Goal: Task Accomplishment & Management: Manage account settings

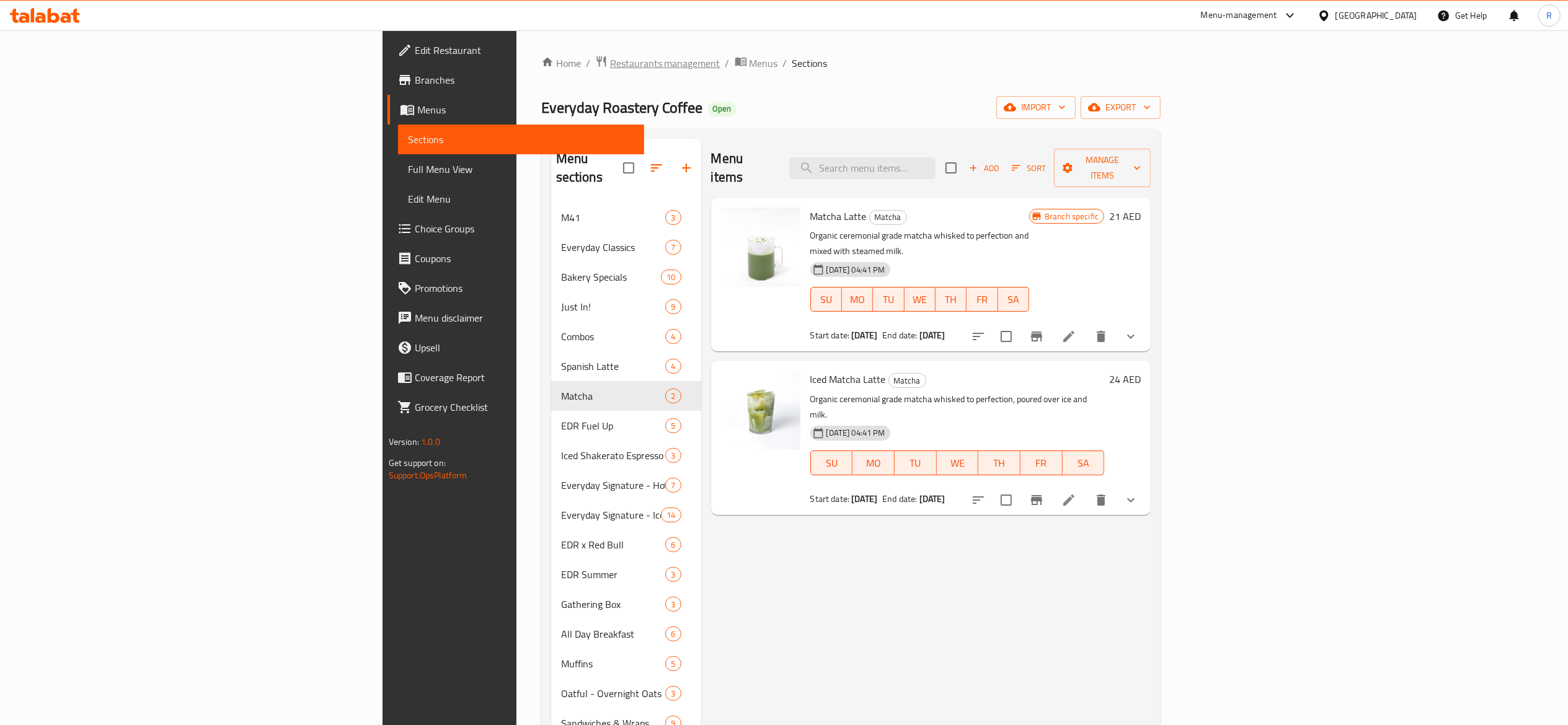
click at [610, 67] on span "Restaurants management" at bounding box center [665, 62] width 110 height 15
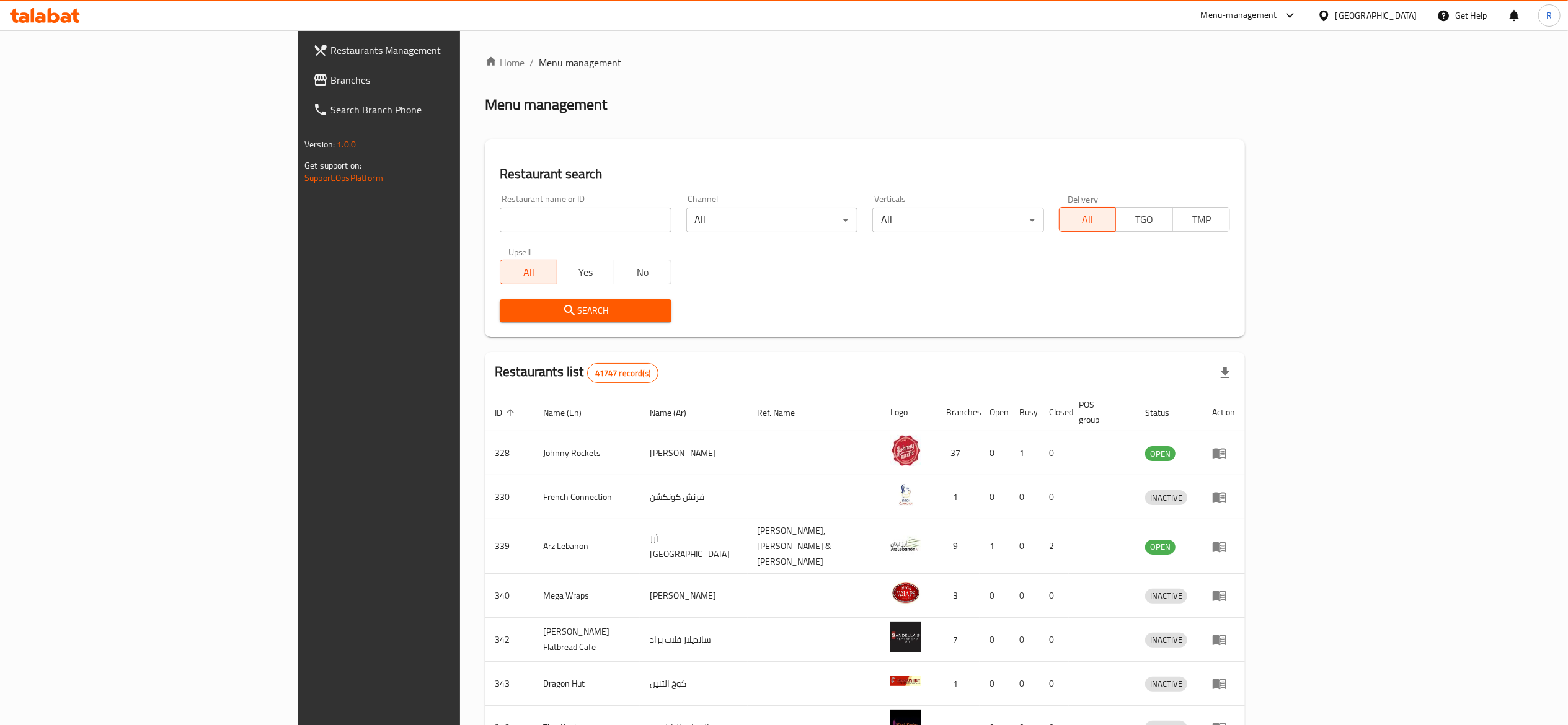
click at [499, 217] on input "search" at bounding box center [585, 220] width 171 height 25
type input "everyday roastery"
click button "Search" at bounding box center [585, 310] width 171 height 23
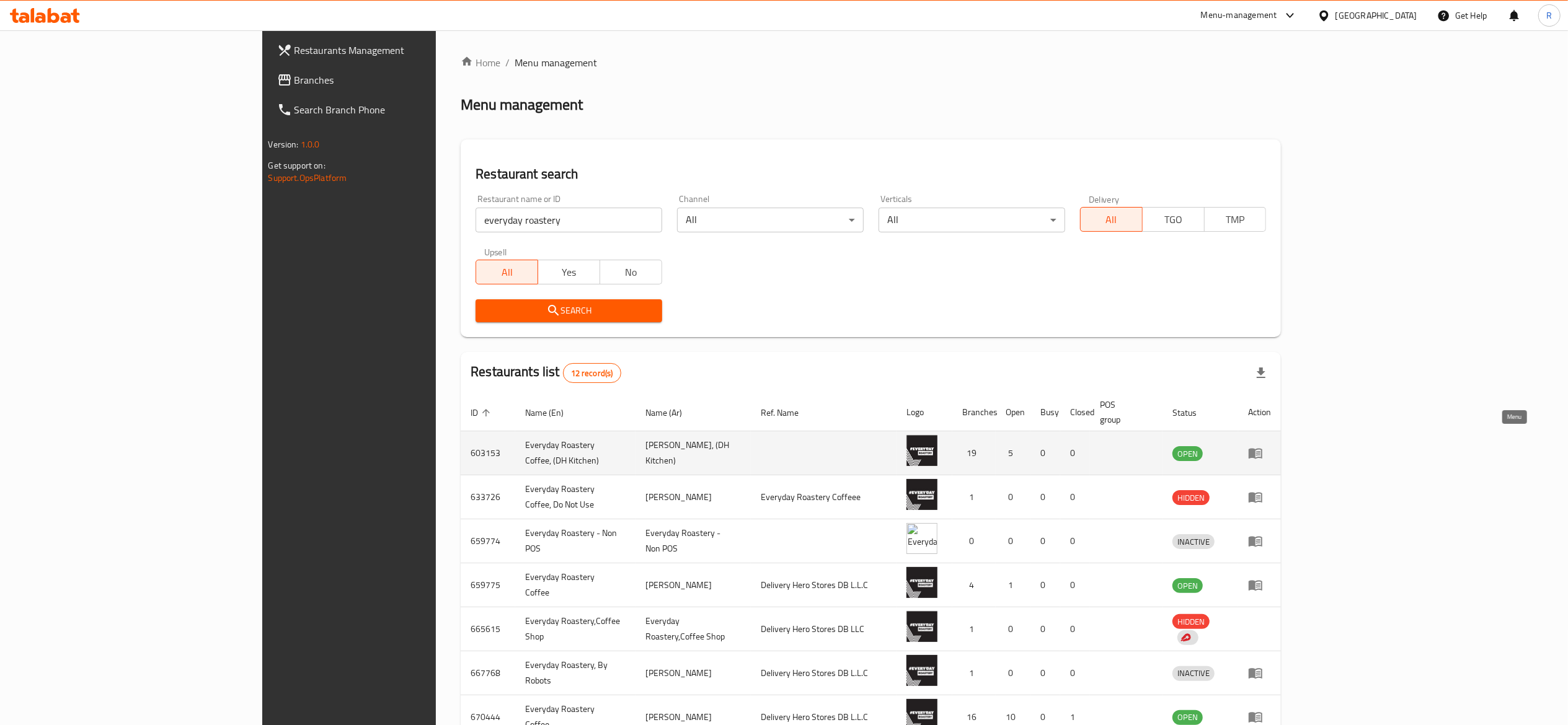
click at [1262, 448] on icon "enhanced table" at bounding box center [1255, 453] width 13 height 10
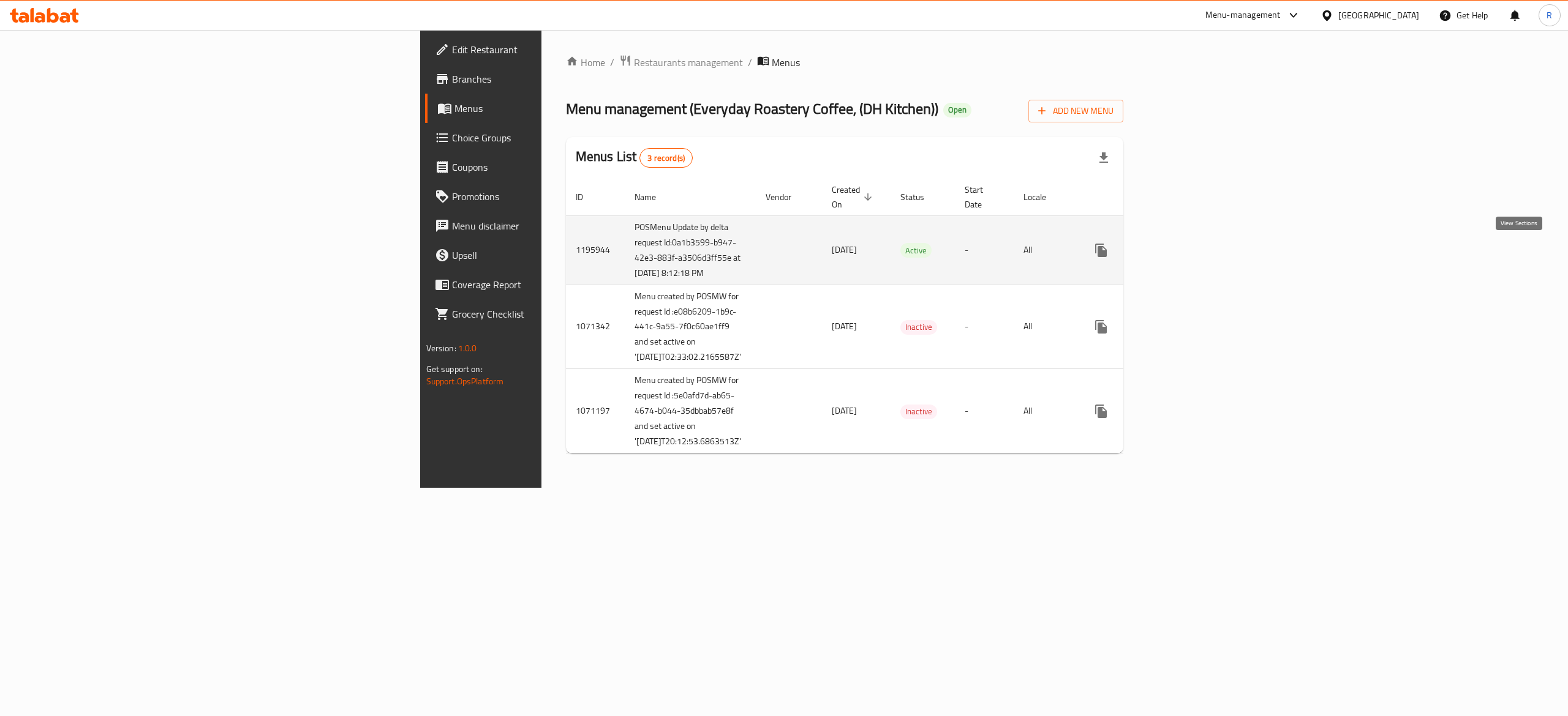
click at [1197, 245] on icon "enhanced table" at bounding box center [1189, 250] width 15 height 15
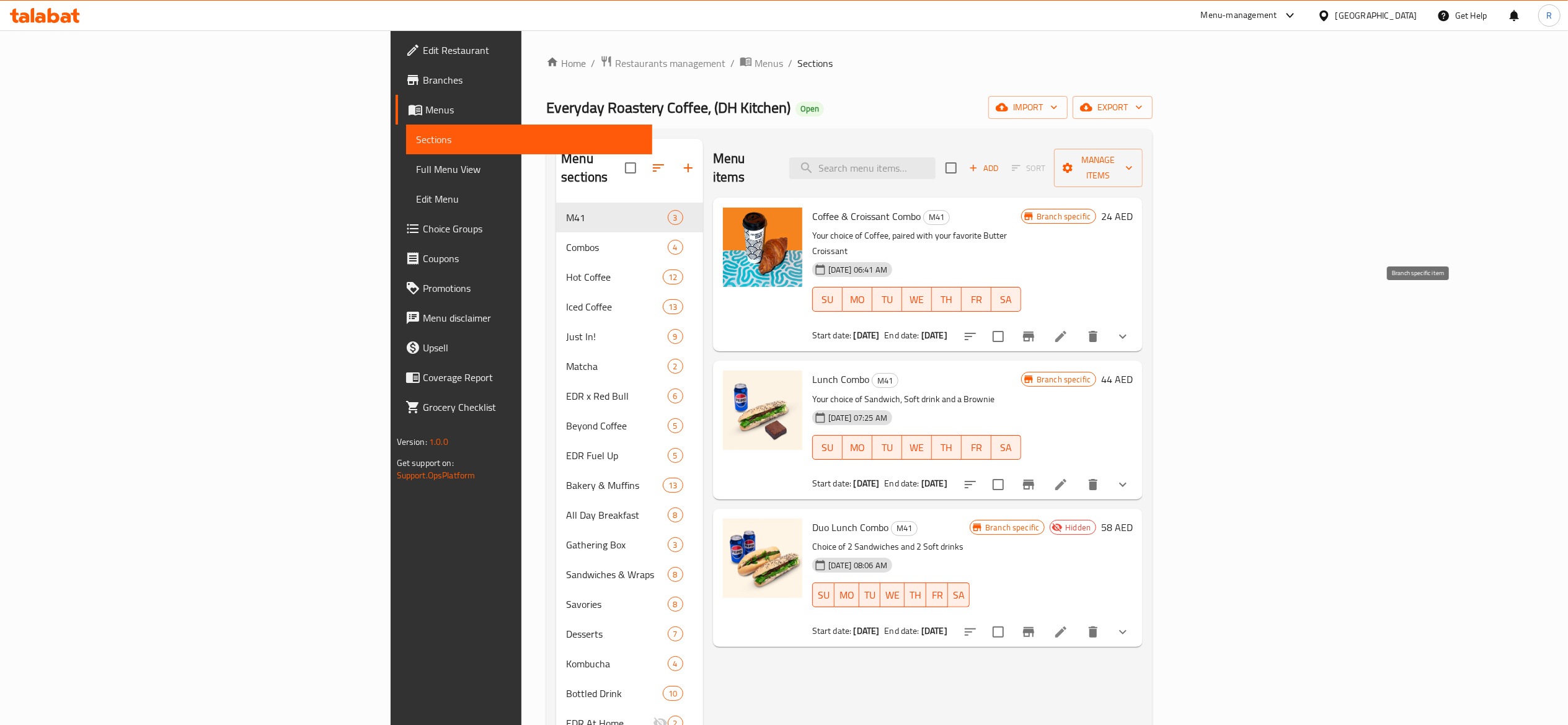
click at [1034, 331] on icon "Branch-specific-item" at bounding box center [1029, 336] width 11 height 10
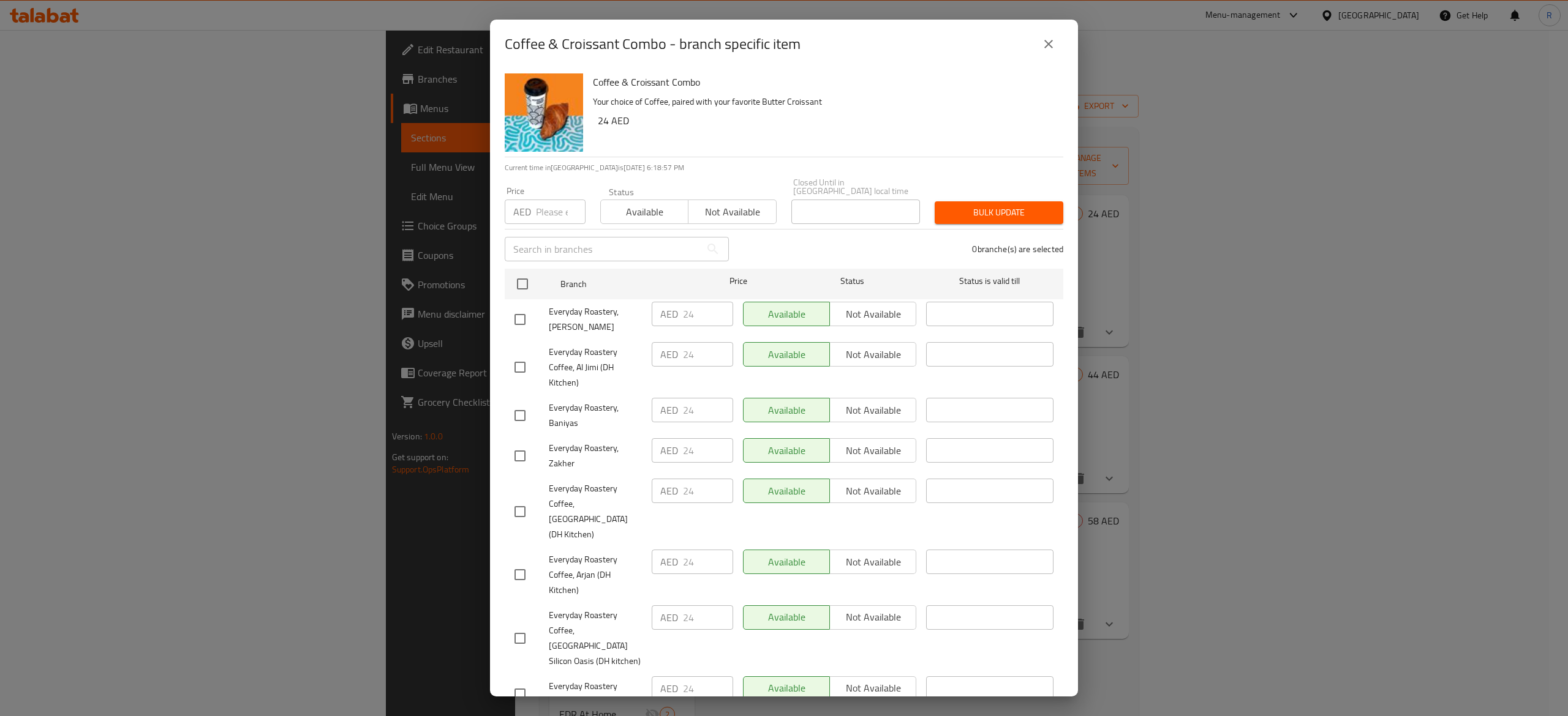
scroll to position [539, 0]
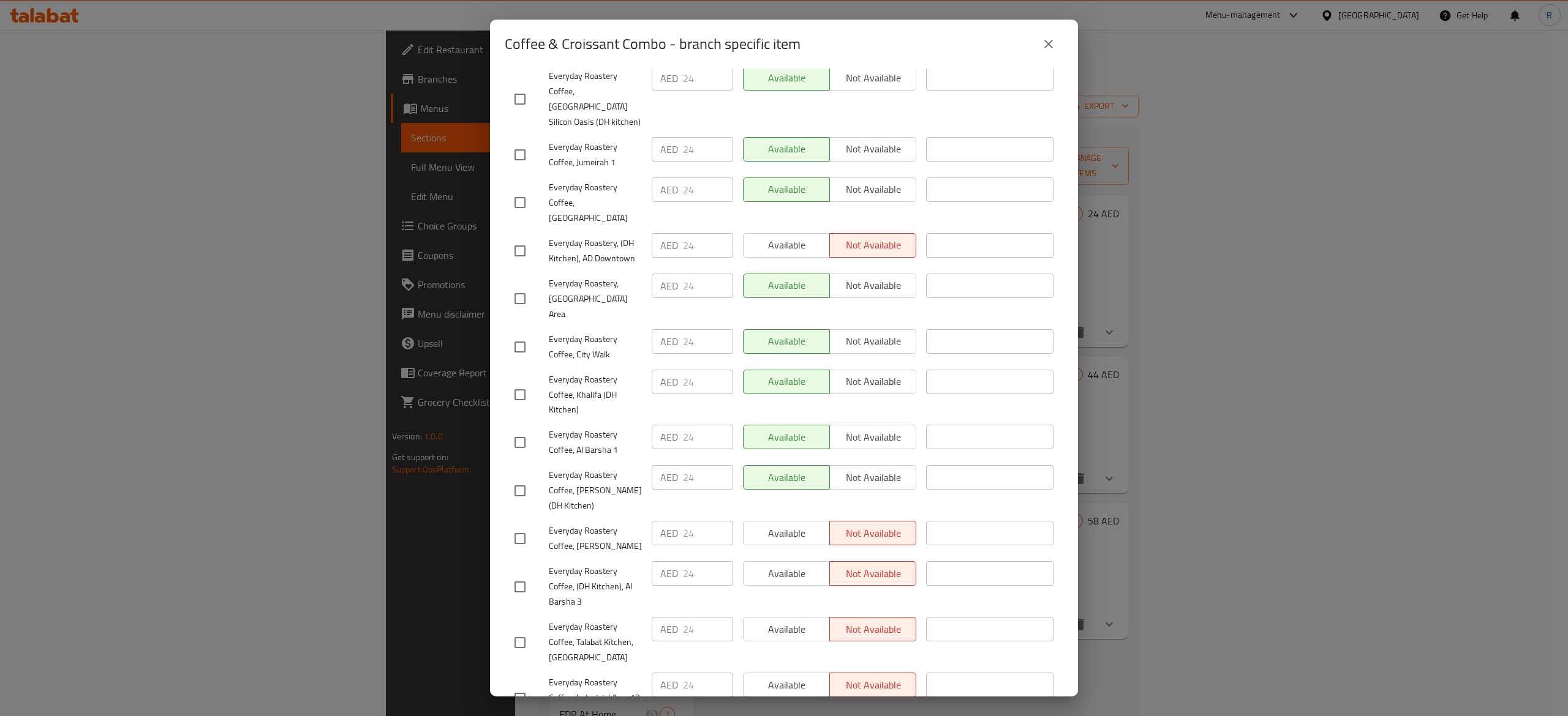
click at [1202, 123] on div "Coffee & Croissant Combo - branch specific item Coffee & Croissant Combo Your c…" at bounding box center [784, 358] width 1568 height 716
click at [1050, 39] on icon "close" at bounding box center [1048, 44] width 15 height 15
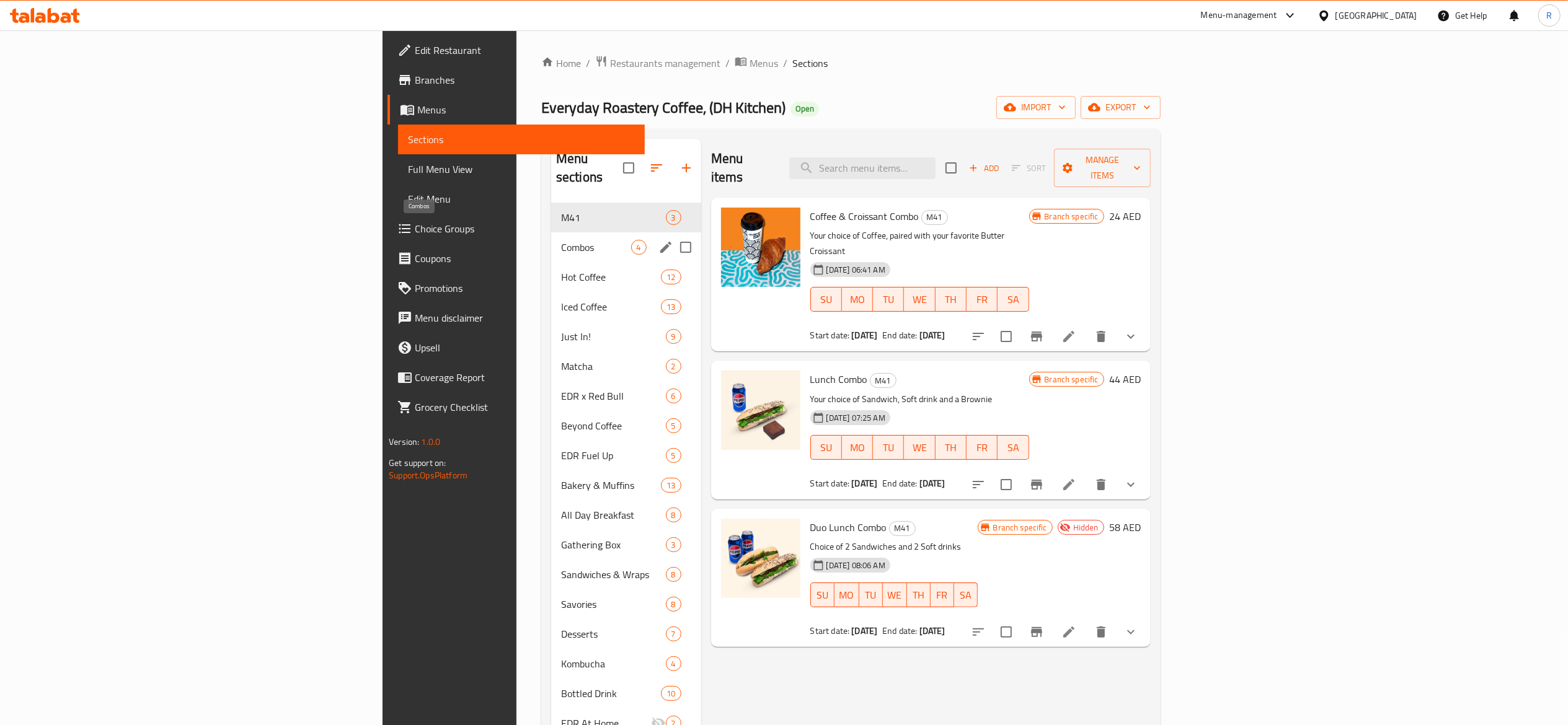
click at [561, 240] on span "Combos" at bounding box center [596, 247] width 70 height 15
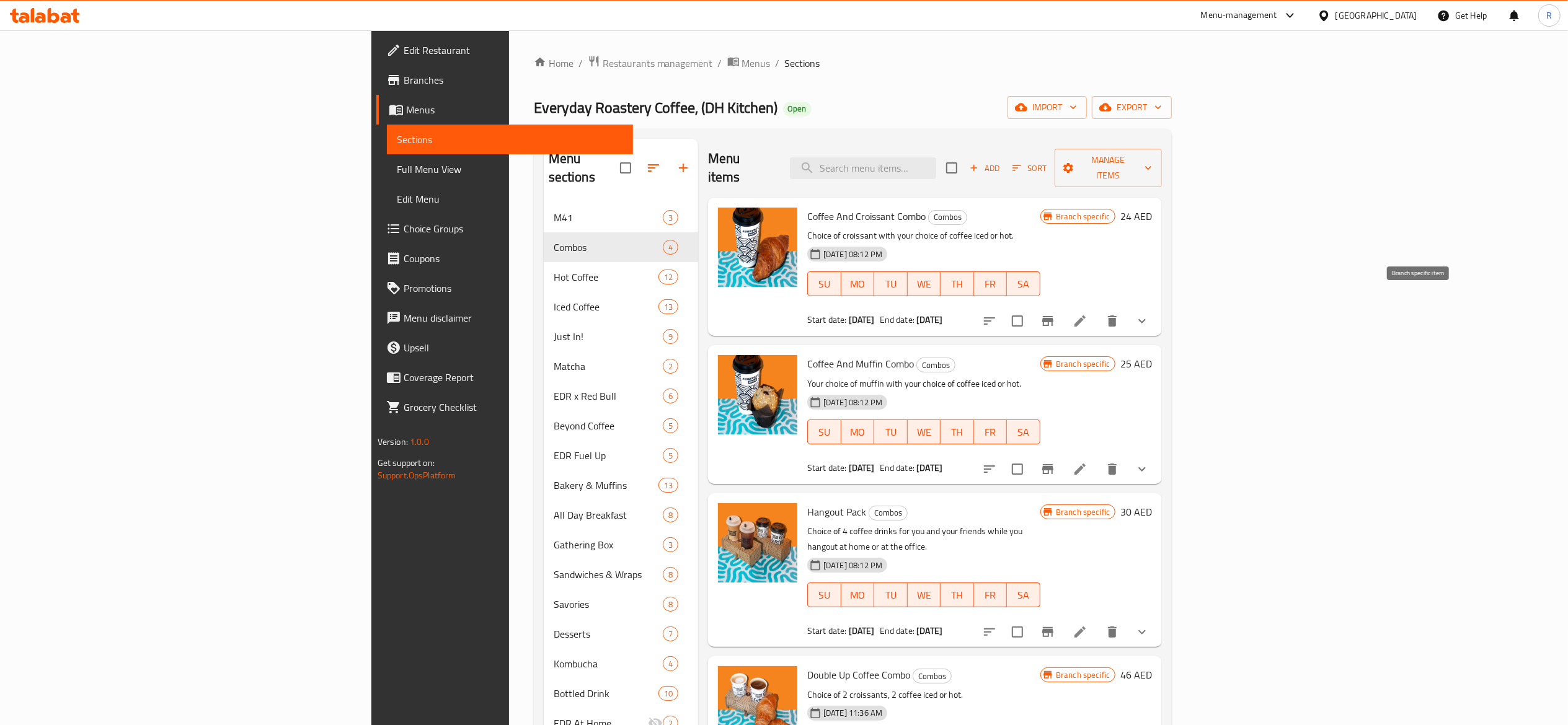
click at [1054, 316] on icon "Branch-specific-item" at bounding box center [1048, 321] width 11 height 10
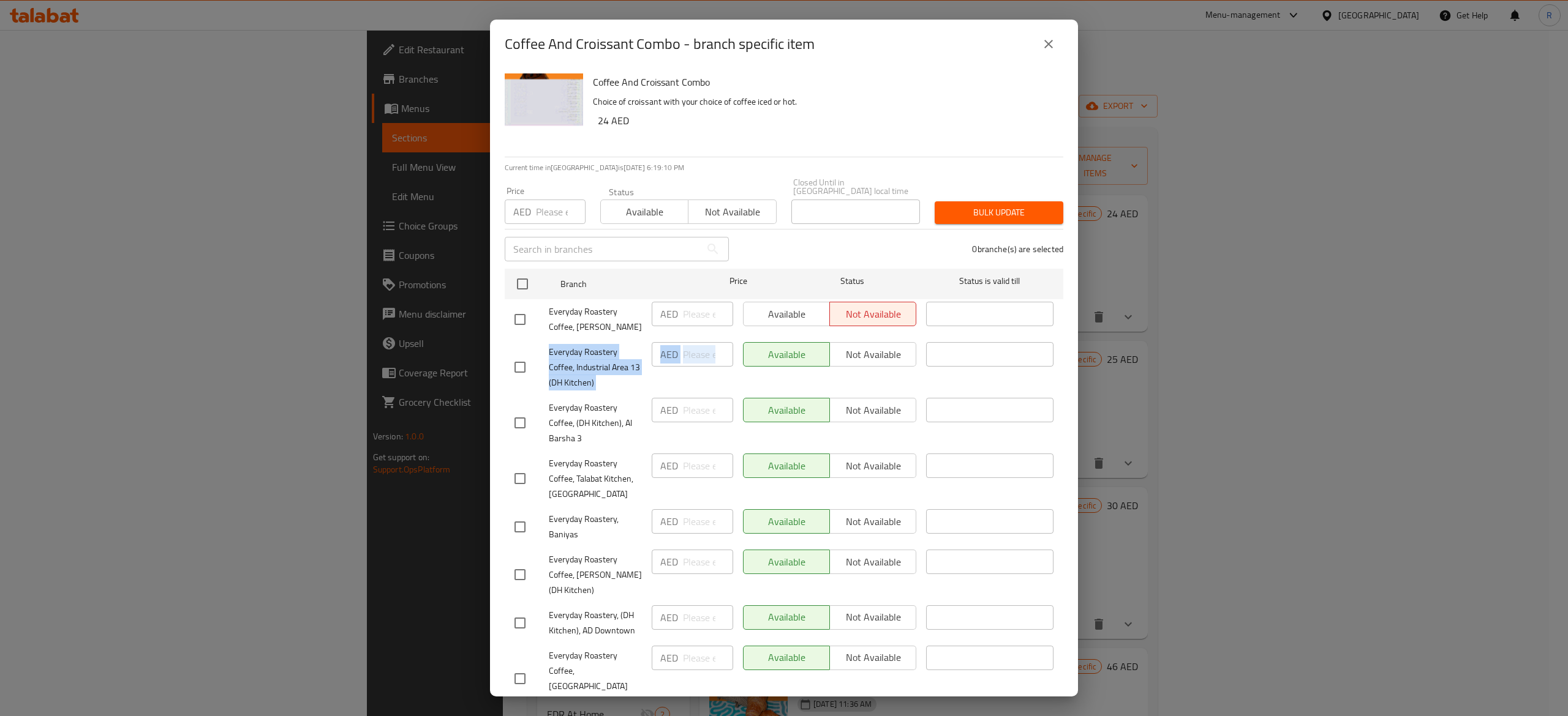
drag, startPoint x: 1080, startPoint y: 316, endPoint x: 1081, endPoint y: 390, distance: 74.0
click at [1081, 390] on div "Coffee And Croissant Combo - branch specific item Coffee And Croissant Combo Ch…" at bounding box center [784, 358] width 1568 height 716
click at [1129, 295] on div "Coffee And Croissant Combo - branch specific item Coffee And Croissant Combo Ch…" at bounding box center [784, 358] width 1568 height 716
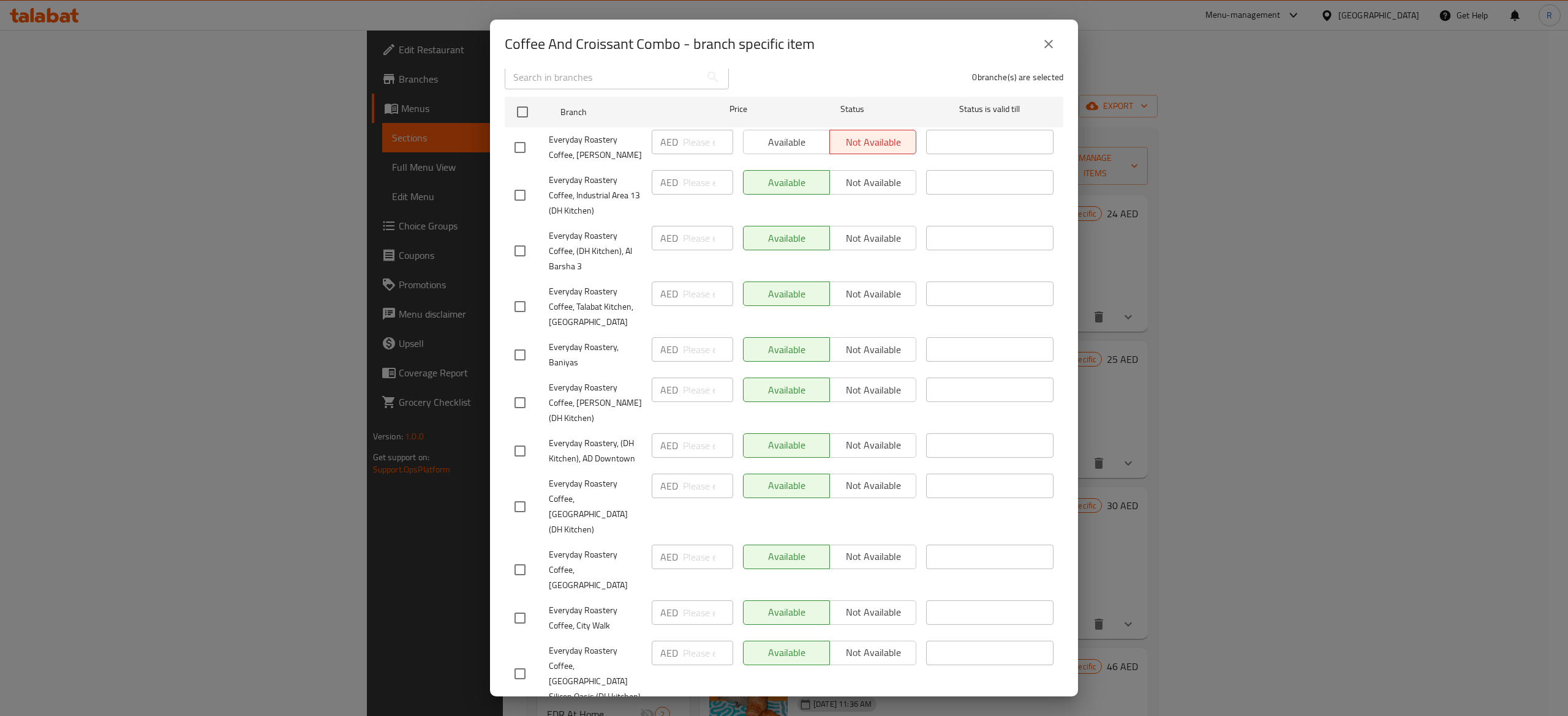
scroll to position [165, 0]
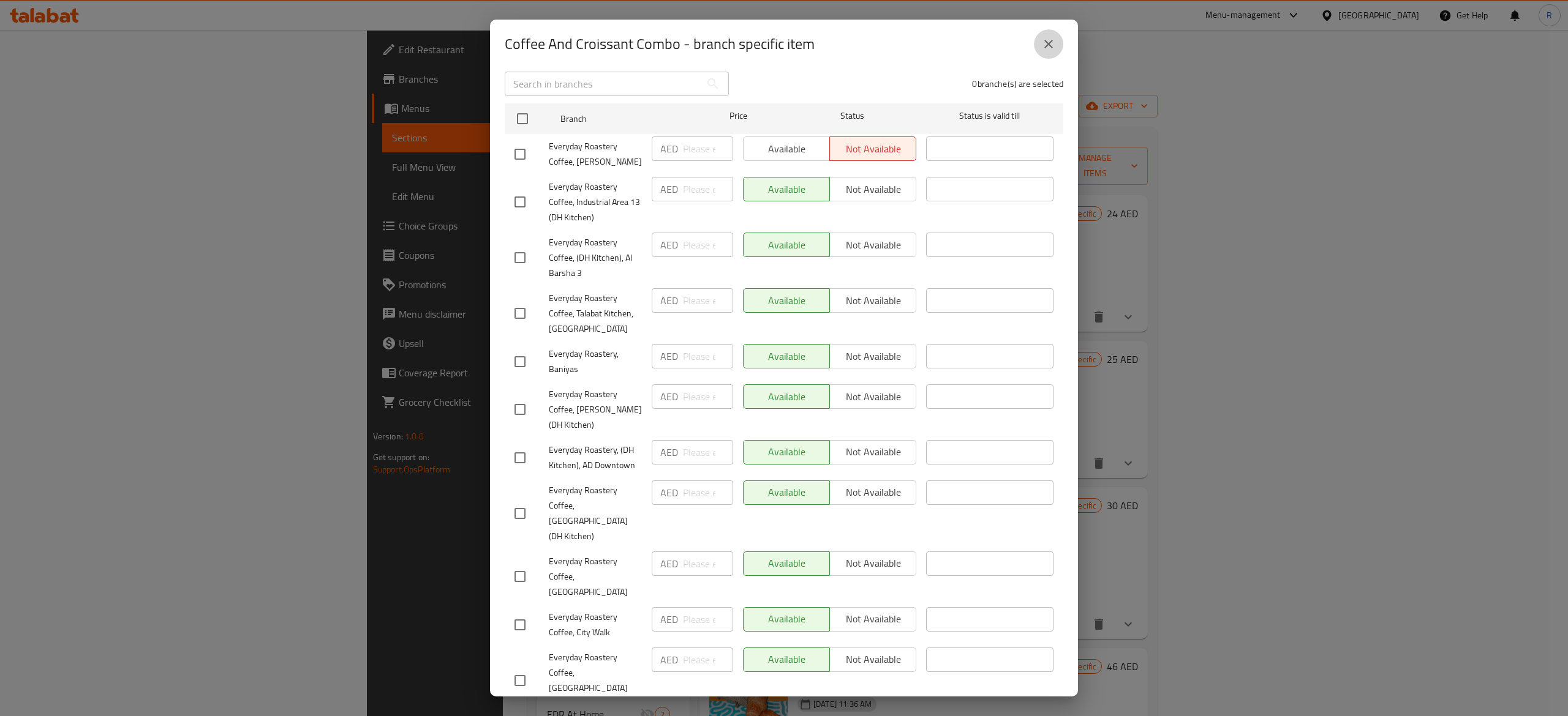
click at [1048, 46] on icon "close" at bounding box center [1048, 44] width 15 height 15
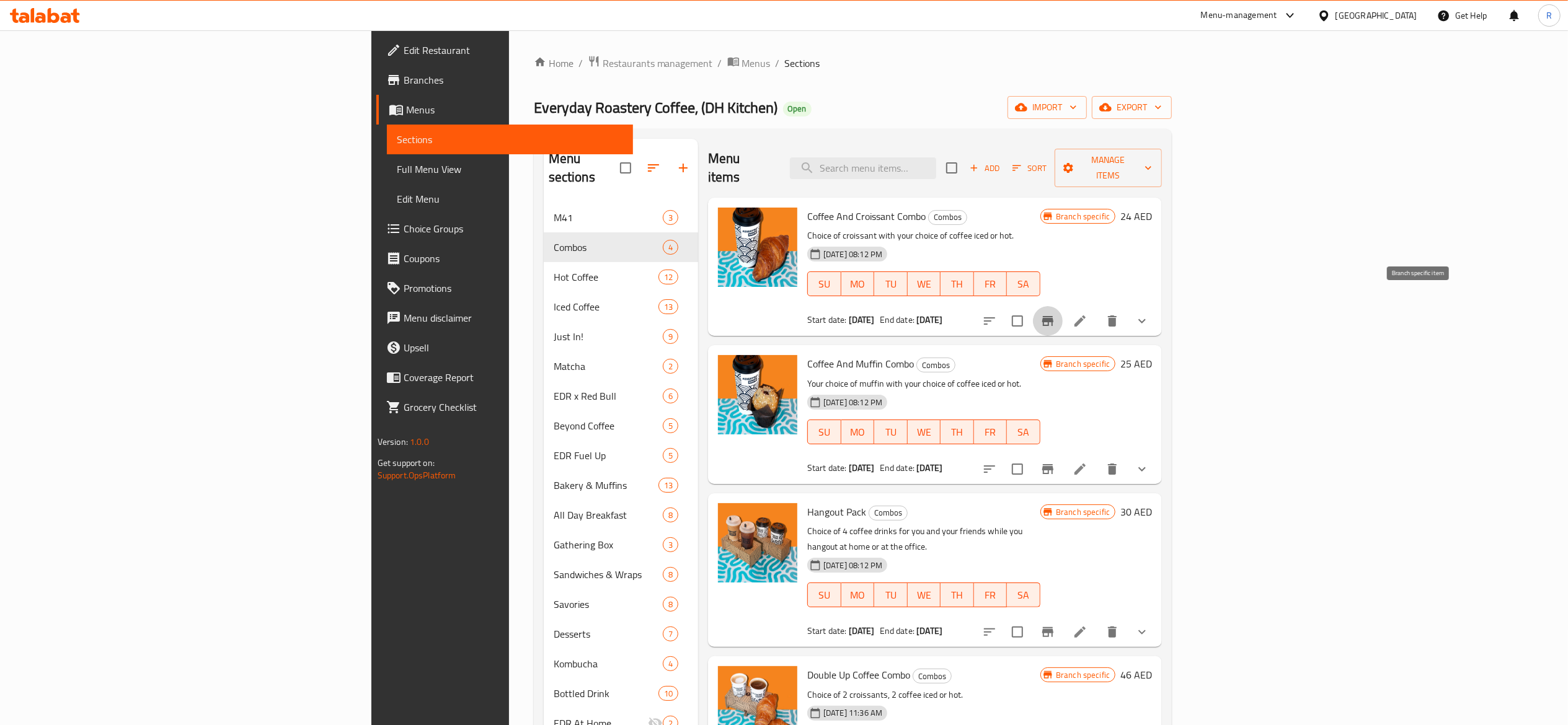
click at [1054, 316] on icon "Branch-specific-item" at bounding box center [1048, 321] width 11 height 10
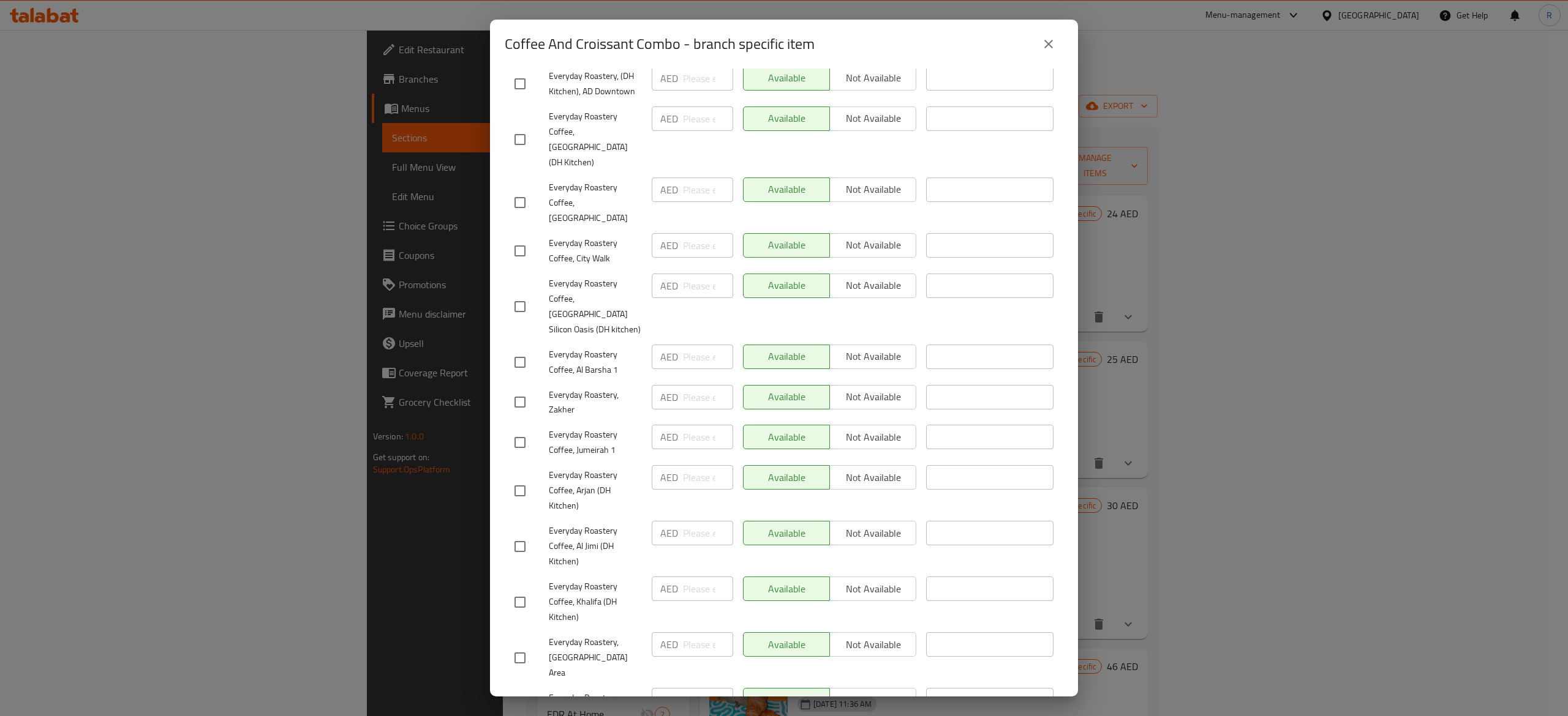
scroll to position [0, 0]
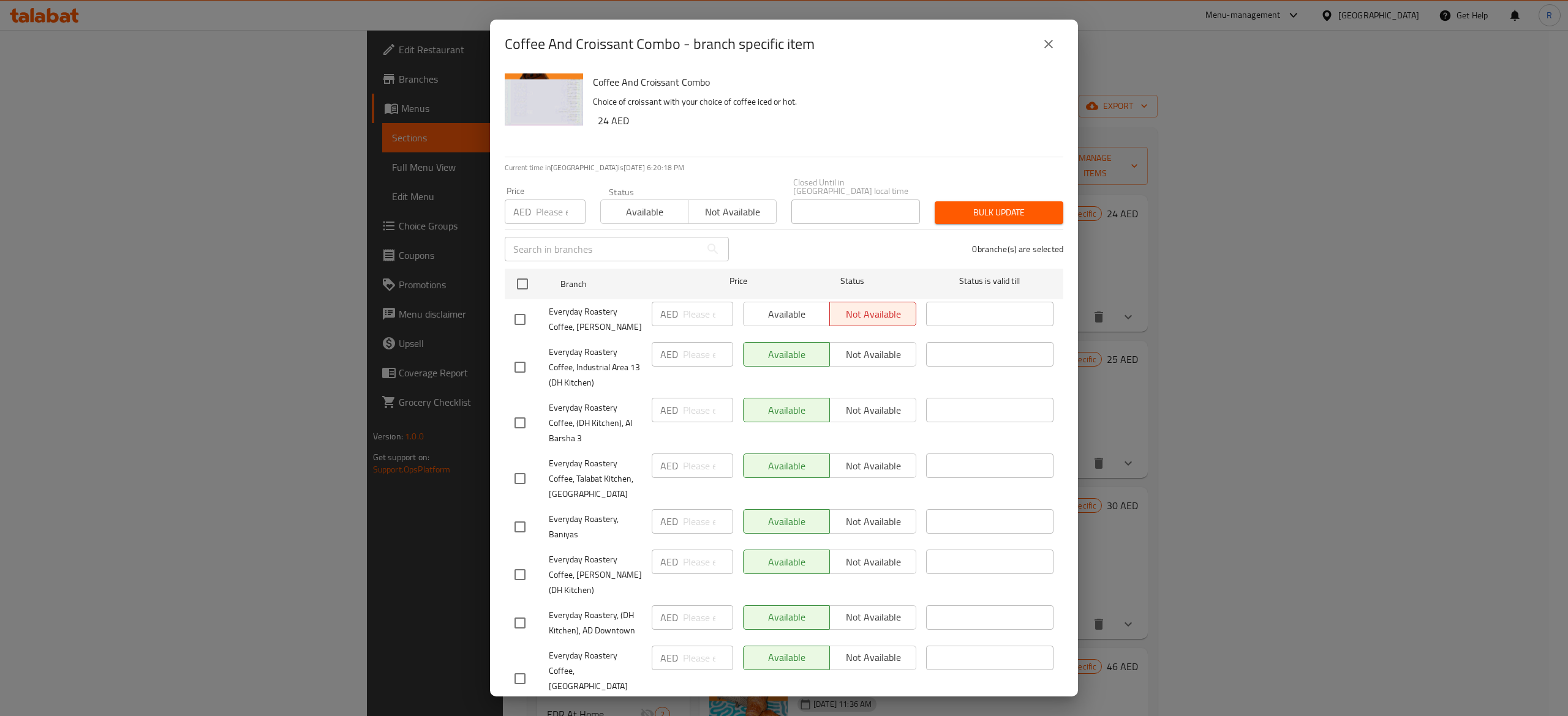
click at [1057, 33] on button "close" at bounding box center [1048, 44] width 29 height 29
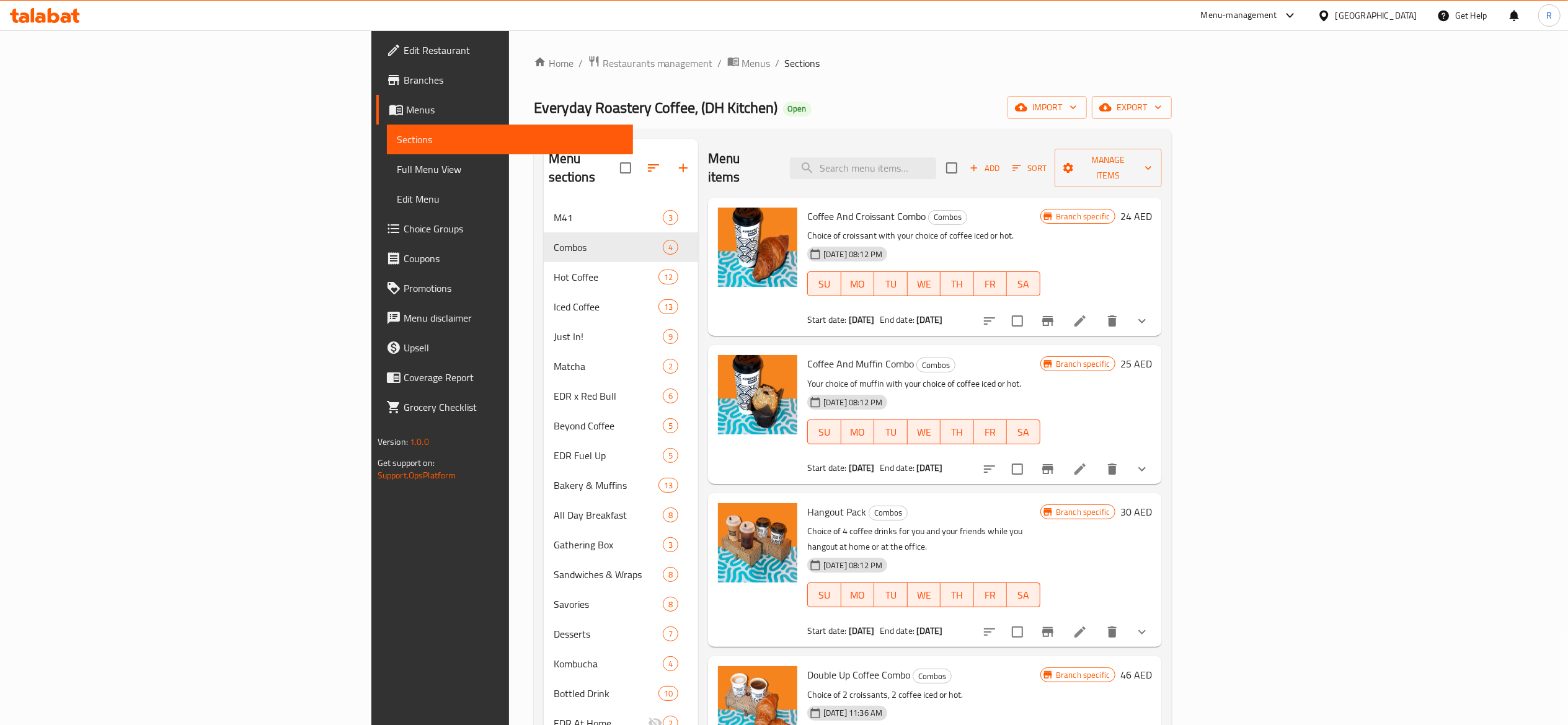
click at [1054, 464] on icon "Branch-specific-item" at bounding box center [1048, 469] width 11 height 10
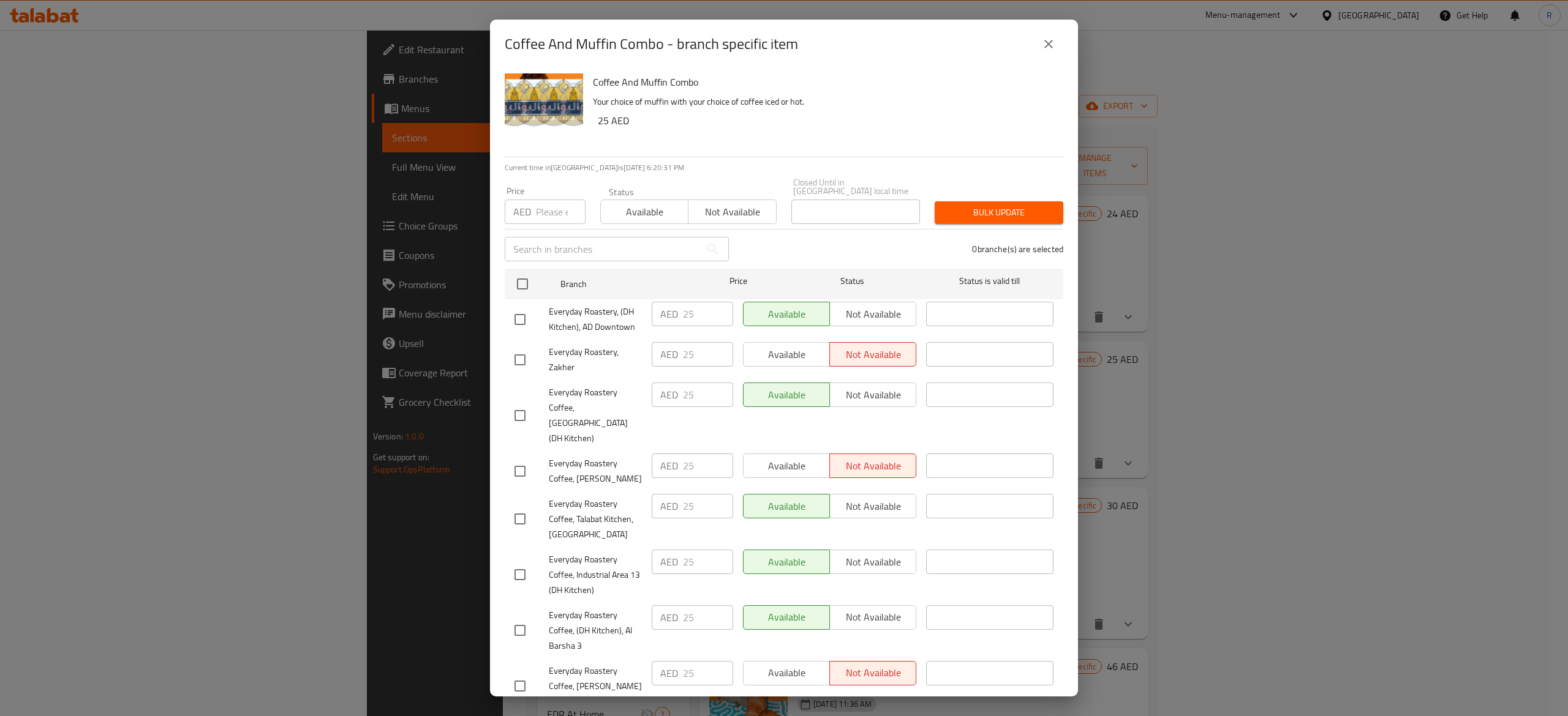
click at [1052, 40] on icon "close" at bounding box center [1048, 44] width 8 height 8
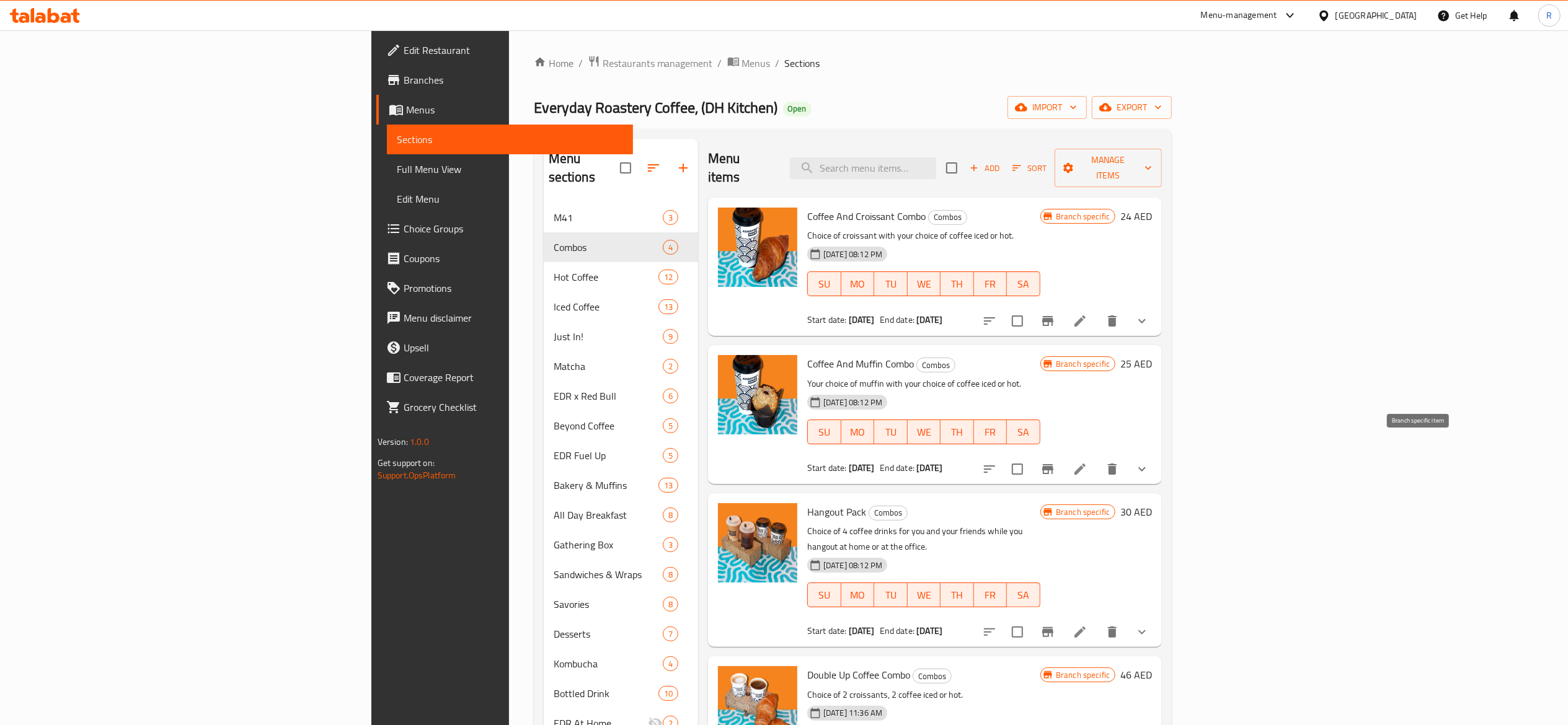
click at [1055, 462] on icon "Branch-specific-item" at bounding box center [1047, 469] width 15 height 15
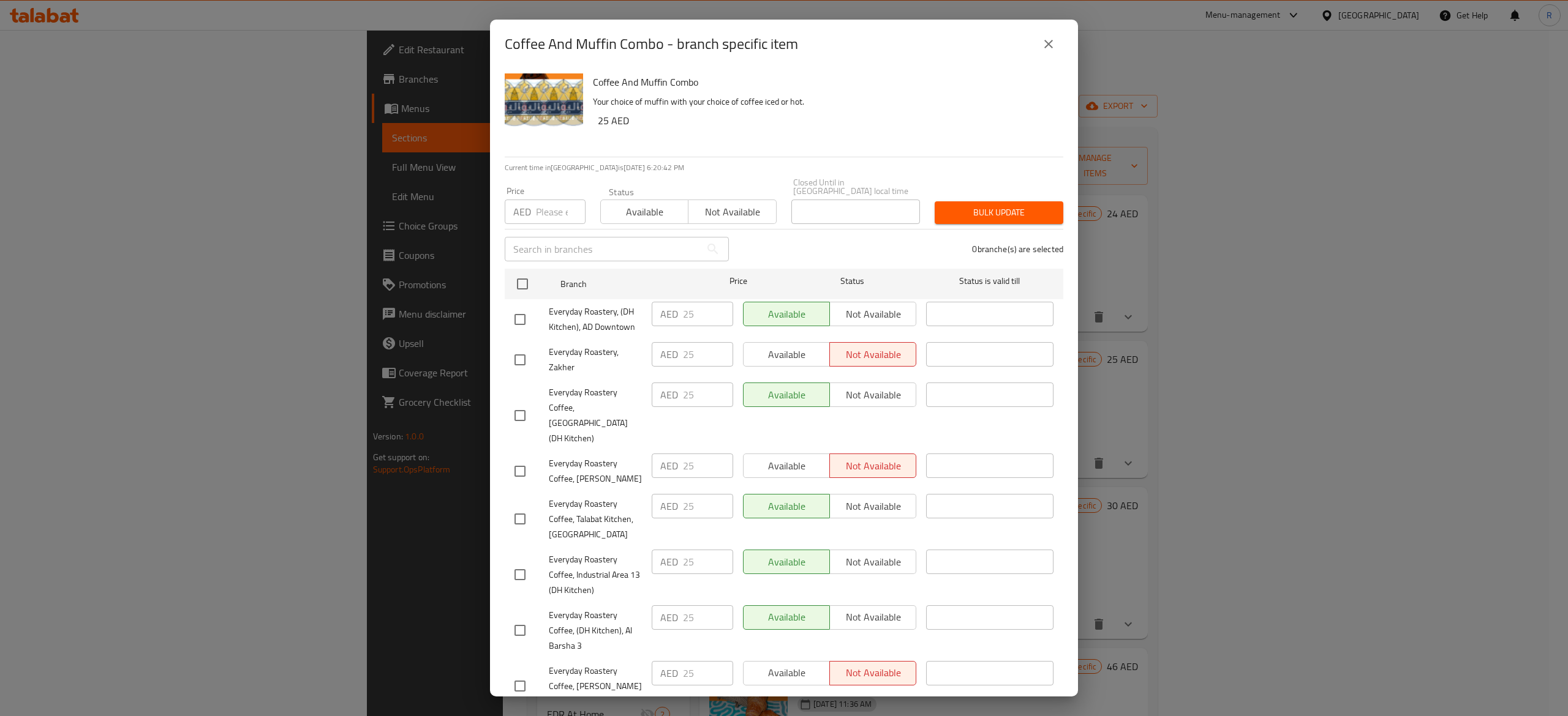
click at [1042, 43] on icon "close" at bounding box center [1048, 44] width 15 height 15
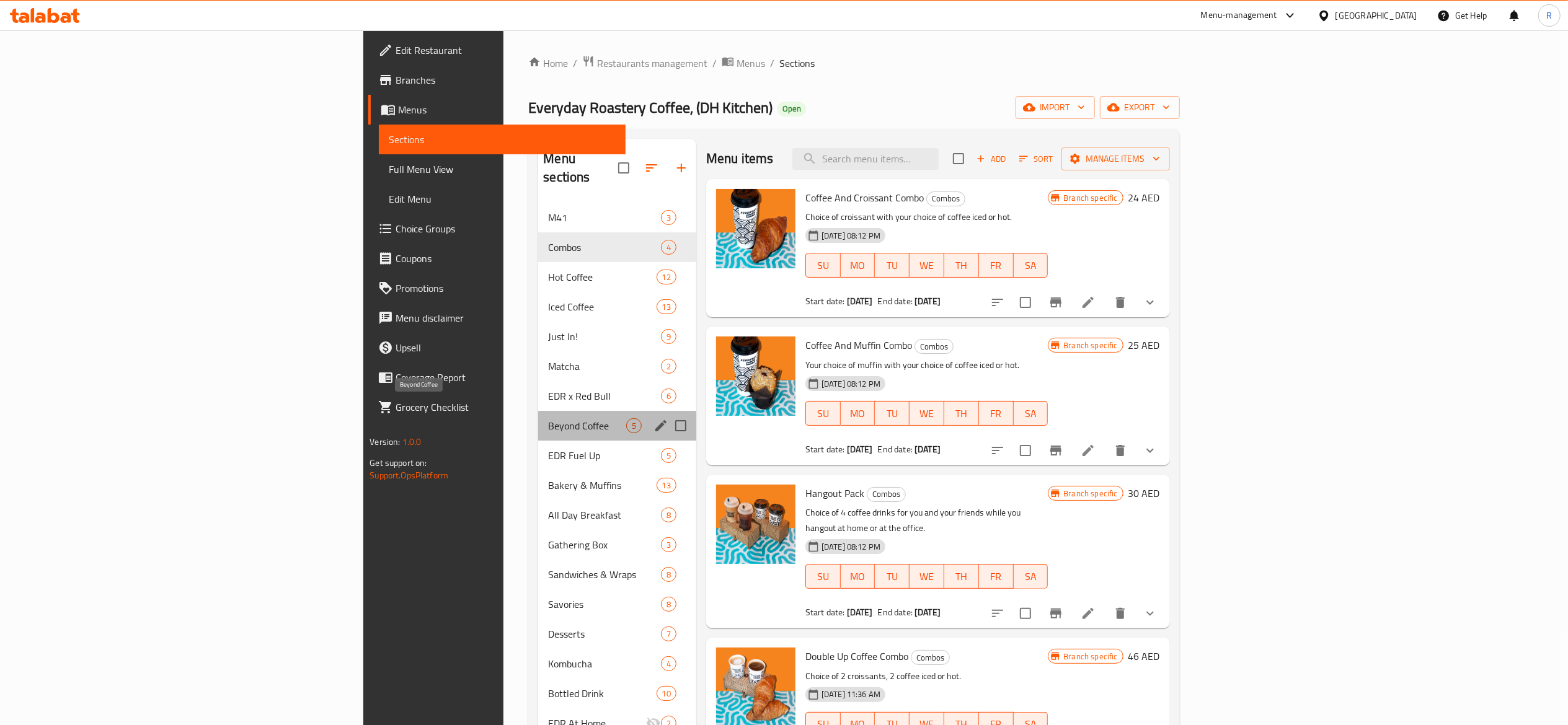
click at [548, 419] on span "Beyond Coffee" at bounding box center [586, 426] width 77 height 15
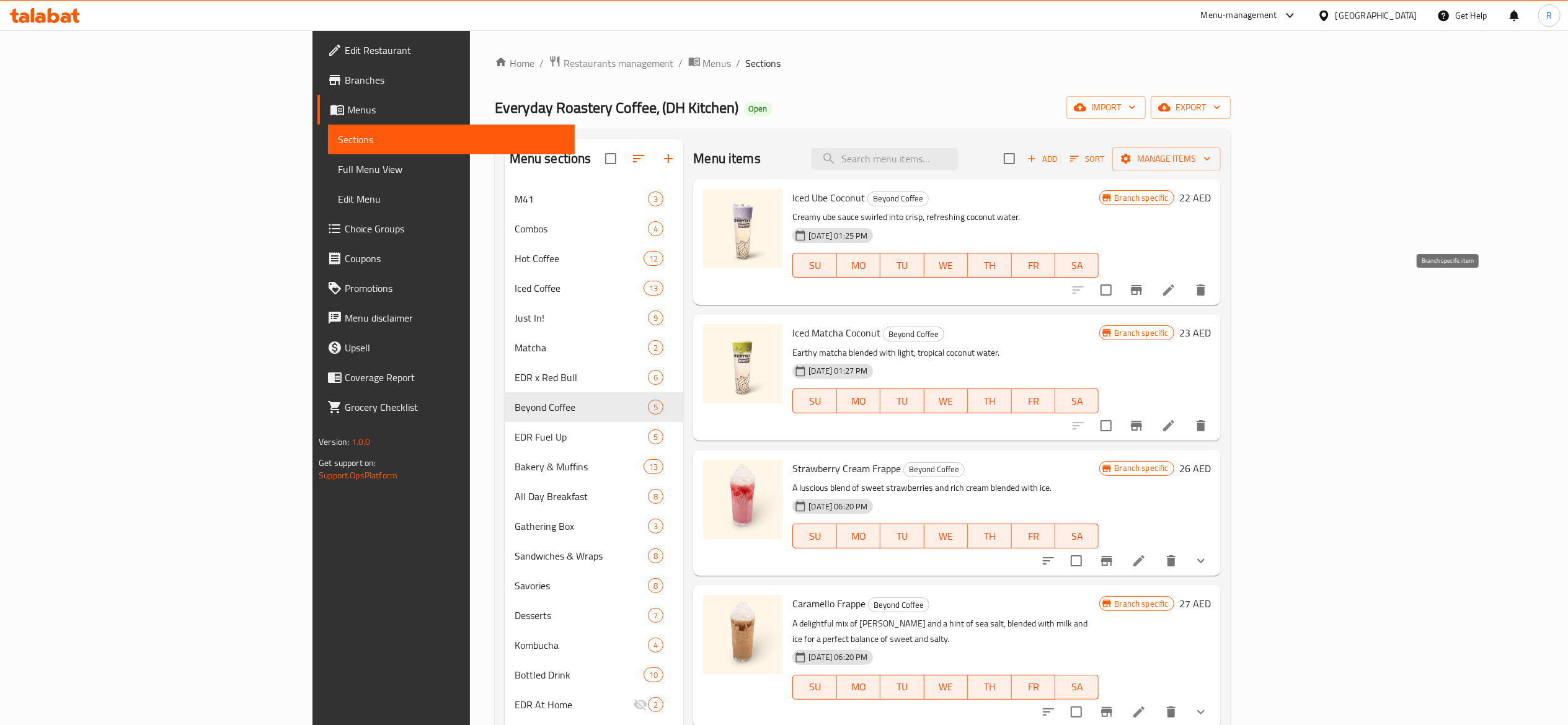
click at [1142, 287] on icon "Branch-specific-item" at bounding box center [1137, 290] width 11 height 10
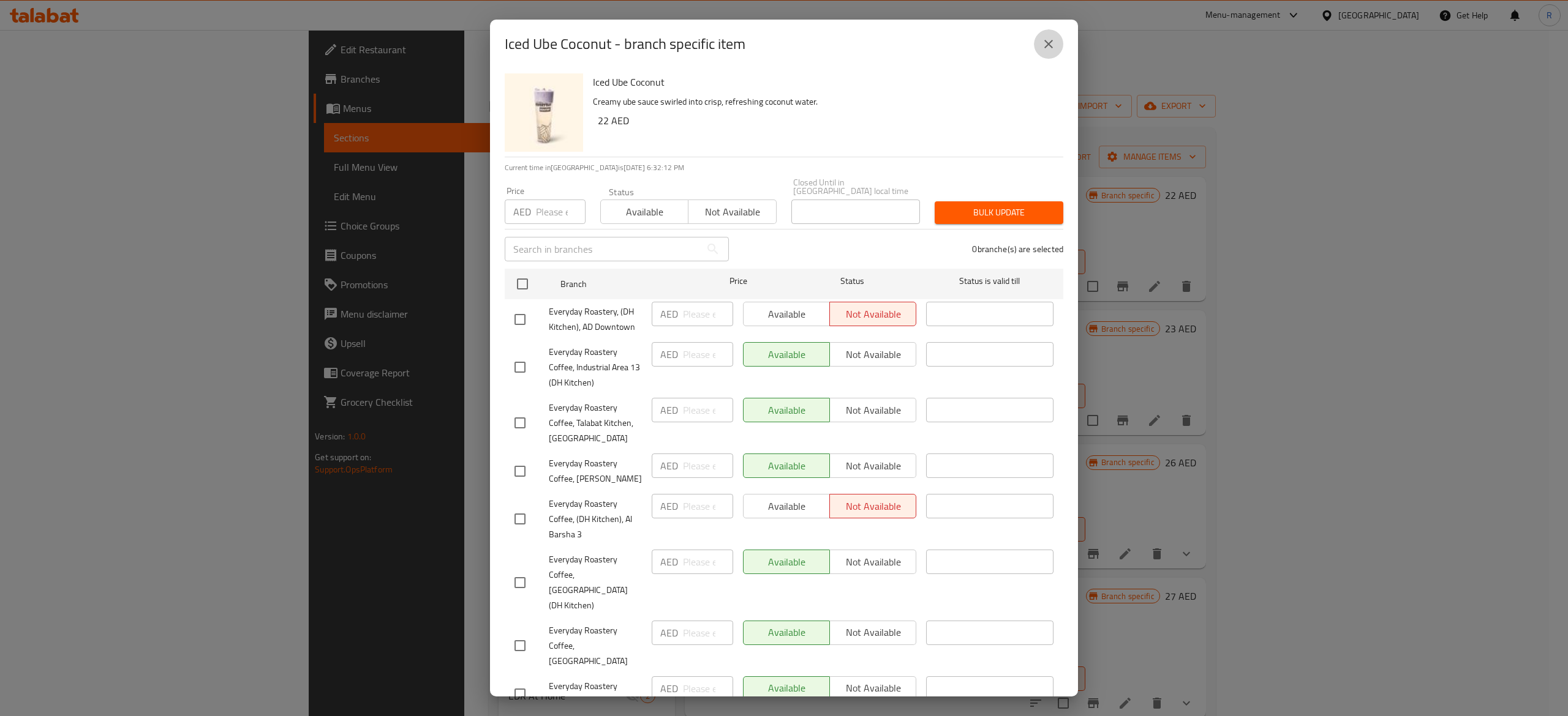
click at [1058, 43] on button "close" at bounding box center [1048, 44] width 29 height 29
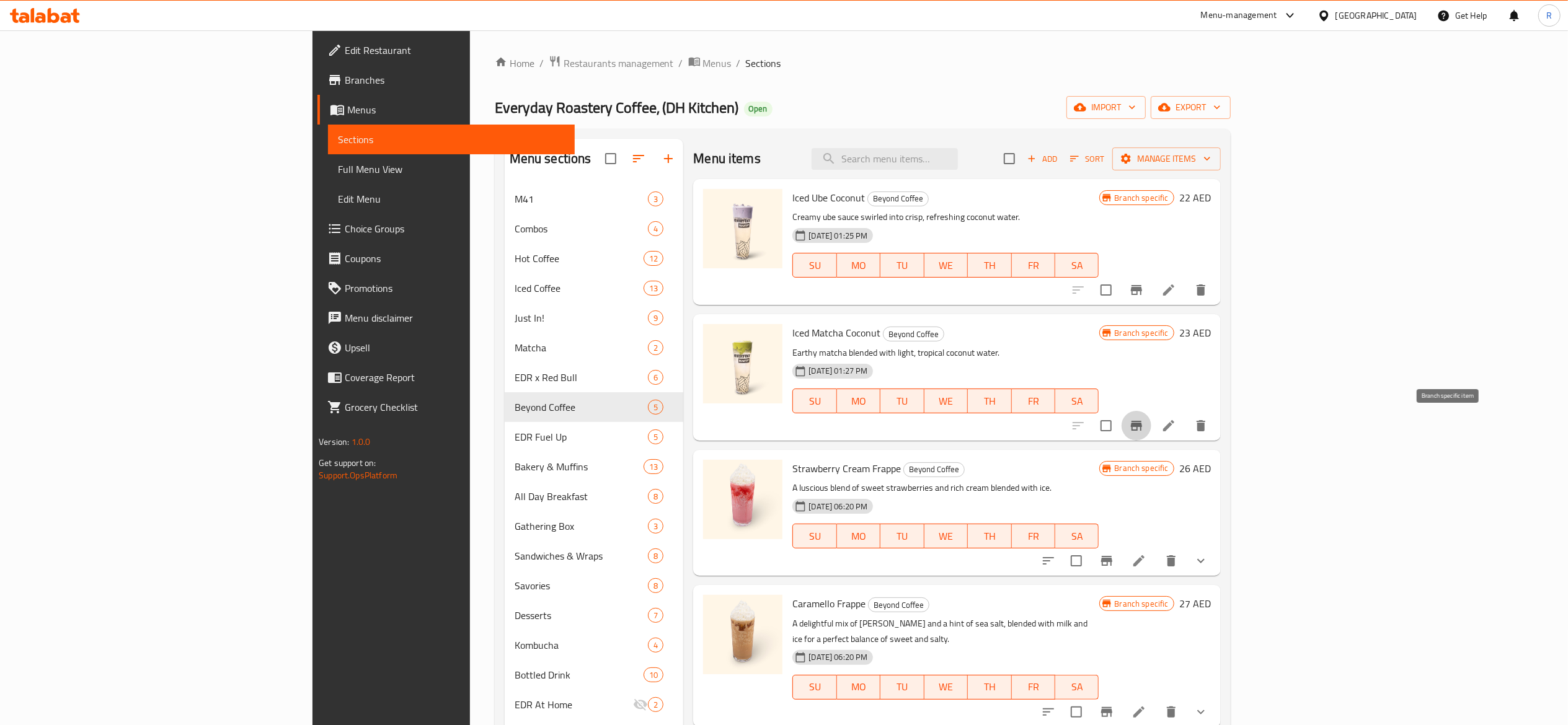
click at [1151, 423] on button "Branch-specific-item" at bounding box center [1137, 426] width 30 height 30
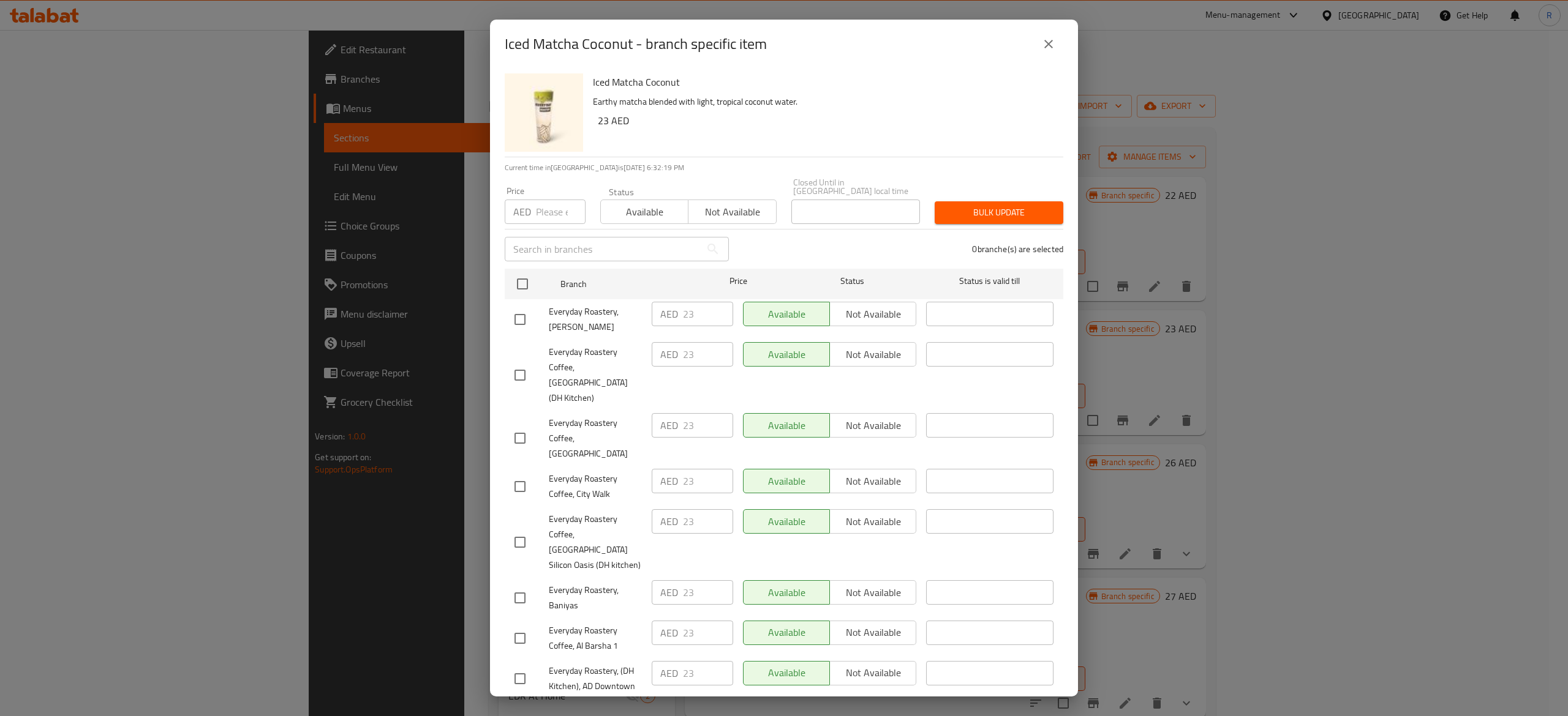
click at [1041, 46] on icon "close" at bounding box center [1048, 44] width 15 height 15
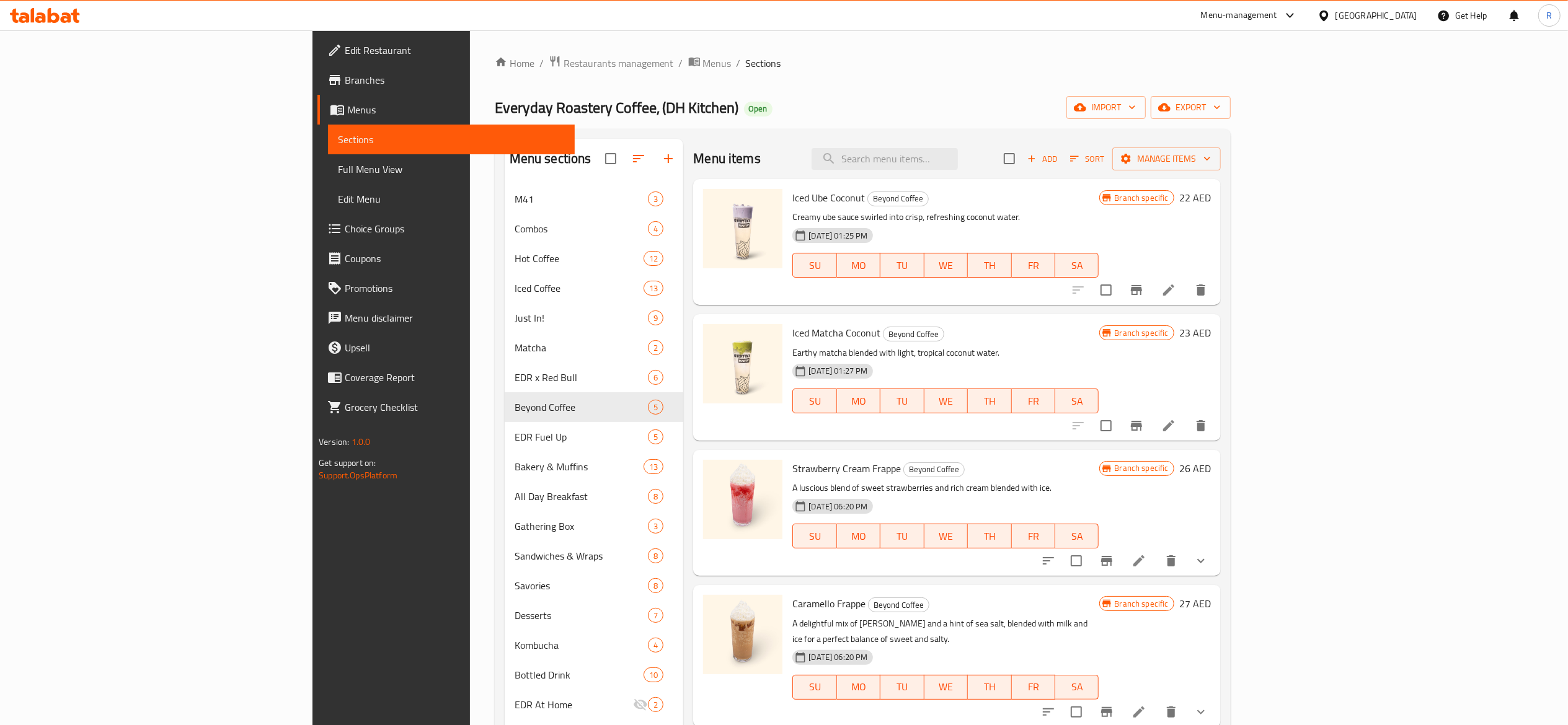
click at [1112, 566] on icon "Branch-specific-item" at bounding box center [1107, 561] width 11 height 10
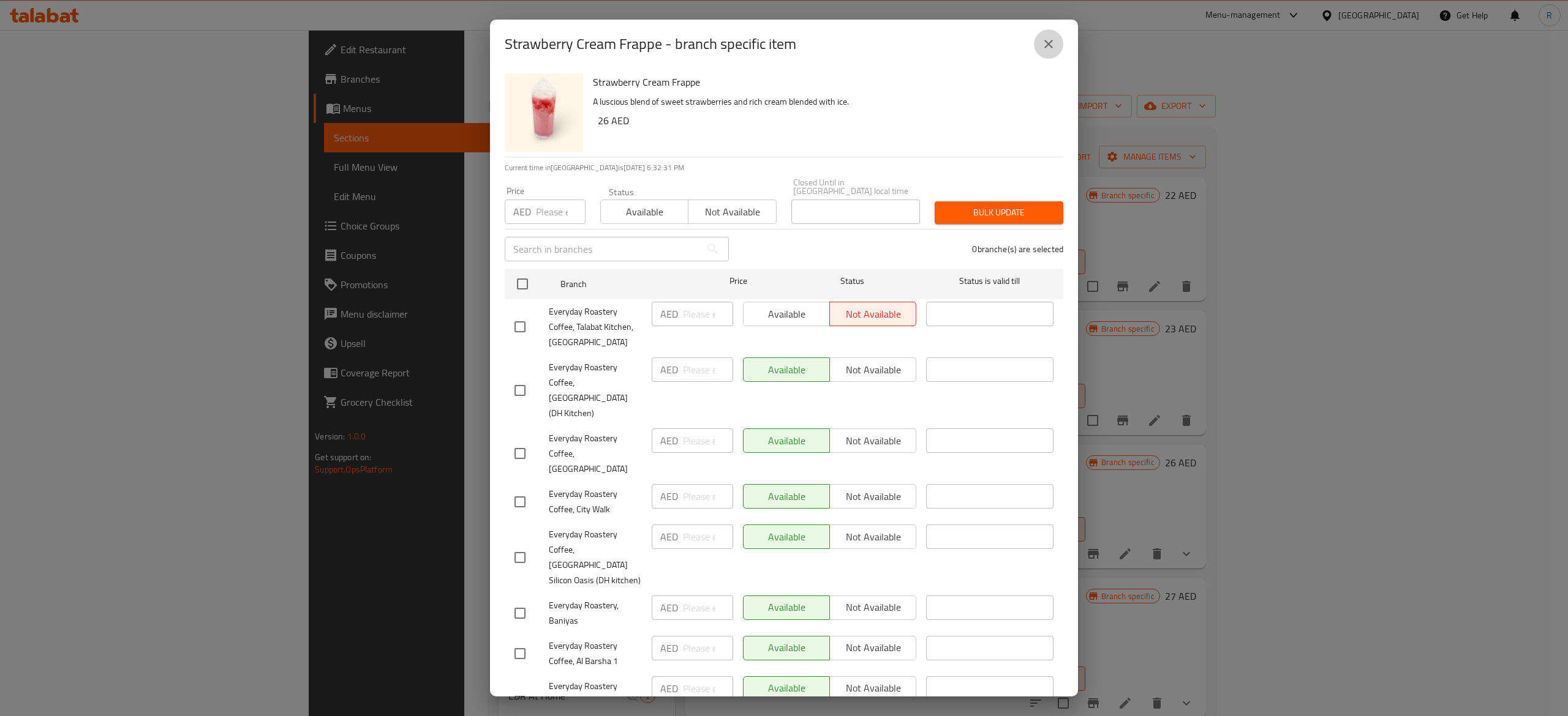
click at [1055, 39] on icon "close" at bounding box center [1048, 44] width 15 height 15
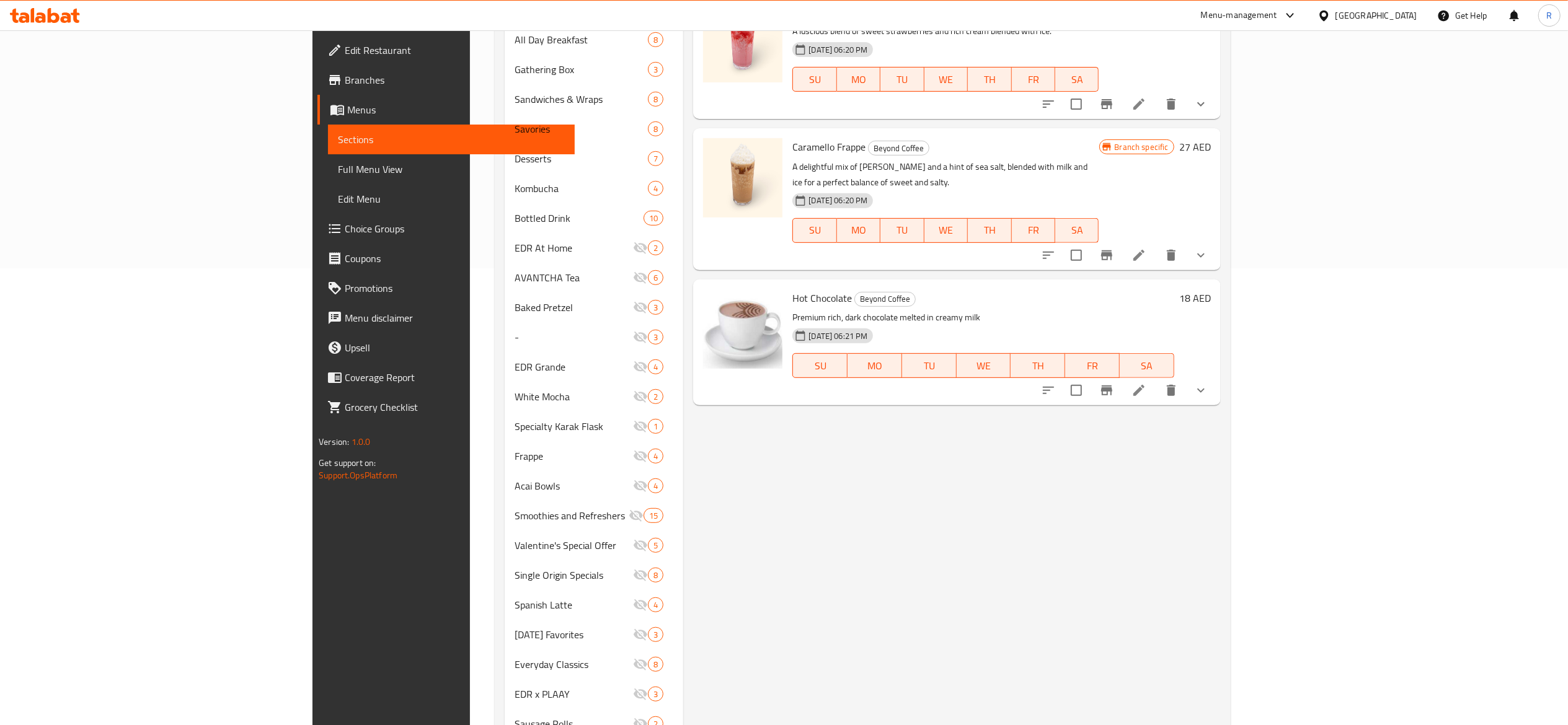
scroll to position [512, 0]
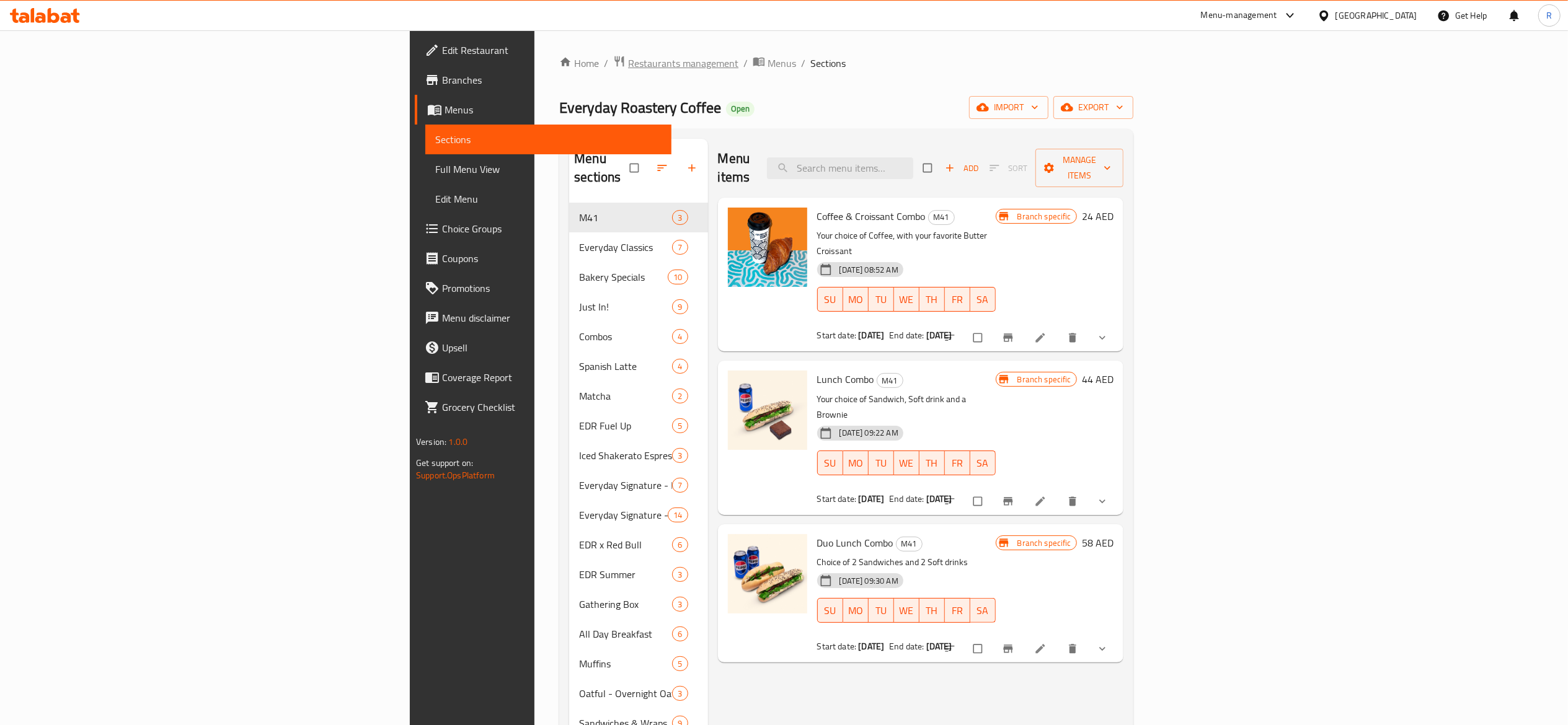
click at [628, 66] on span "Restaurants management" at bounding box center [683, 62] width 110 height 15
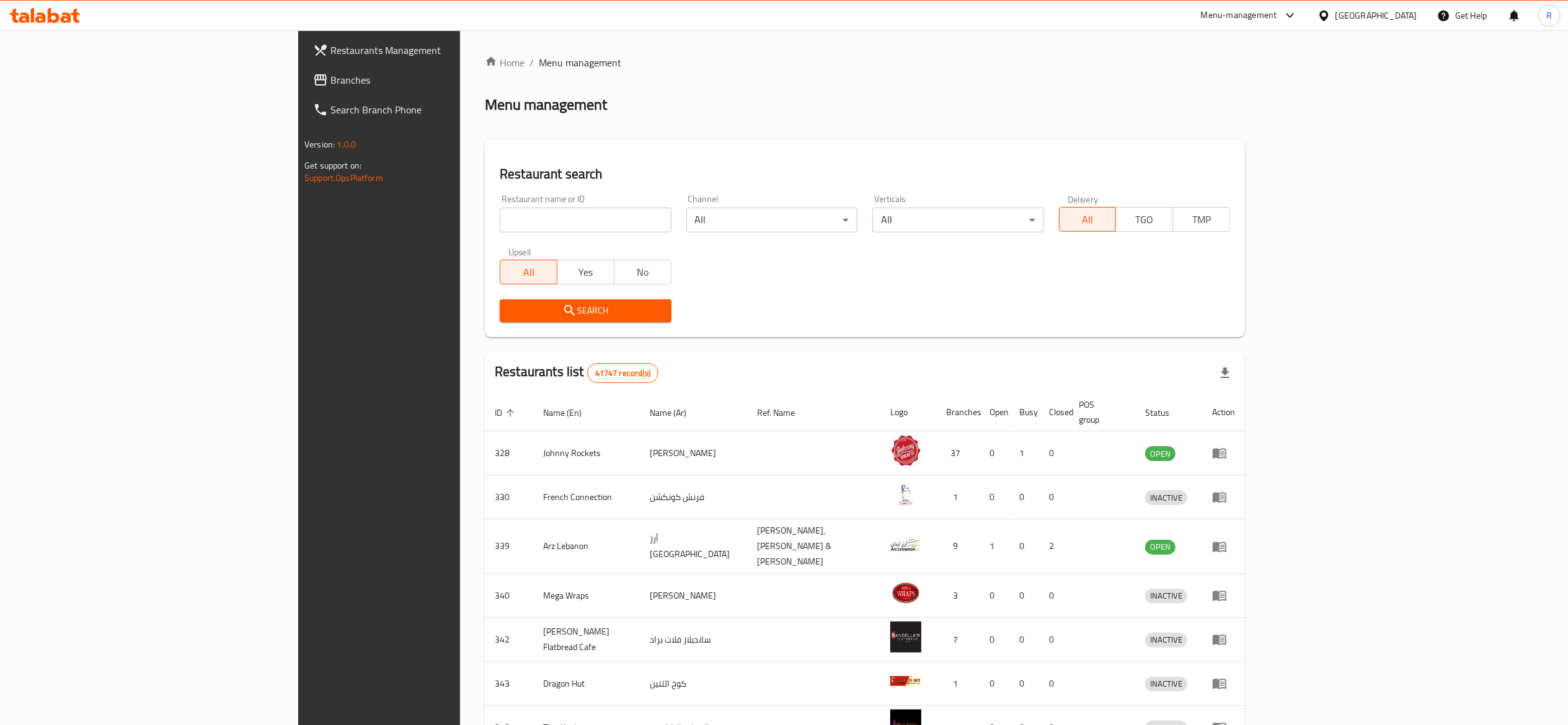
click at [499, 217] on input "search" at bounding box center [585, 220] width 171 height 25
type input "everyday roastery"
click button "Search" at bounding box center [585, 310] width 171 height 23
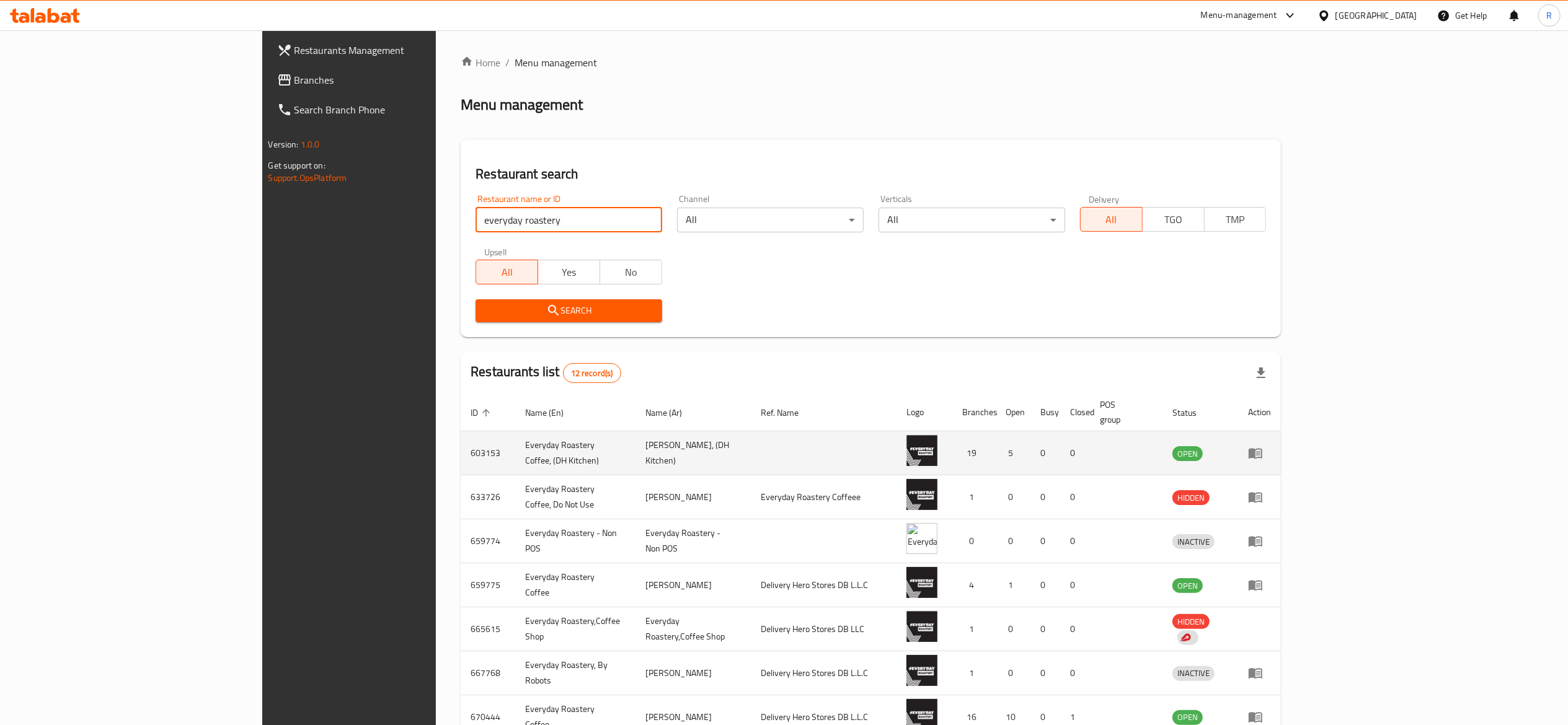
click button "Search" at bounding box center [568, 310] width 187 height 23
click at [1262, 448] on icon "enhanced table" at bounding box center [1255, 453] width 13 height 10
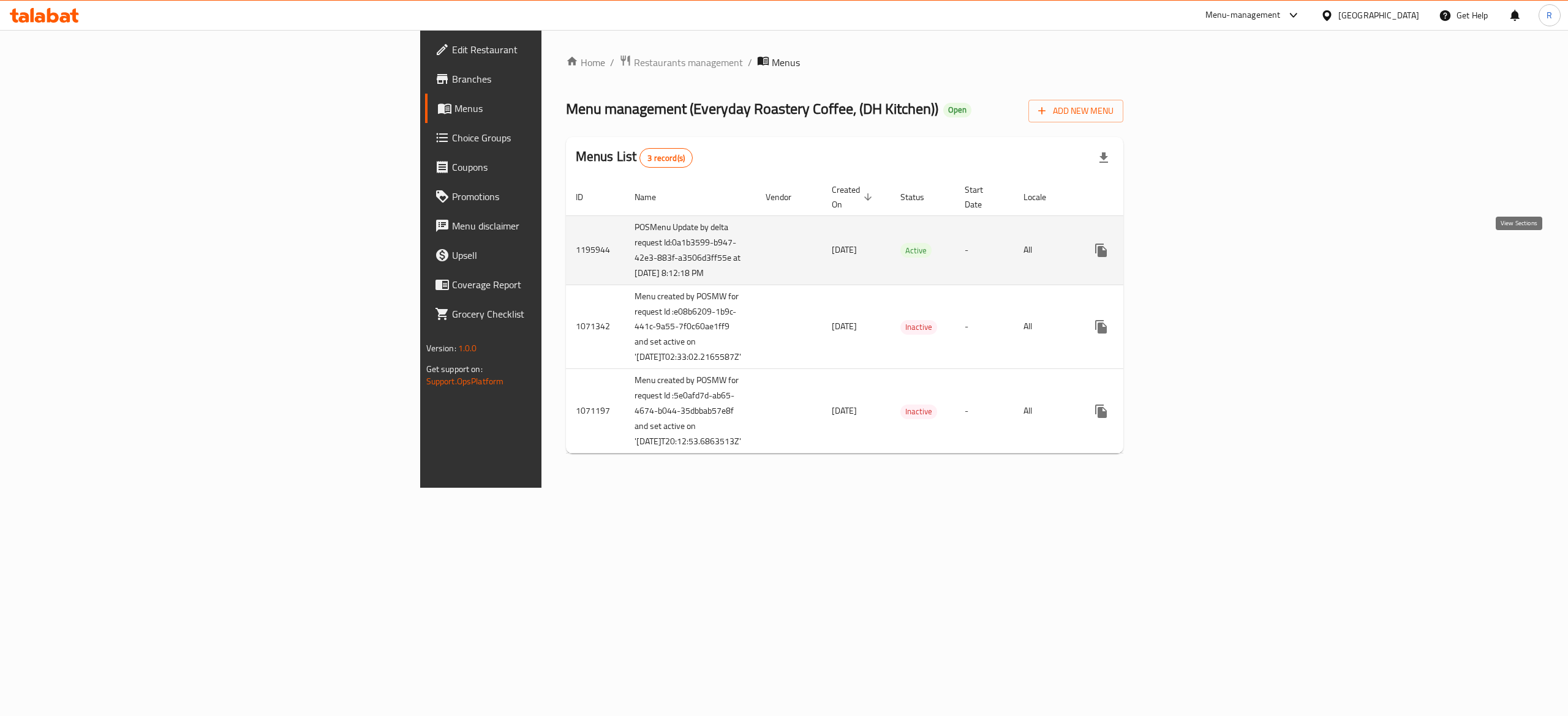
click at [1204, 255] on link "enhanced table" at bounding box center [1190, 250] width 29 height 29
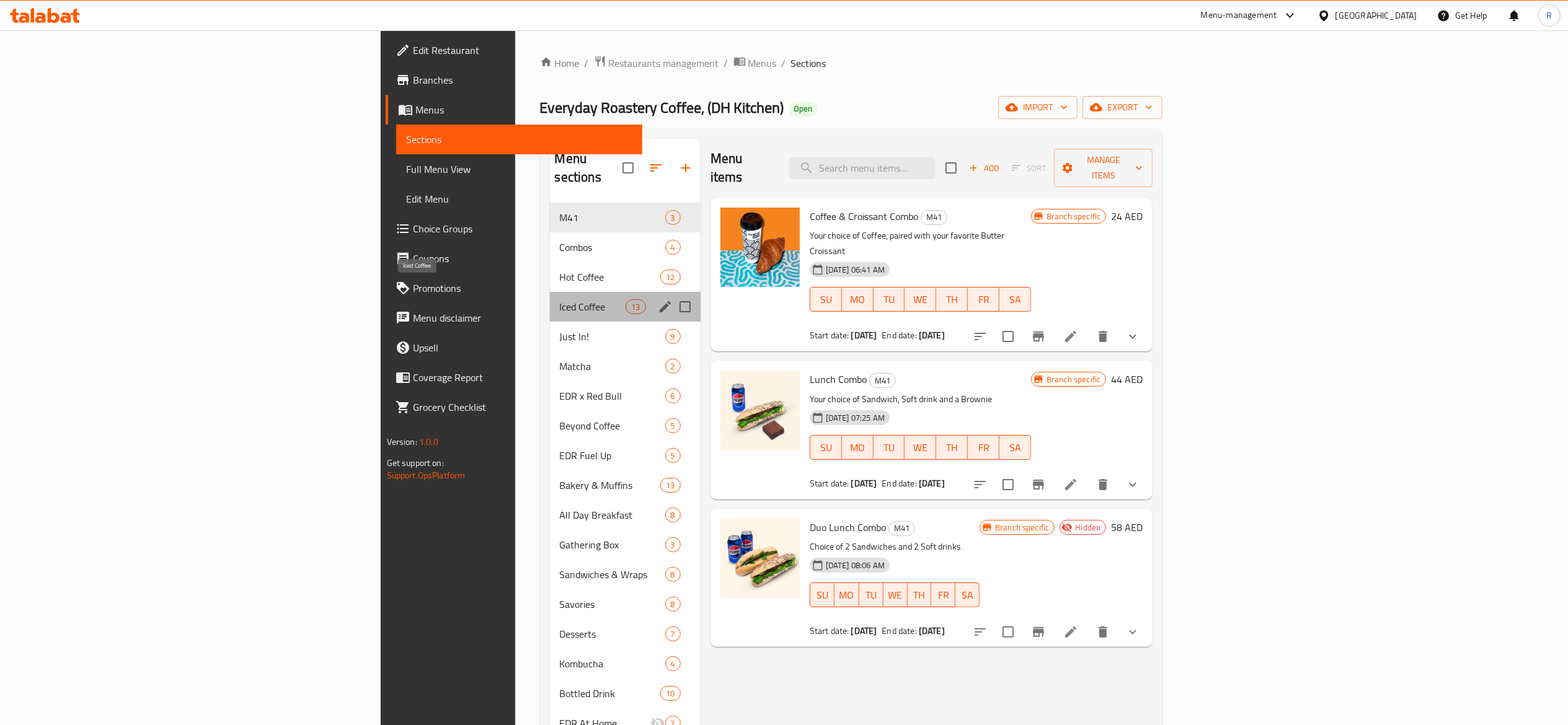
click at [560, 299] on span "Iced Coffee" at bounding box center [592, 306] width 66 height 15
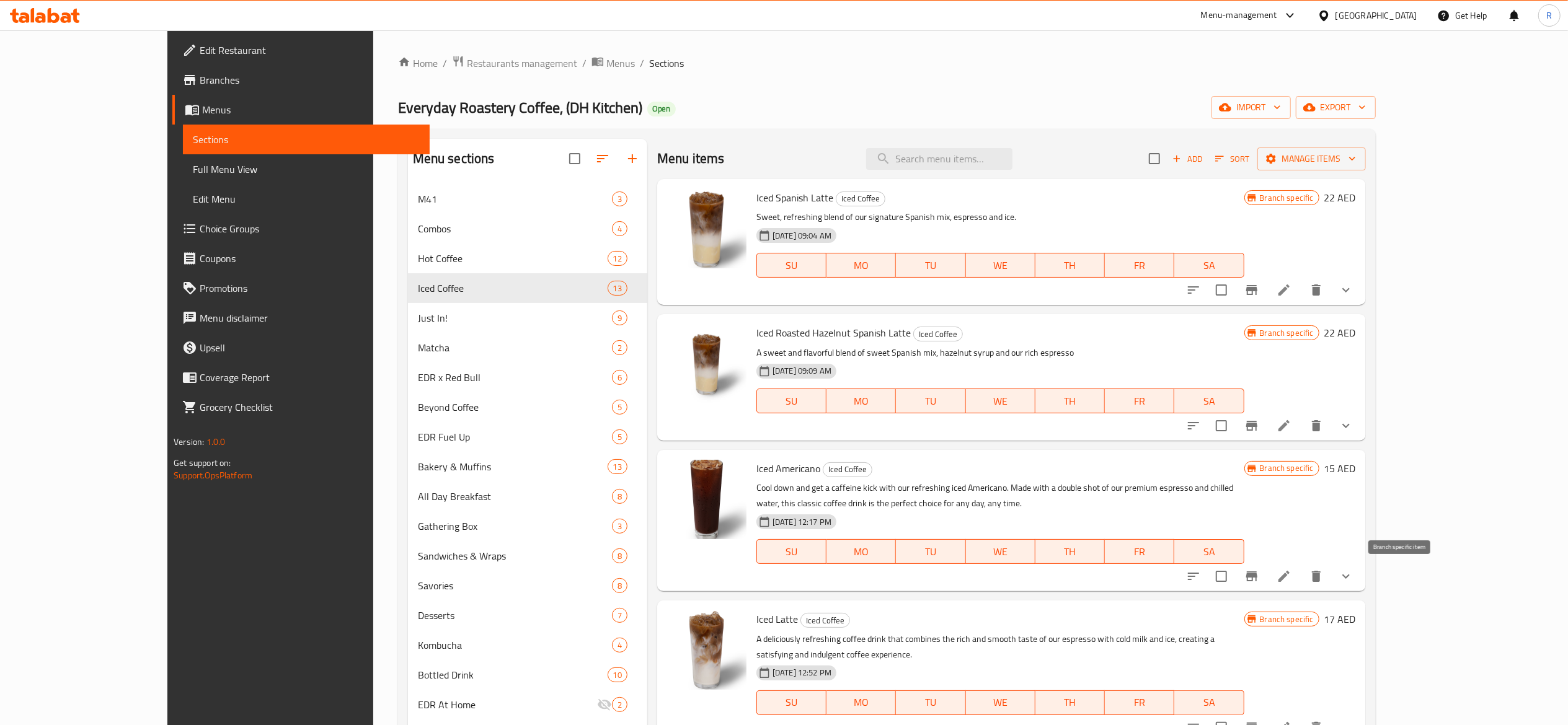
click at [1258, 580] on icon "Branch-specific-item" at bounding box center [1252, 576] width 11 height 10
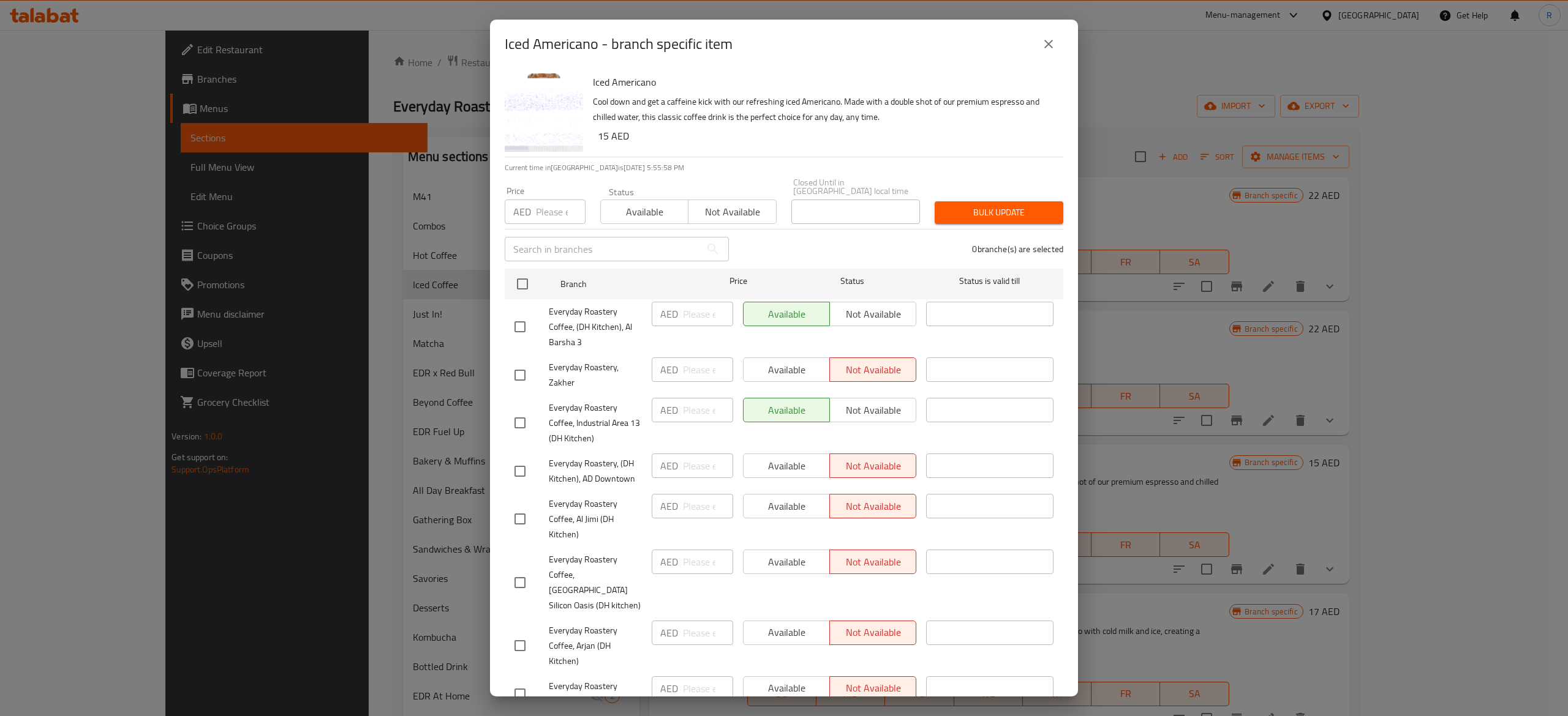
click at [659, 211] on span "Available" at bounding box center [645, 211] width 78 height 18
click at [528, 279] on input "checkbox" at bounding box center [522, 283] width 25 height 25
checkbox input "true"
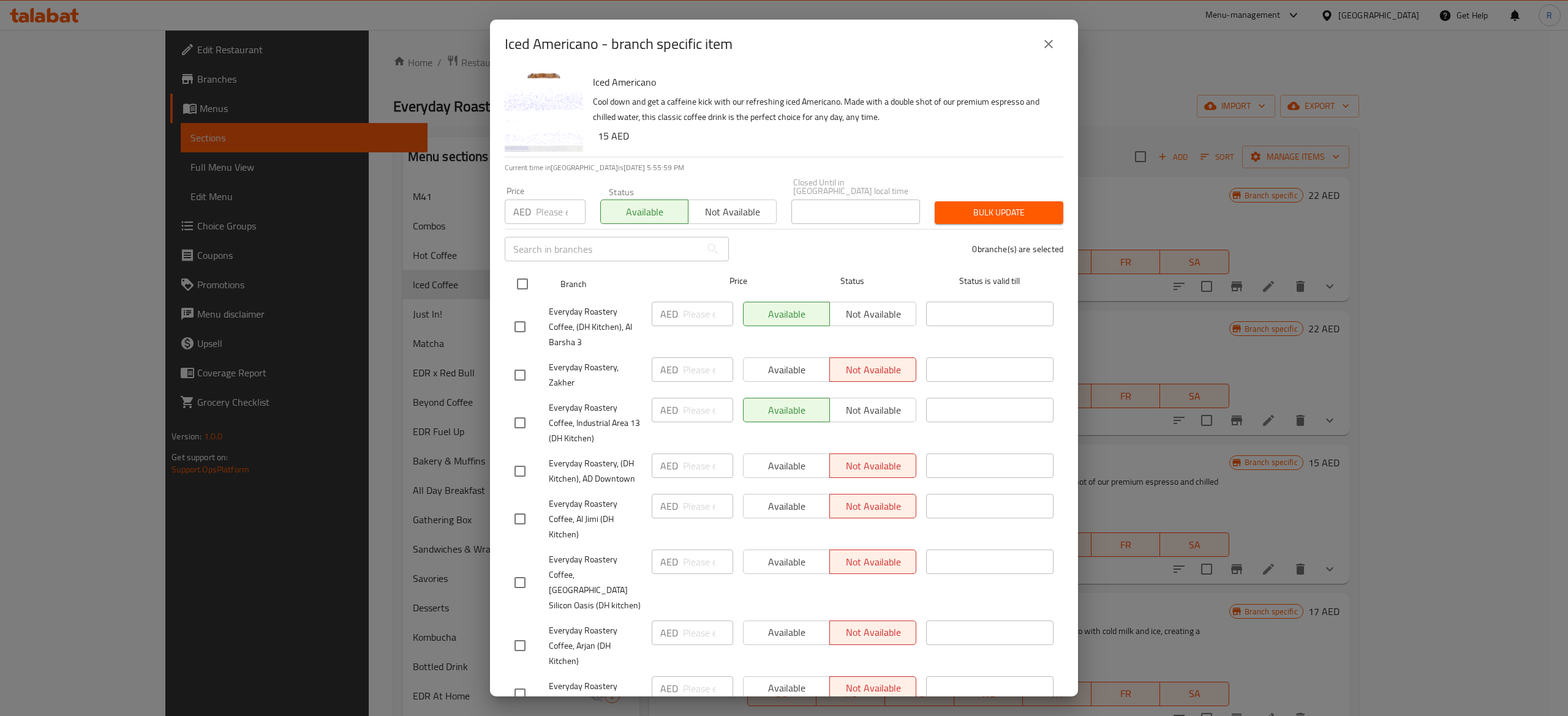
checkbox input "true"
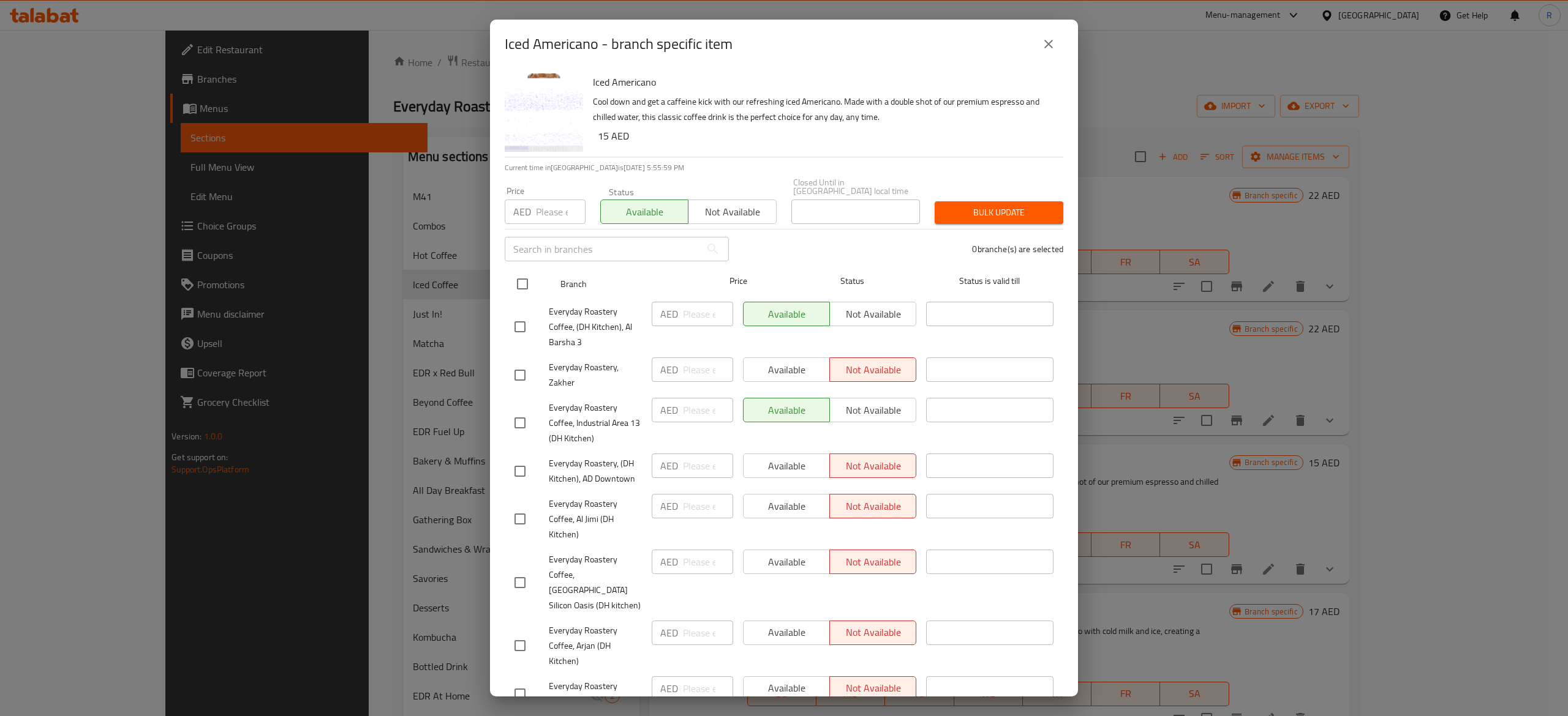
checkbox input "true"
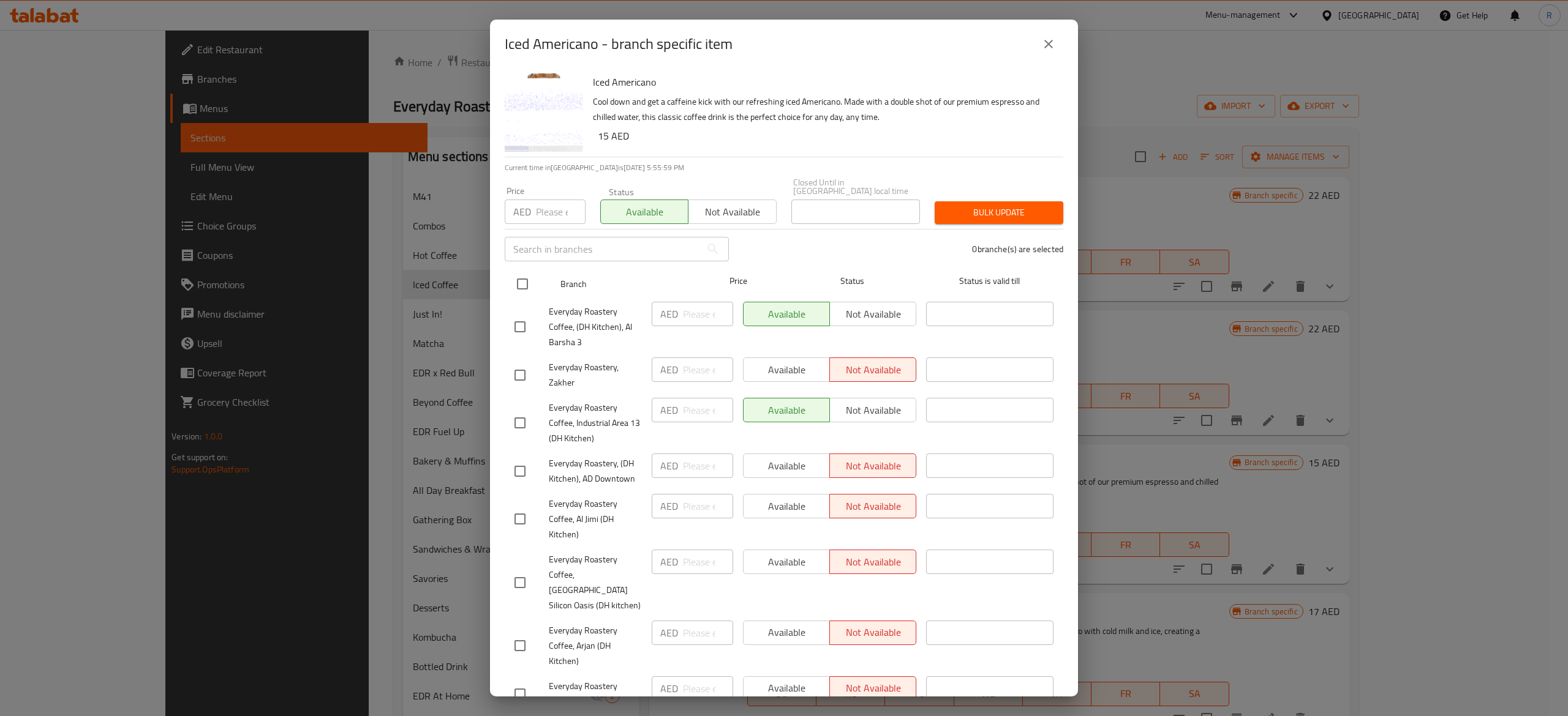
checkbox input "true"
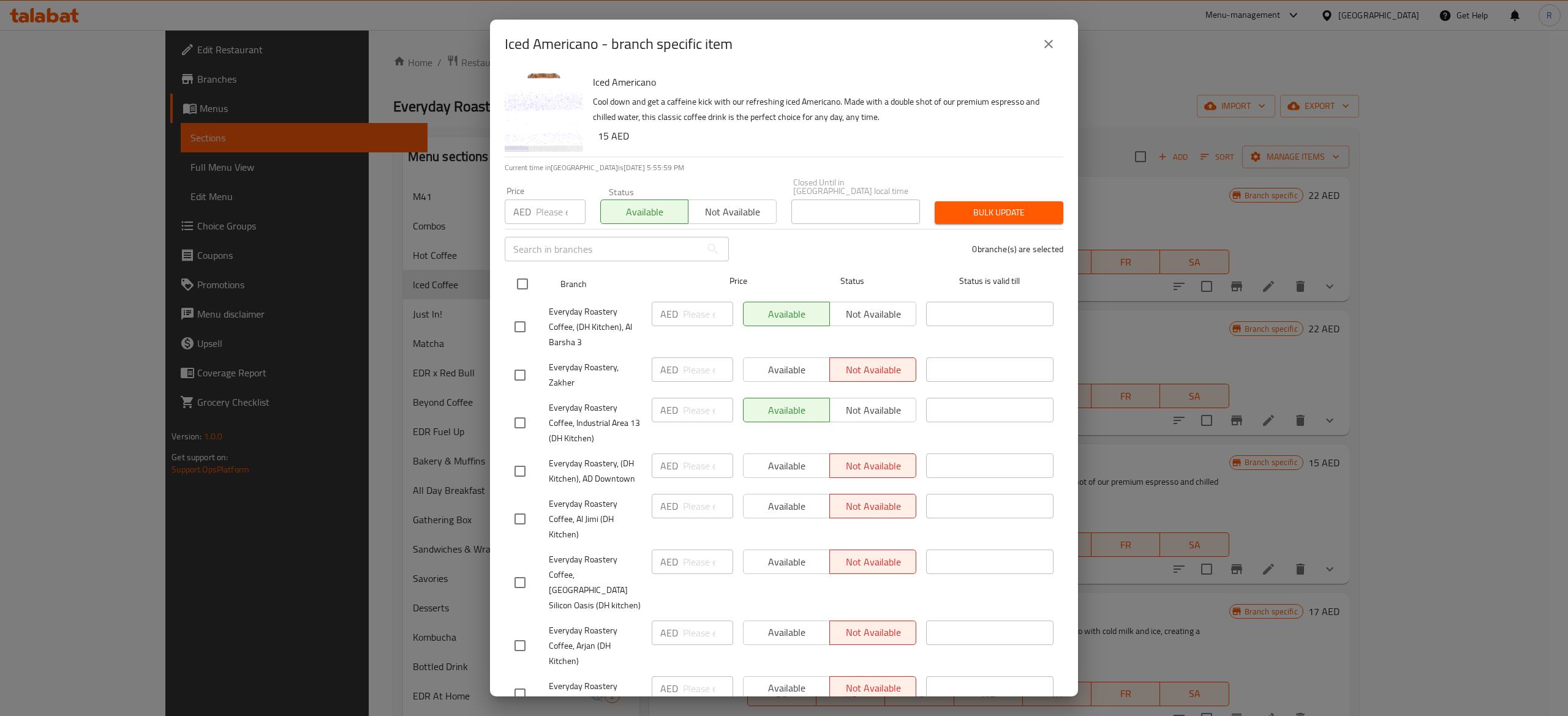
checkbox input "true"
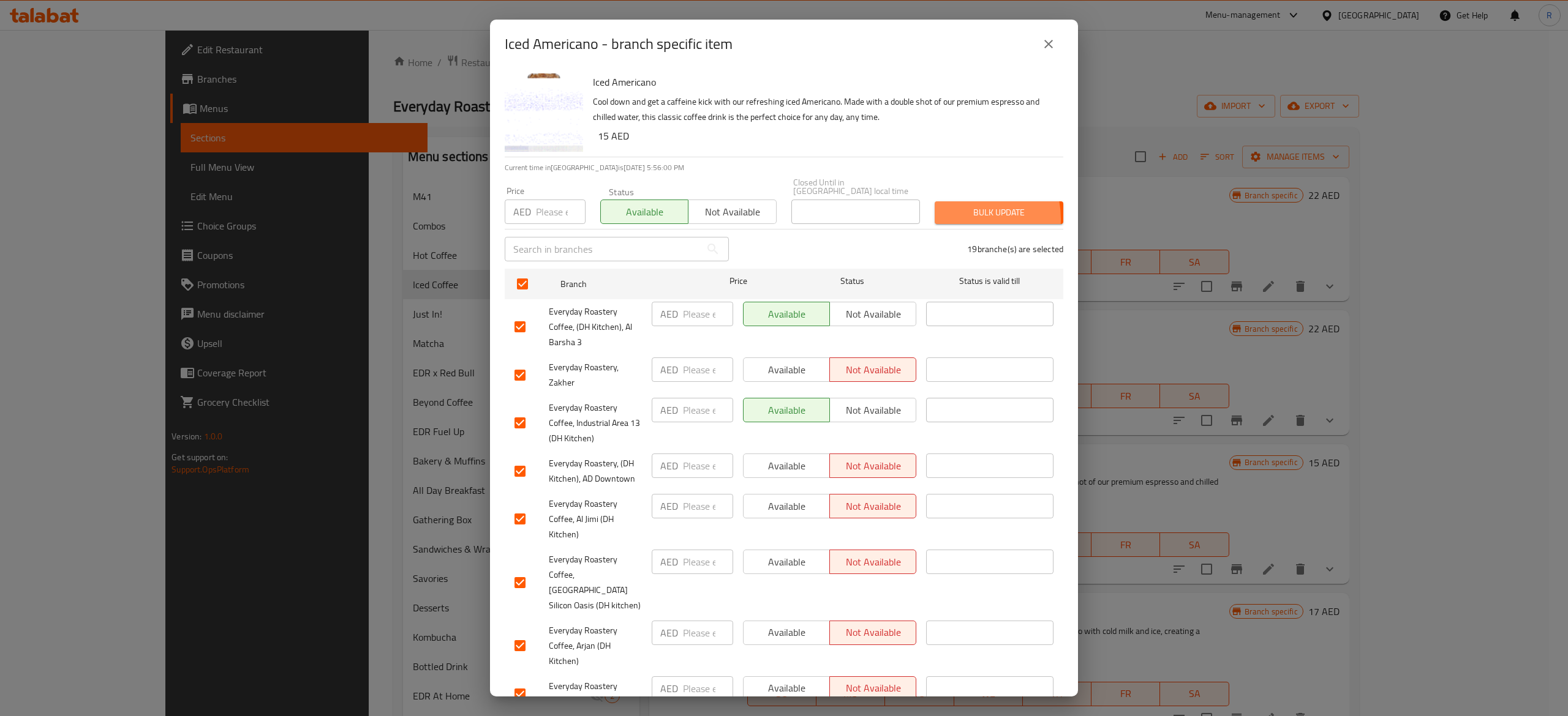
click at [948, 219] on span "Bulk update" at bounding box center [998, 213] width 109 height 15
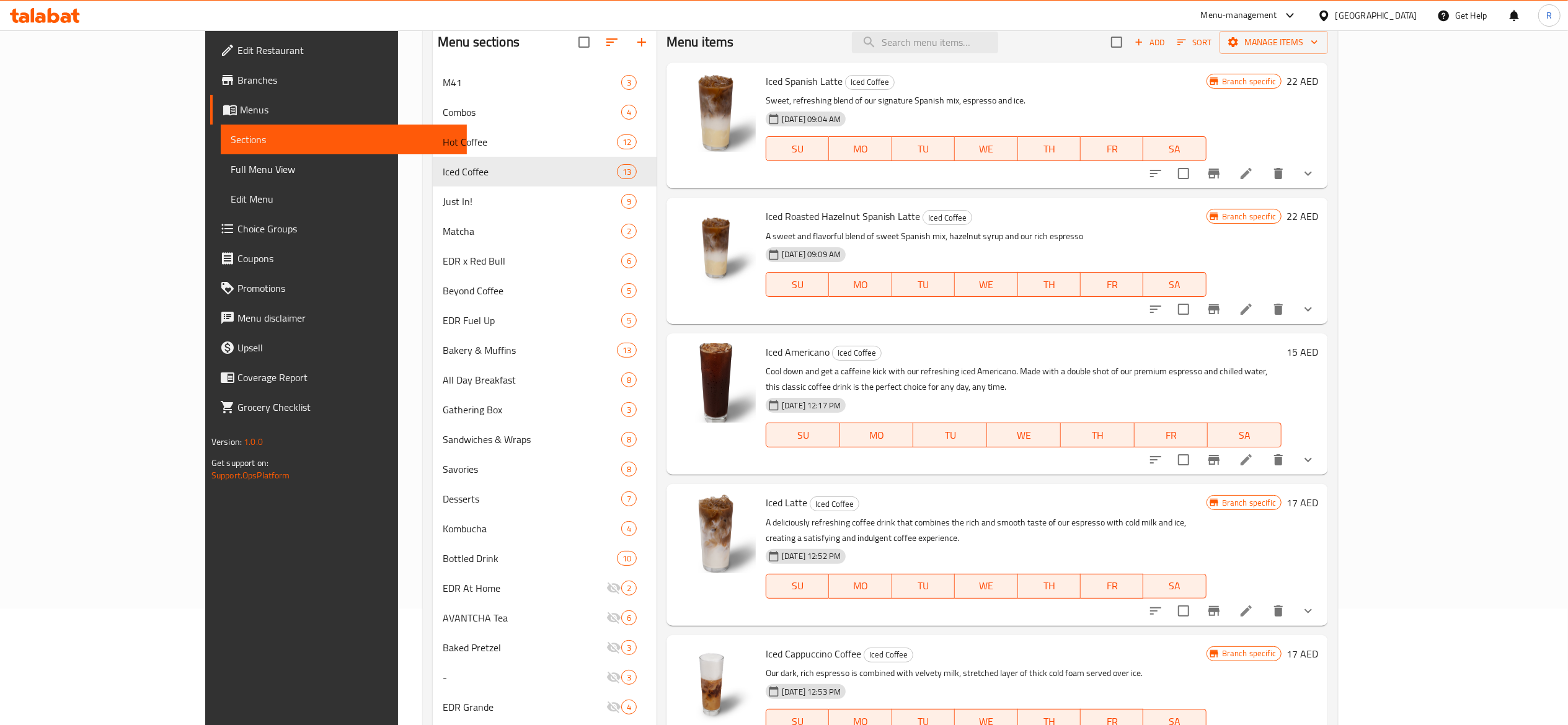
scroll to position [107, 0]
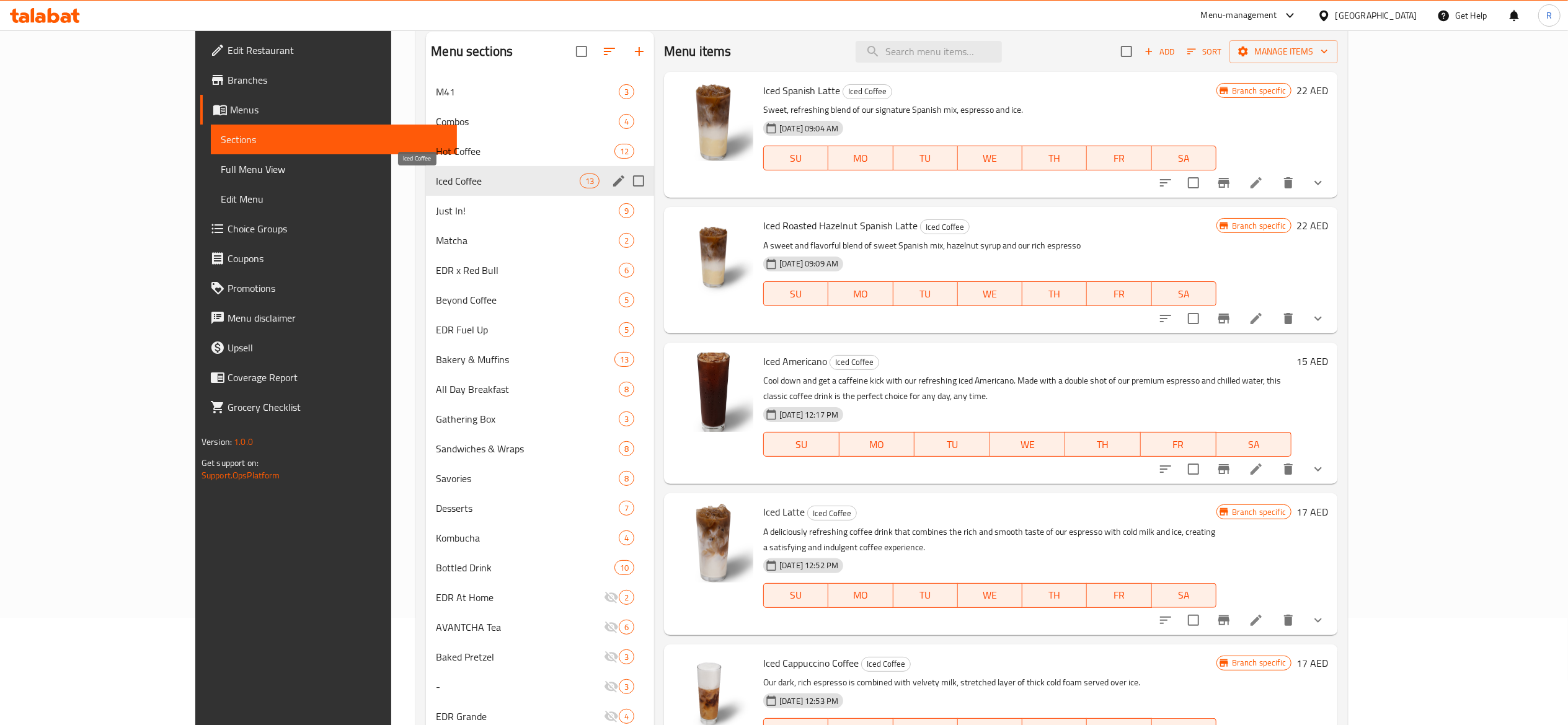
click at [436, 180] on span "Iced Coffee" at bounding box center [507, 180] width 143 height 15
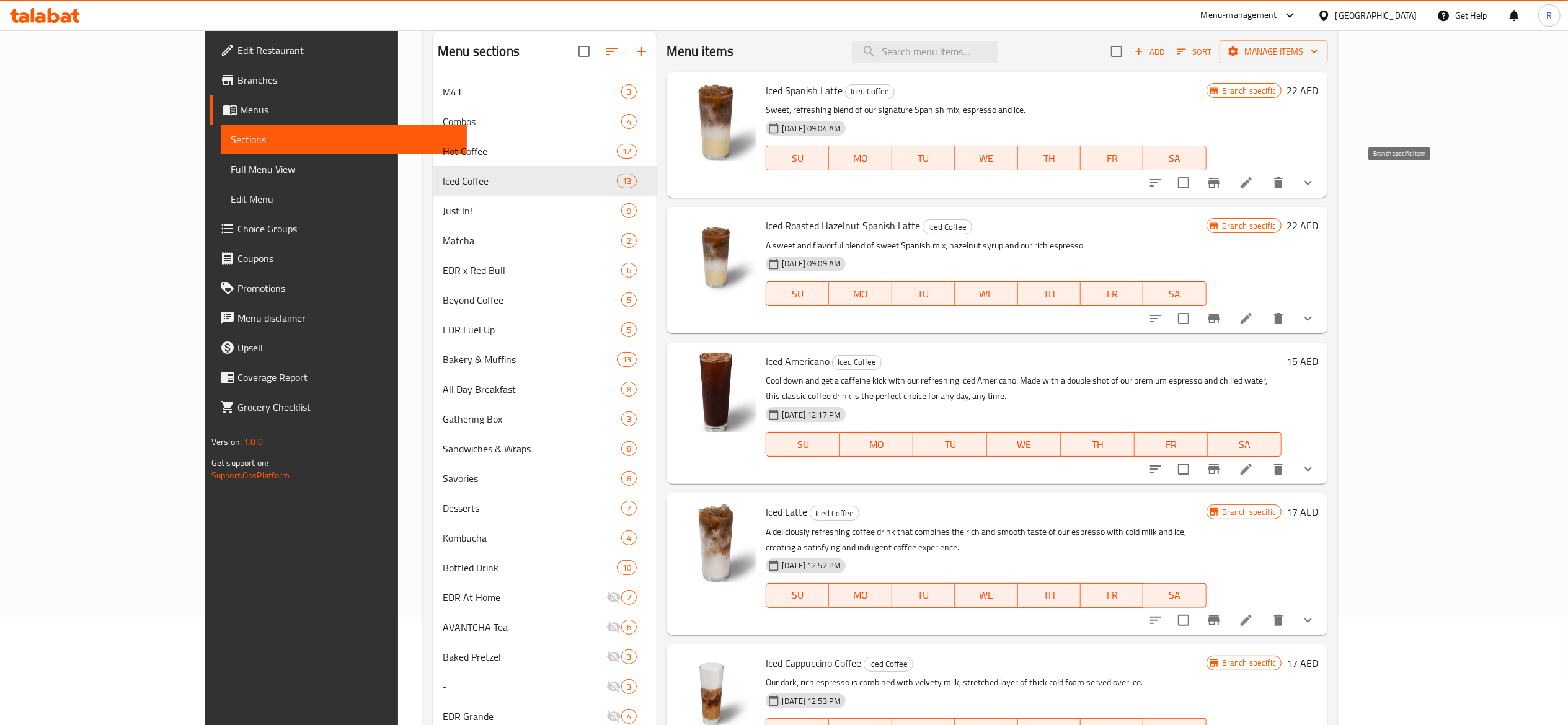
click at [1222, 188] on icon "Branch-specific-item" at bounding box center [1214, 183] width 15 height 15
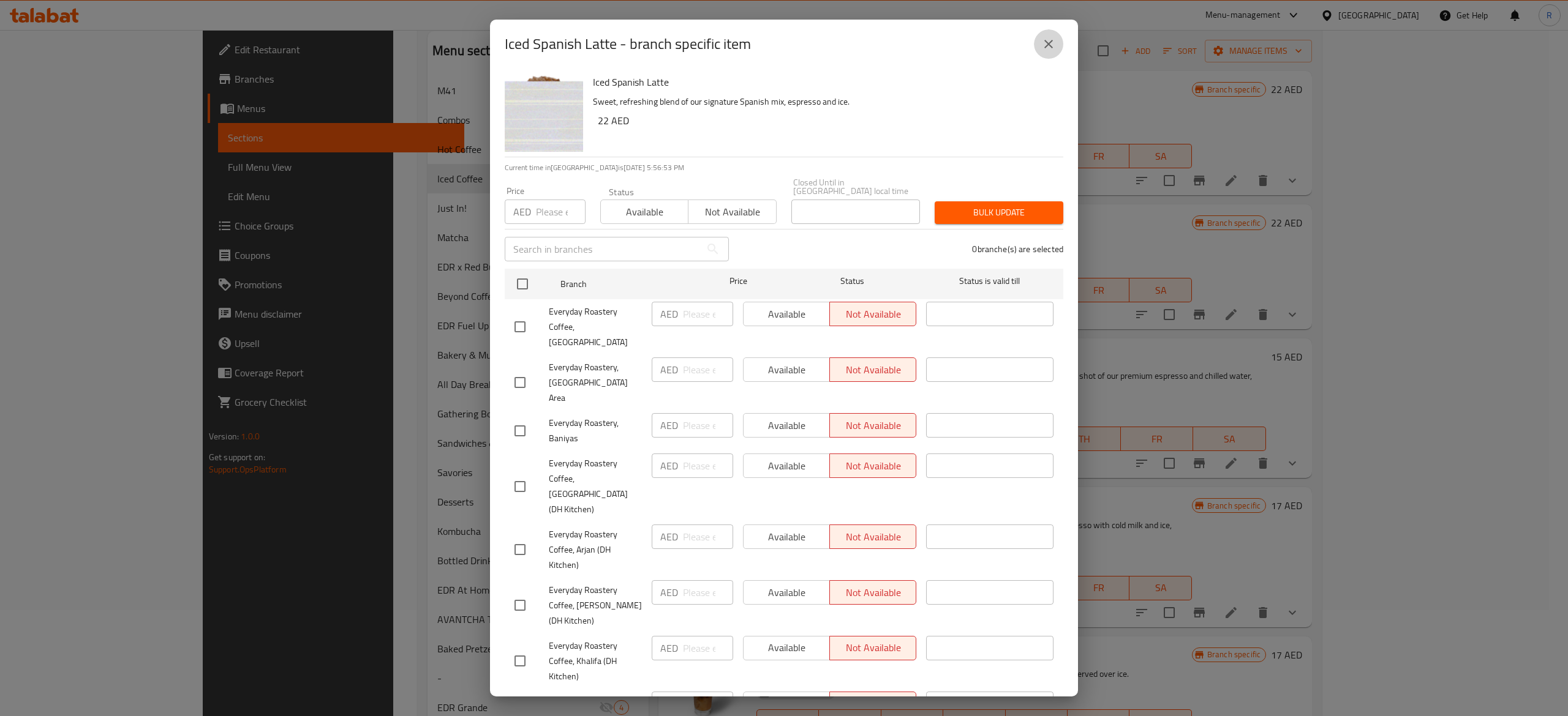
click at [1056, 46] on button "close" at bounding box center [1048, 44] width 29 height 29
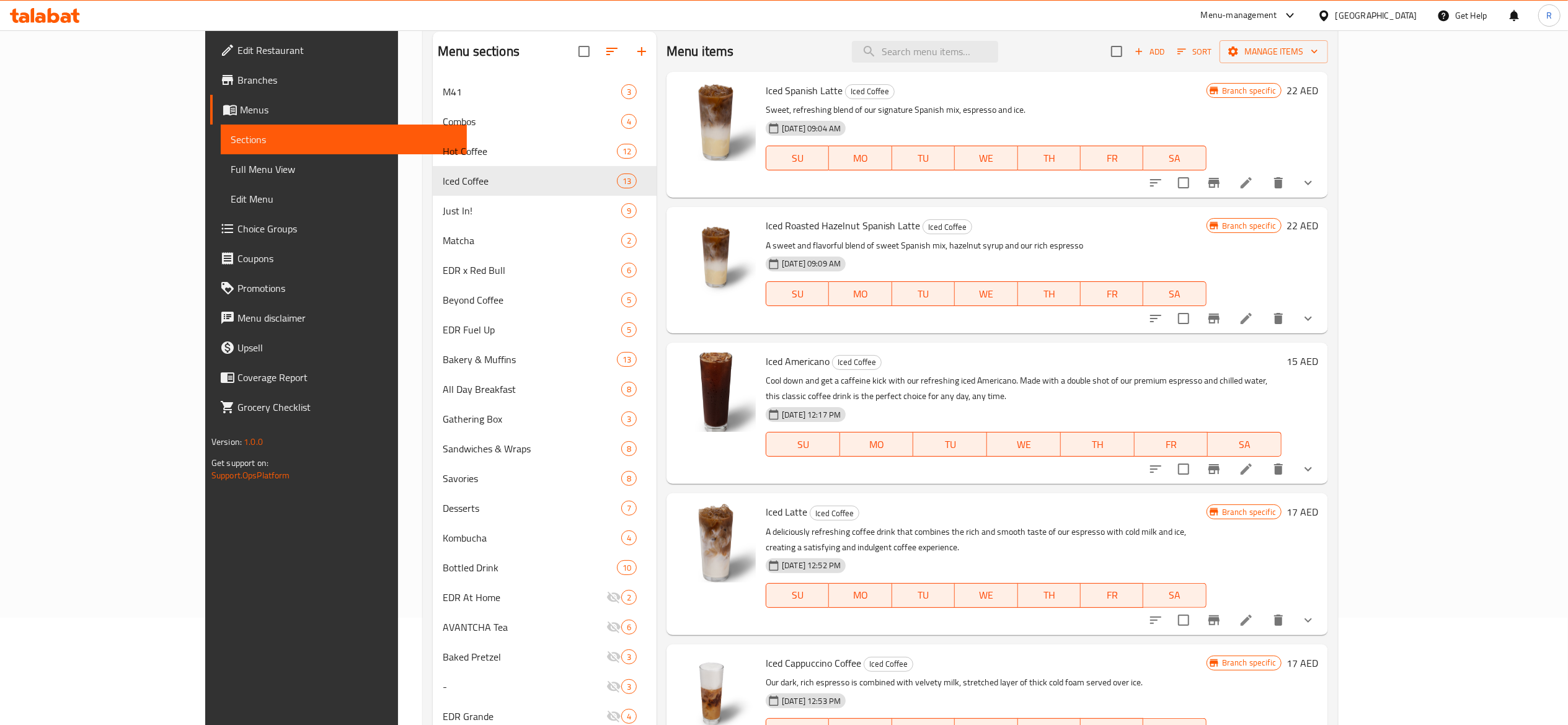
click at [1229, 180] on button "Branch-specific-item" at bounding box center [1214, 183] width 30 height 30
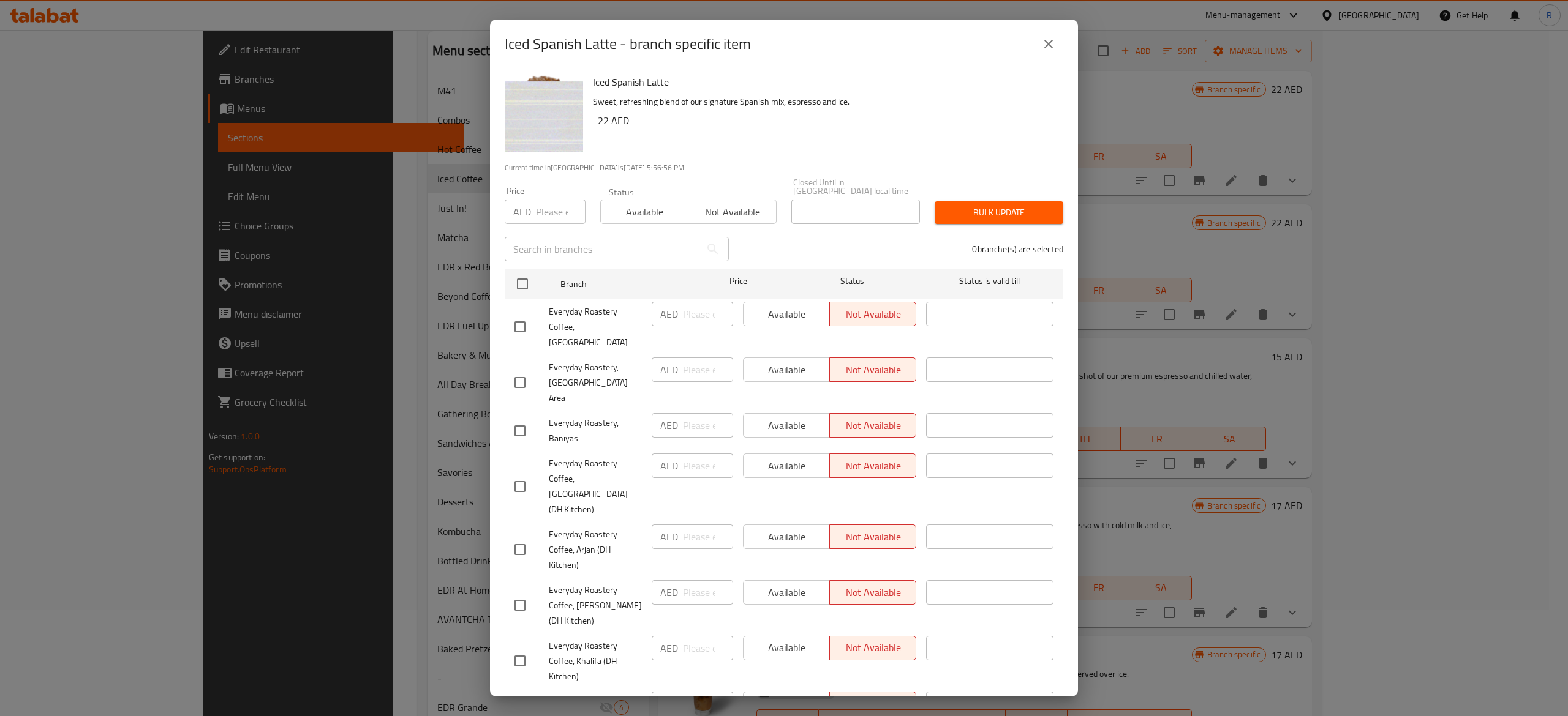
click at [645, 210] on span "Available" at bounding box center [645, 211] width 78 height 18
click at [517, 283] on input "checkbox" at bounding box center [522, 283] width 25 height 25
checkbox input "true"
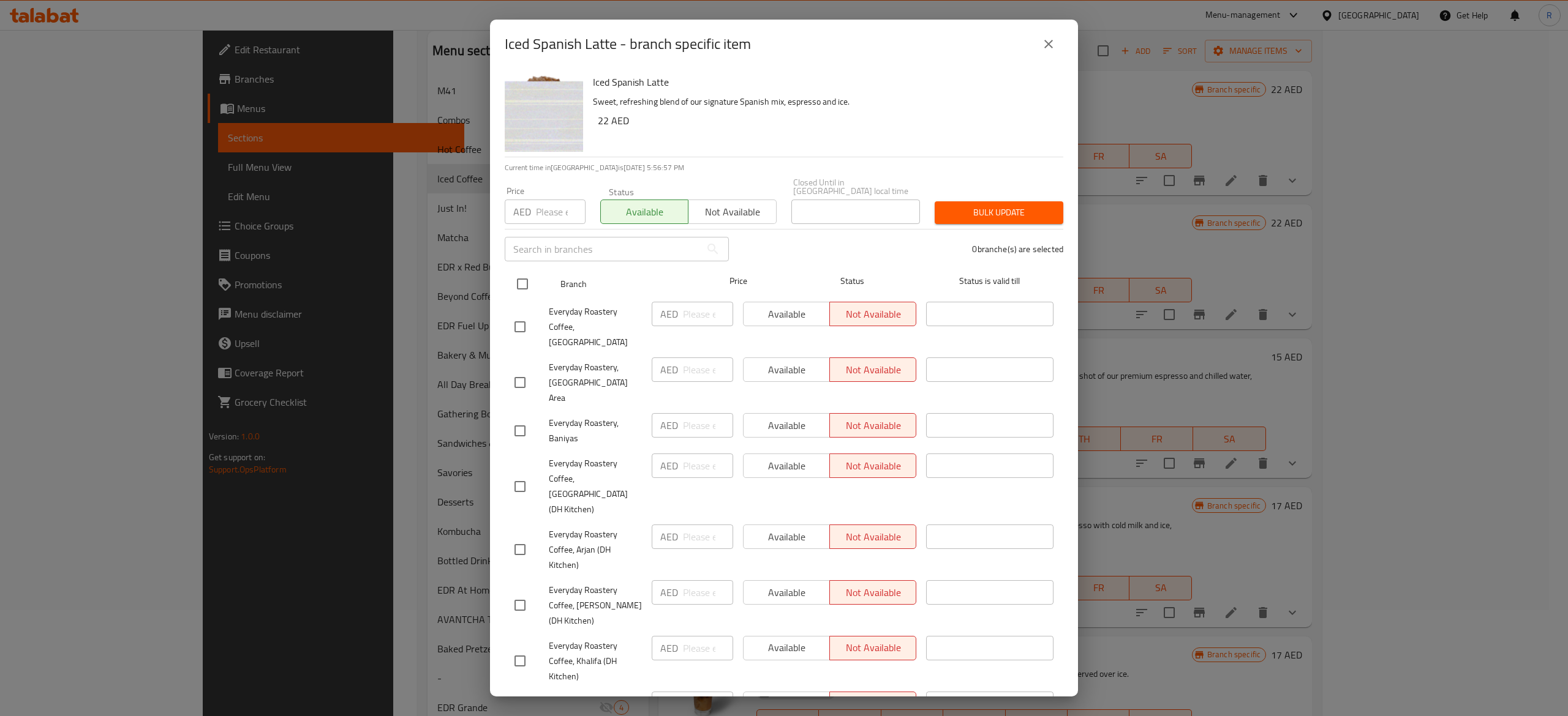
checkbox input "true"
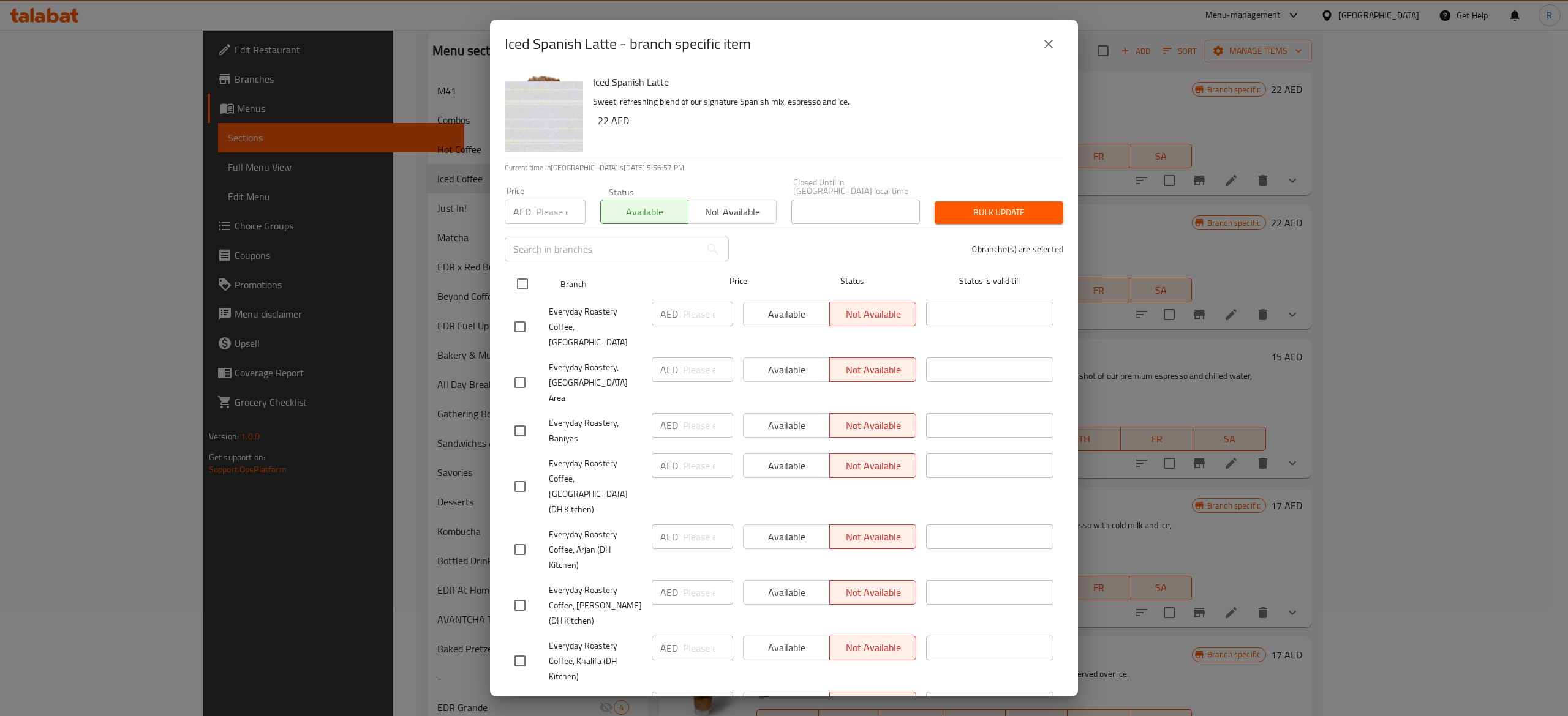
checkbox input "true"
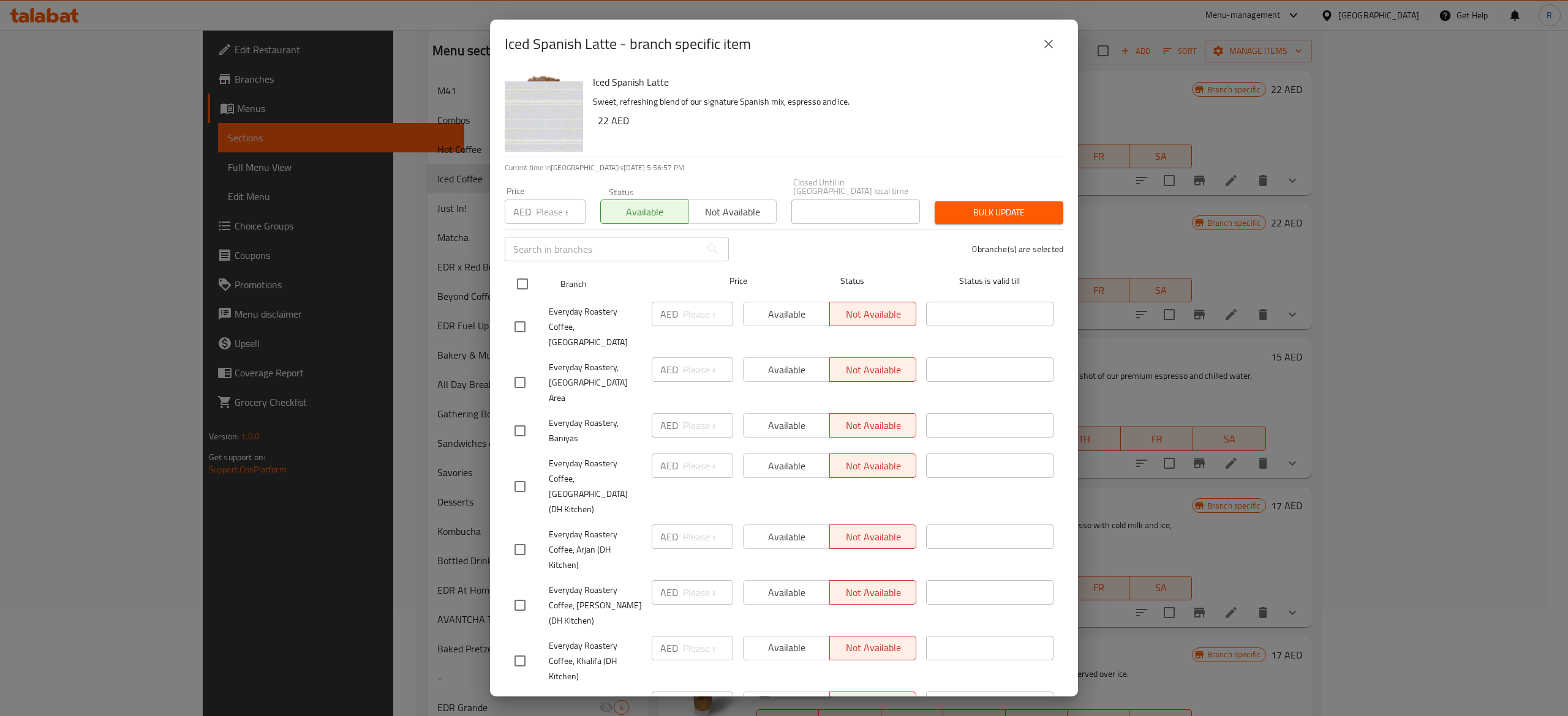
checkbox input "true"
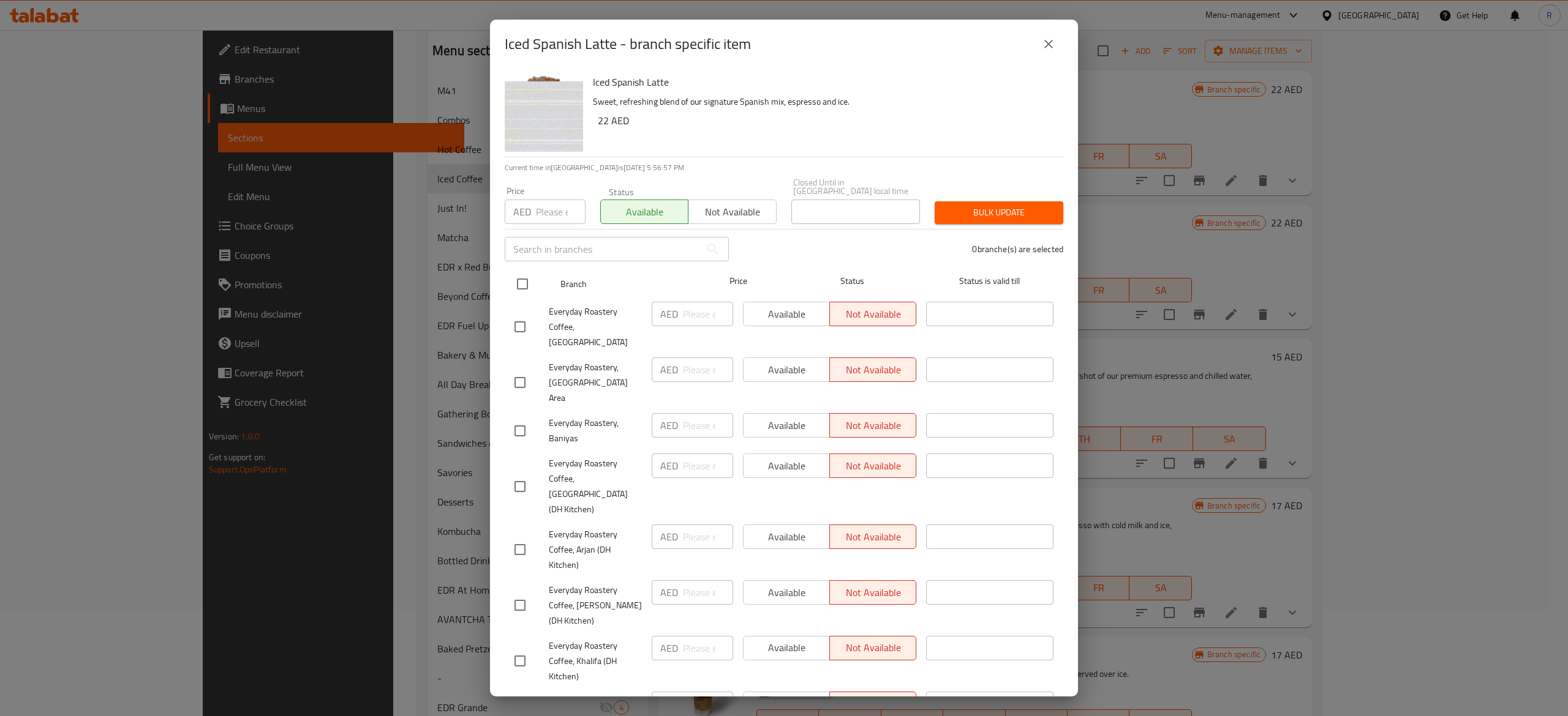
checkbox input "true"
click at [965, 211] on span "Bulk update" at bounding box center [998, 213] width 109 height 15
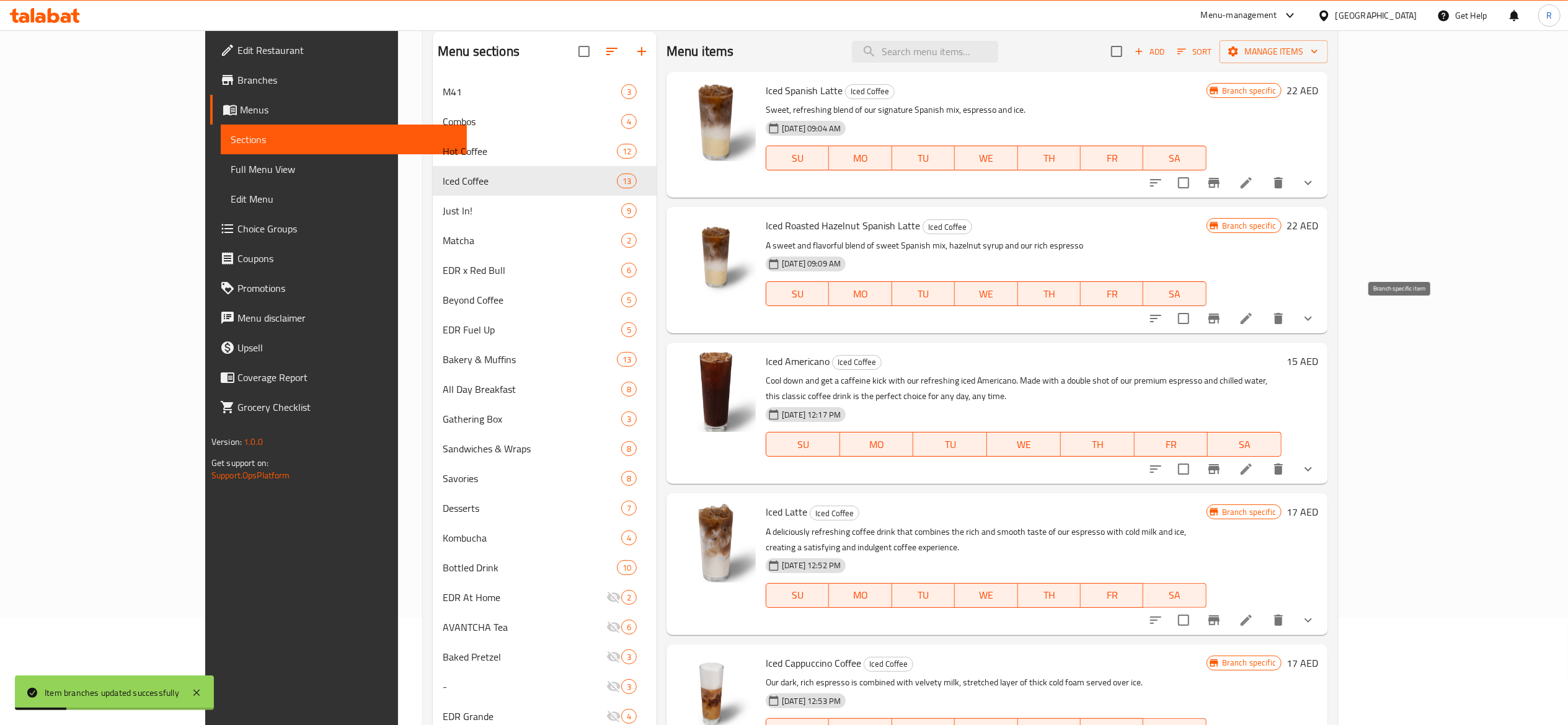
click at [1222, 320] on icon "Branch-specific-item" at bounding box center [1214, 318] width 15 height 15
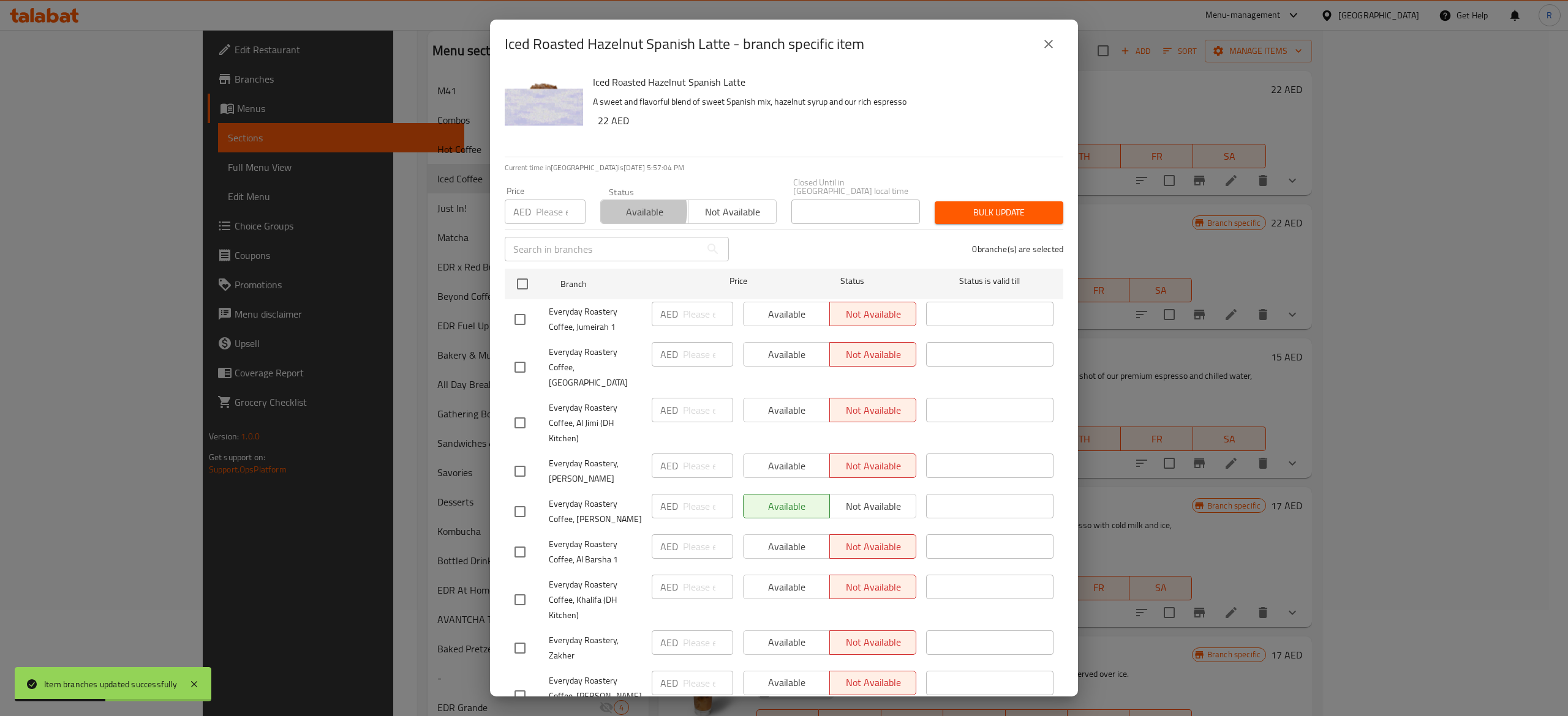
click at [633, 211] on span "Available" at bounding box center [645, 211] width 78 height 18
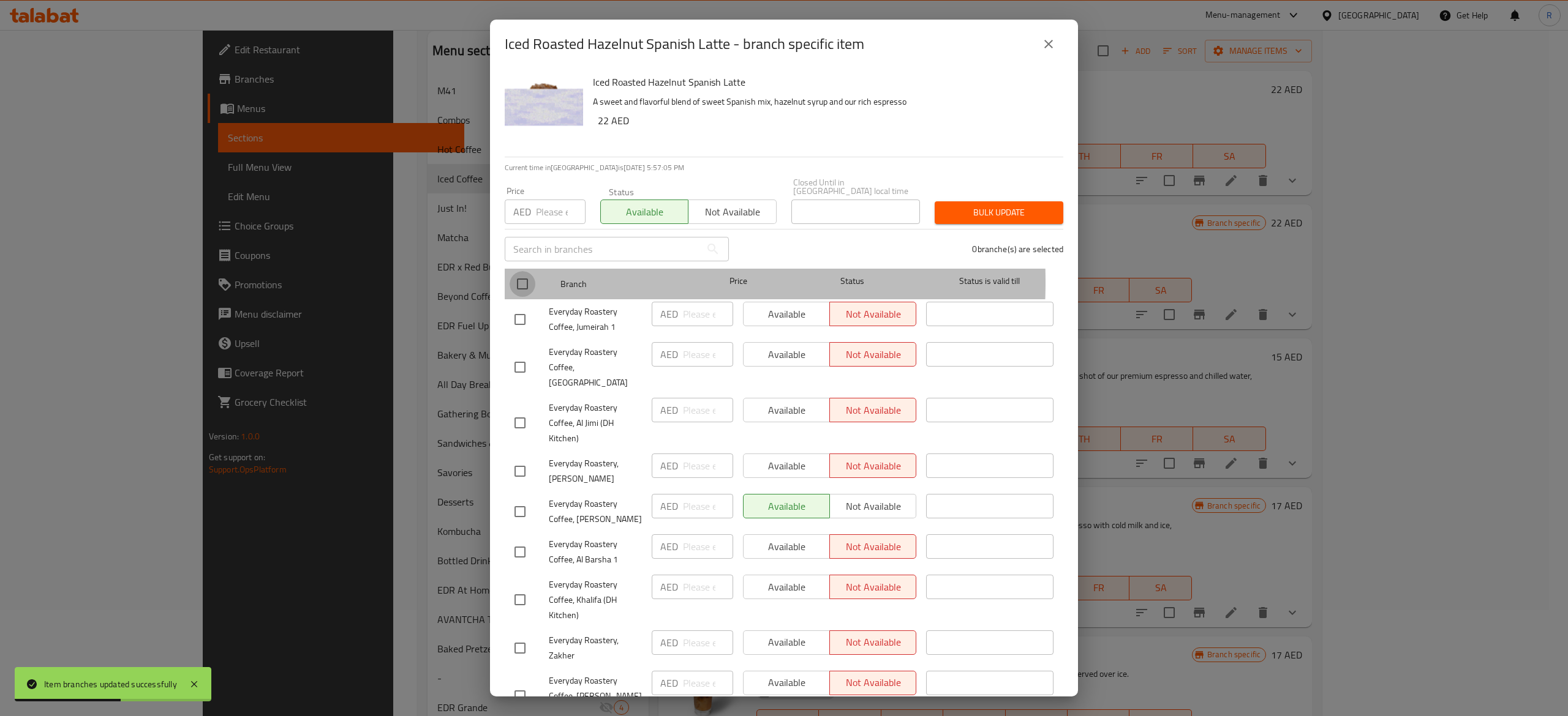
click at [515, 282] on input "checkbox" at bounding box center [522, 283] width 25 height 25
checkbox input "true"
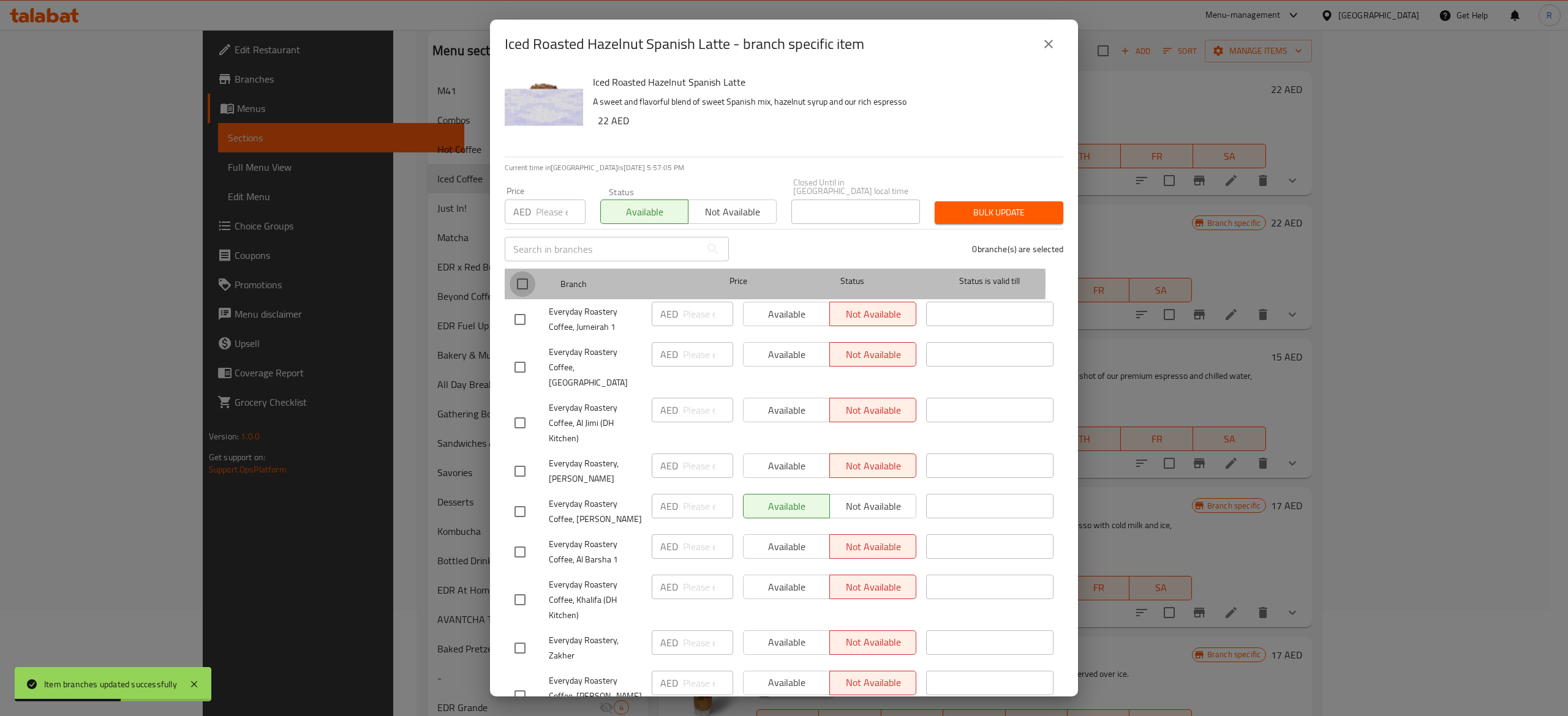
checkbox input "true"
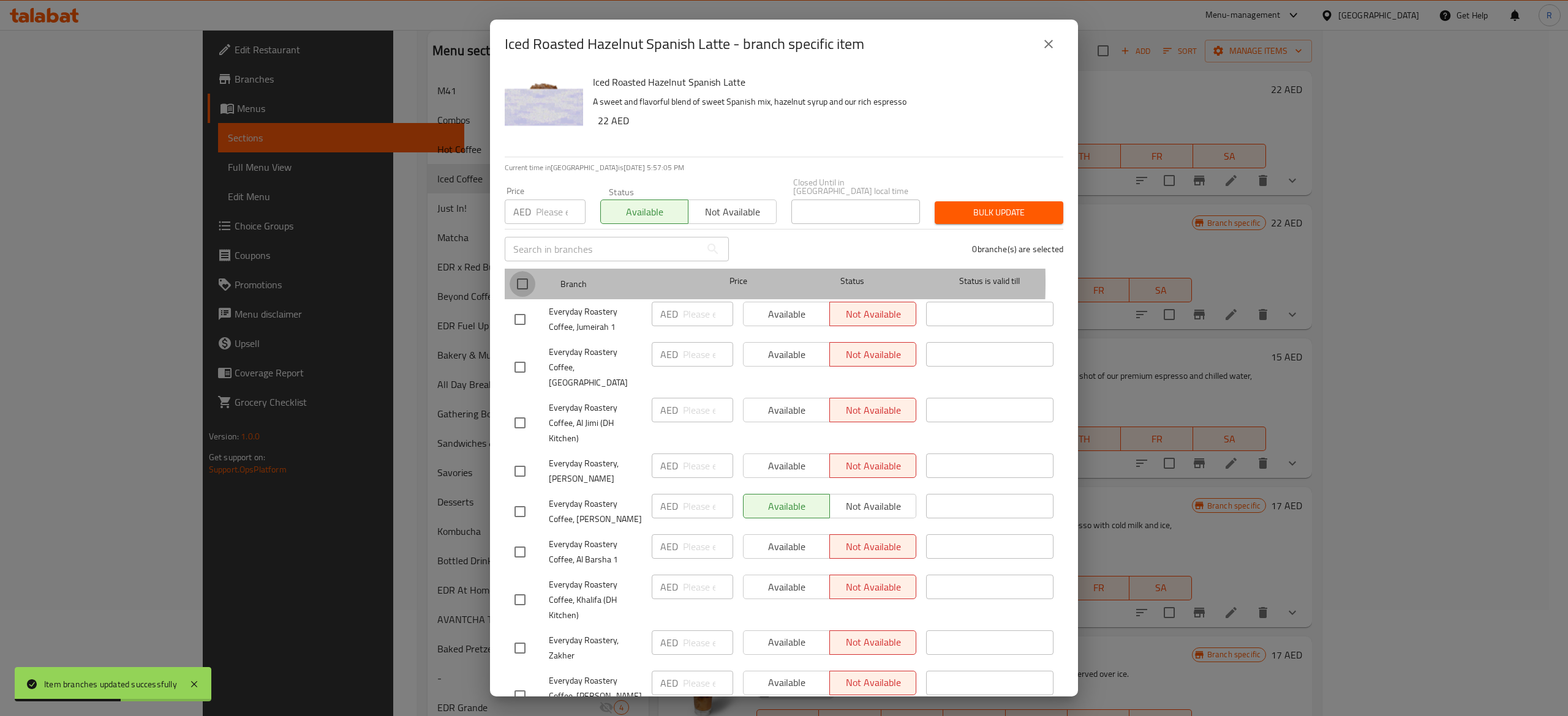
checkbox input "true"
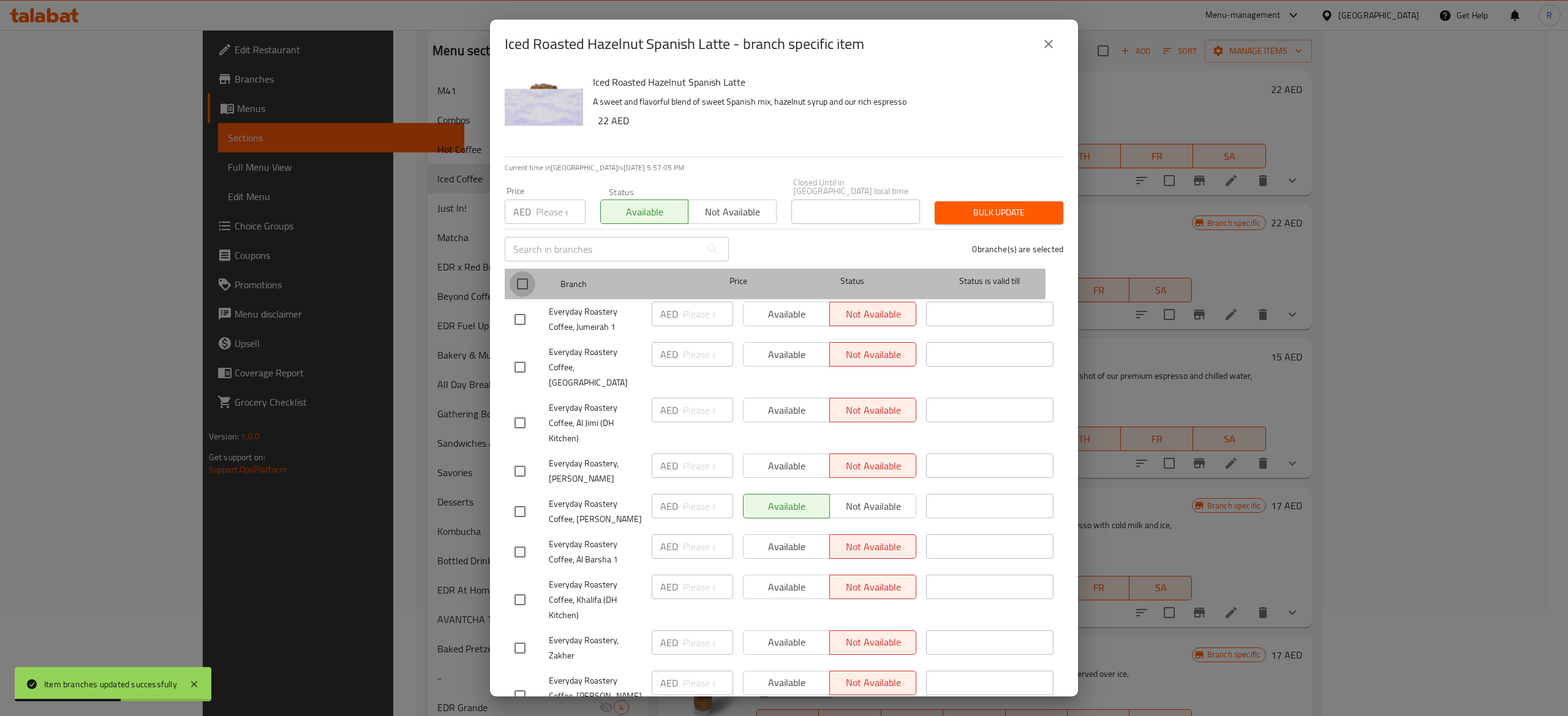
checkbox input "true"
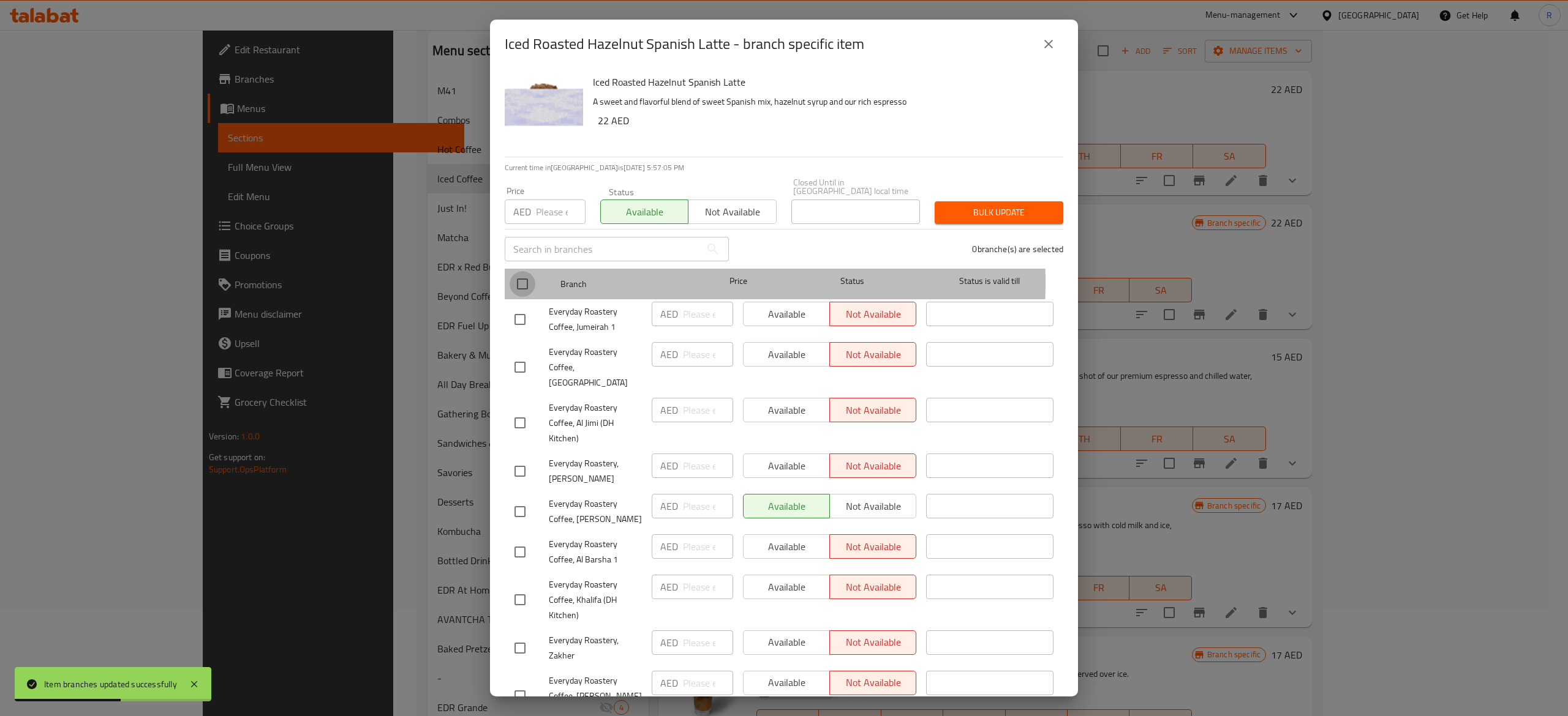
checkbox input "true"
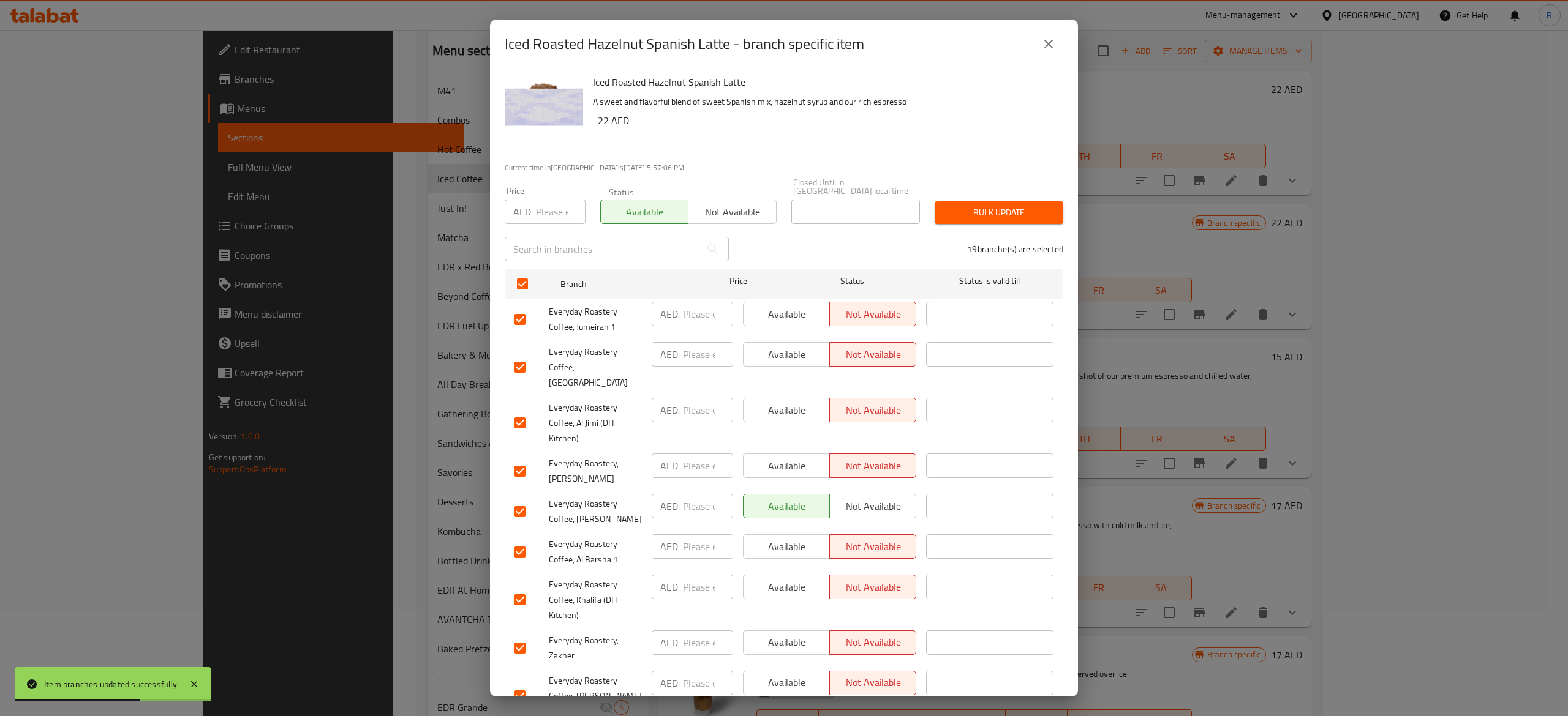
click at [984, 197] on div "Bulk update" at bounding box center [999, 212] width 144 height 37
click at [992, 212] on span "Bulk update" at bounding box center [998, 213] width 109 height 15
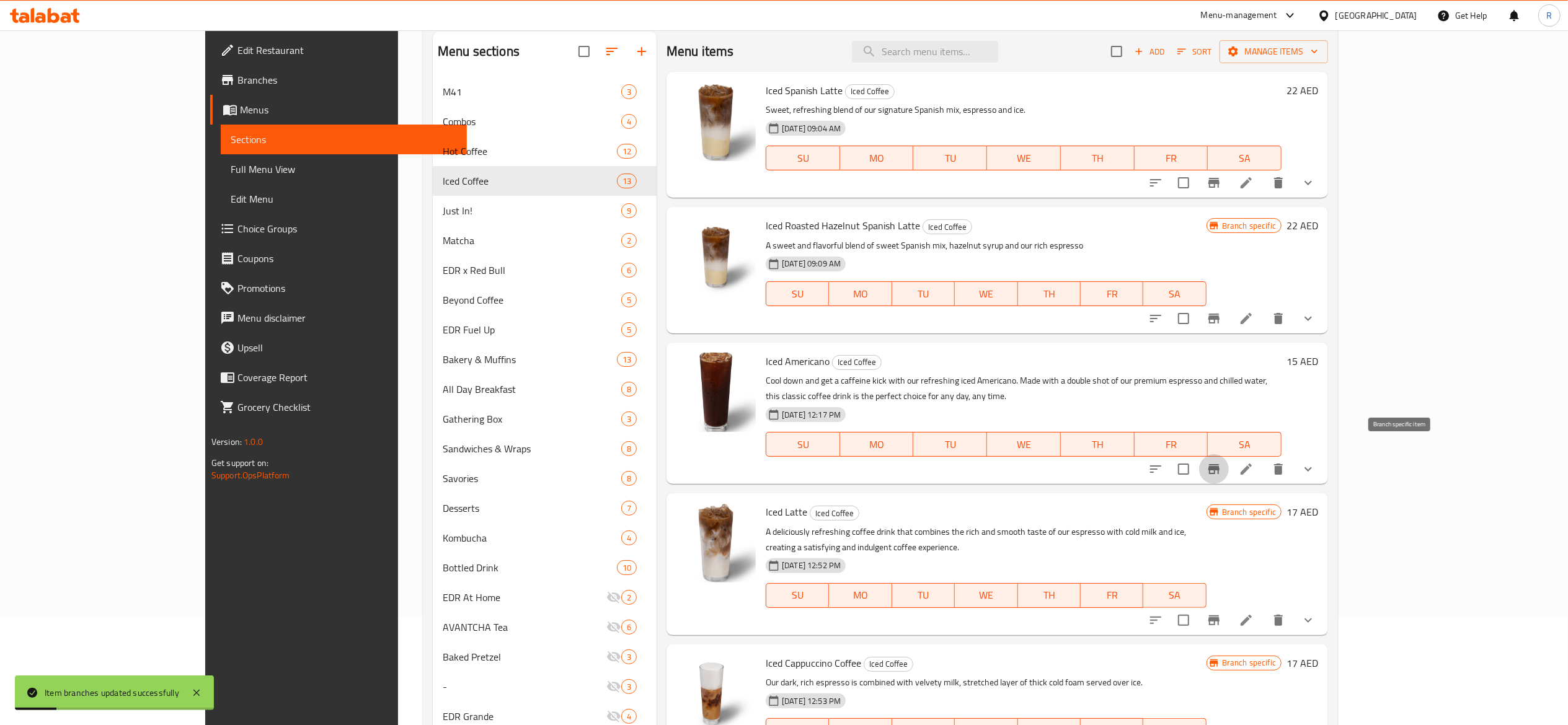
click at [1219, 464] on icon "Branch-specific-item" at bounding box center [1214, 469] width 11 height 10
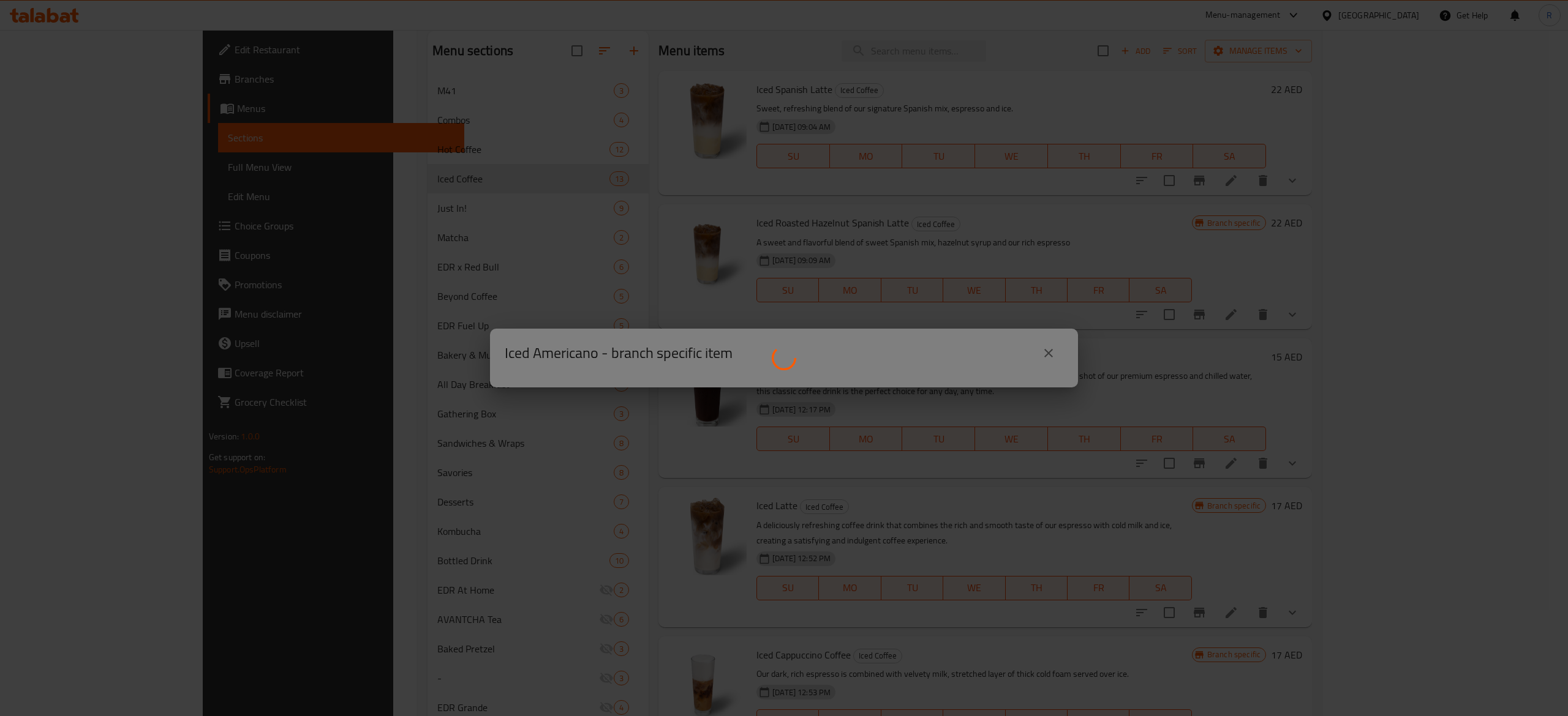
click at [1048, 354] on div at bounding box center [784, 358] width 1568 height 716
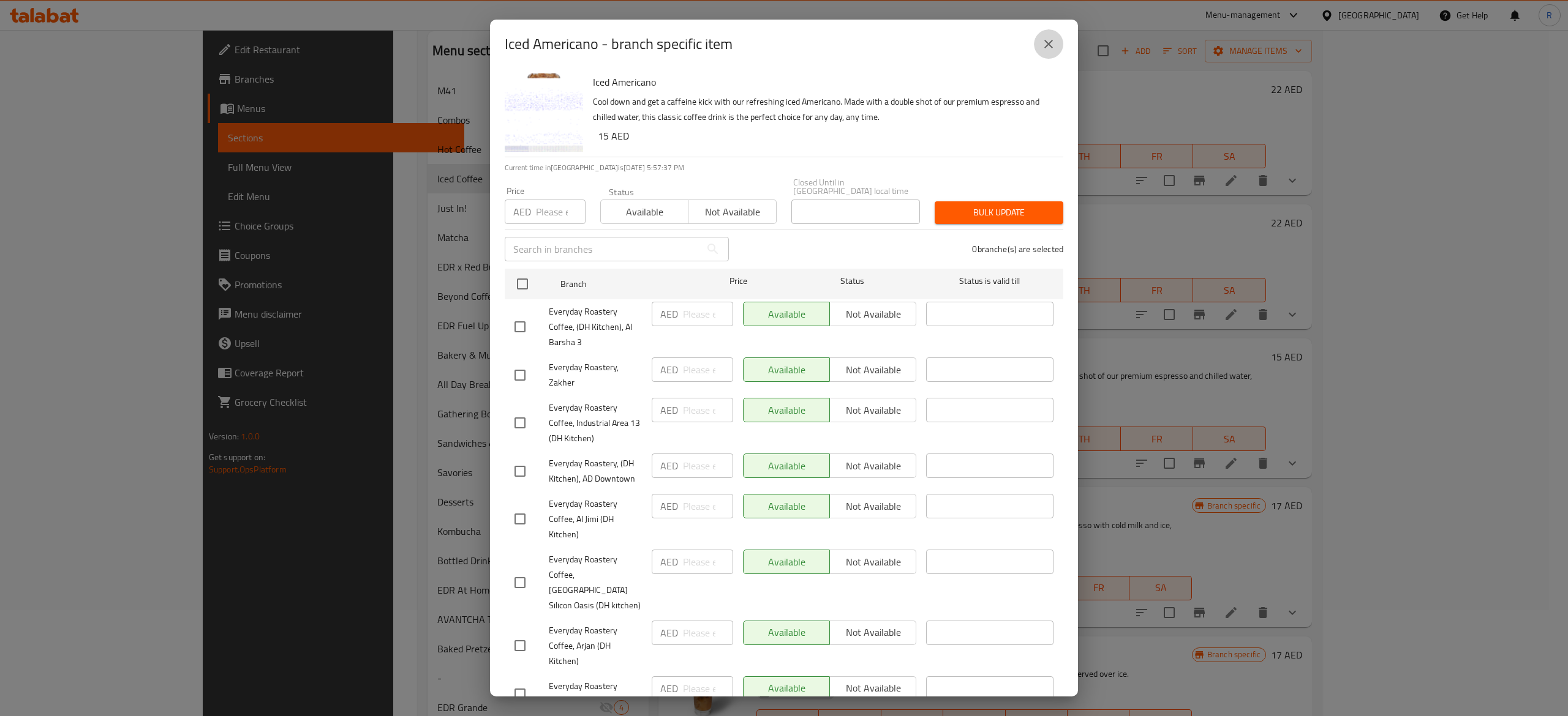
click at [1048, 46] on icon "close" at bounding box center [1048, 44] width 8 height 8
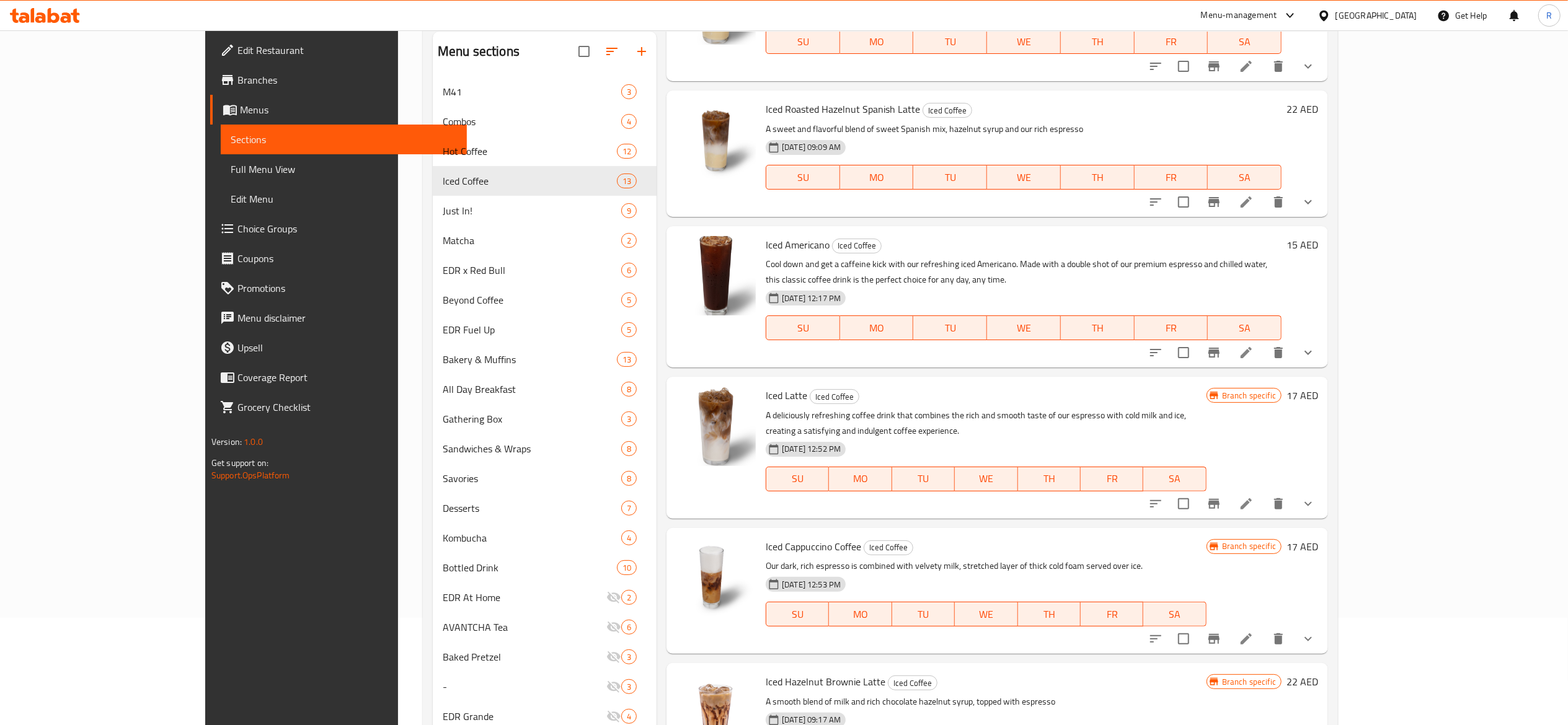
scroll to position [110, 0]
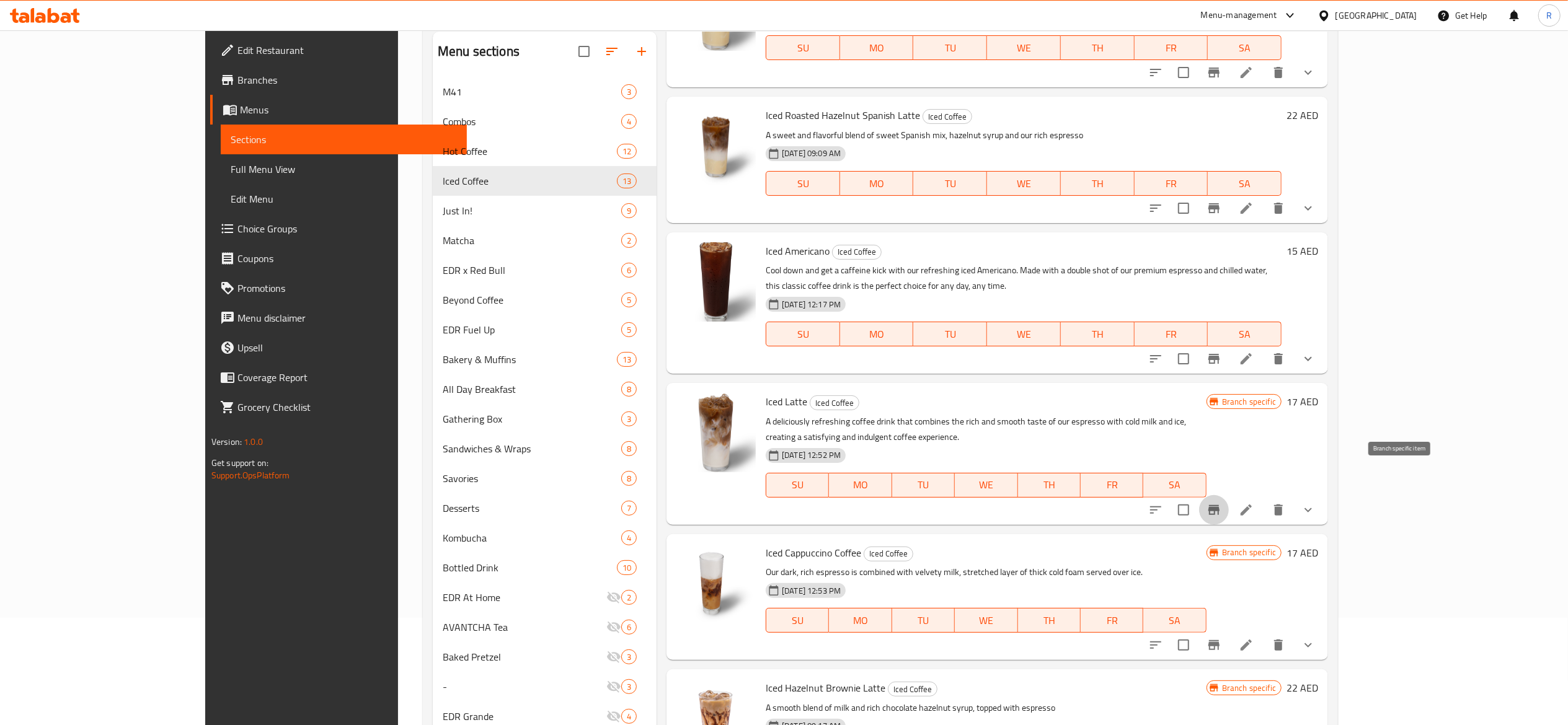
click at [1229, 495] on button "Branch-specific-item" at bounding box center [1214, 510] width 30 height 30
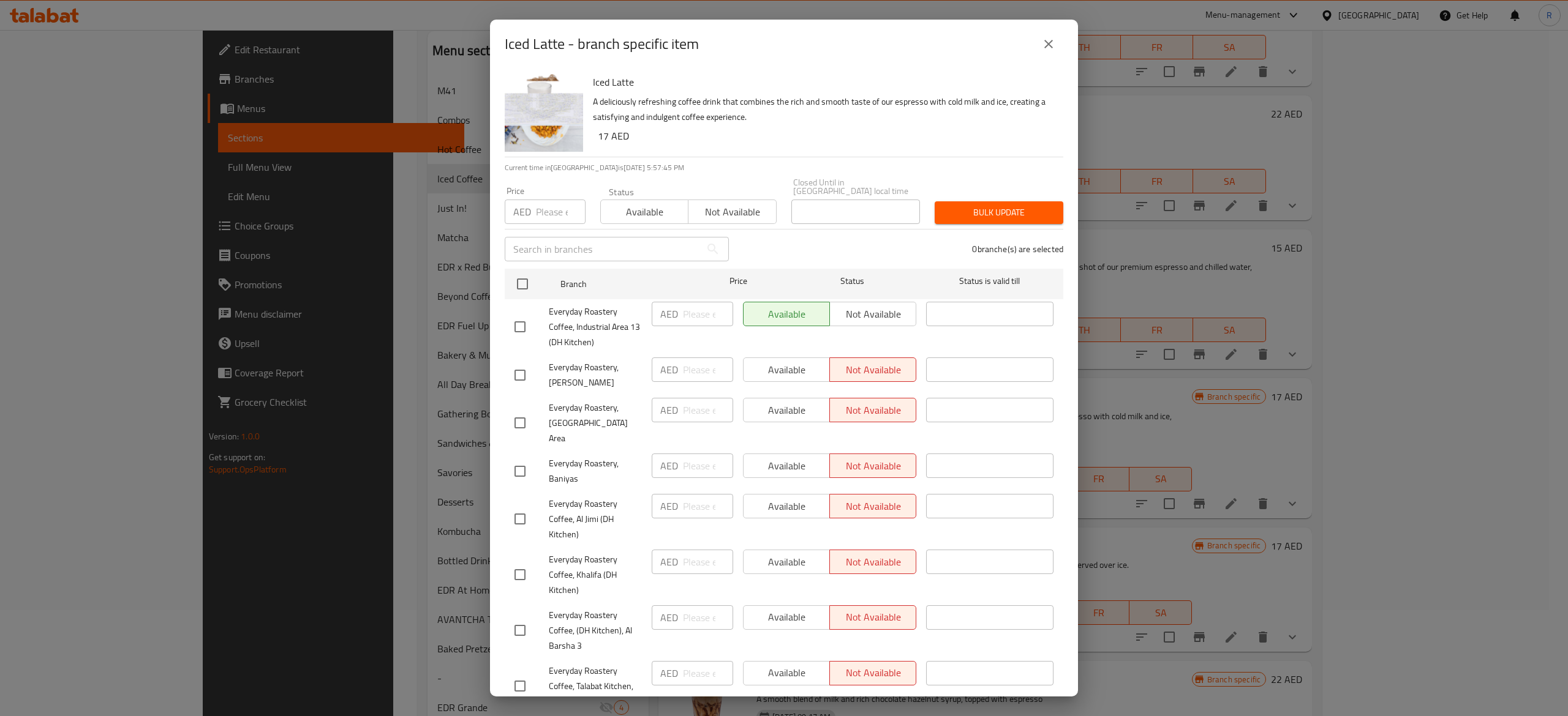
click at [618, 210] on span "Available" at bounding box center [645, 211] width 78 height 18
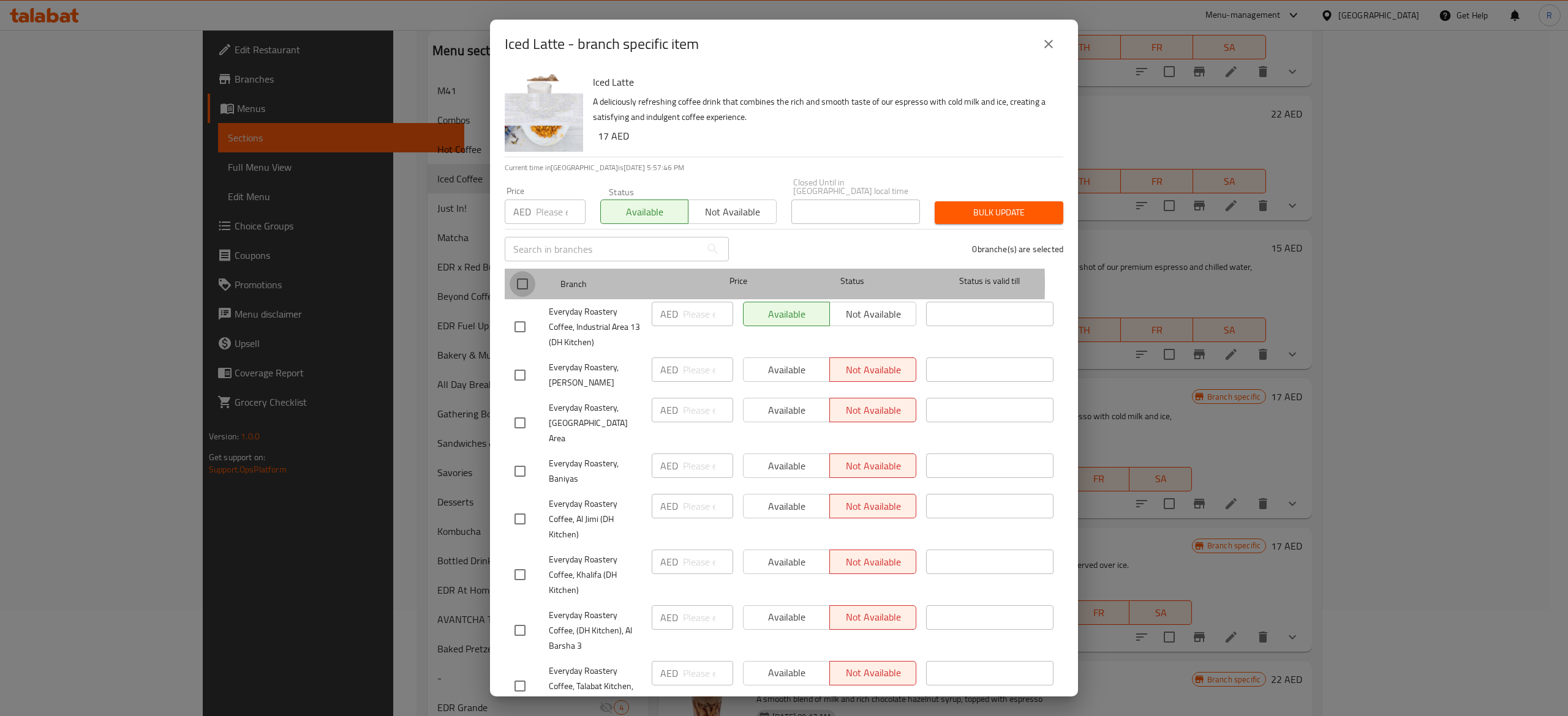
click at [524, 284] on input "checkbox" at bounding box center [522, 283] width 25 height 25
checkbox input "true"
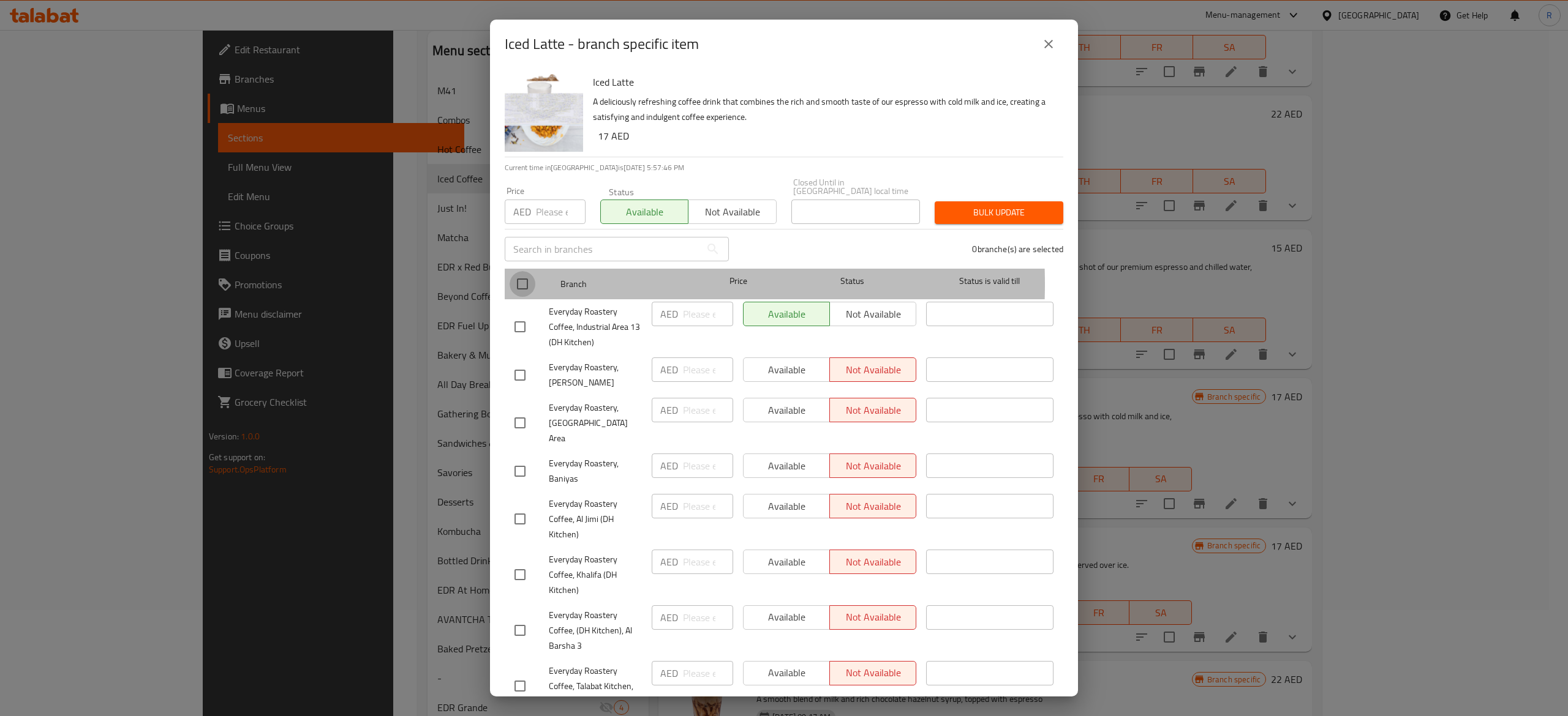
checkbox input "true"
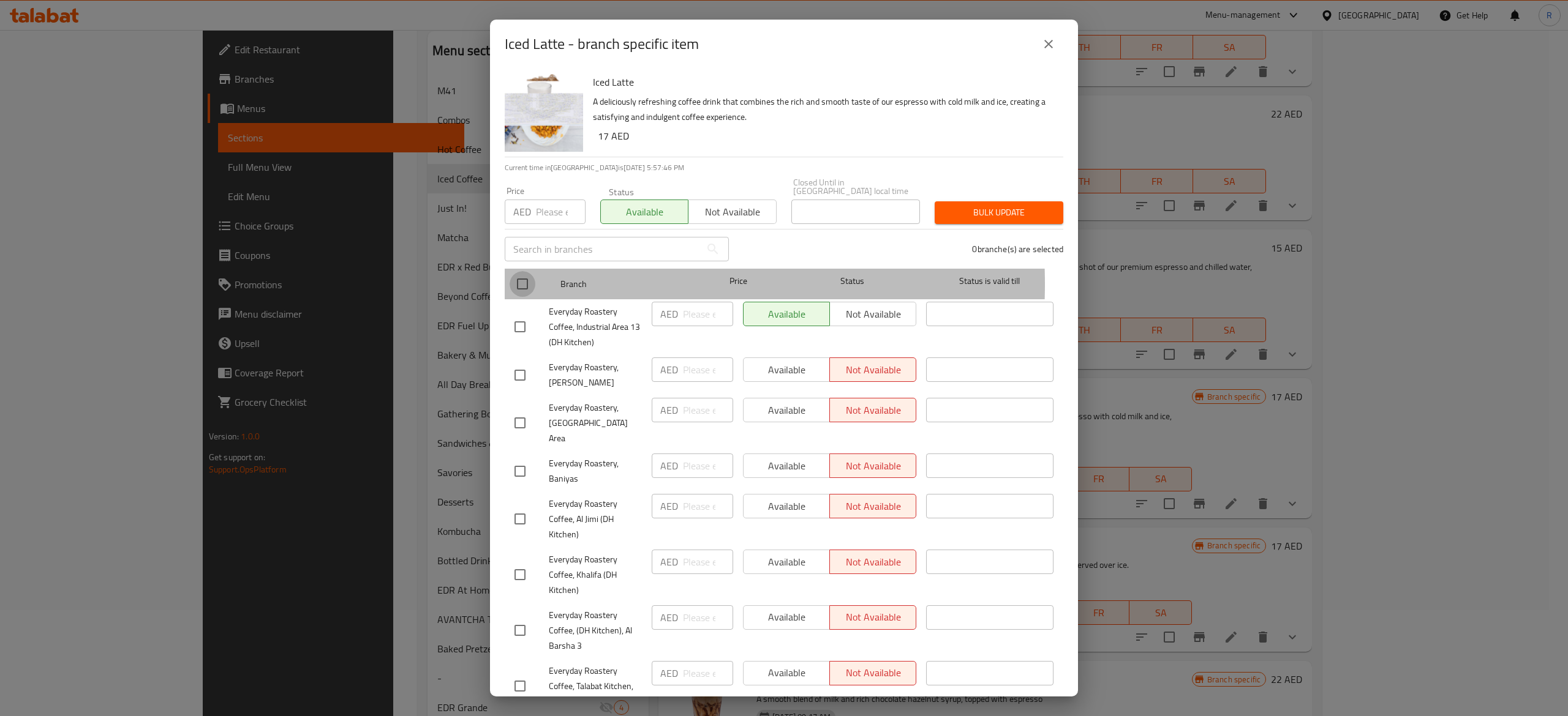
checkbox input "true"
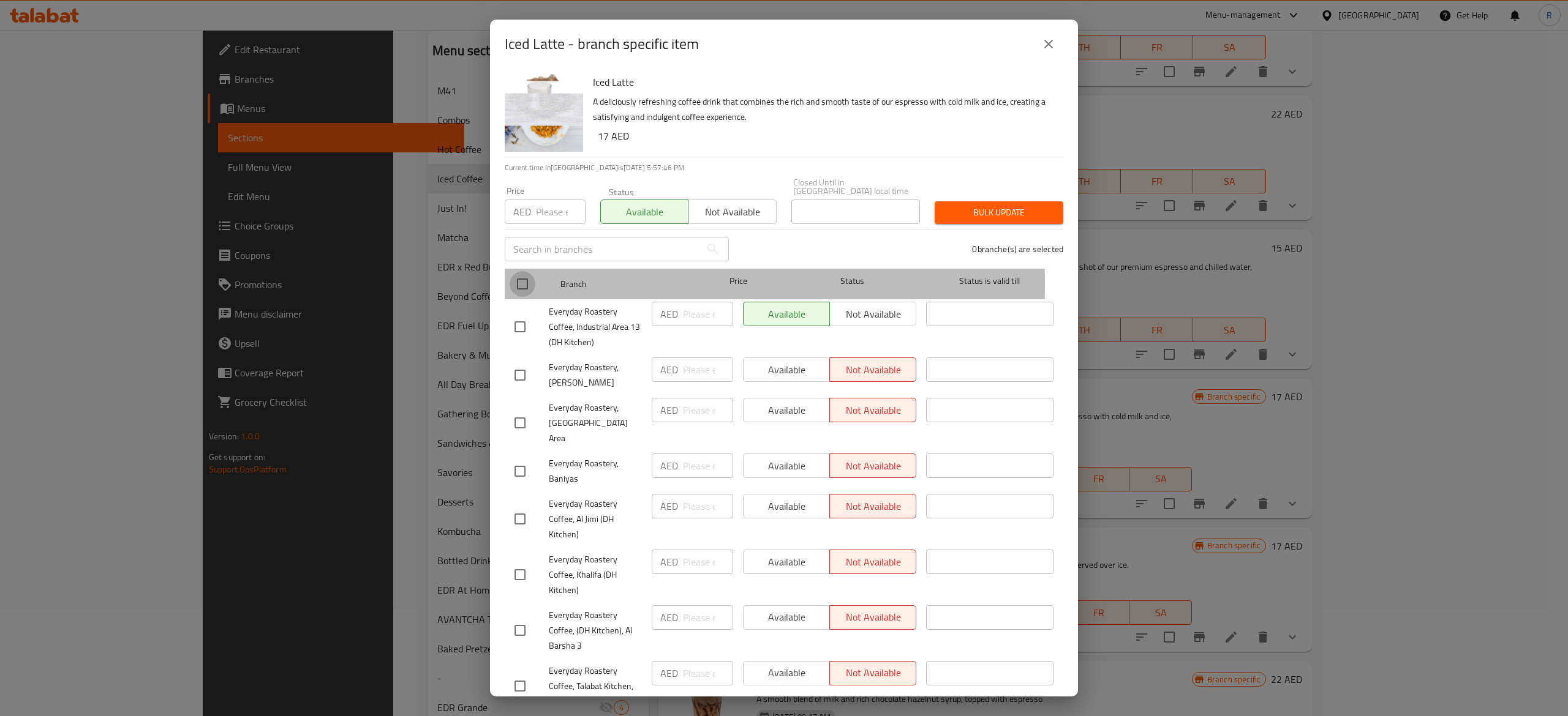
checkbox input "true"
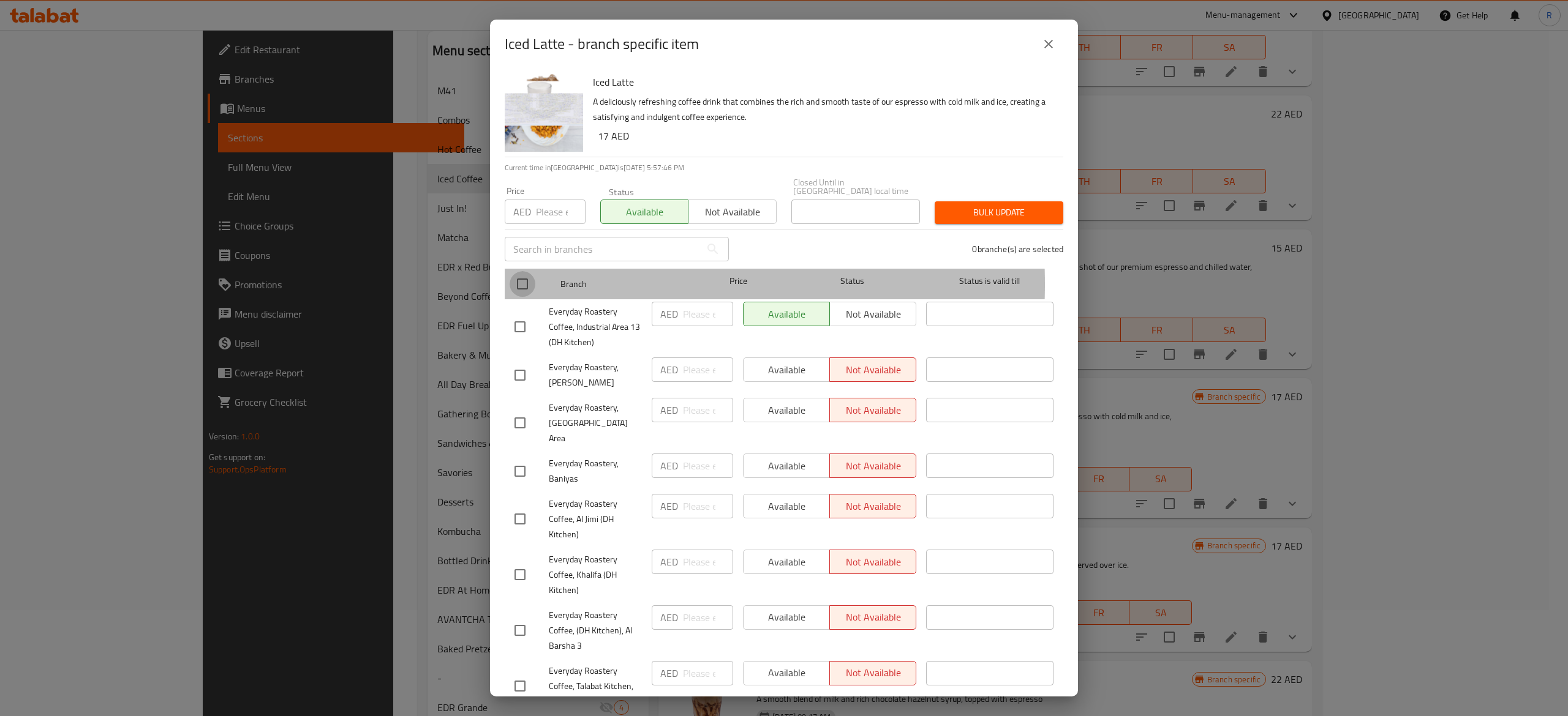
checkbox input "true"
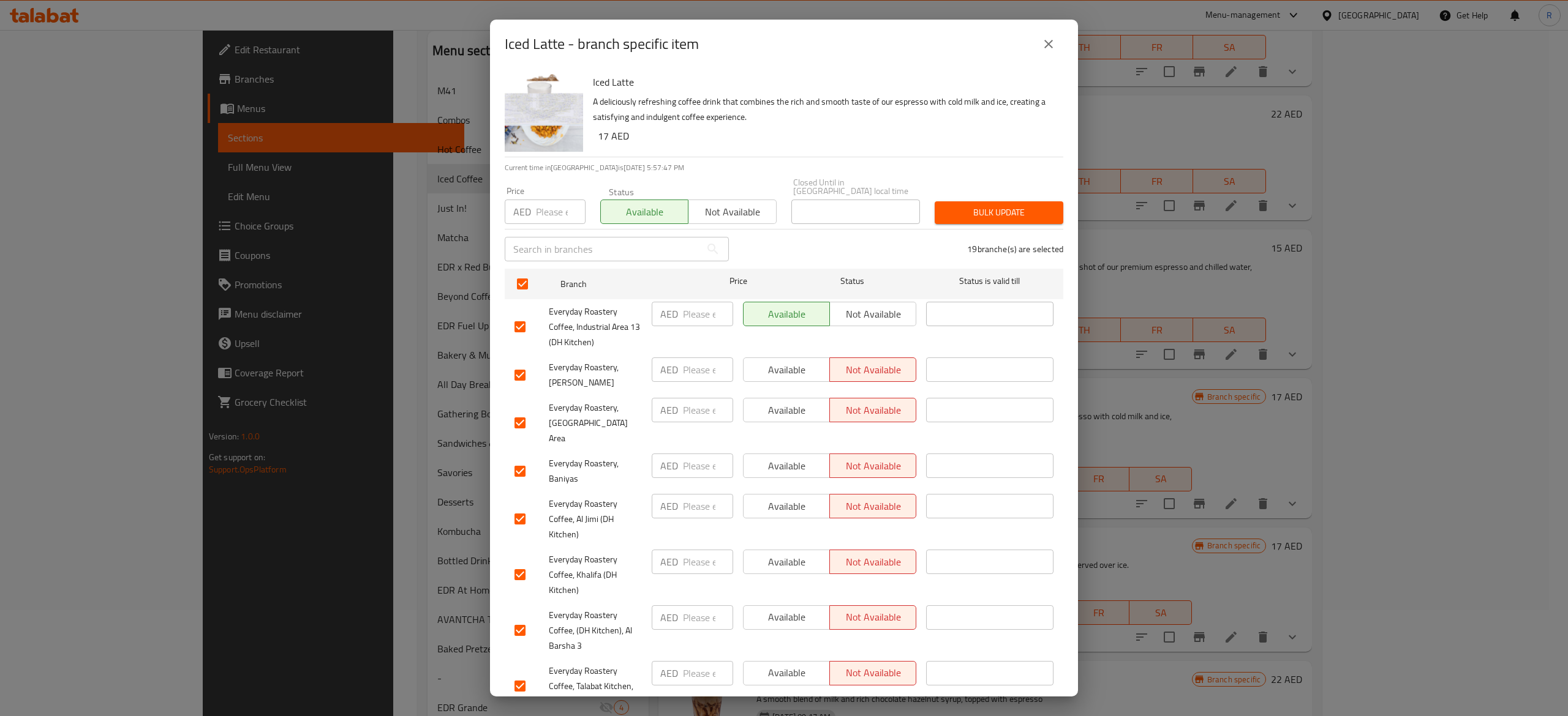
click at [980, 213] on span "Bulk update" at bounding box center [998, 213] width 109 height 15
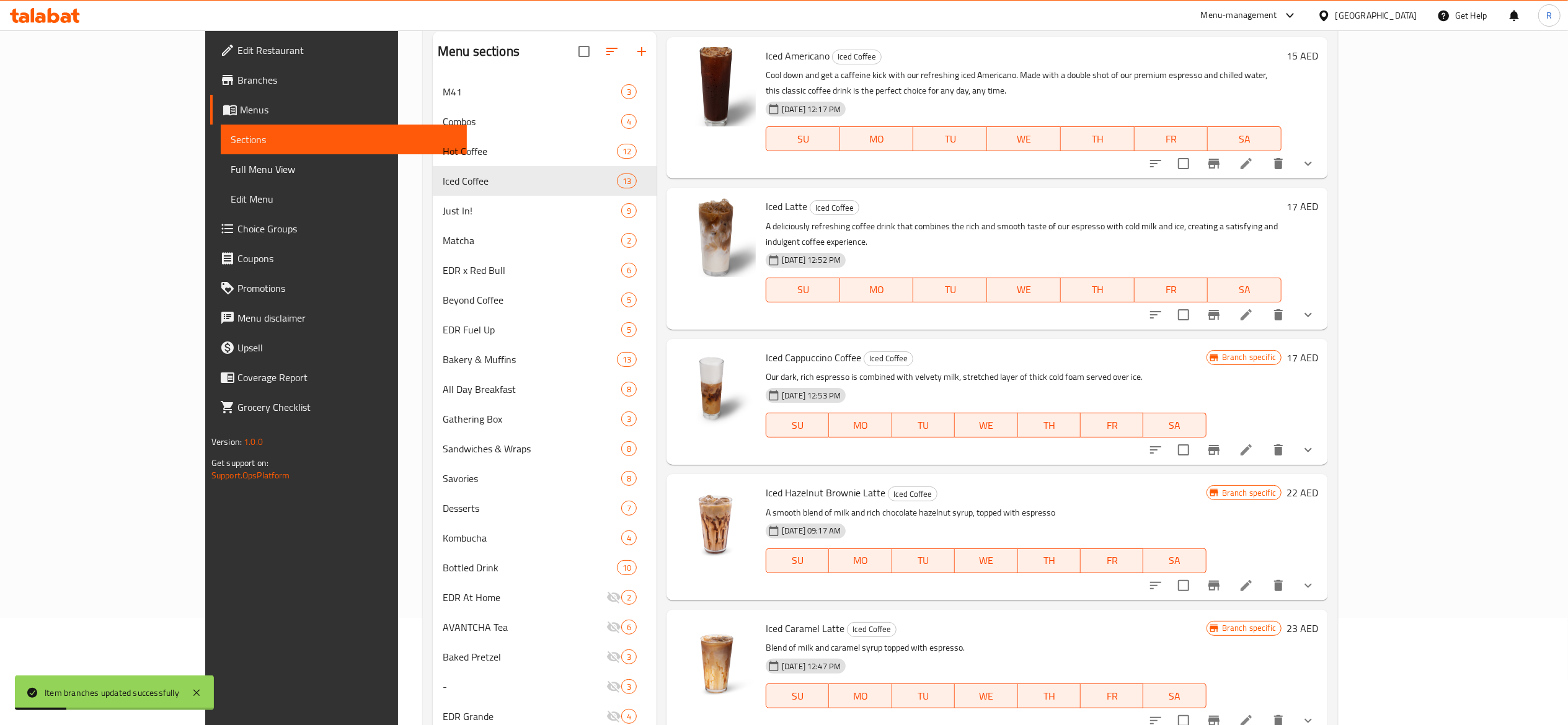
scroll to position [304, 0]
click at [1222, 445] on icon "Branch-specific-item" at bounding box center [1214, 452] width 15 height 15
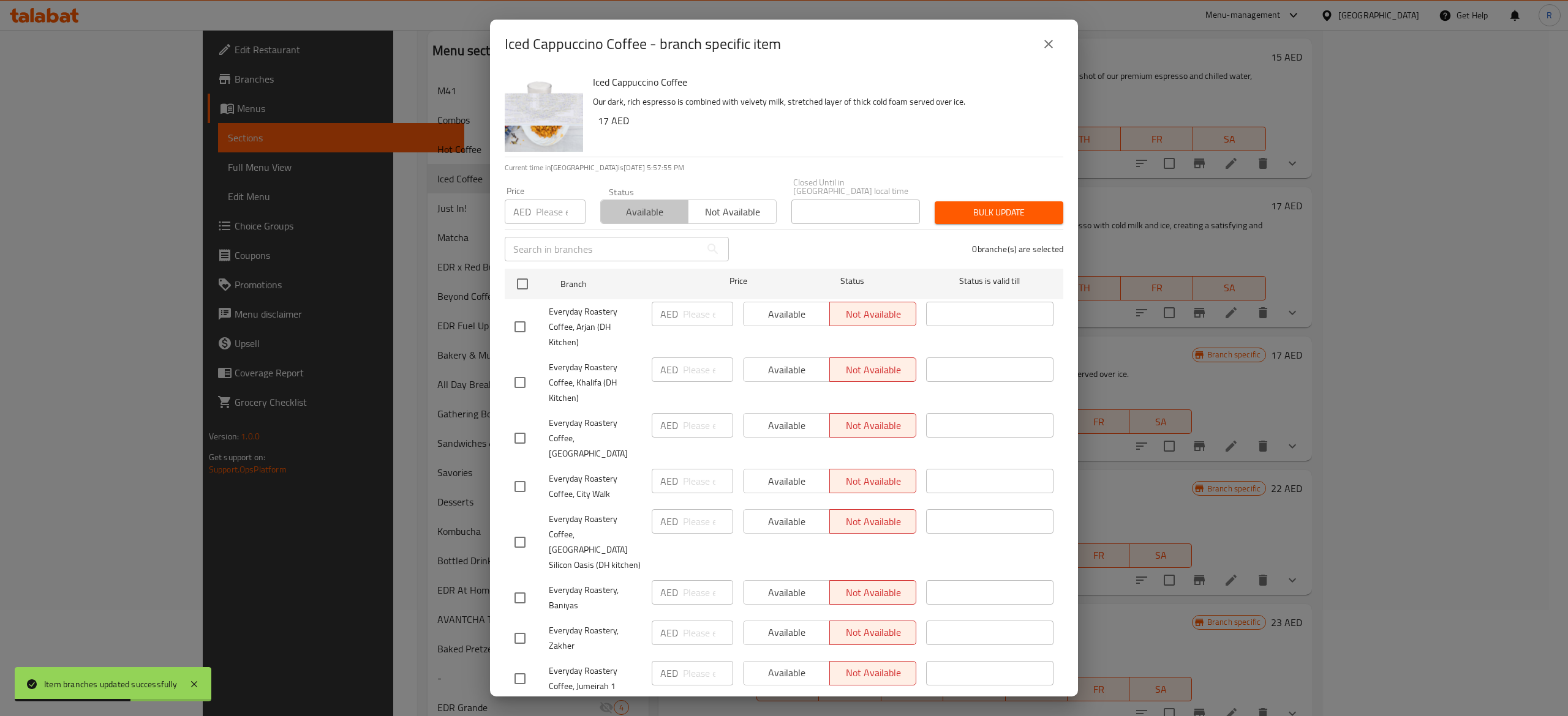
click at [648, 208] on span "Available" at bounding box center [645, 211] width 78 height 18
click at [525, 283] on input "checkbox" at bounding box center [522, 283] width 25 height 25
checkbox input "true"
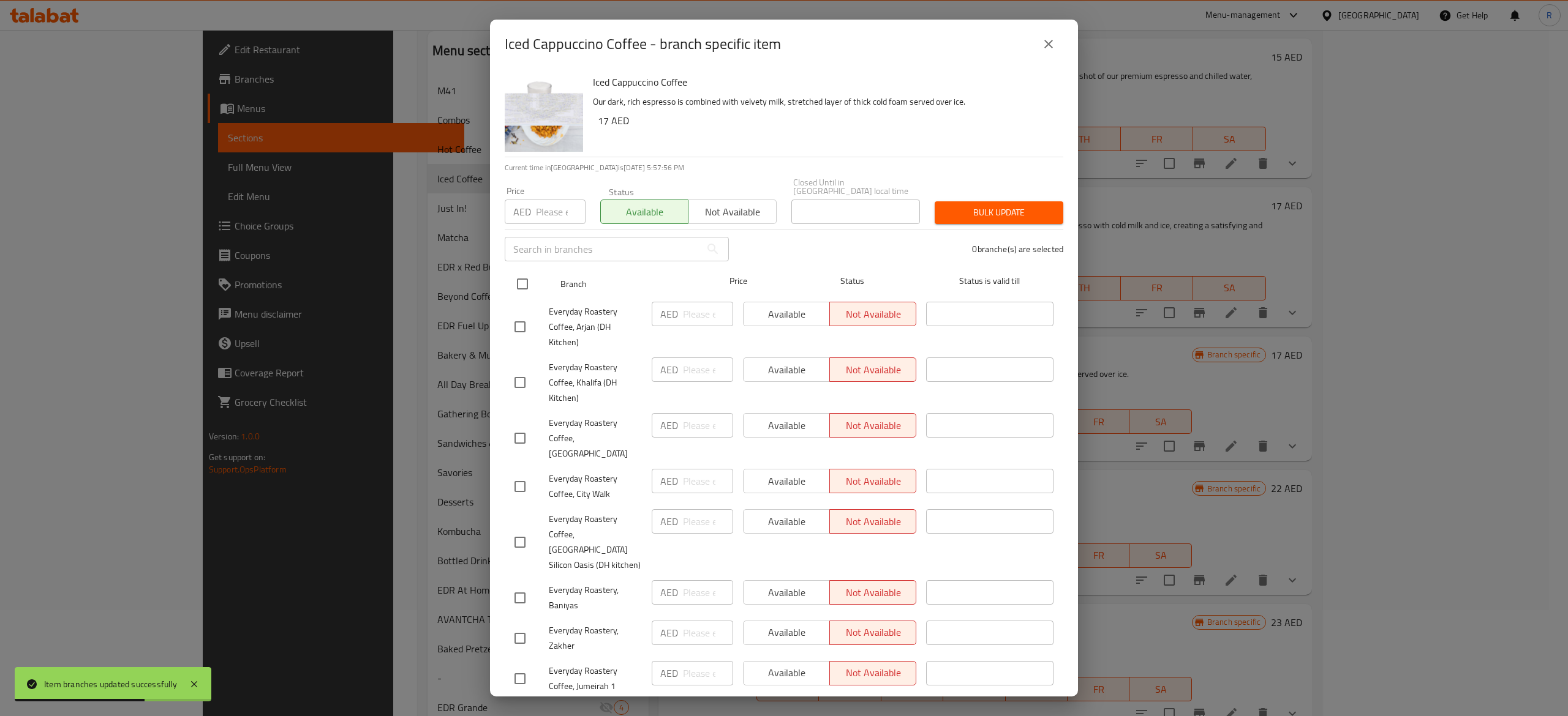
checkbox input "true"
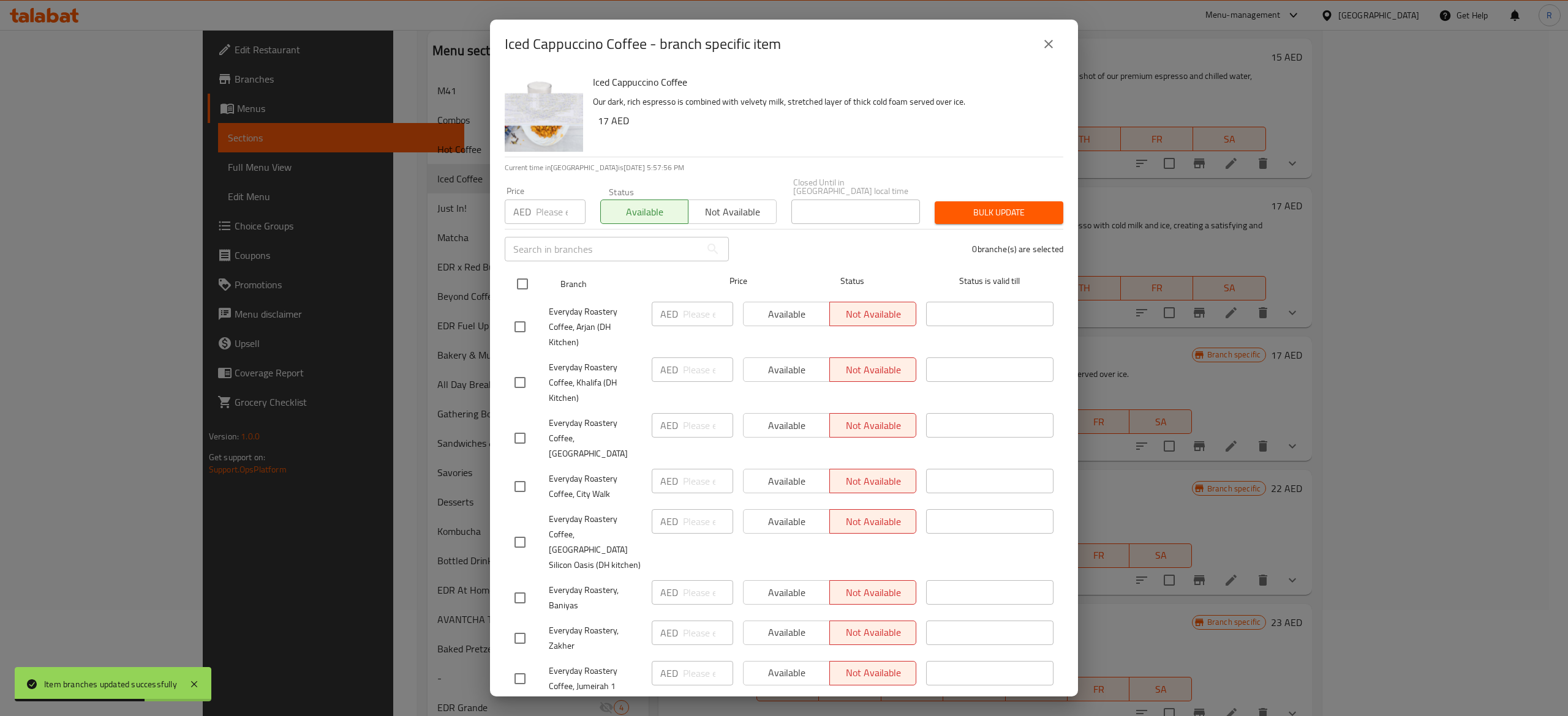
checkbox input "true"
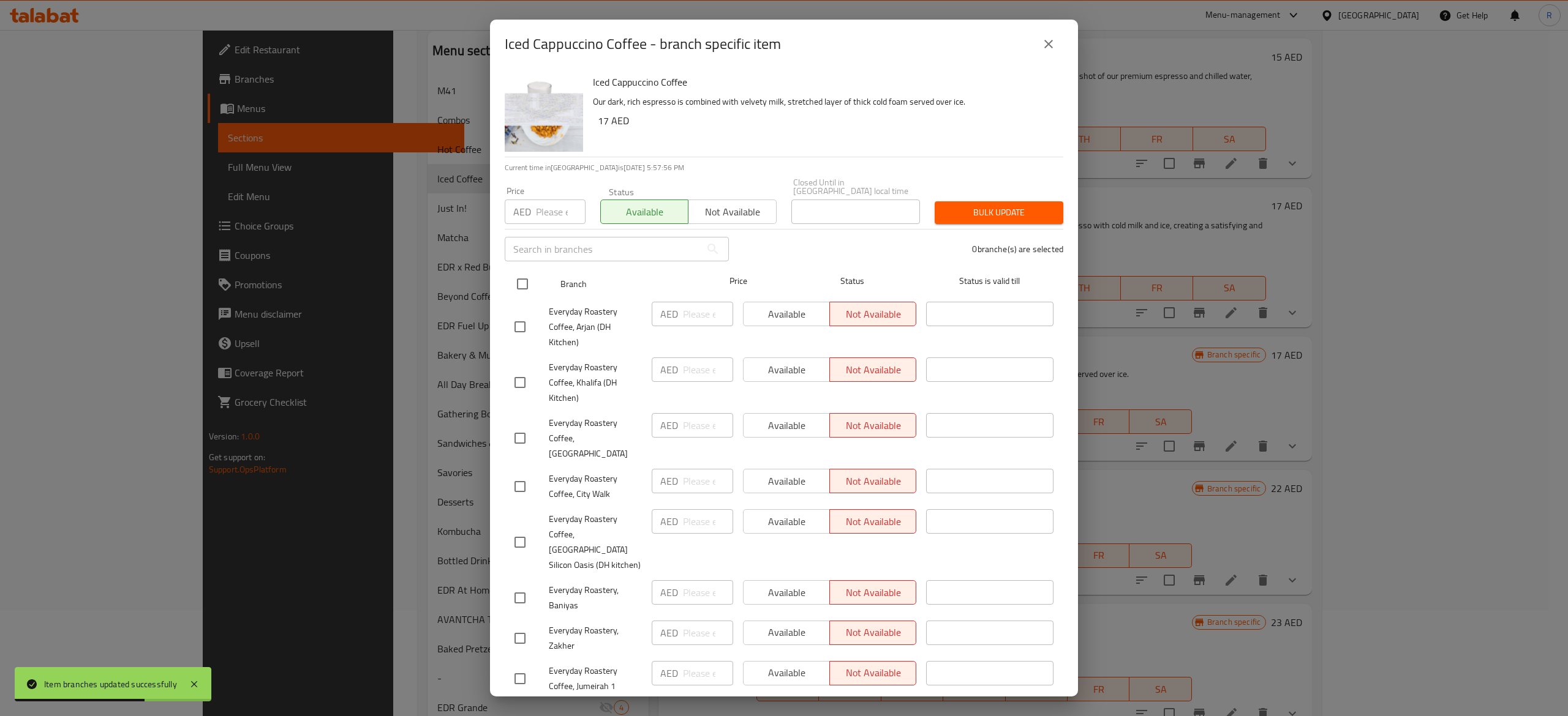
checkbox input "true"
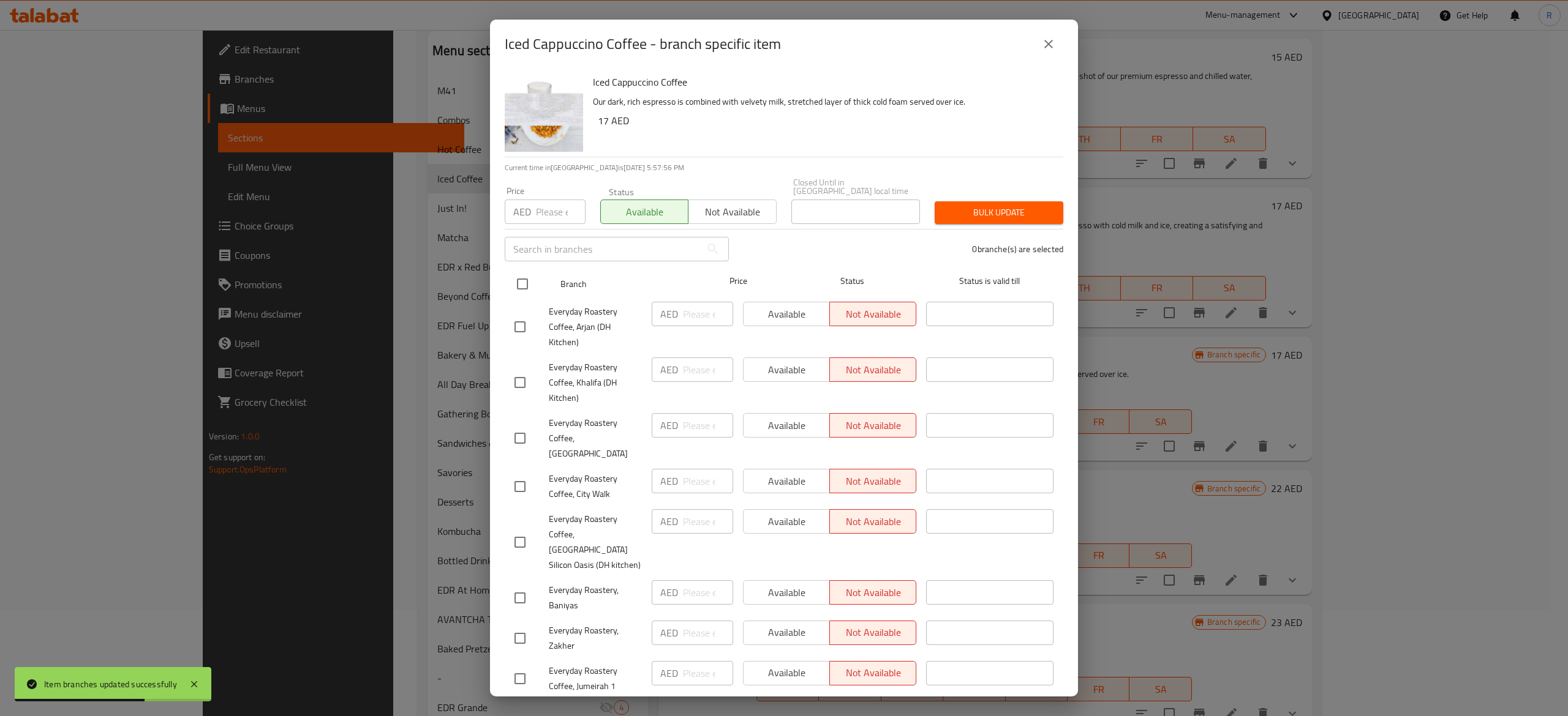
checkbox input "true"
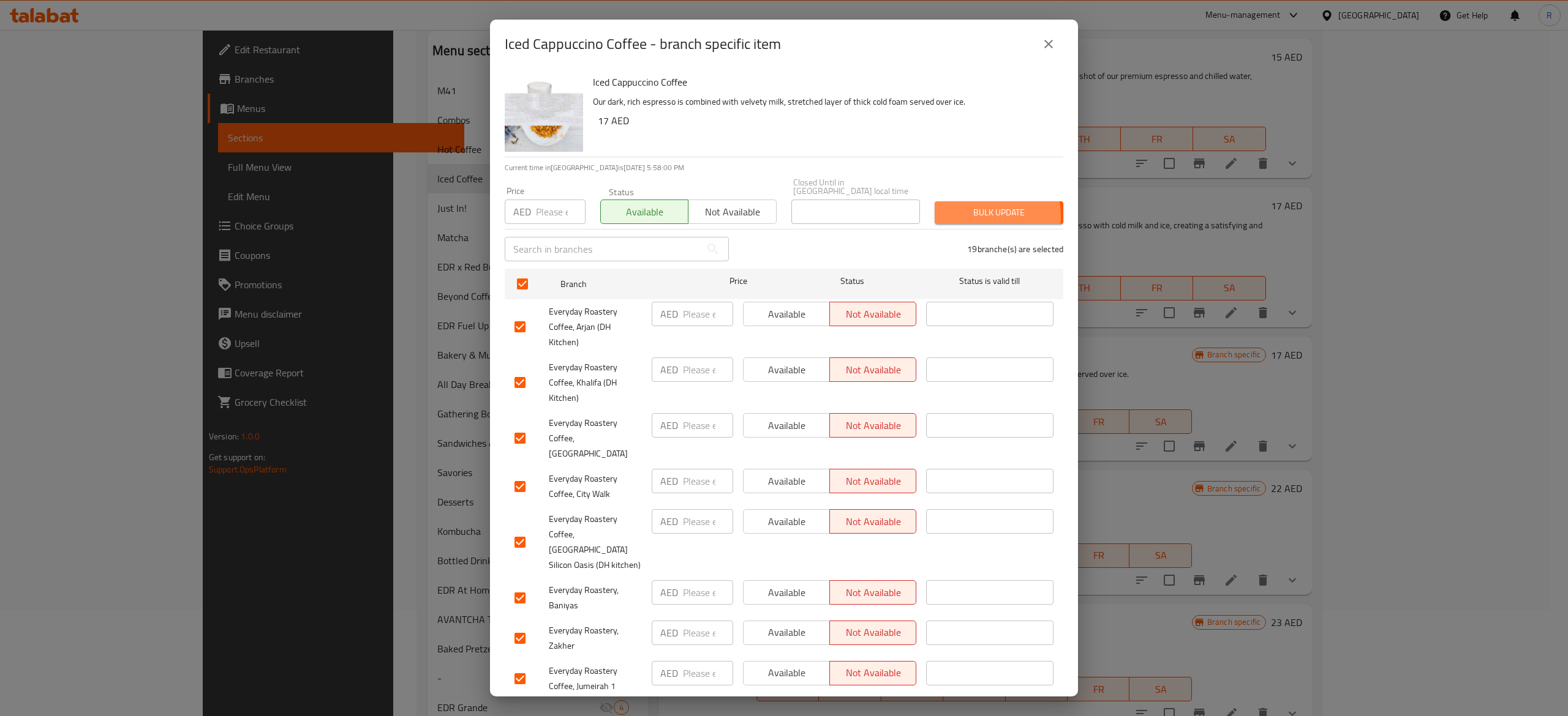
click at [964, 217] on span "Bulk update" at bounding box center [998, 213] width 109 height 15
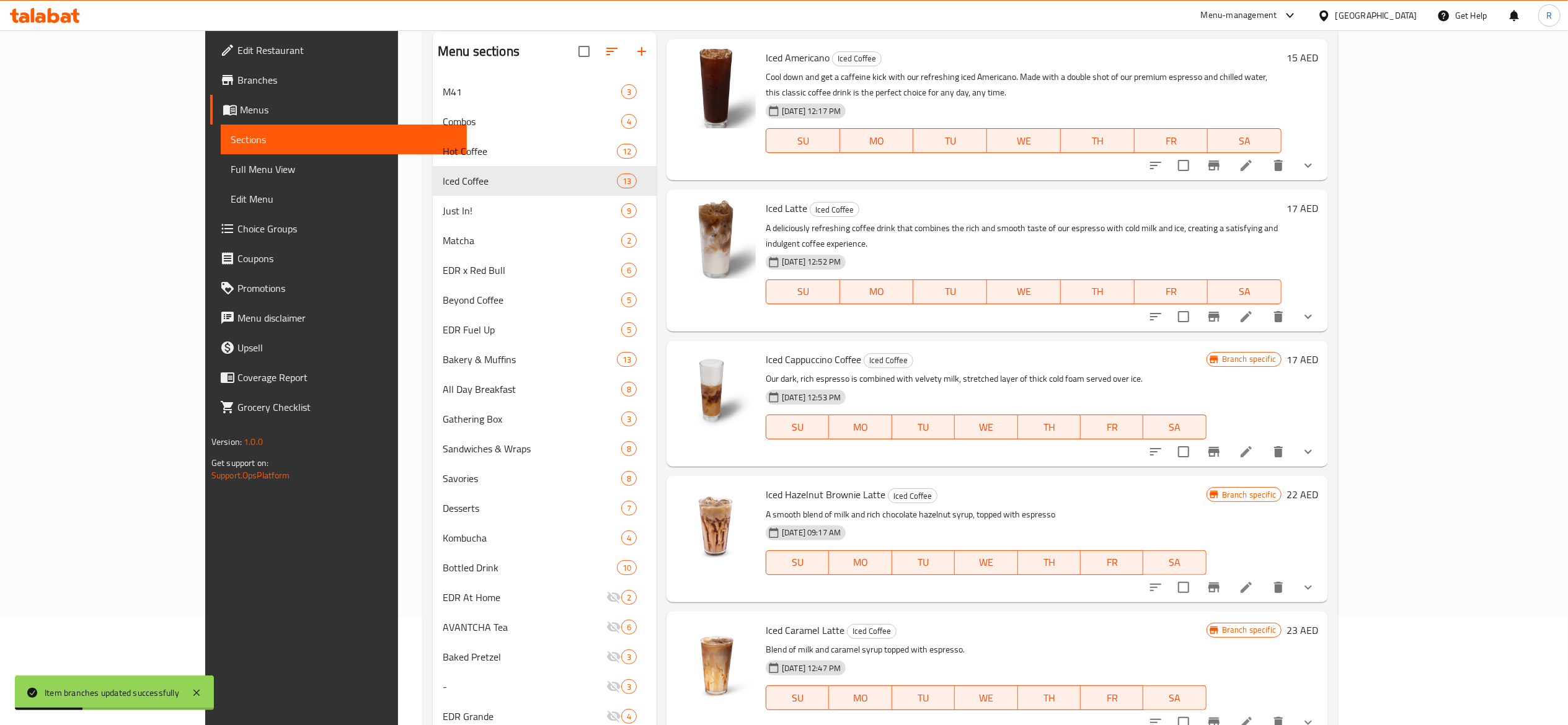
click at [1222, 580] on icon "Branch-specific-item" at bounding box center [1214, 588] width 15 height 15
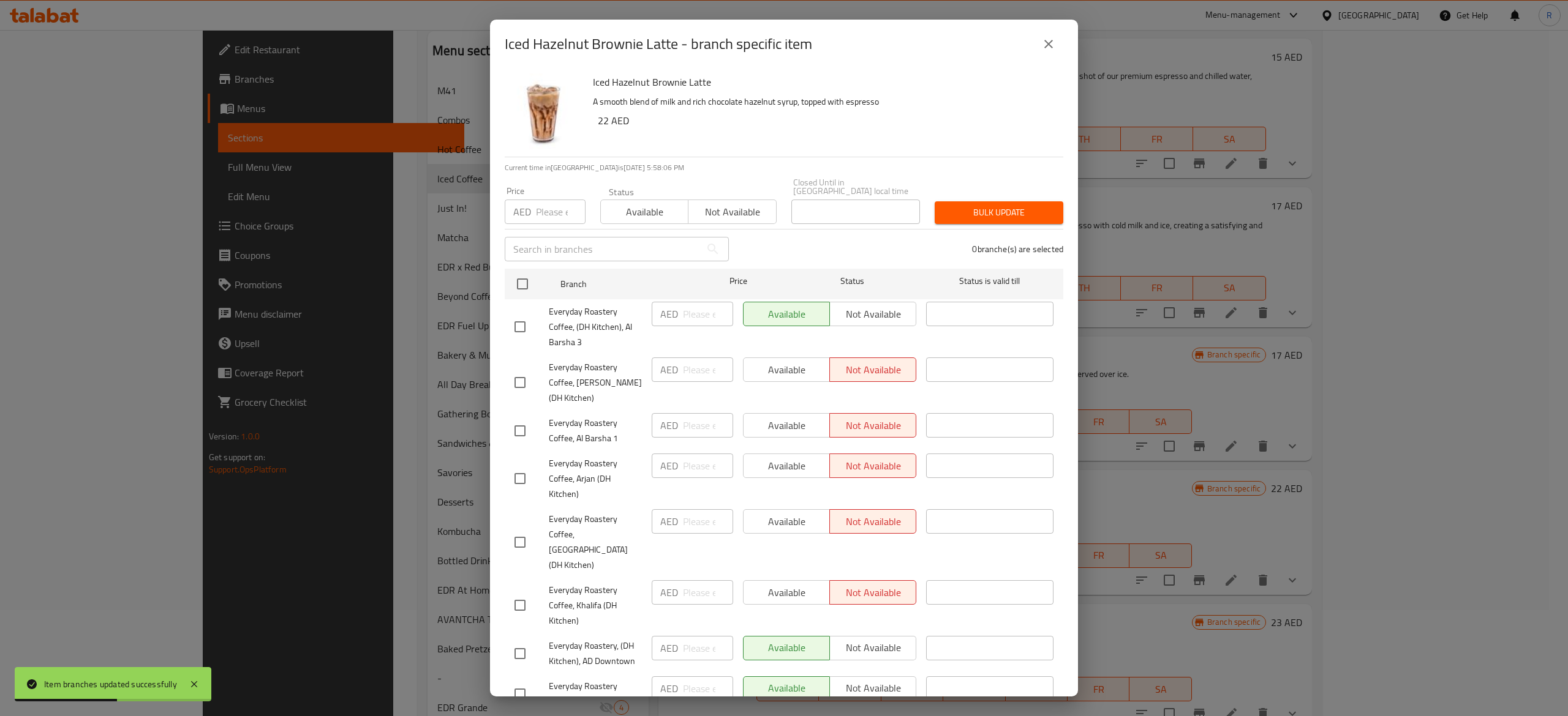
click at [639, 212] on span "Available" at bounding box center [645, 211] width 78 height 18
click at [526, 284] on input "checkbox" at bounding box center [522, 283] width 25 height 25
checkbox input "true"
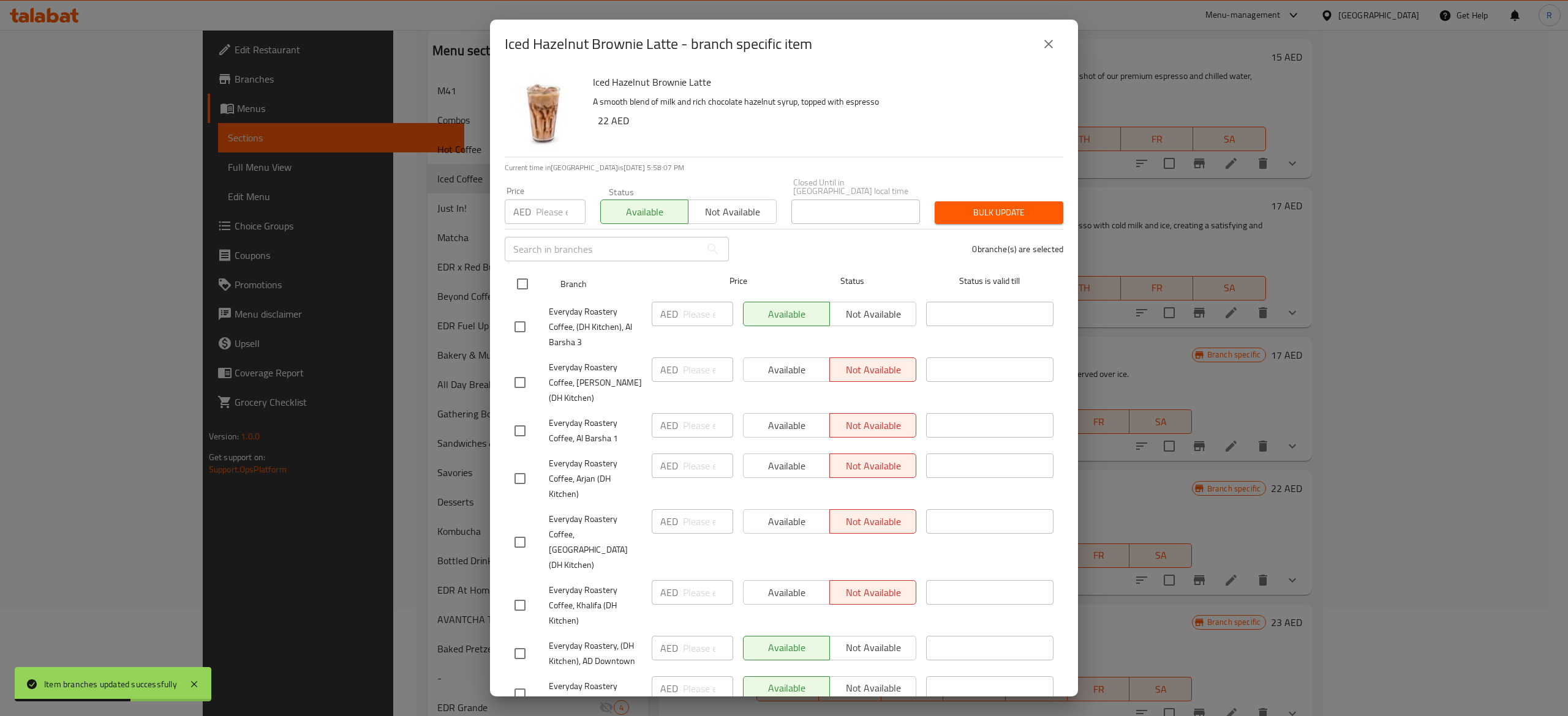
checkbox input "true"
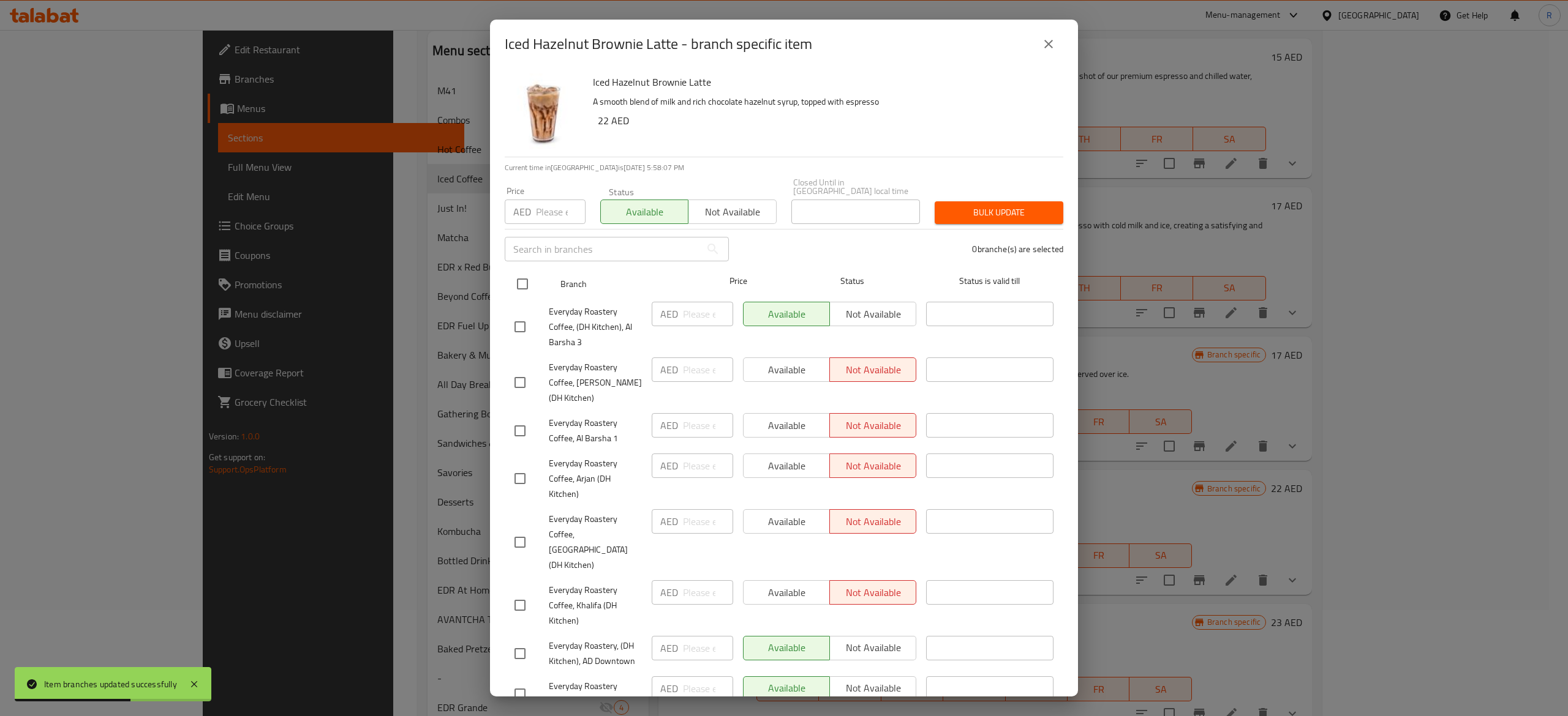
checkbox input "true"
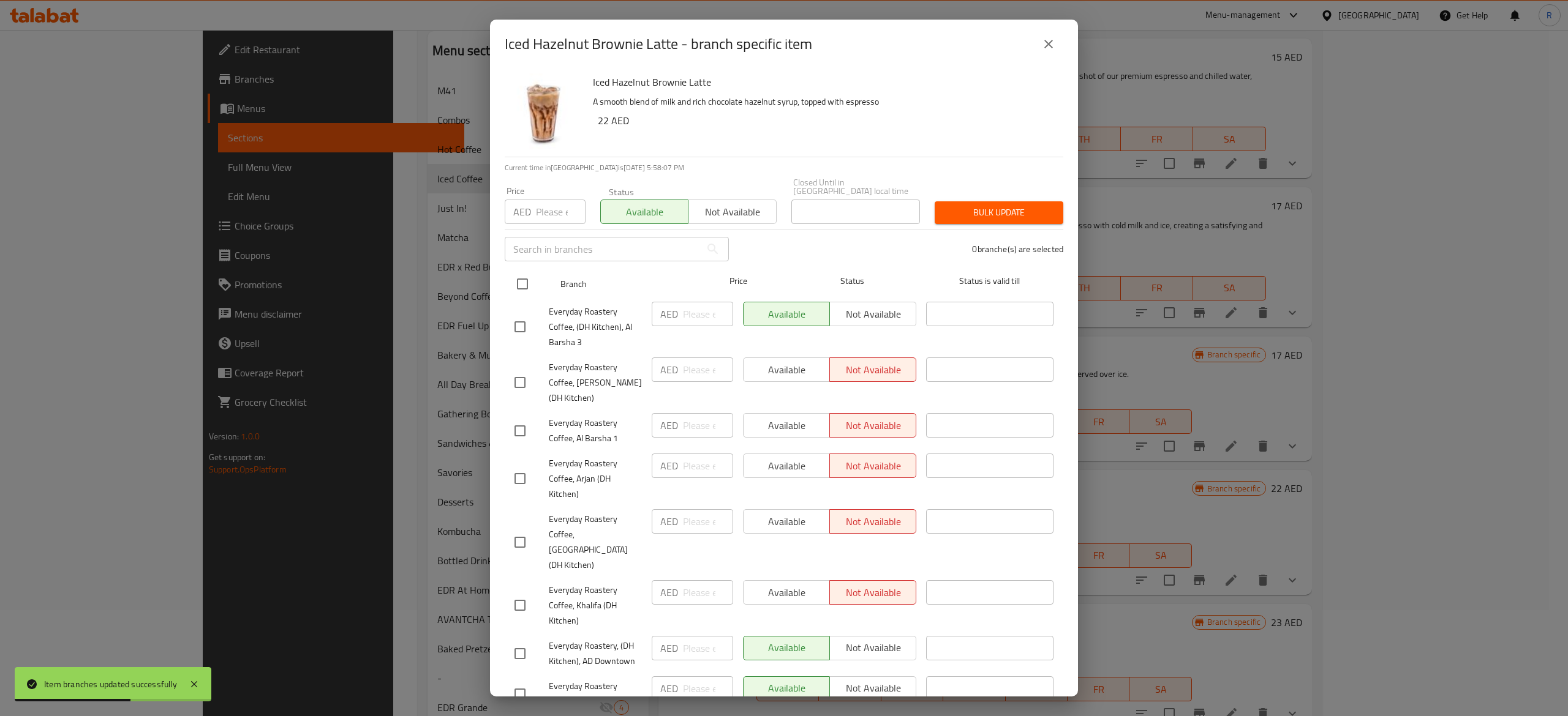
checkbox input "true"
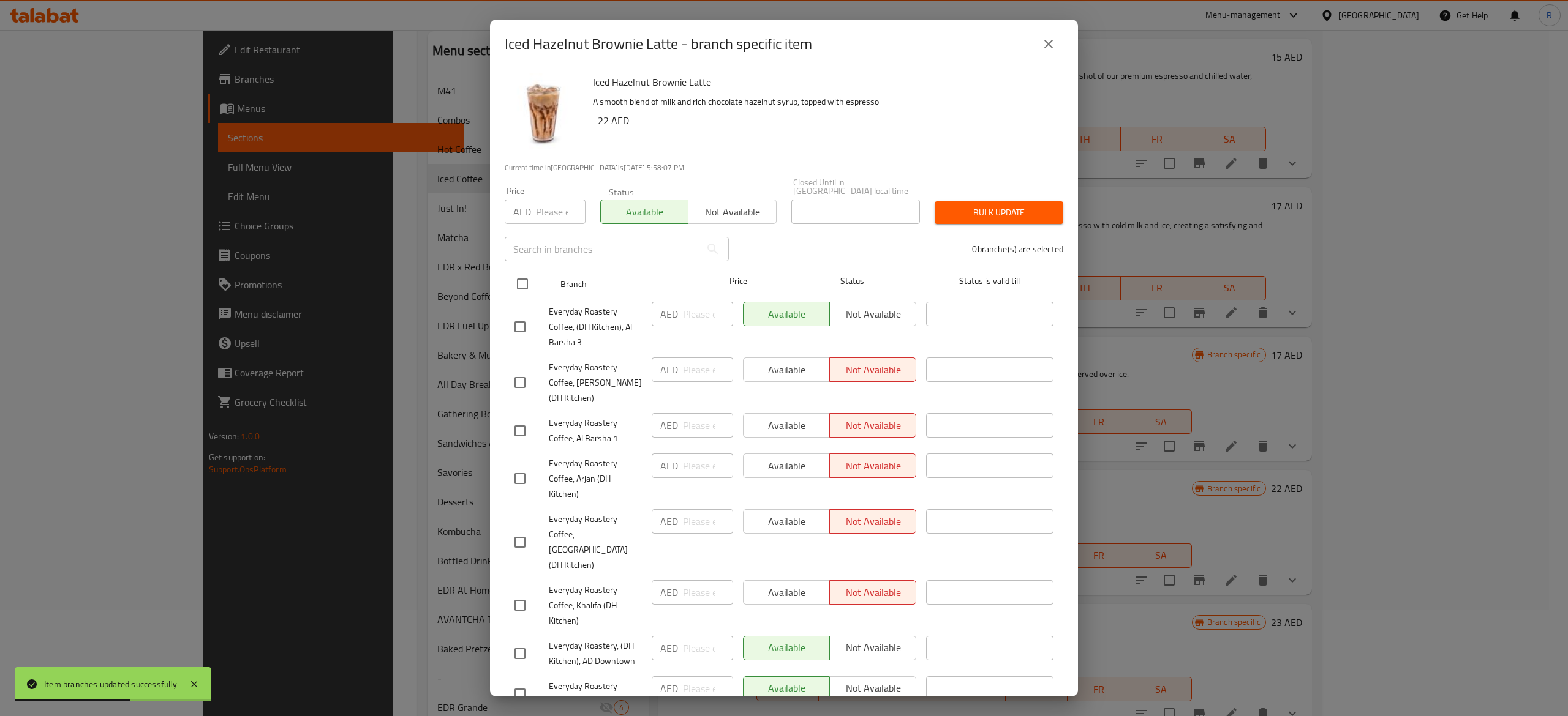
checkbox input "true"
click at [970, 228] on div "19 branche(s) are selected" at bounding box center [903, 248] width 334 height 44
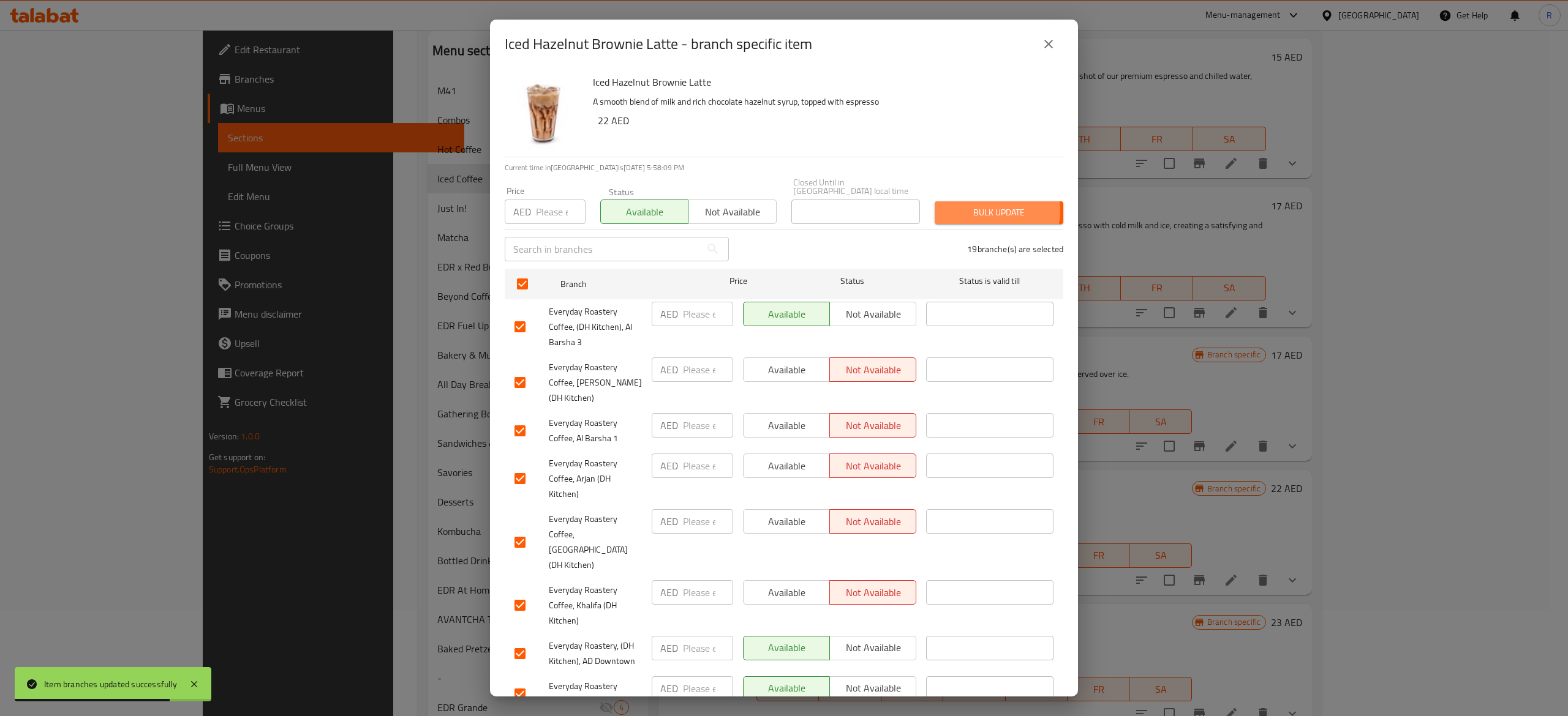
click at [965, 211] on span "Bulk update" at bounding box center [998, 213] width 109 height 15
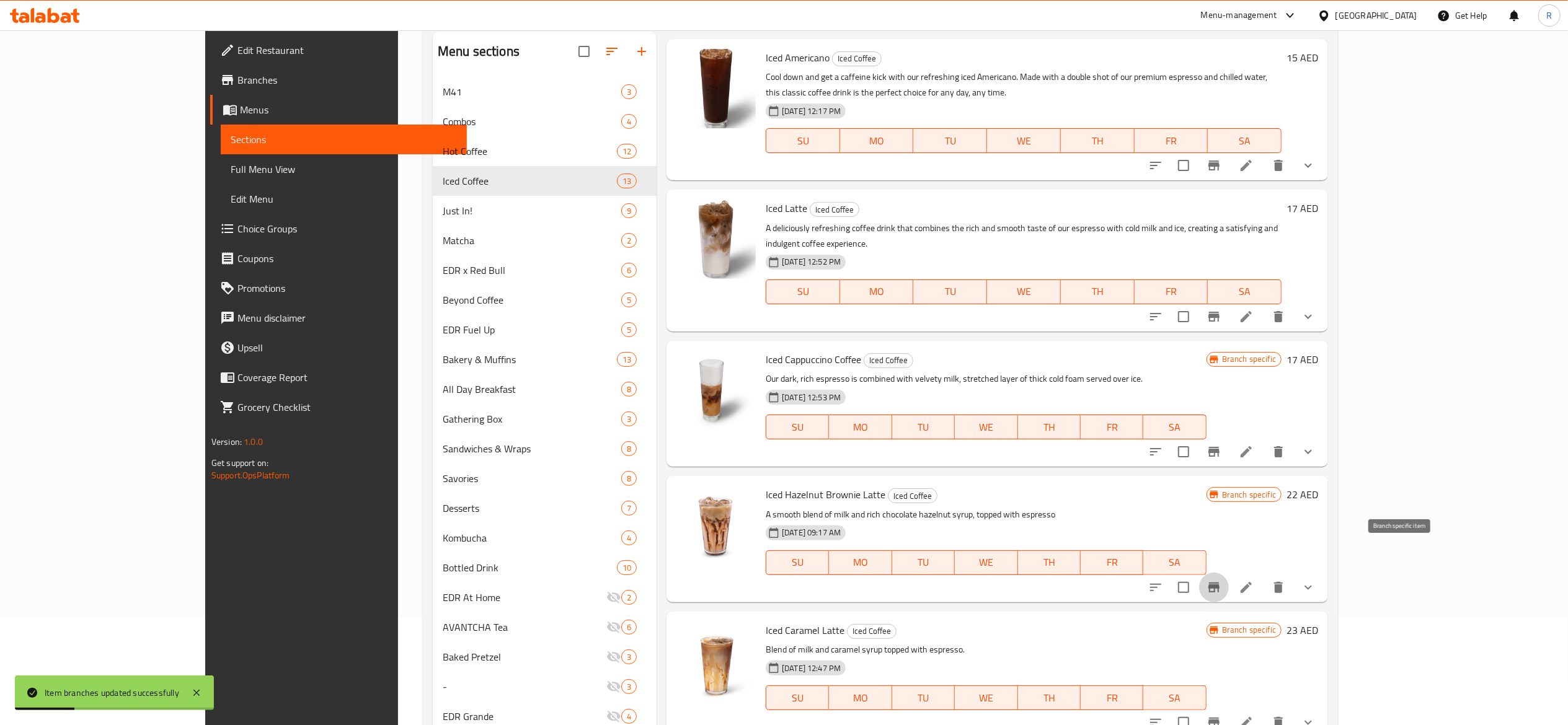
click at [1219, 583] on icon "Branch-specific-item" at bounding box center [1214, 588] width 11 height 10
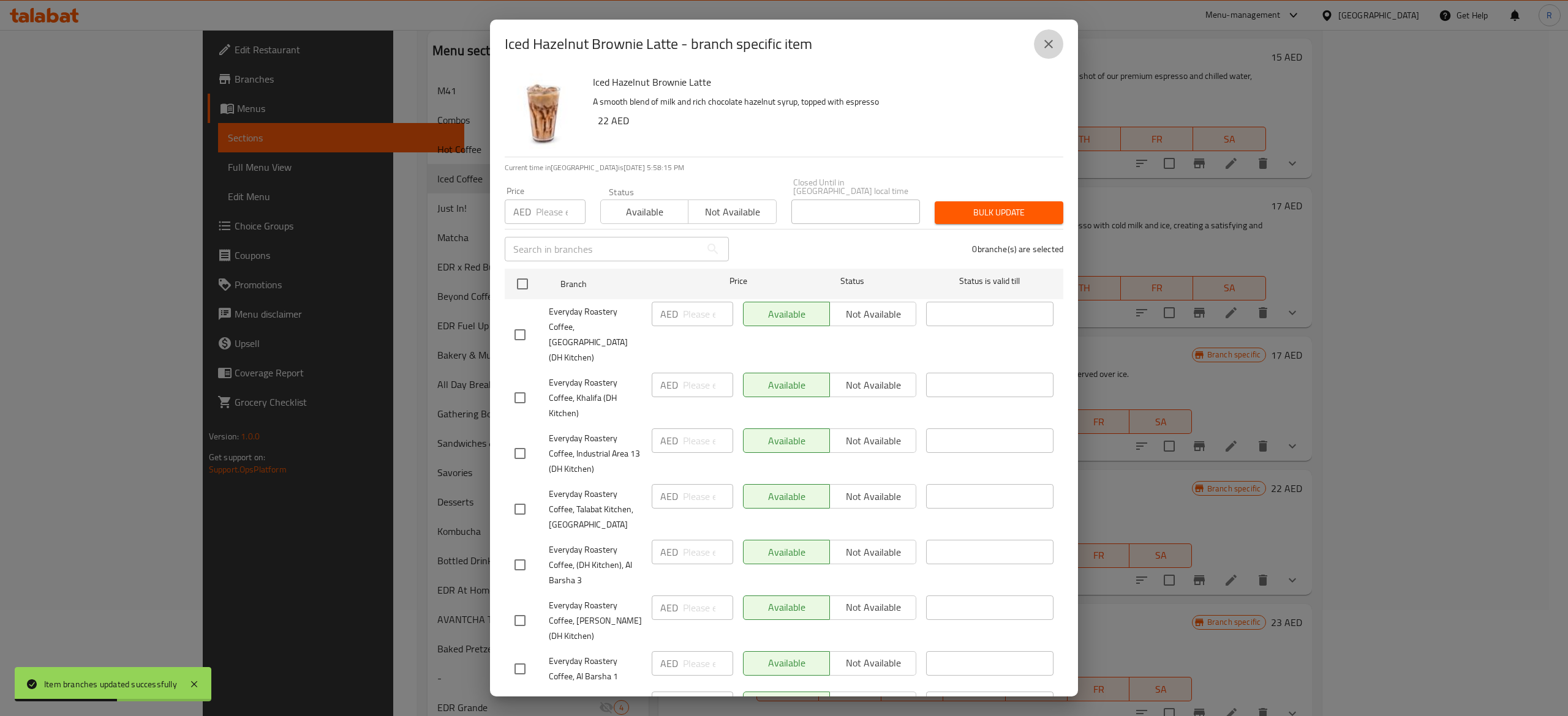
click at [1054, 42] on icon "close" at bounding box center [1048, 44] width 15 height 15
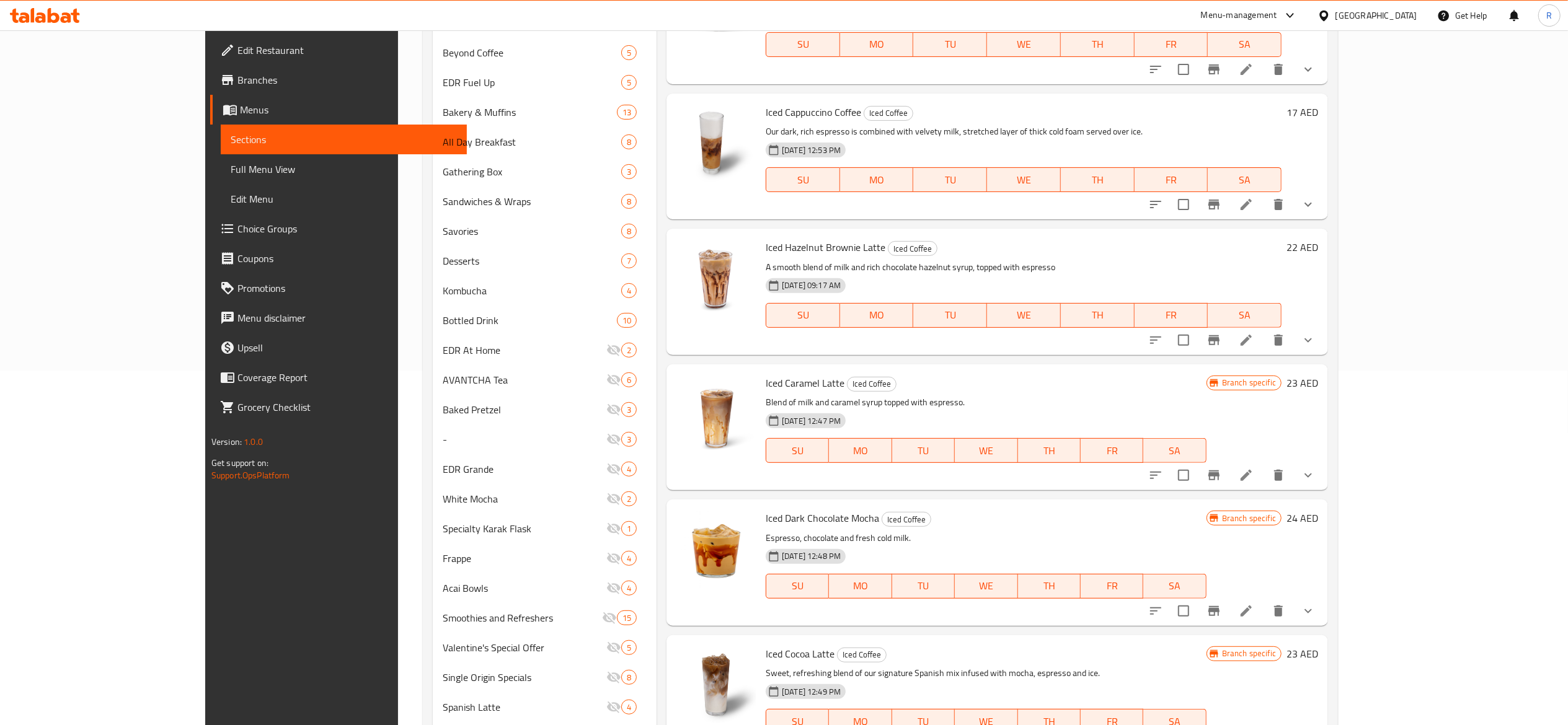
scroll to position [341, 0]
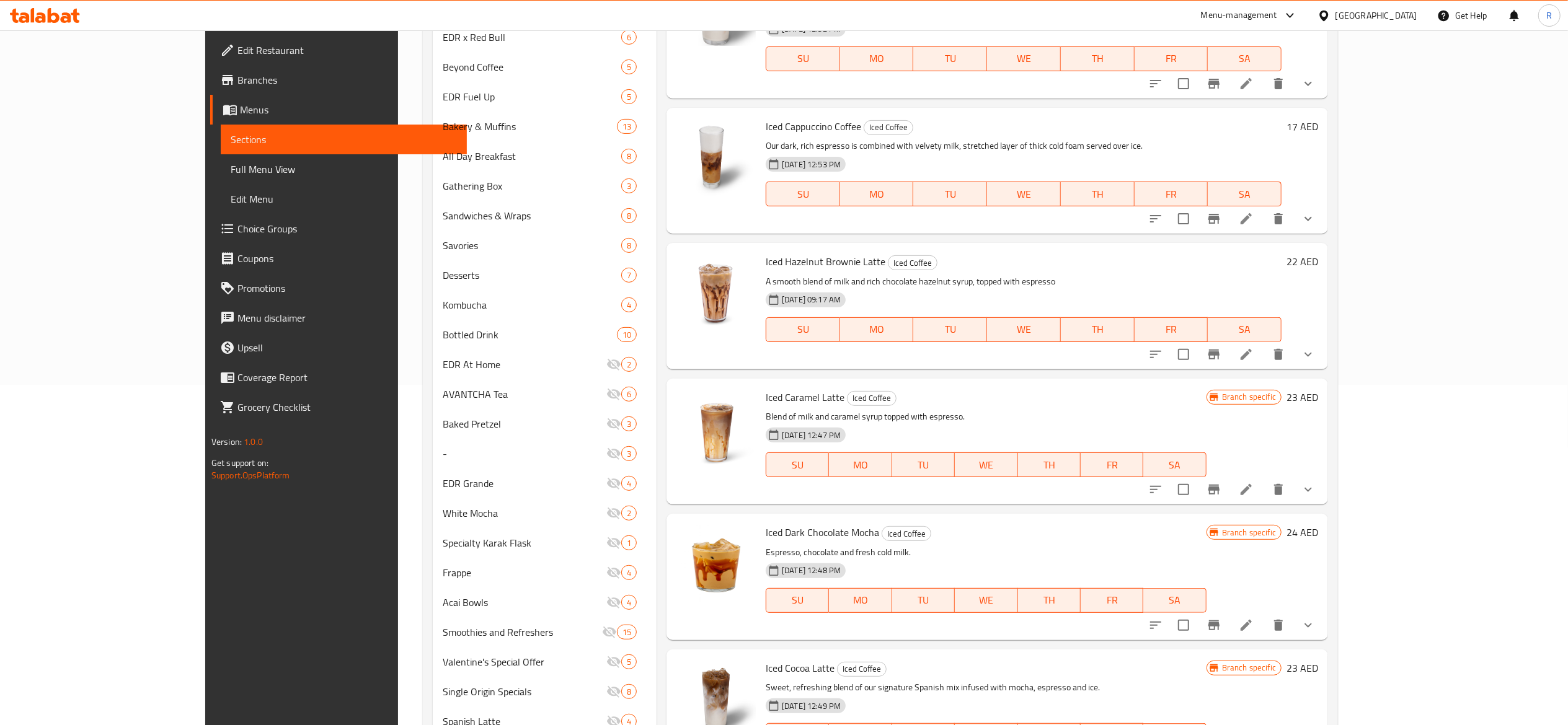
click at [1219, 484] on icon "Branch-specific-item" at bounding box center [1214, 489] width 11 height 10
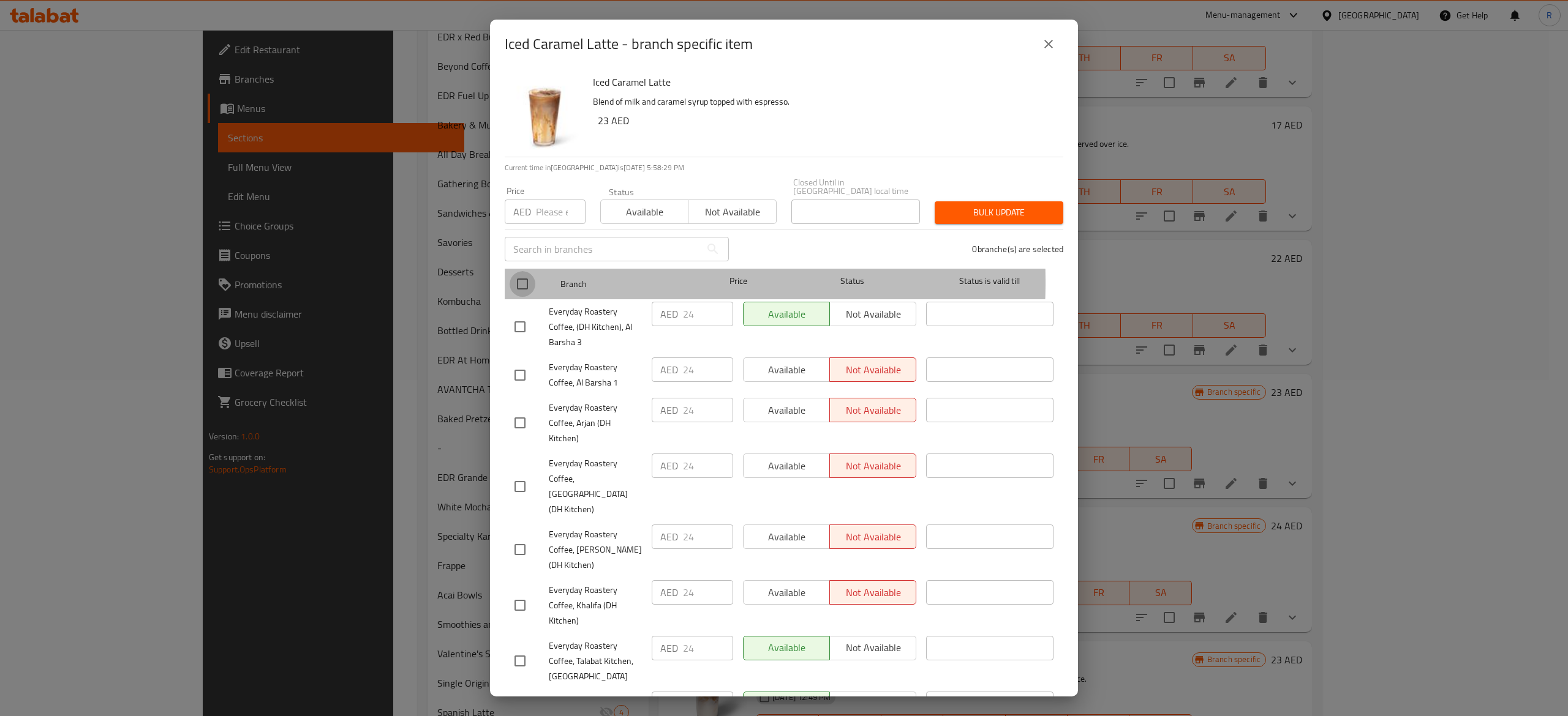
click at [520, 282] on input "checkbox" at bounding box center [522, 283] width 25 height 25
checkbox input "true"
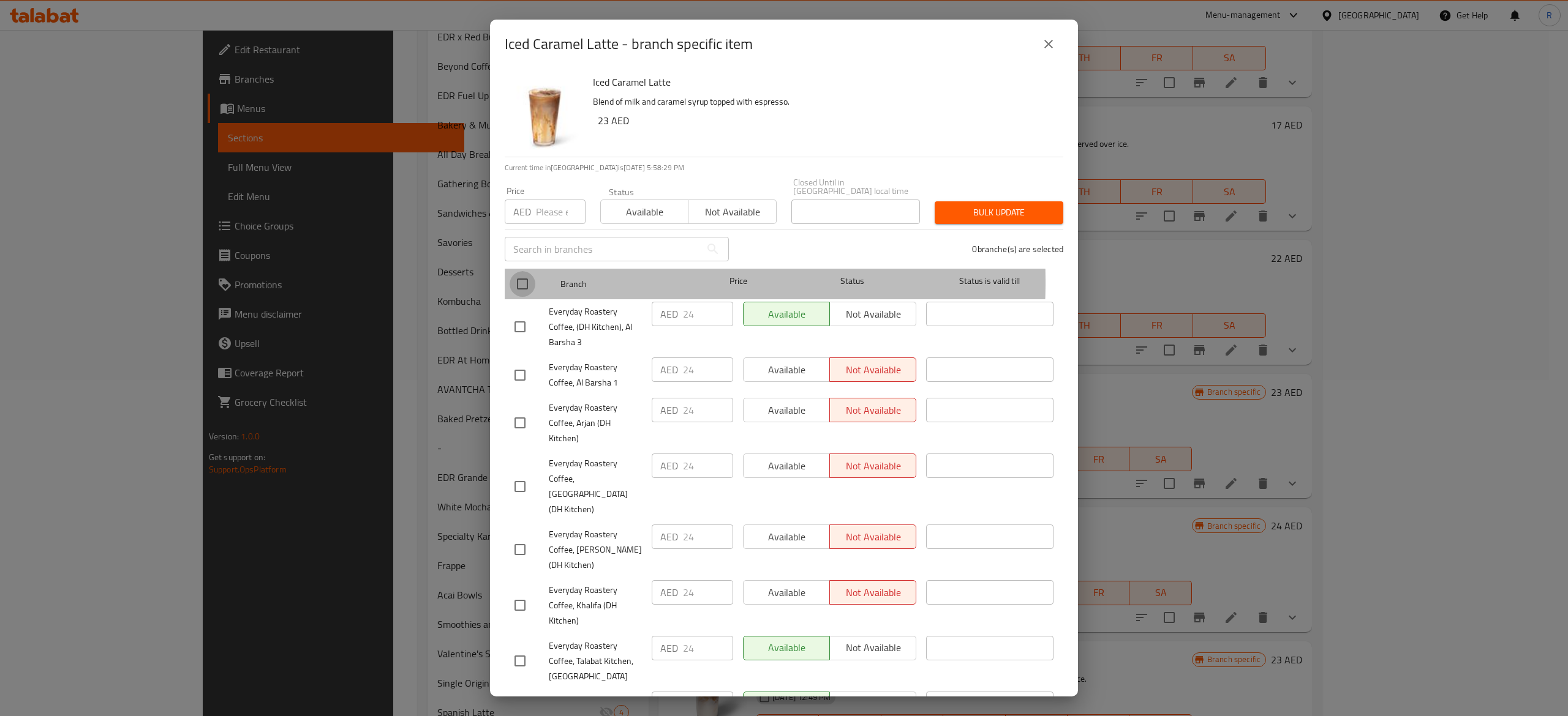
checkbox input "true"
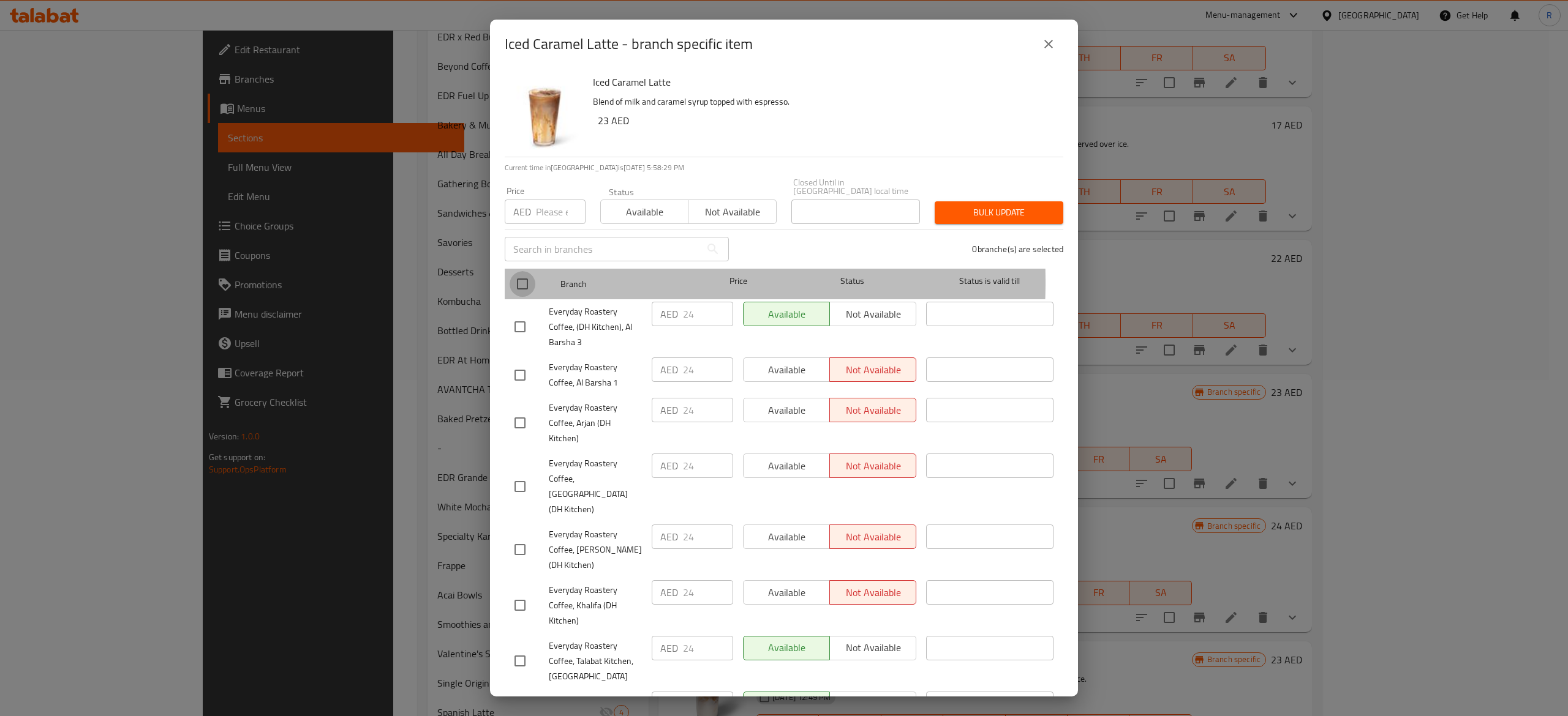
checkbox input "true"
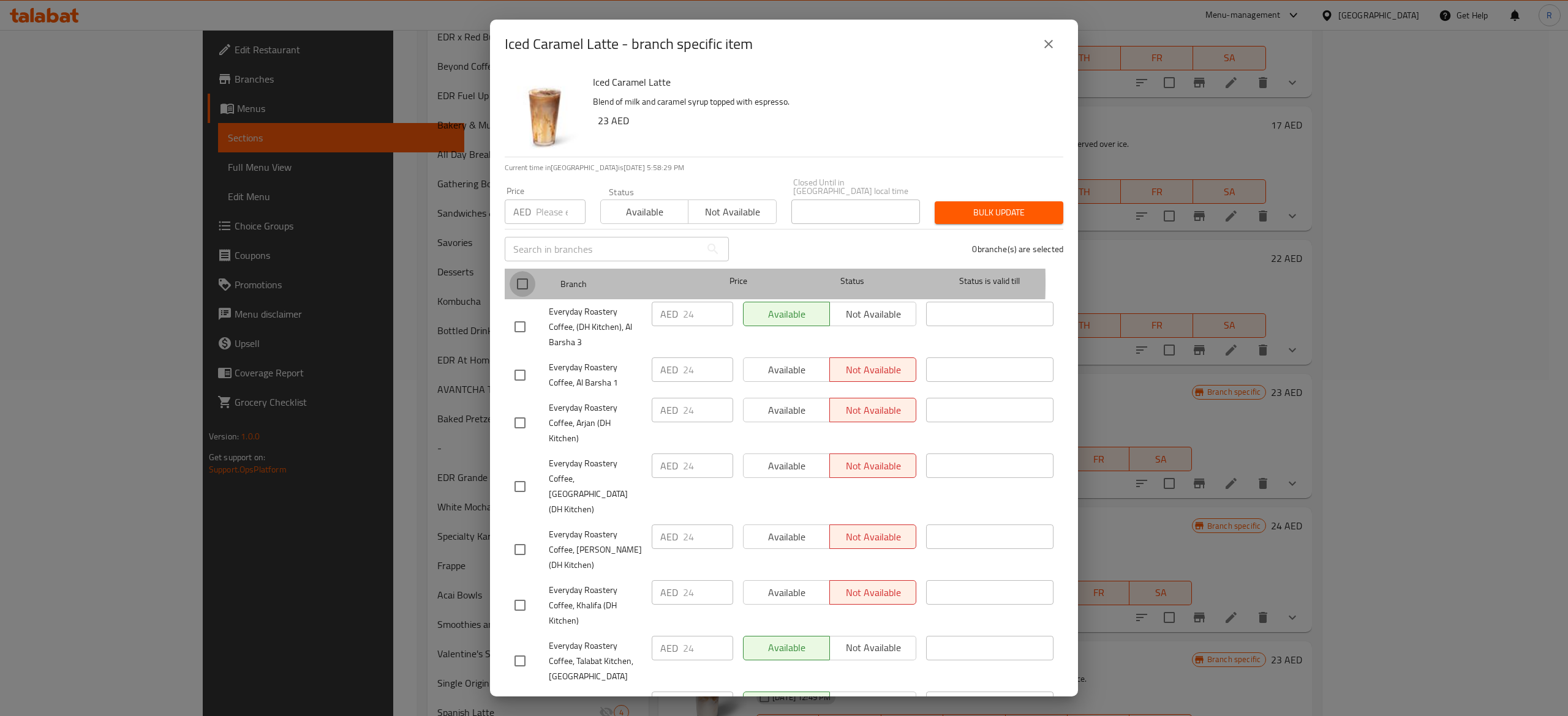
checkbox input "true"
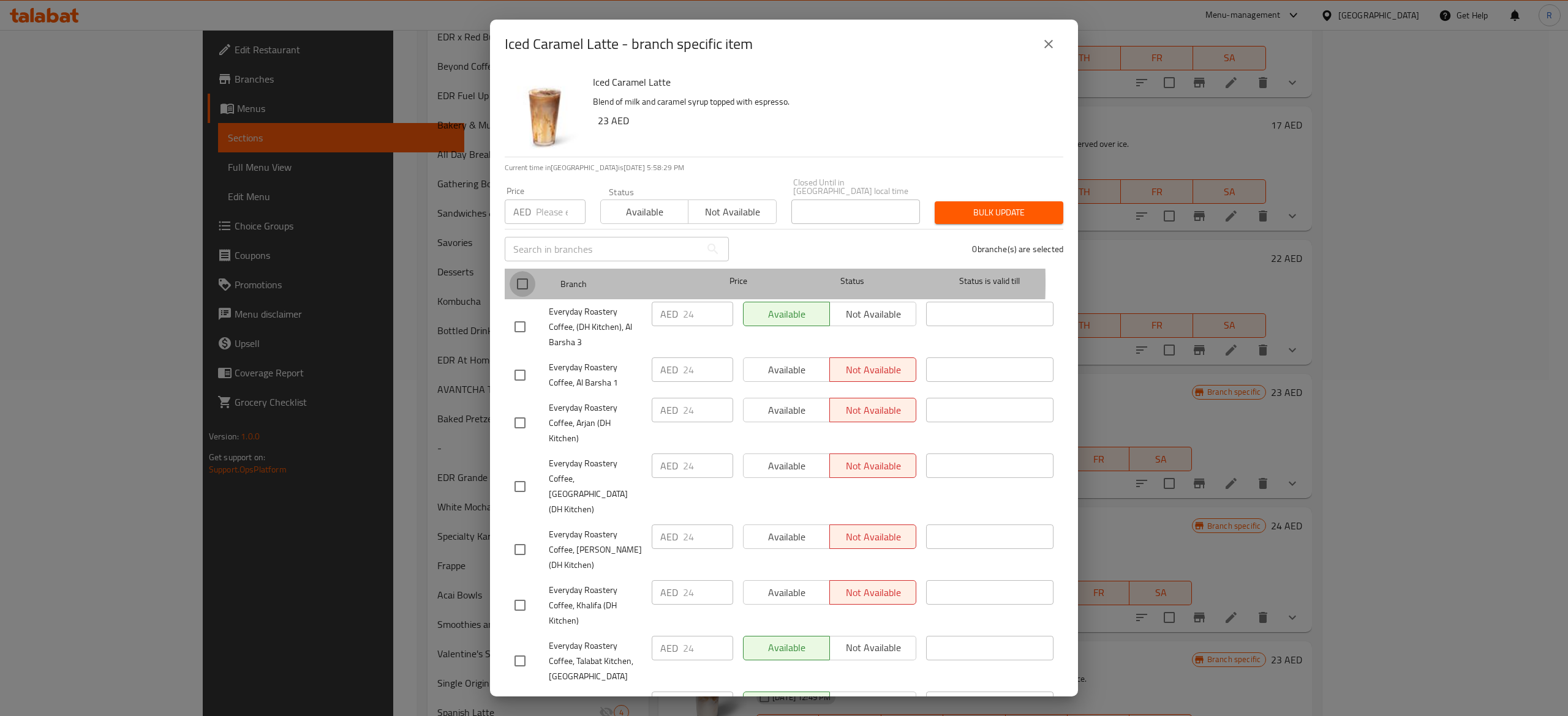
checkbox input "true"
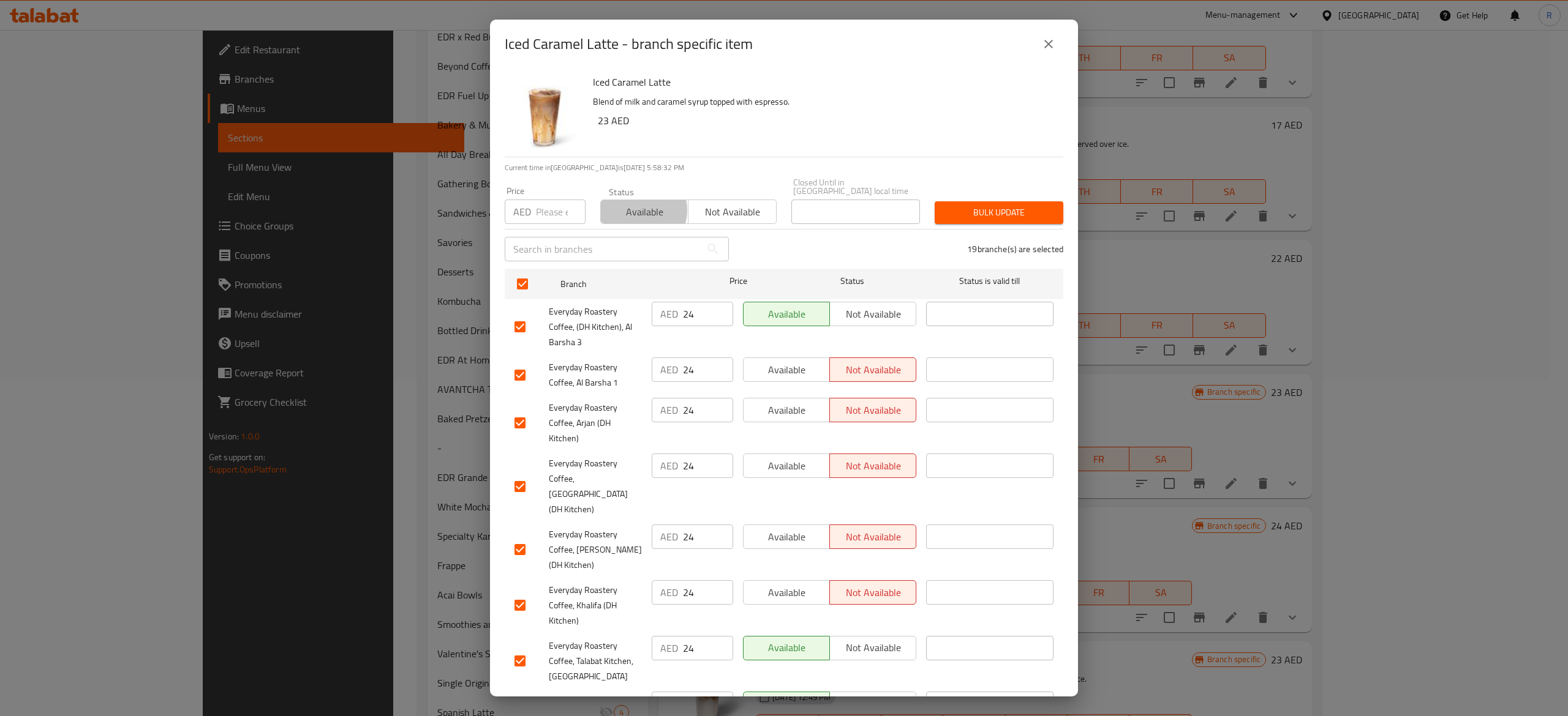
click at [635, 210] on span "Available" at bounding box center [645, 211] width 78 height 18
click at [994, 219] on span "Bulk update" at bounding box center [998, 213] width 109 height 15
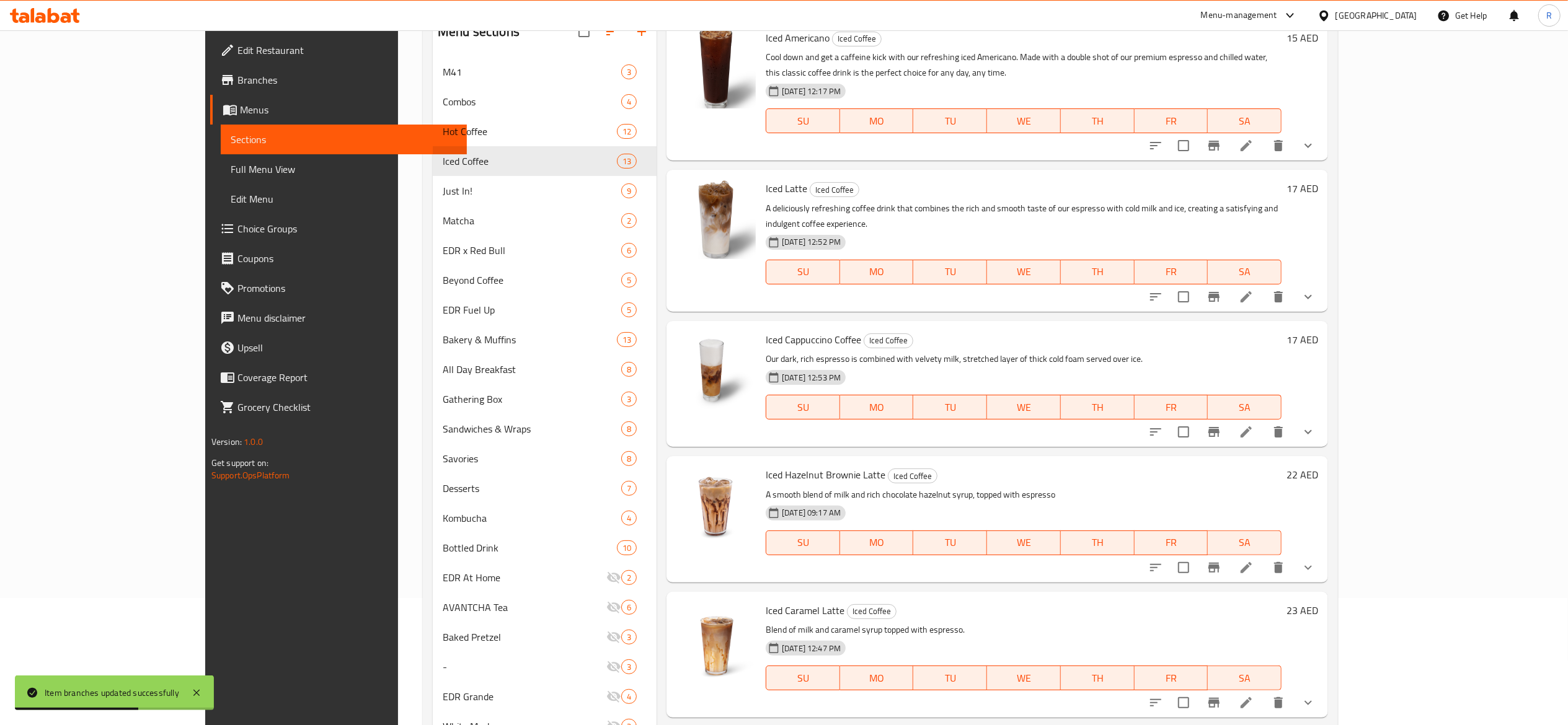
scroll to position [83, 0]
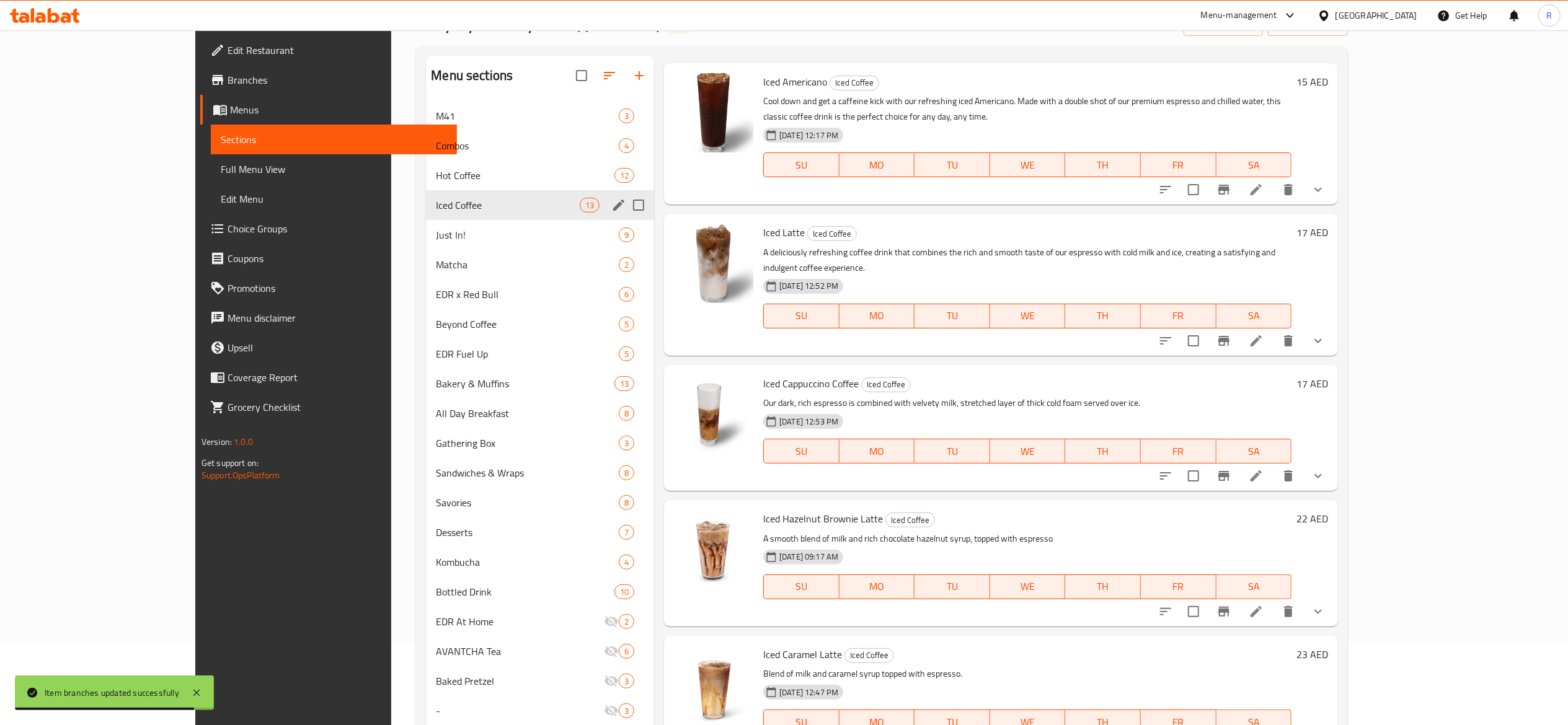
click at [442, 198] on span "Iced Coffee" at bounding box center [507, 205] width 143 height 15
click at [614, 209] on icon "edit" at bounding box center [619, 205] width 11 height 11
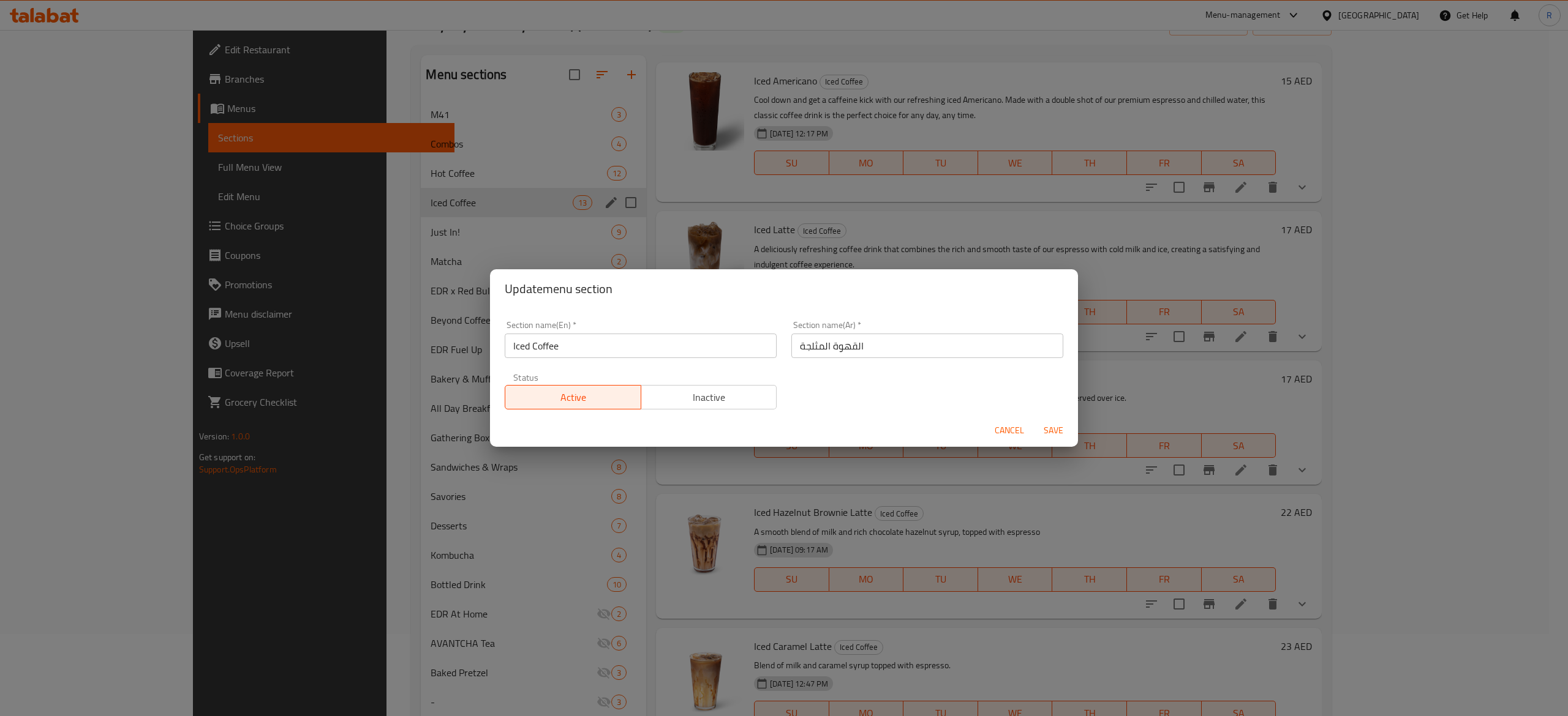
click at [577, 397] on span "Active" at bounding box center [573, 397] width 126 height 18
click at [402, 198] on div "Update menu section Section name(En)   * Iced Coffee Section name(En) * Section…" at bounding box center [784, 358] width 1568 height 716
click at [1000, 425] on span "Cancel" at bounding box center [1009, 431] width 29 height 15
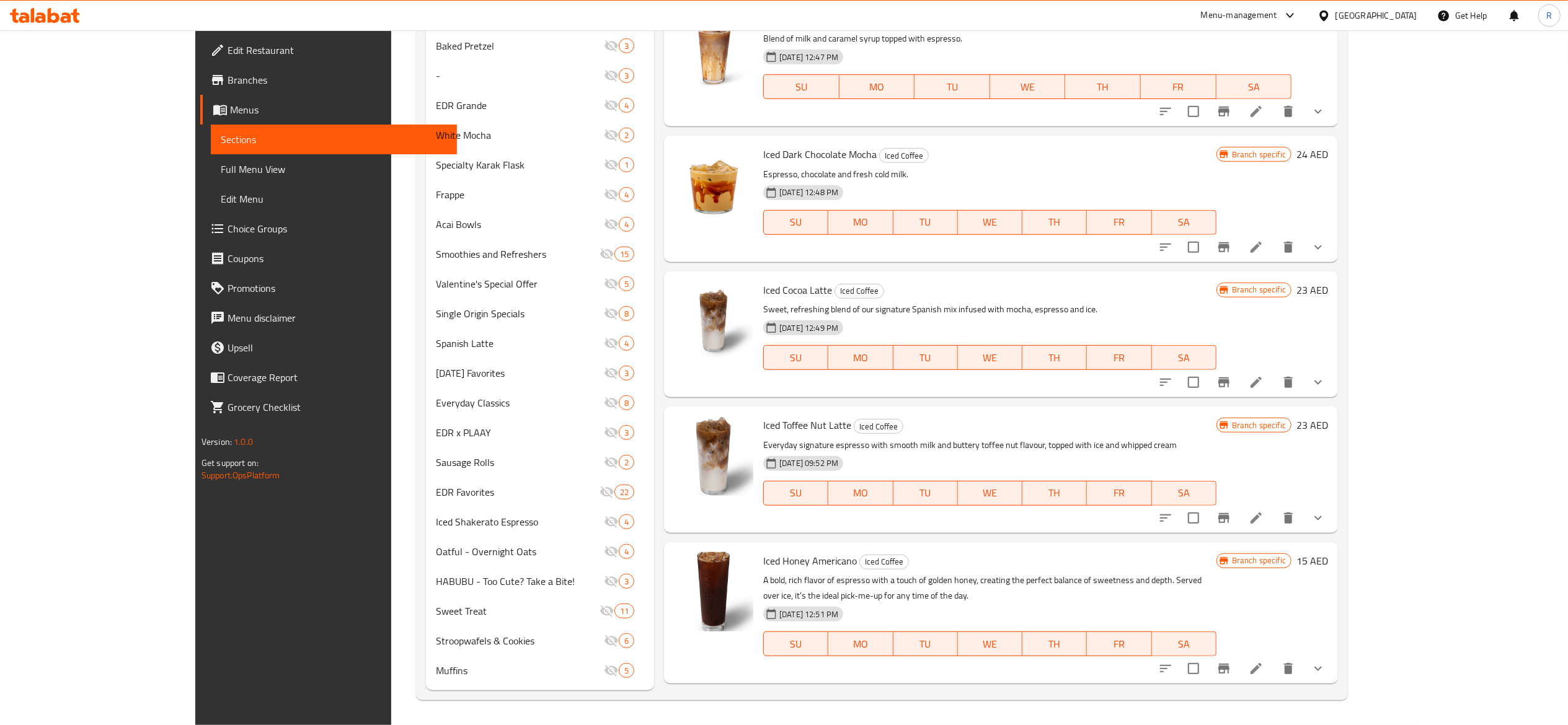
scroll to position [520, 0]
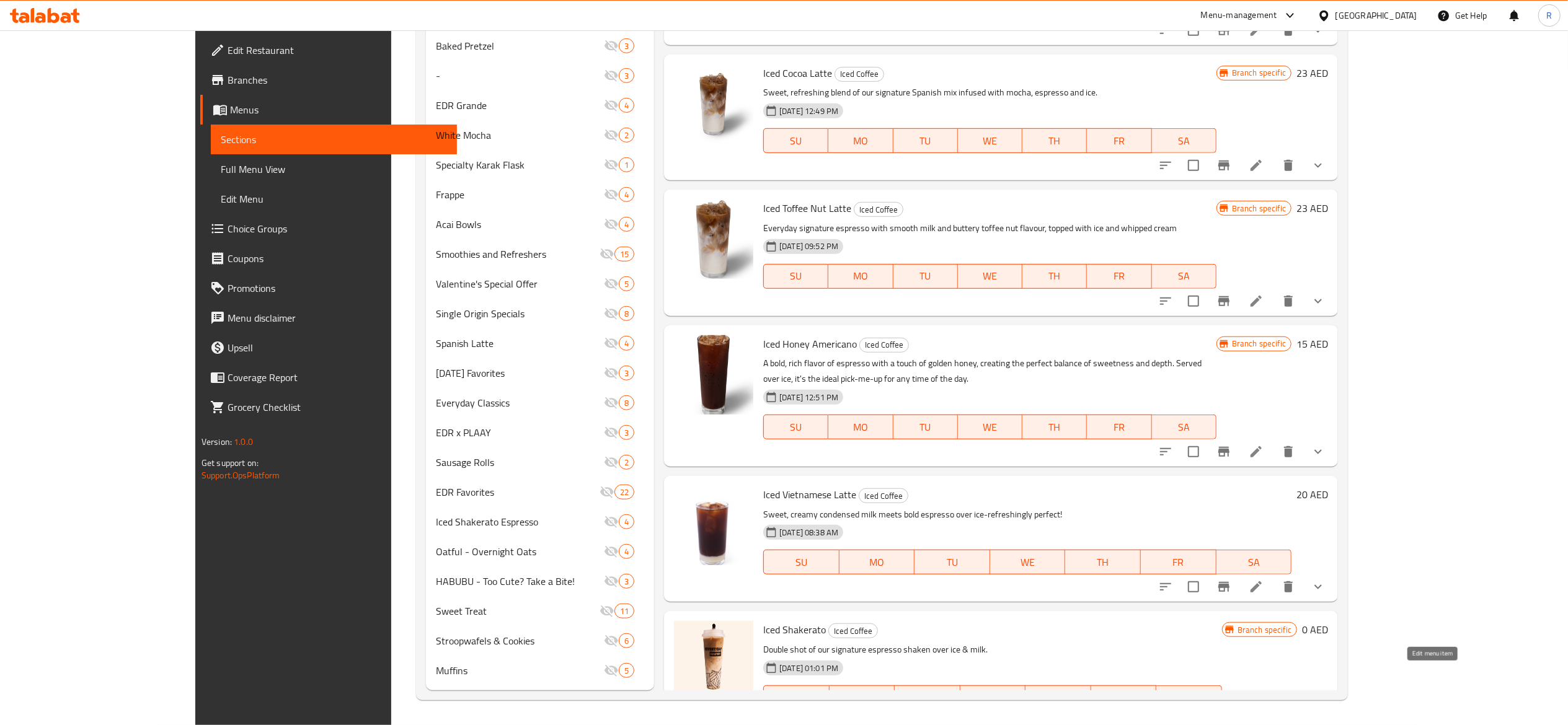
click at [1264, 716] on icon at bounding box center [1256, 723] width 15 height 15
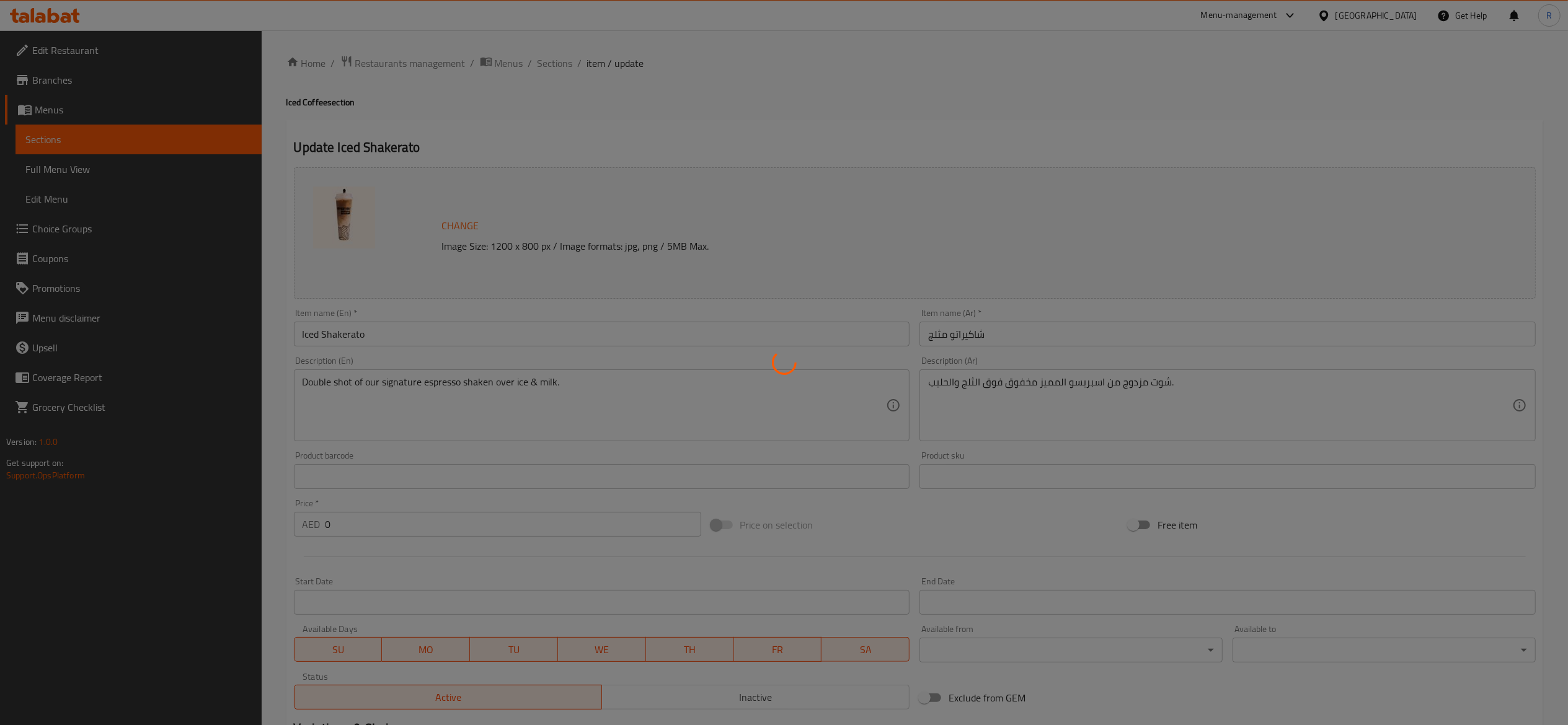
type input "نكهة"
type input "1"
type input "اختيارك للحجم-"
type input "1"
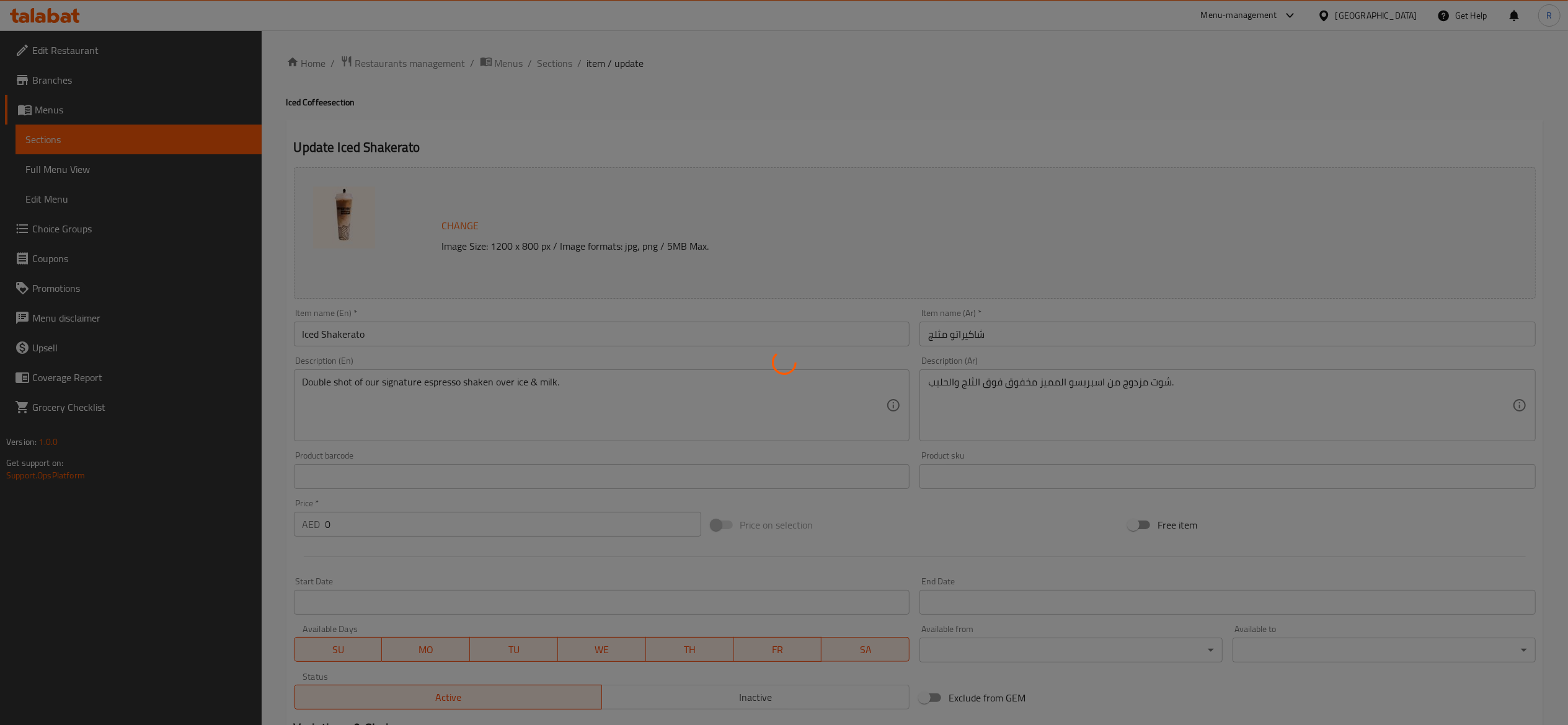
type input "1"
type input "اختيارك من المزيج"
type input "1"
type input "اختيارك من الحليب"
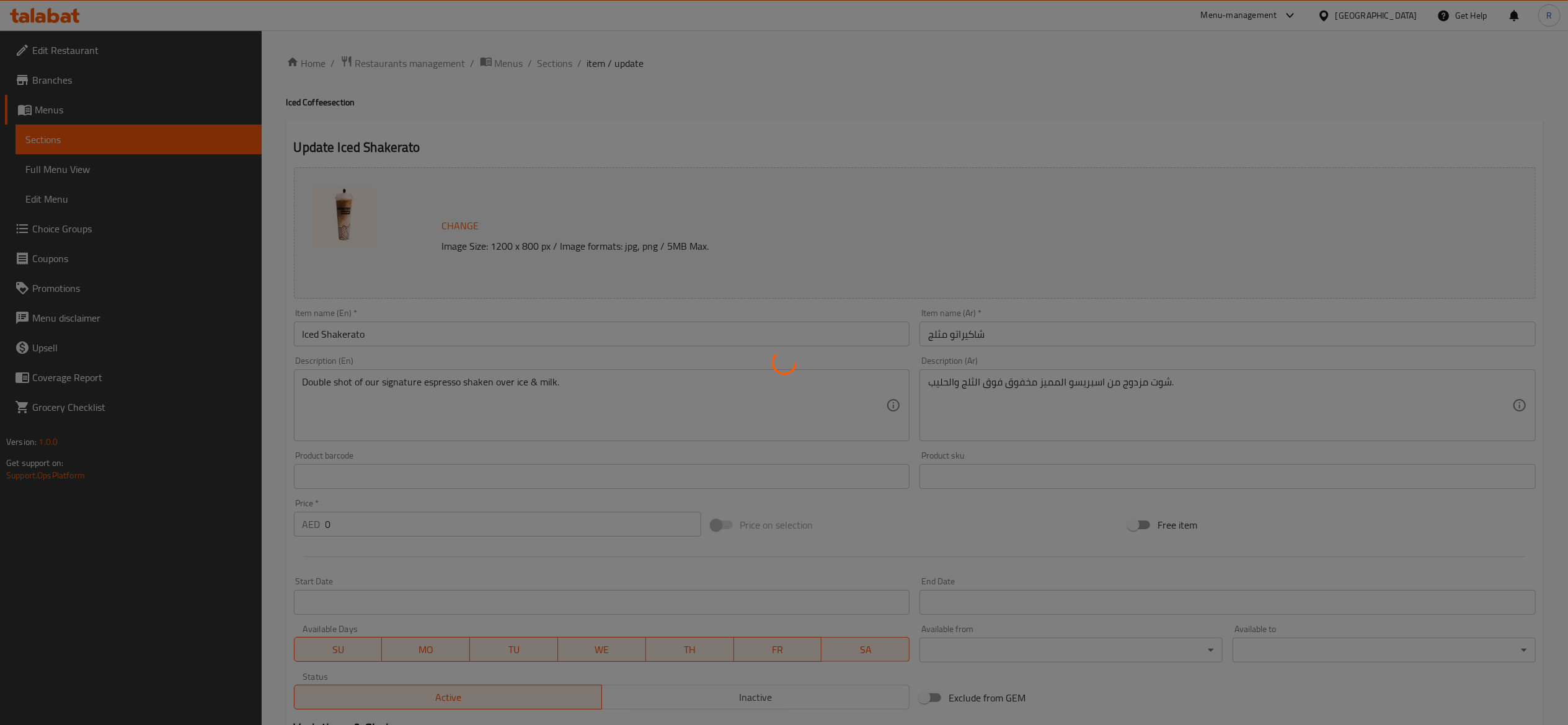
type input "0"
type input "1"
type input "شوت اضافي"
type input "0"
type input "2"
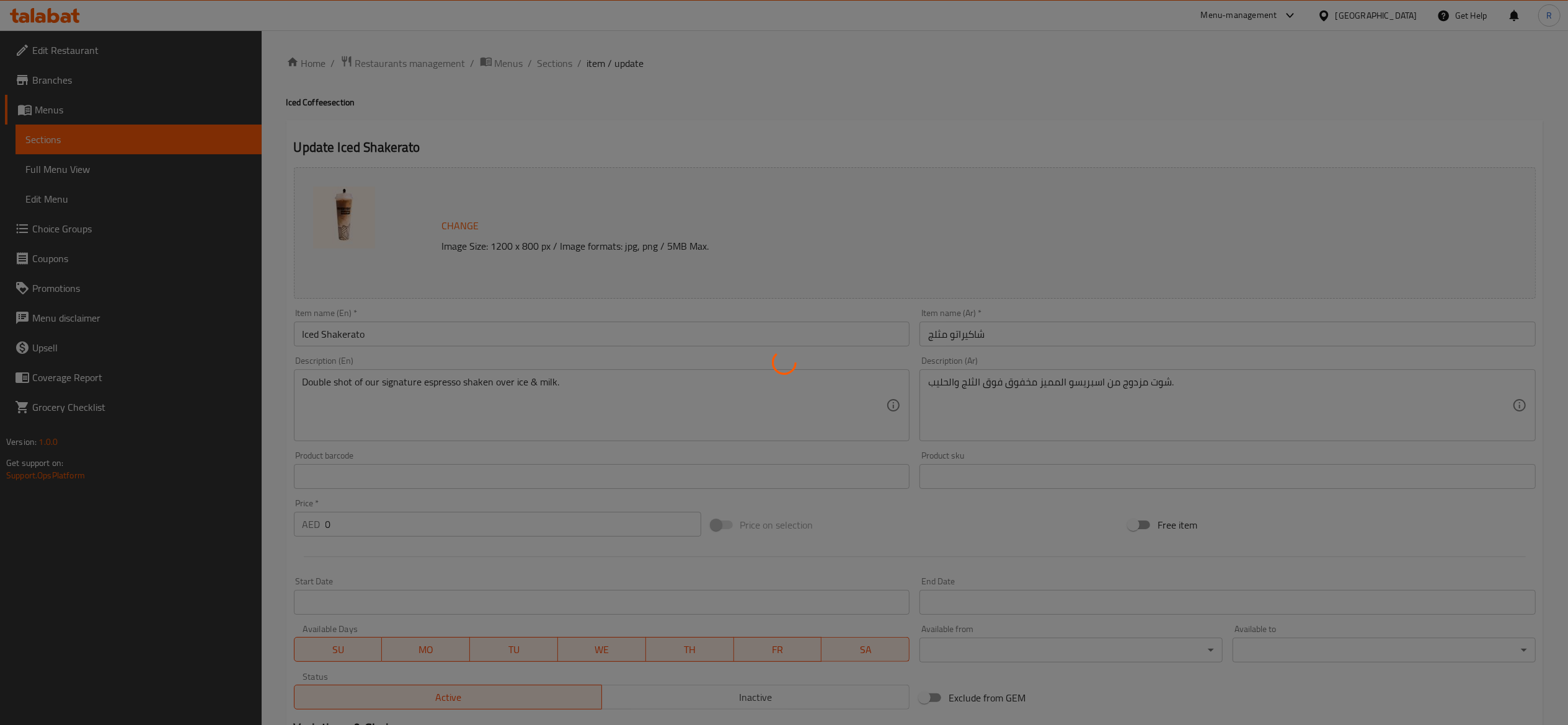
type input "دريزل إضافي"
type input "0"
type input "2"
type input "صوصات إضافية"
type input "0"
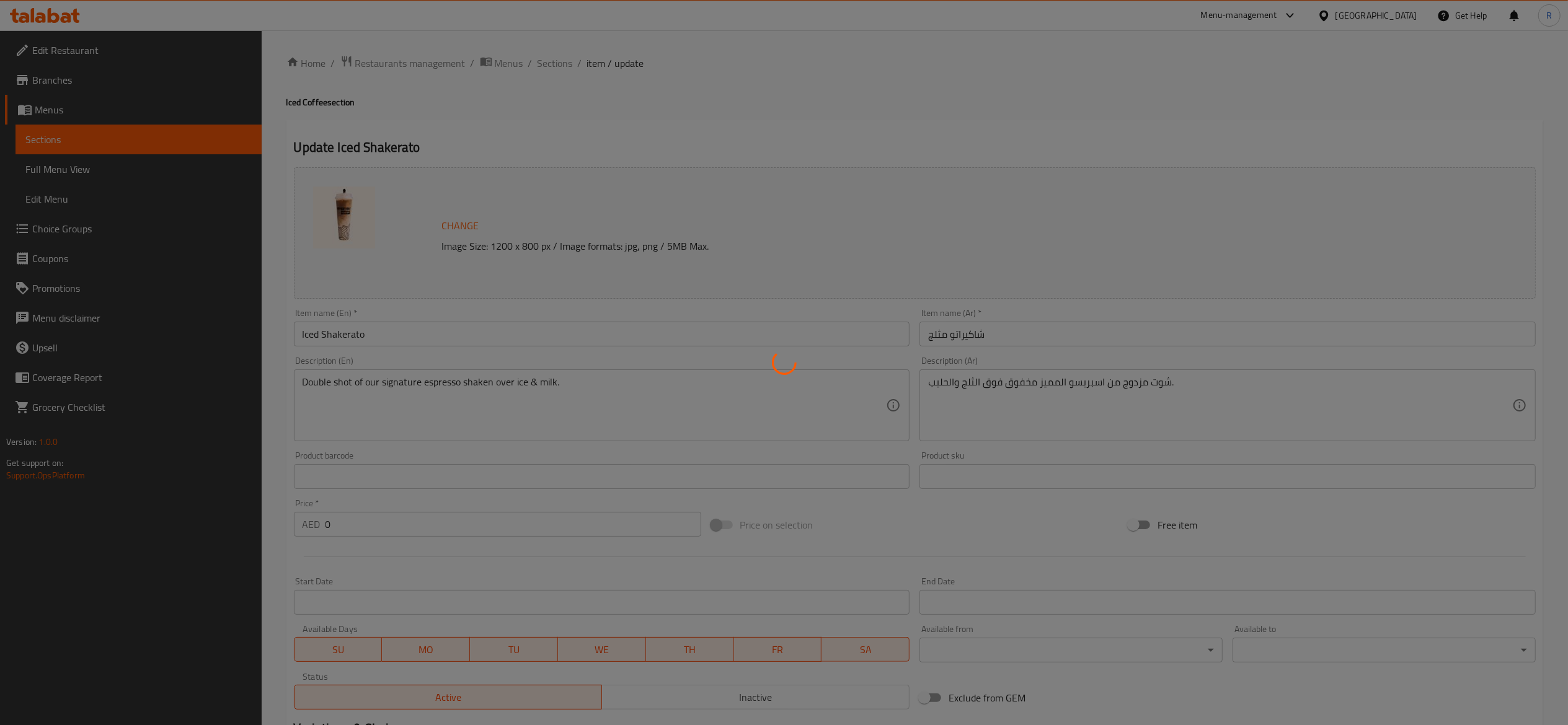
type input "2"
type input "سيرب إضافي"
type input "0"
type input "2"
type input "اختيارك من السكر"
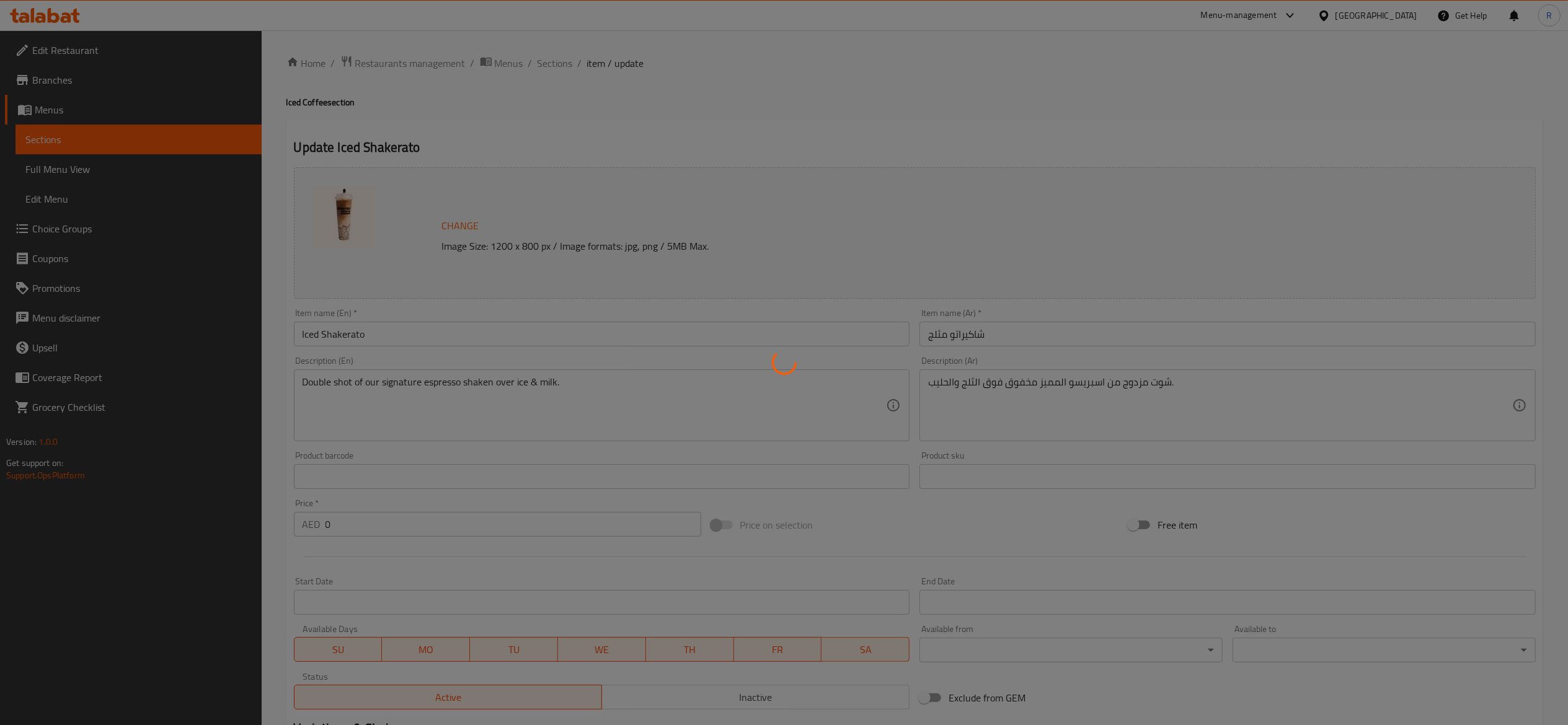
type input "1"
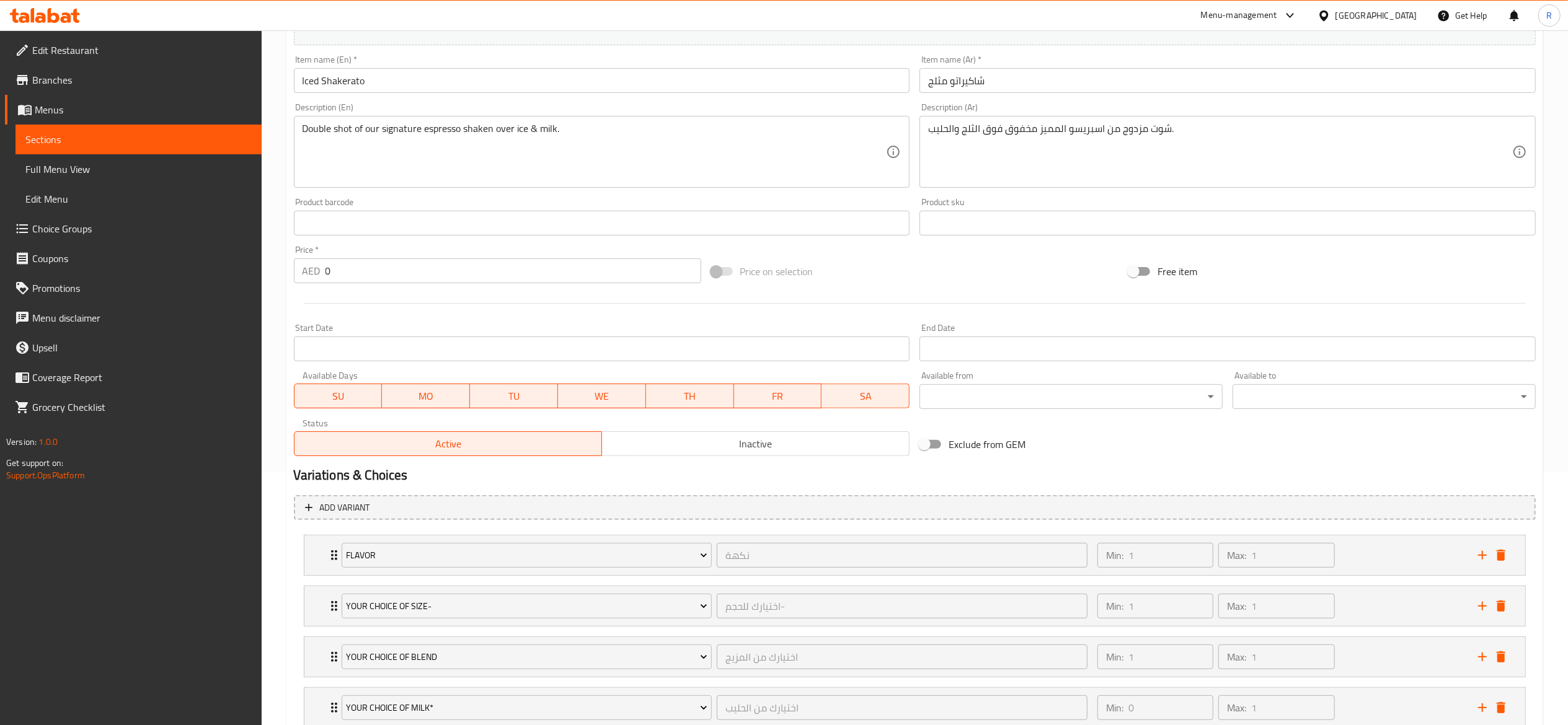
scroll to position [255, 0]
click at [332, 545] on div "Flavor نكهة ​ Min: 1 ​ Max: 1 ​" at bounding box center [918, 553] width 1183 height 40
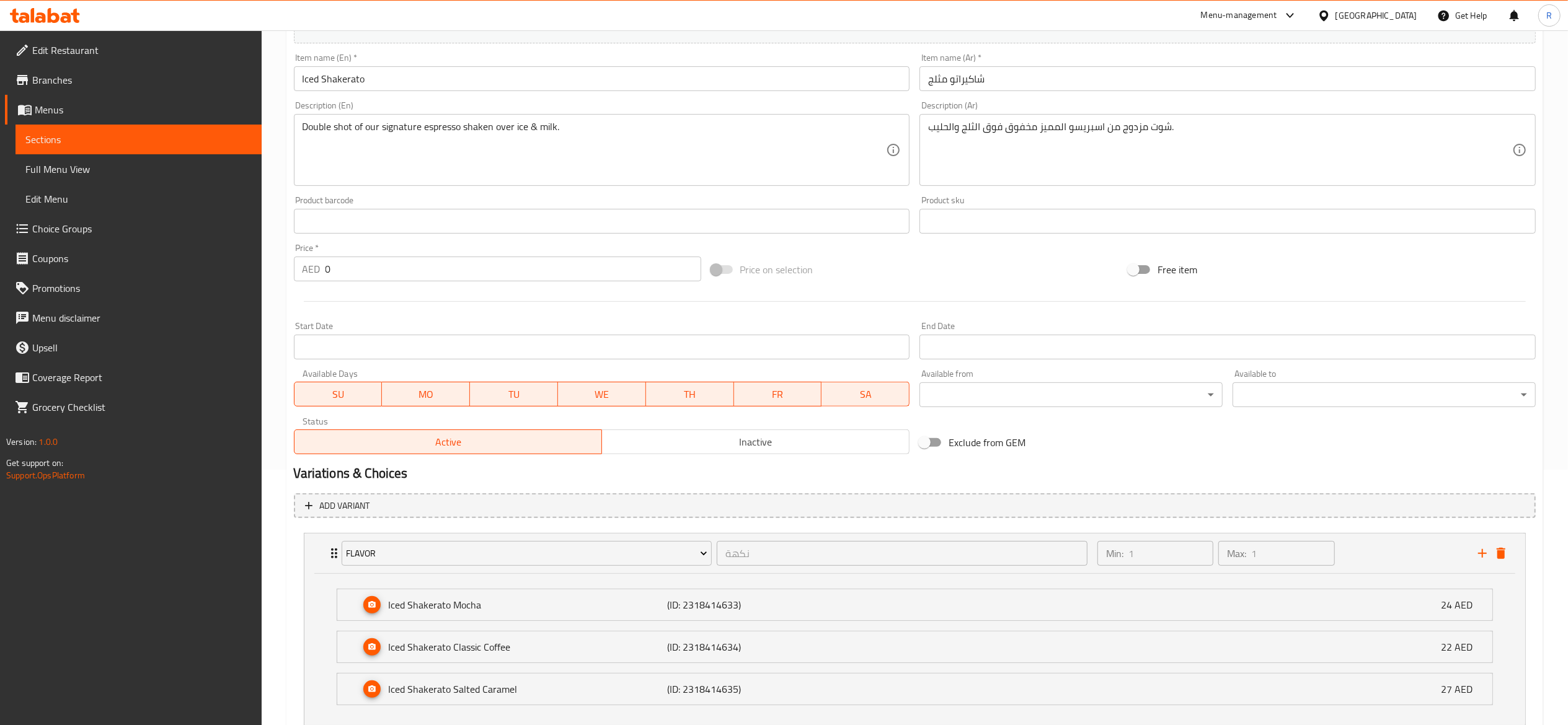
scroll to position [0, 0]
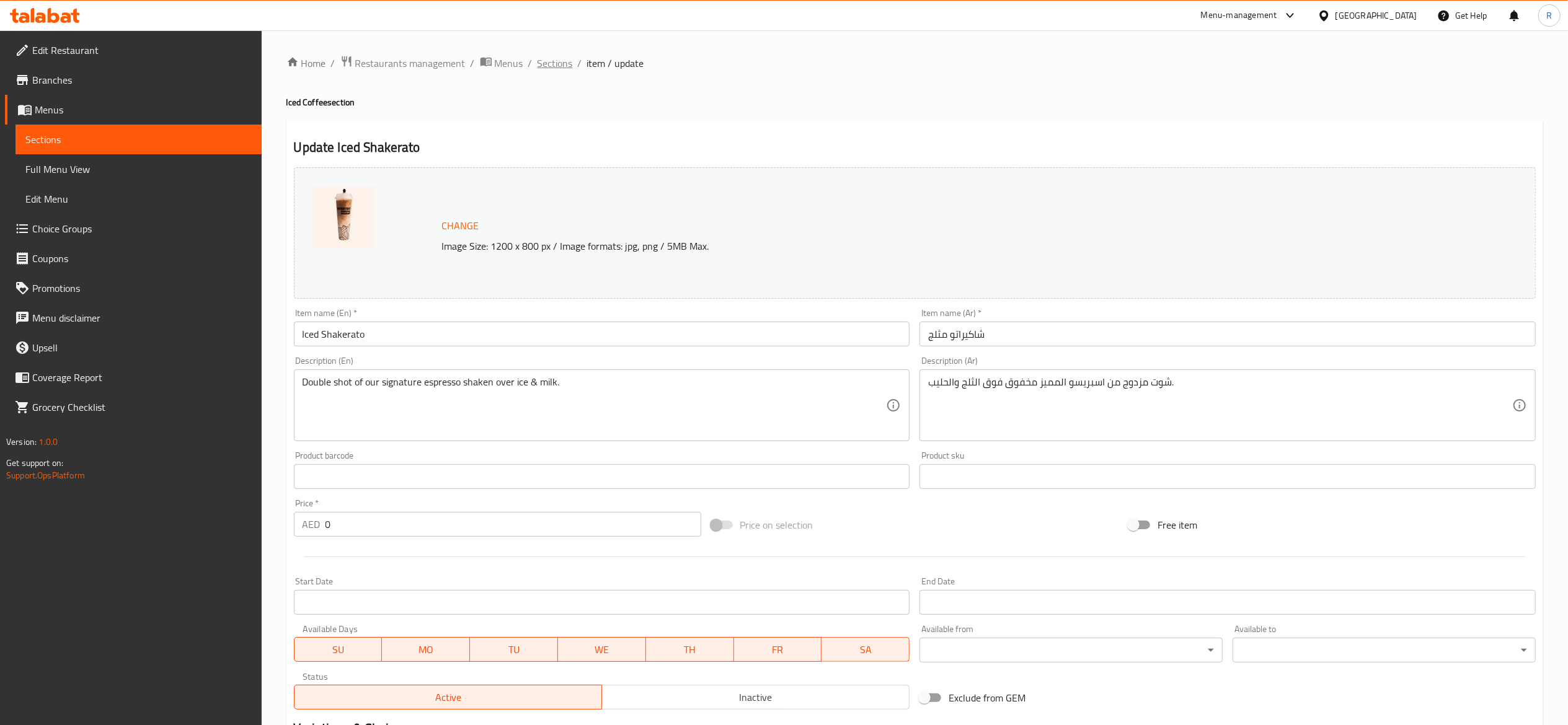
click at [567, 61] on span "Sections" at bounding box center [555, 62] width 35 height 15
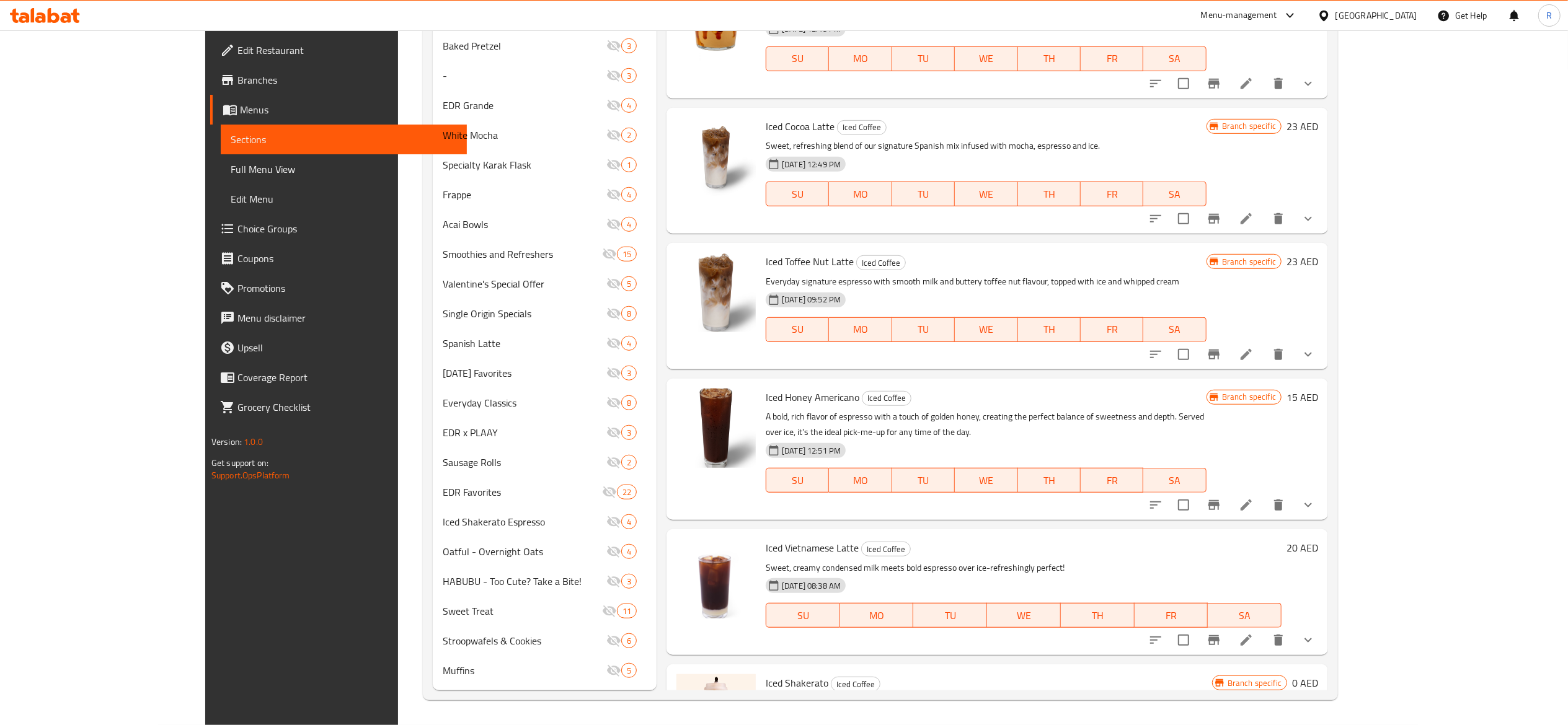
scroll to position [520, 0]
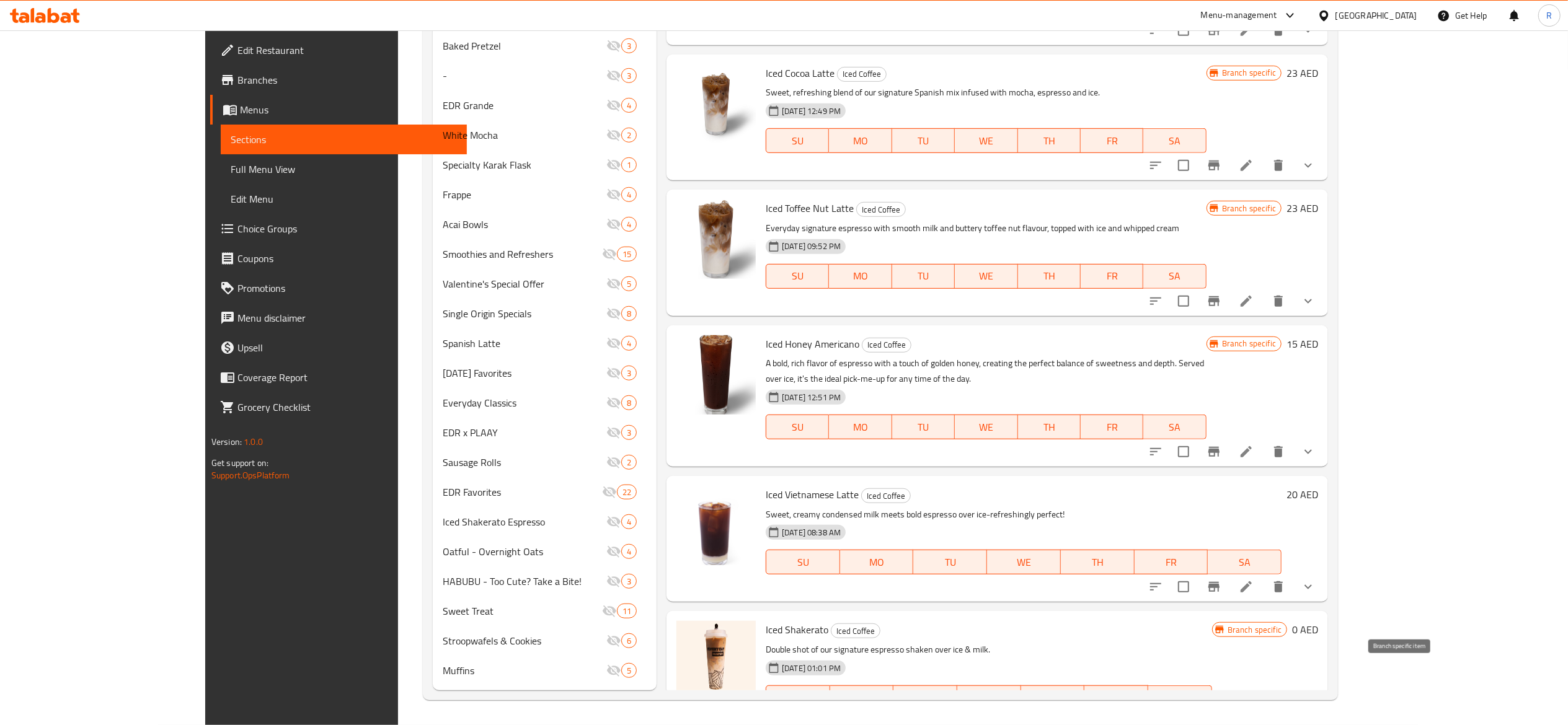
click at [1222, 716] on icon "Branch-specific-item" at bounding box center [1214, 723] width 15 height 15
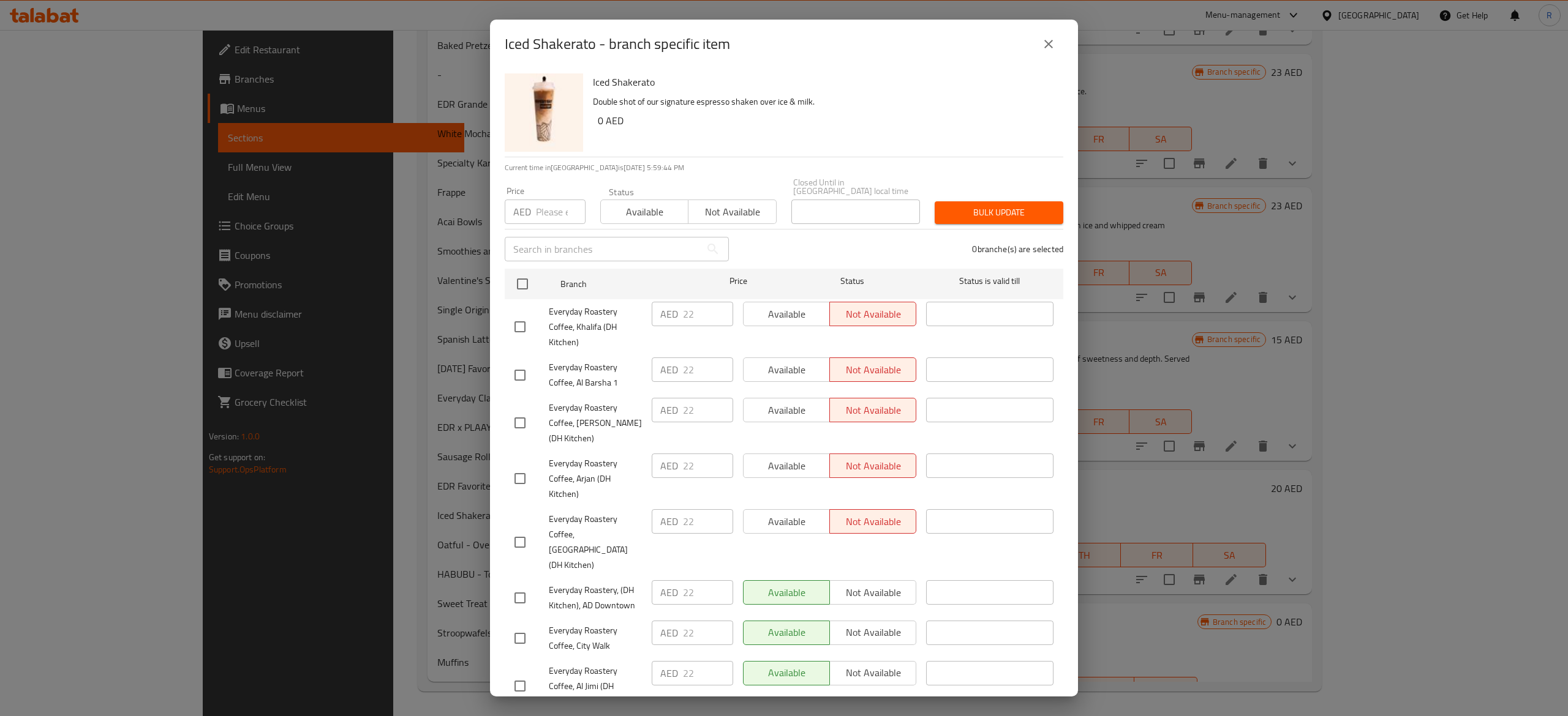
click at [1047, 61] on div "Iced Shakerato - branch specific item" at bounding box center [784, 43] width 588 height 49
click at [1049, 46] on icon "close" at bounding box center [1048, 44] width 8 height 8
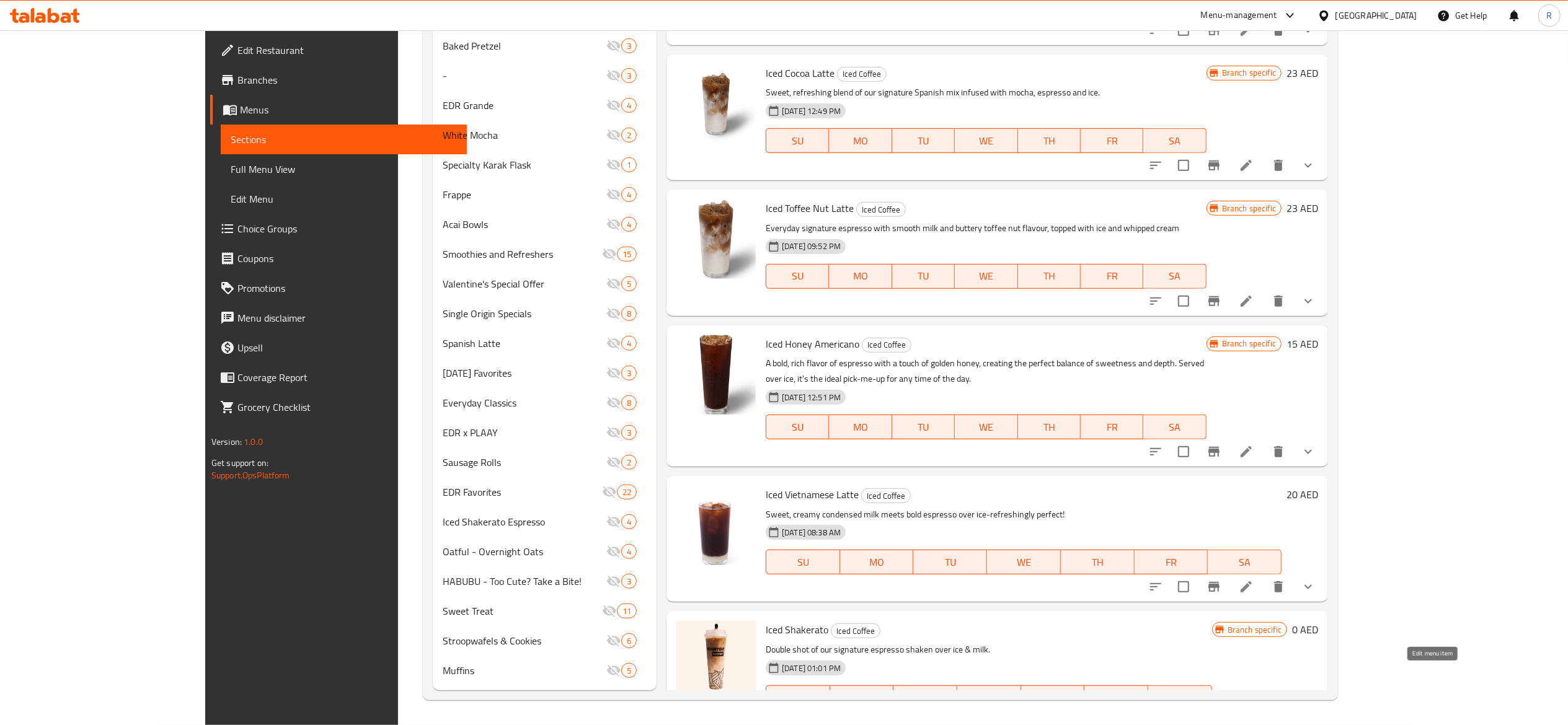
click at [1254, 716] on icon at bounding box center [1246, 723] width 15 height 15
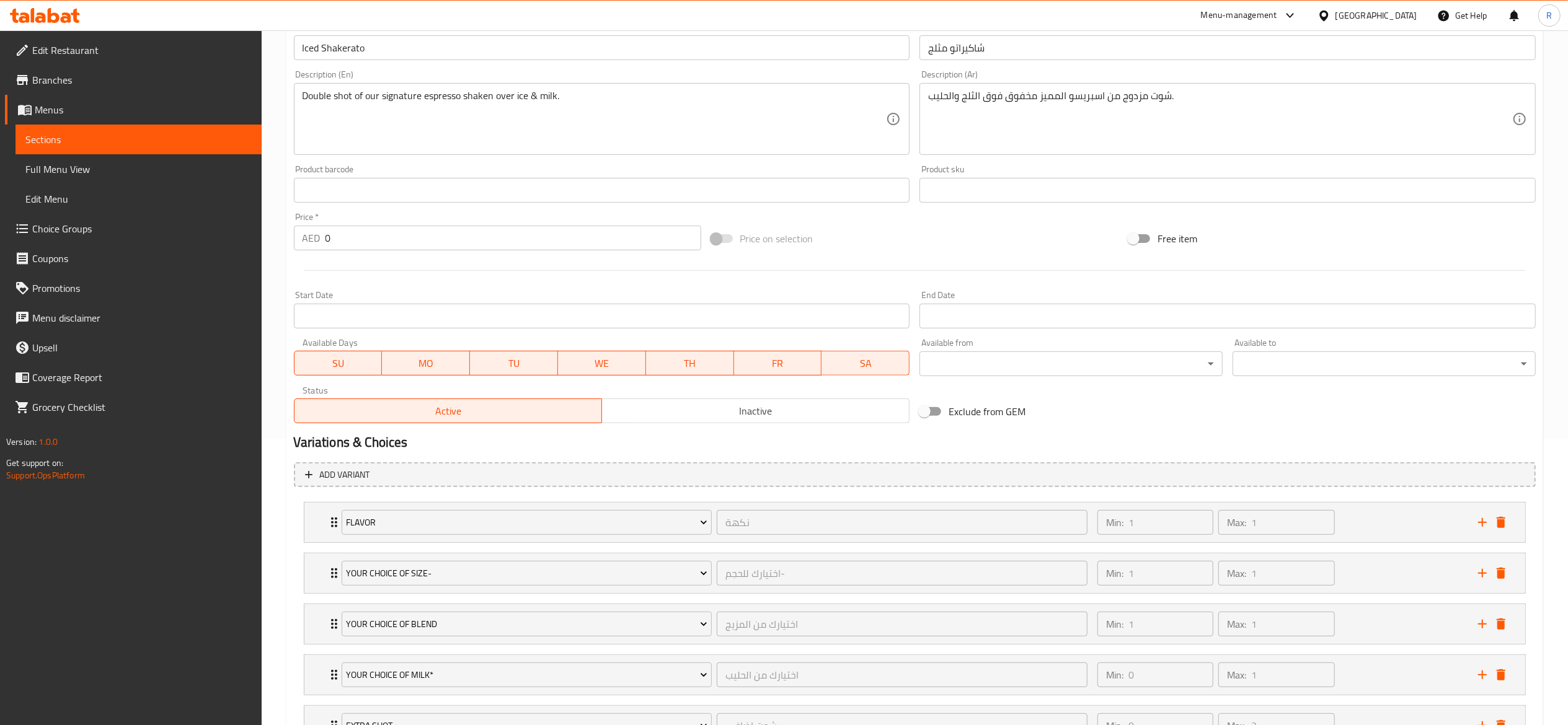
scroll to position [310, 0]
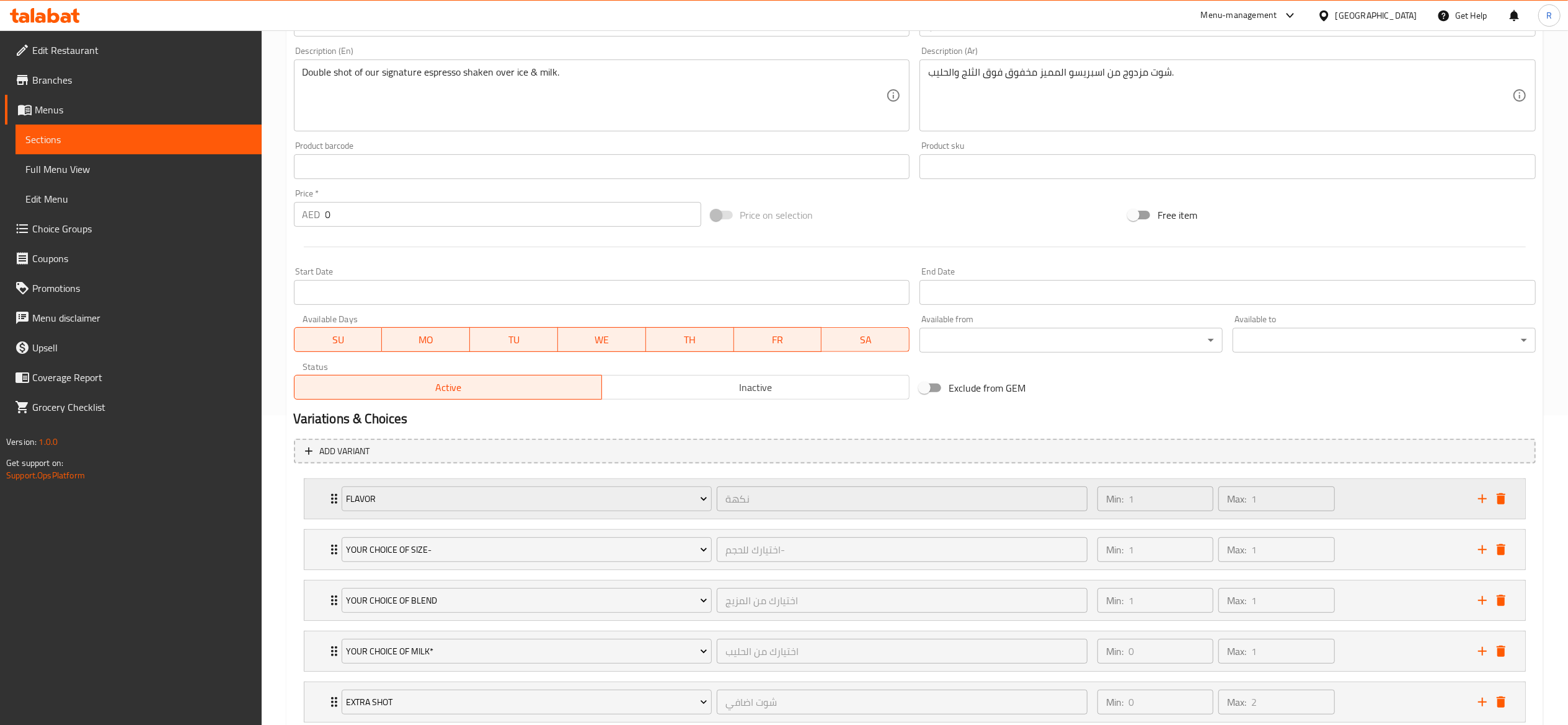
click at [336, 498] on div "Flavor نكهة ​" at bounding box center [715, 498] width 761 height 40
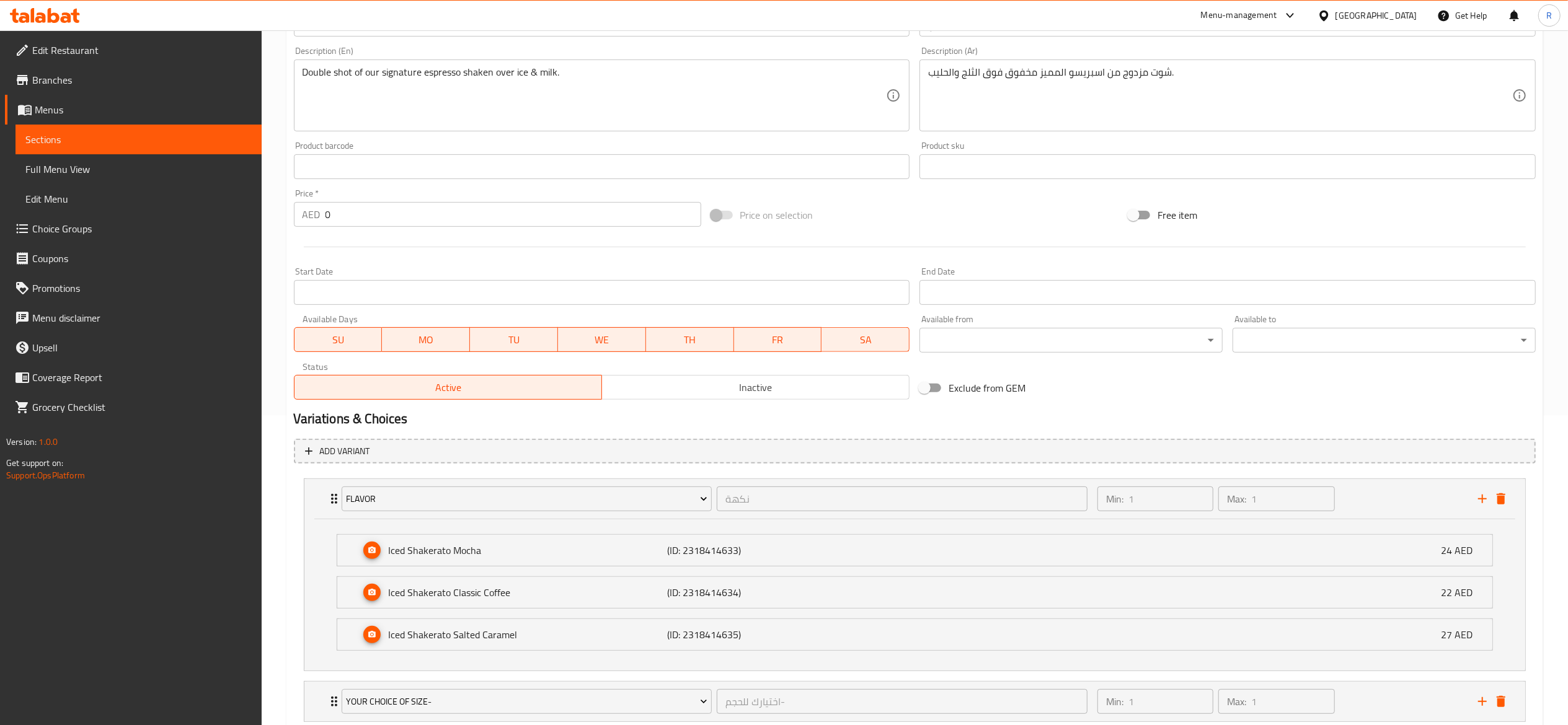
scroll to position [0, 0]
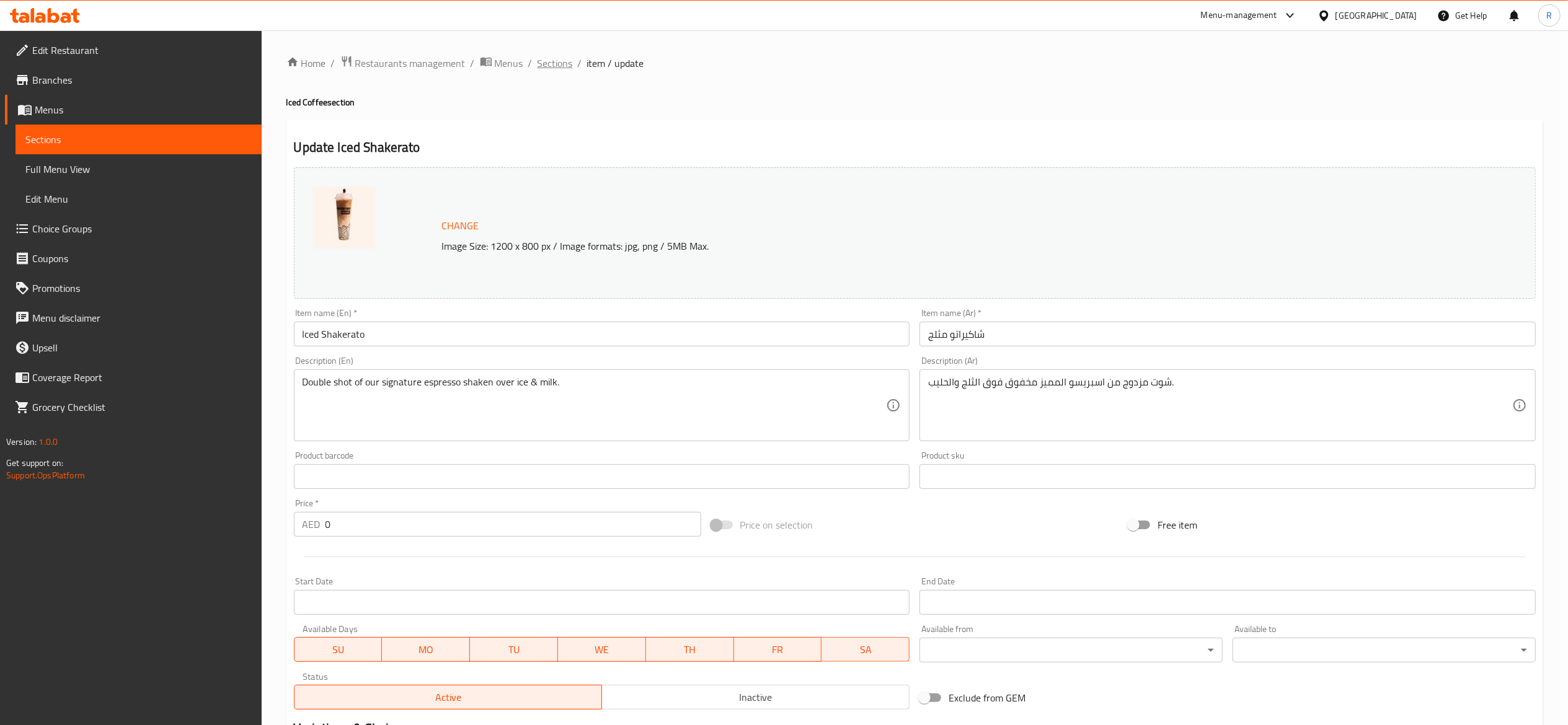
click at [549, 57] on span "Sections" at bounding box center [555, 62] width 35 height 15
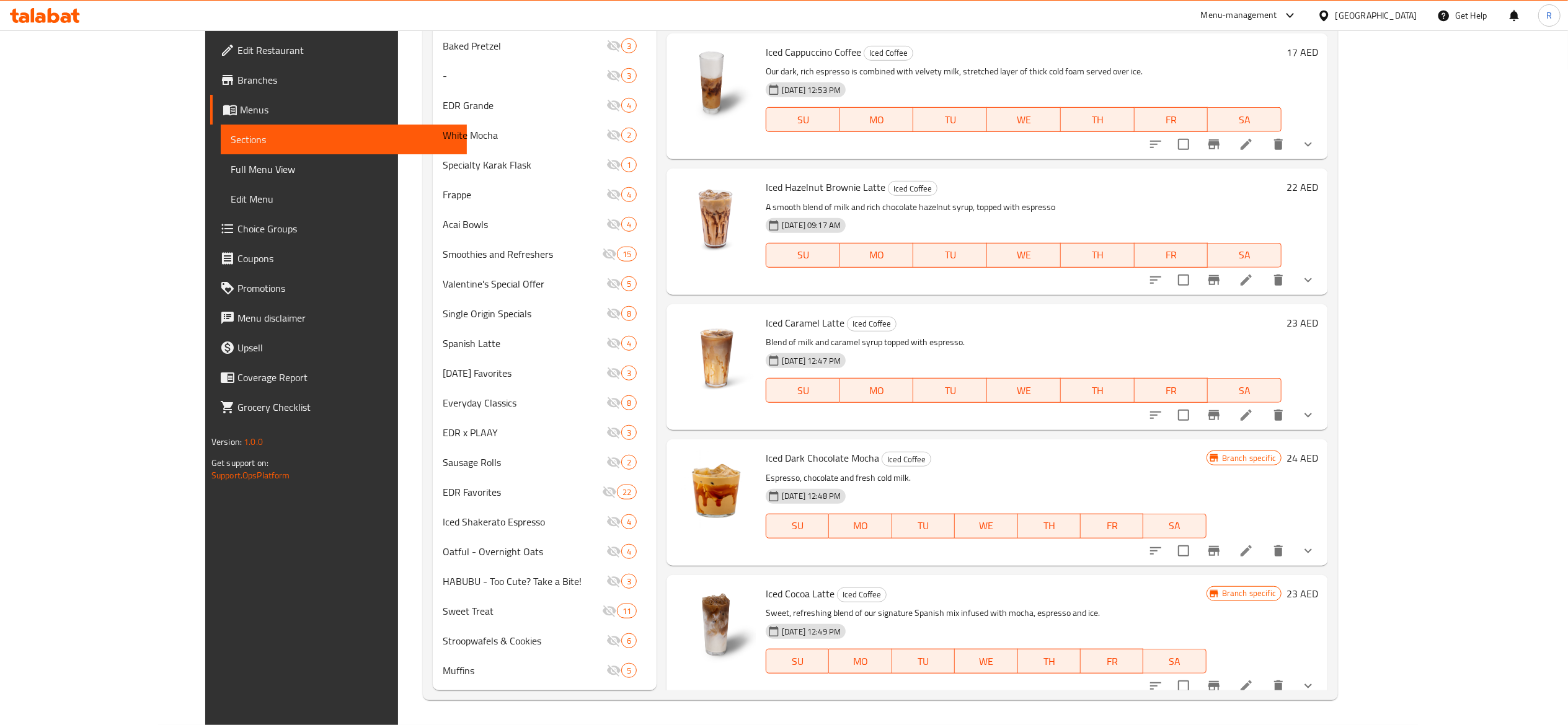
scroll to position [520, 0]
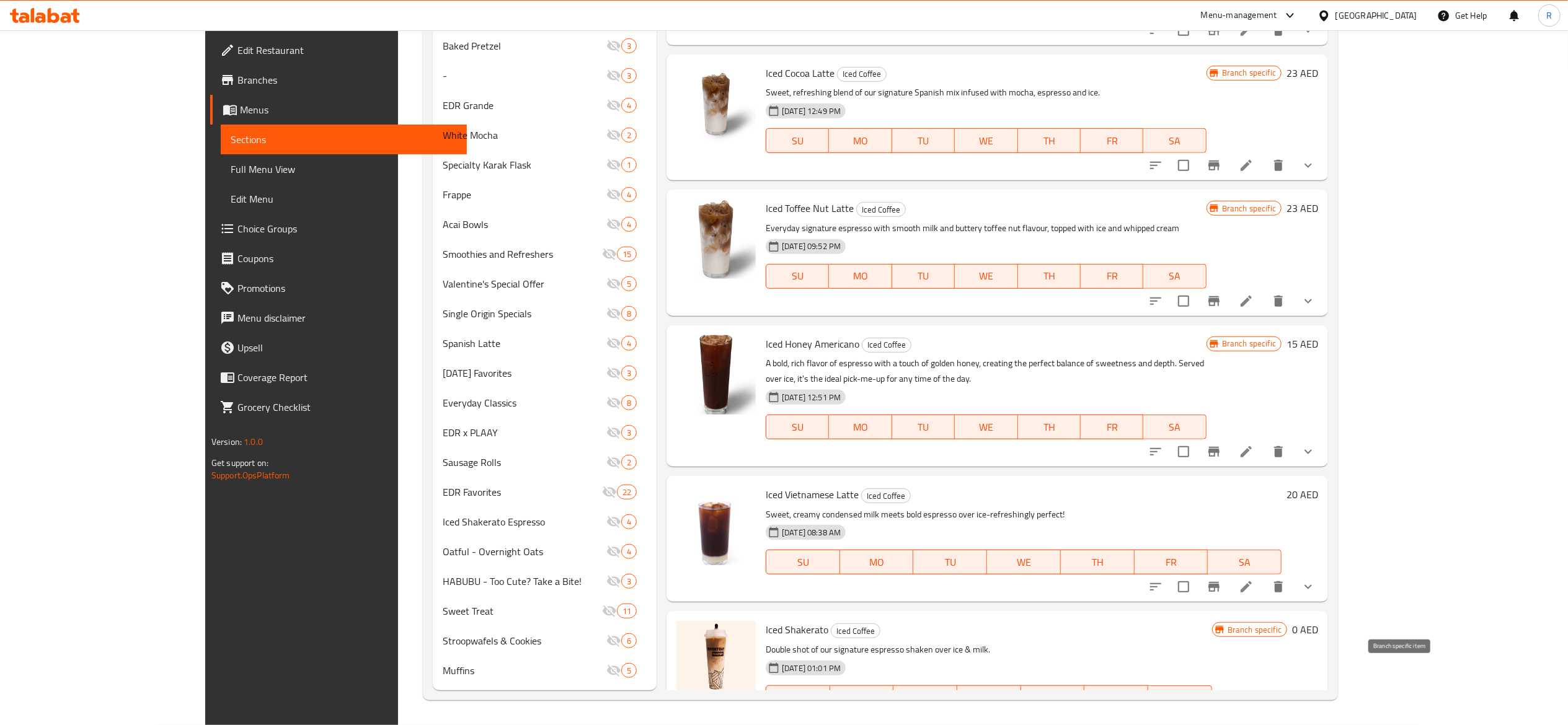
click at [1219, 718] on icon "Branch-specific-item" at bounding box center [1214, 723] width 11 height 10
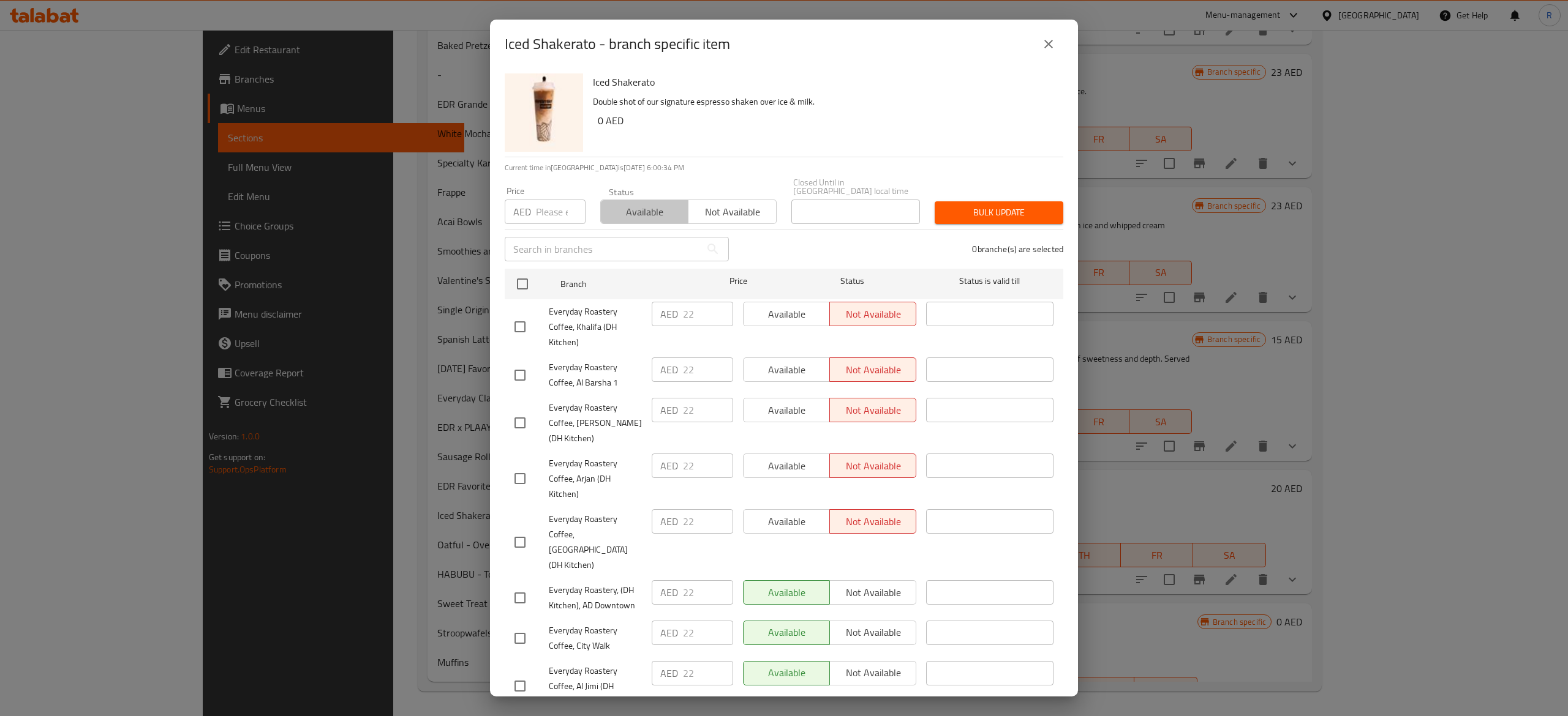
click at [645, 203] on span "Available" at bounding box center [645, 211] width 78 height 18
click at [557, 203] on input "number" at bounding box center [560, 212] width 49 height 25
type input "0"
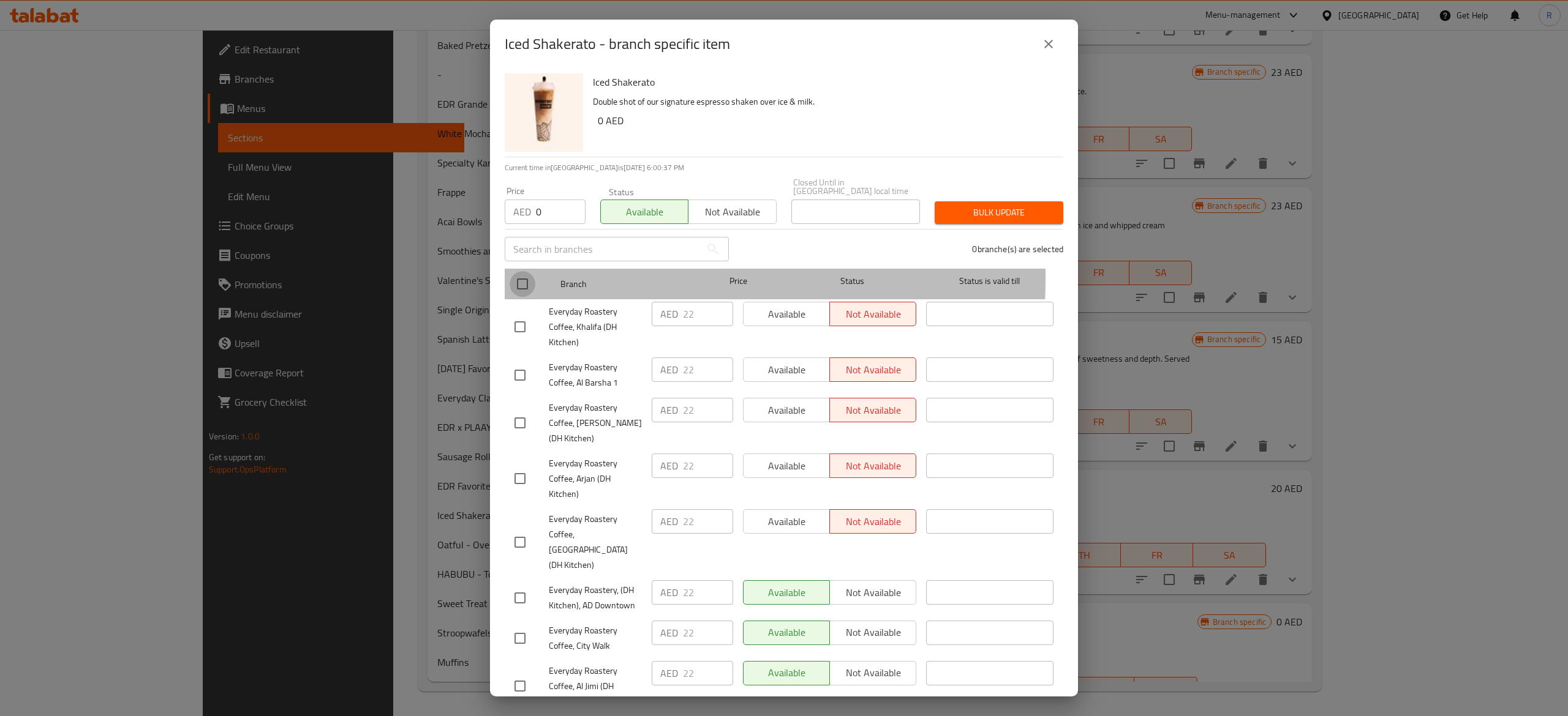
click at [524, 279] on input "checkbox" at bounding box center [522, 283] width 25 height 25
checkbox input "true"
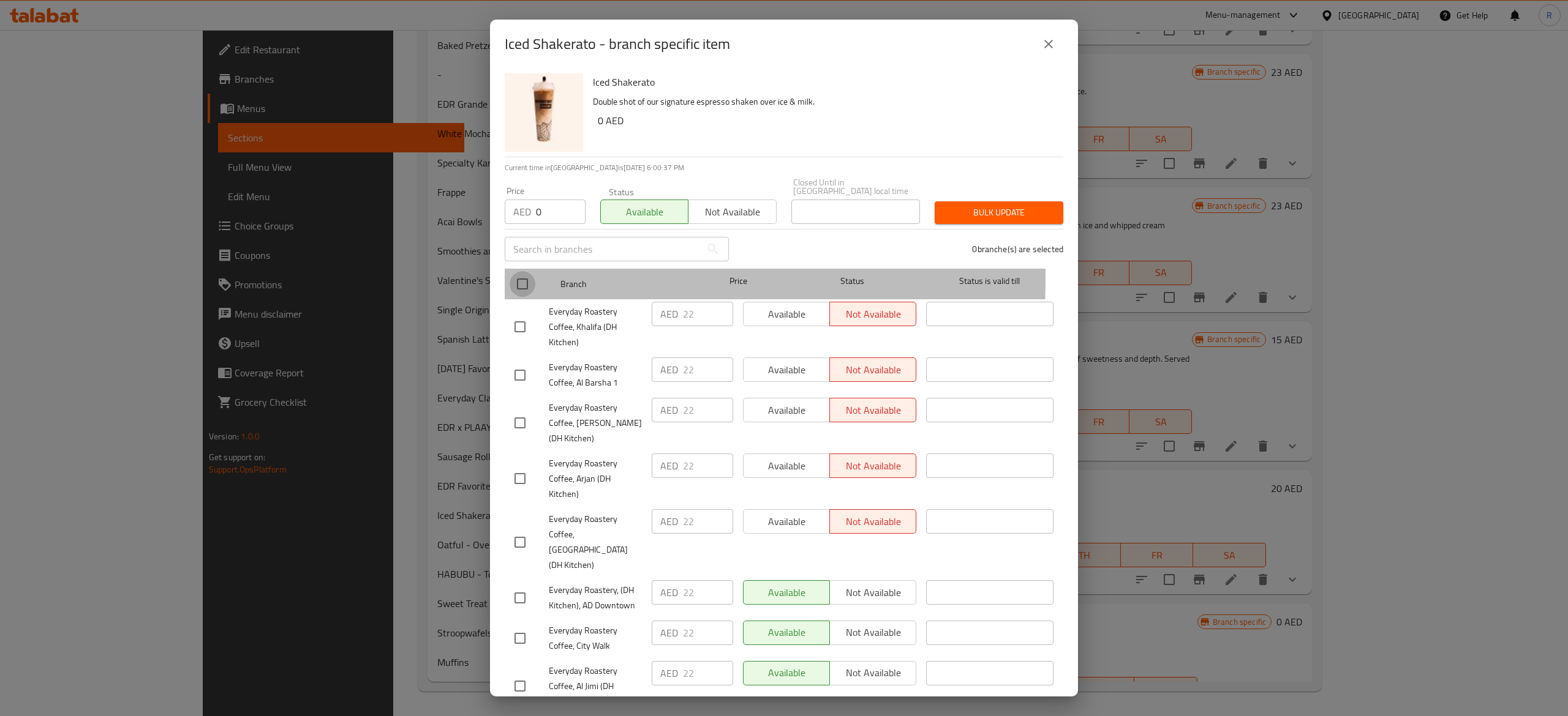
checkbox input "true"
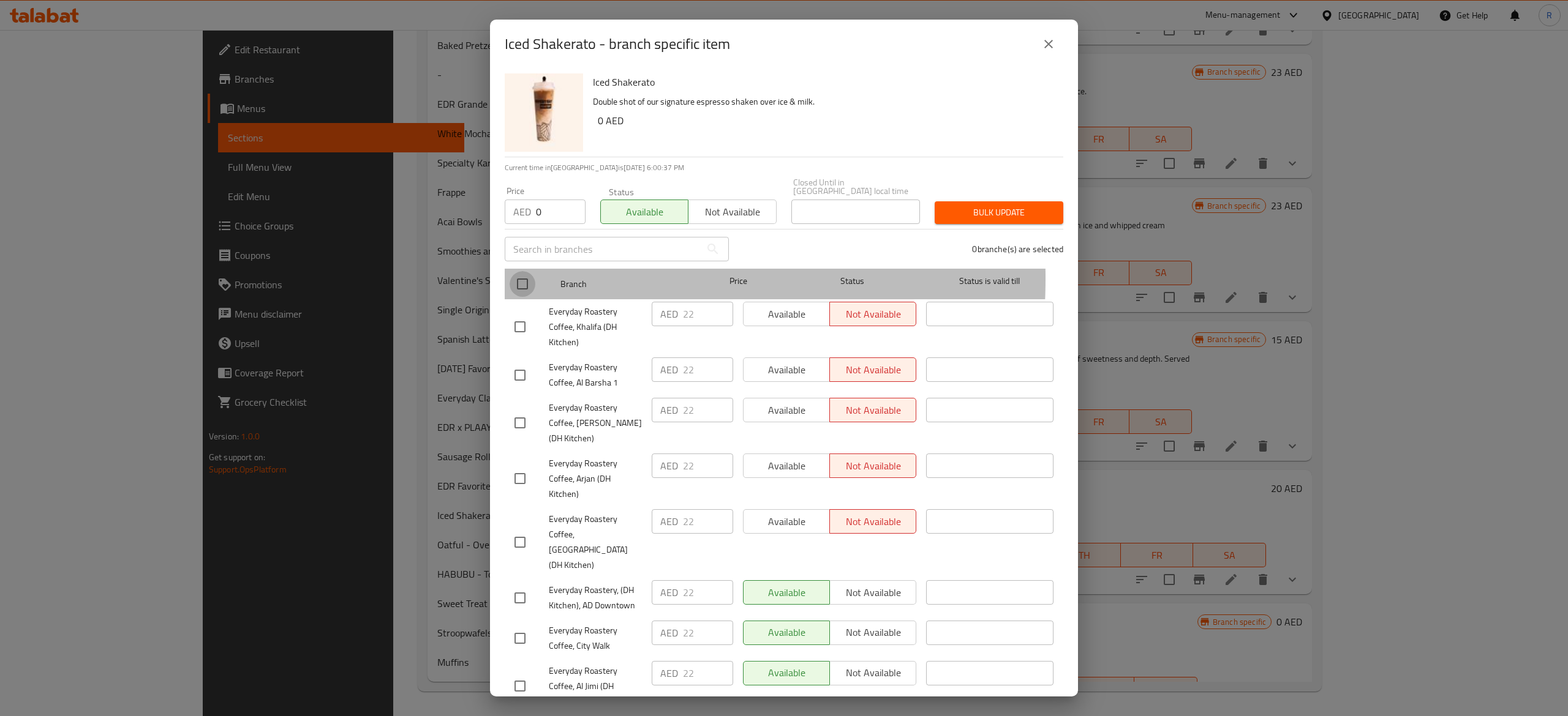
checkbox input "true"
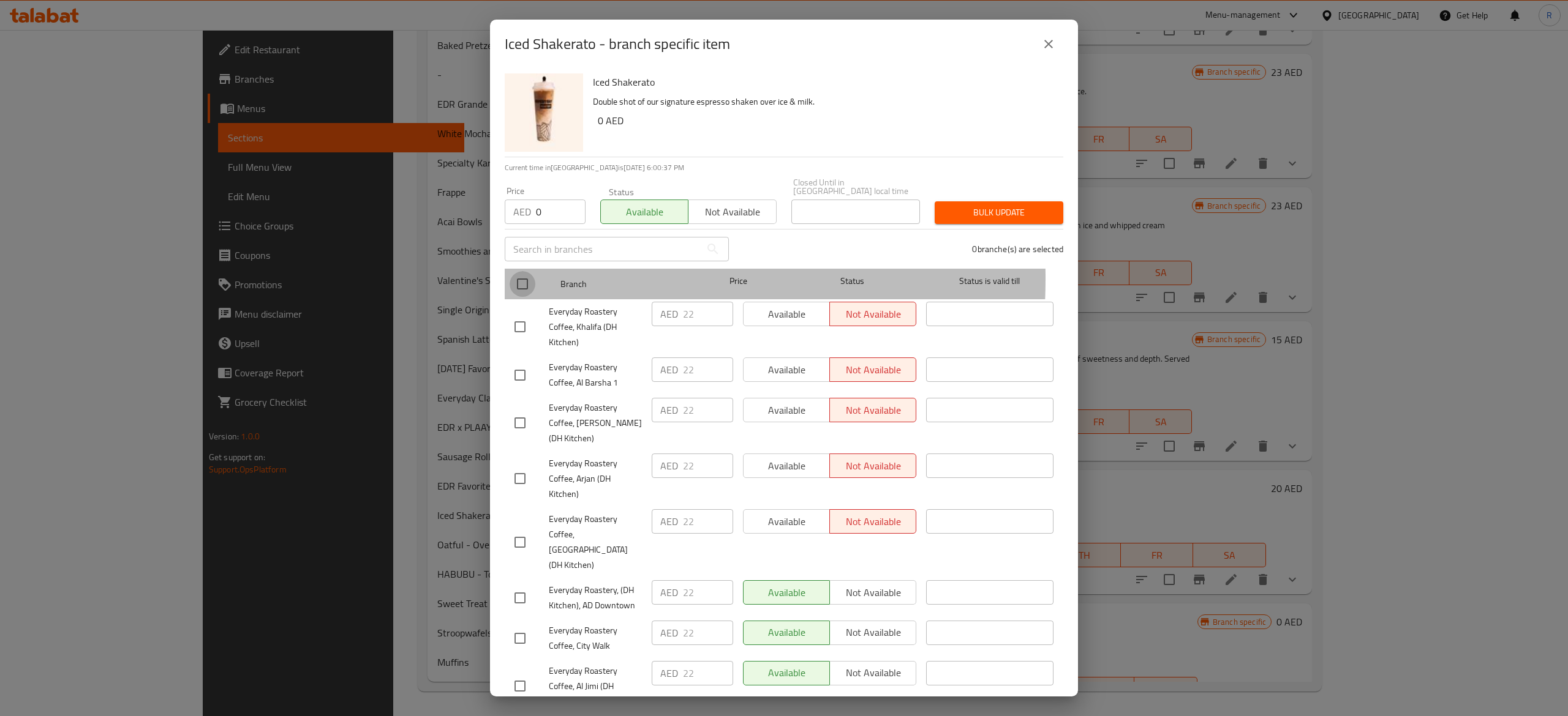
checkbox input "true"
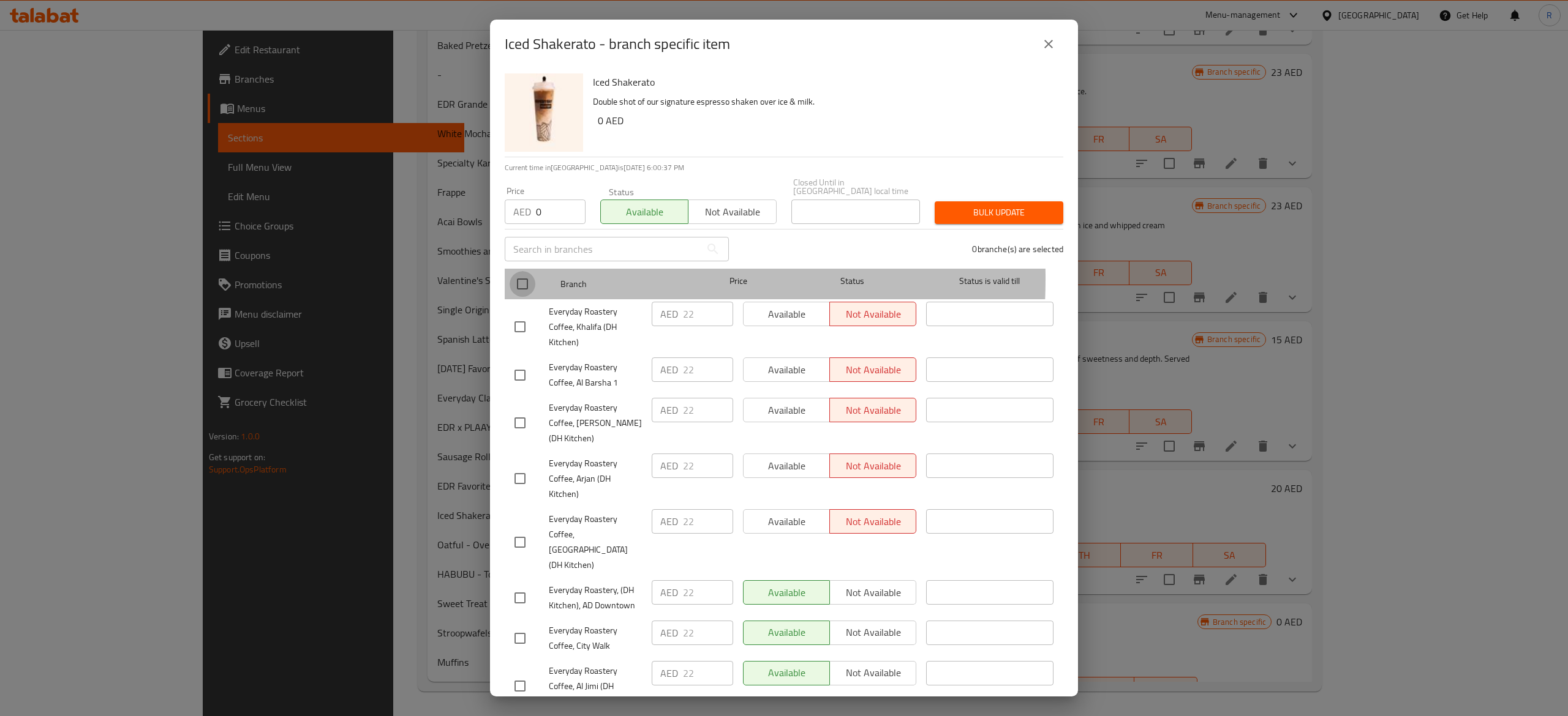
checkbox input "true"
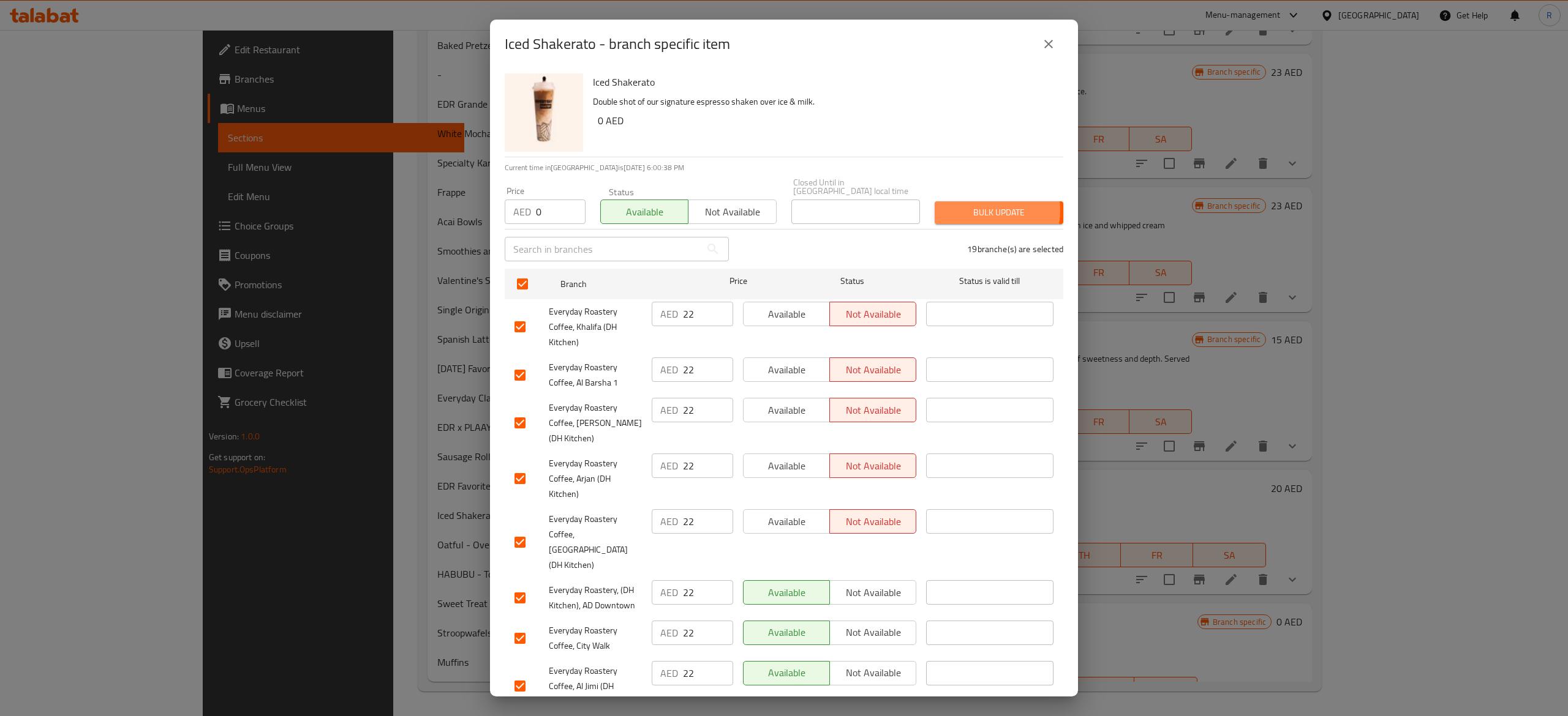
click at [971, 211] on span "Bulk update" at bounding box center [998, 213] width 109 height 15
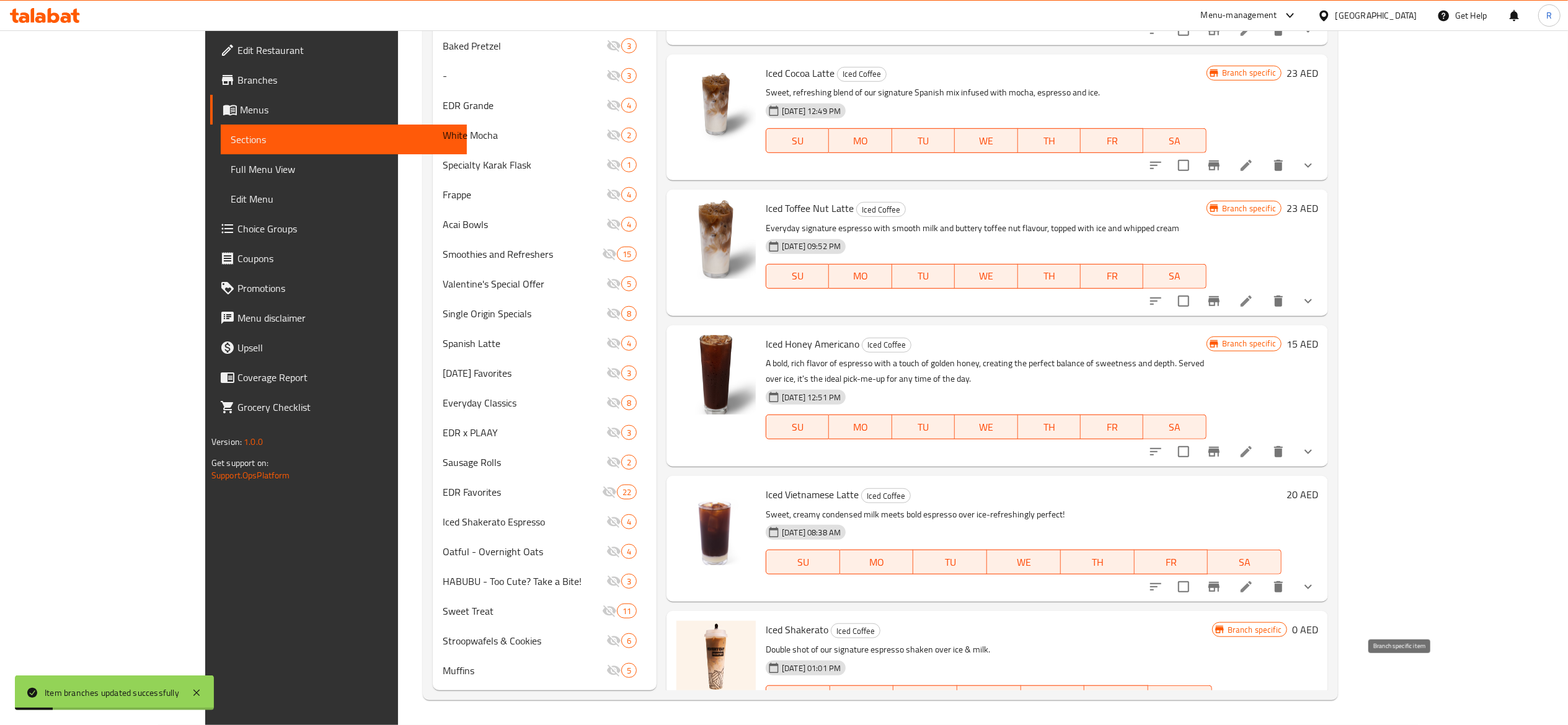
click at [1219, 718] on icon "Branch-specific-item" at bounding box center [1214, 723] width 11 height 10
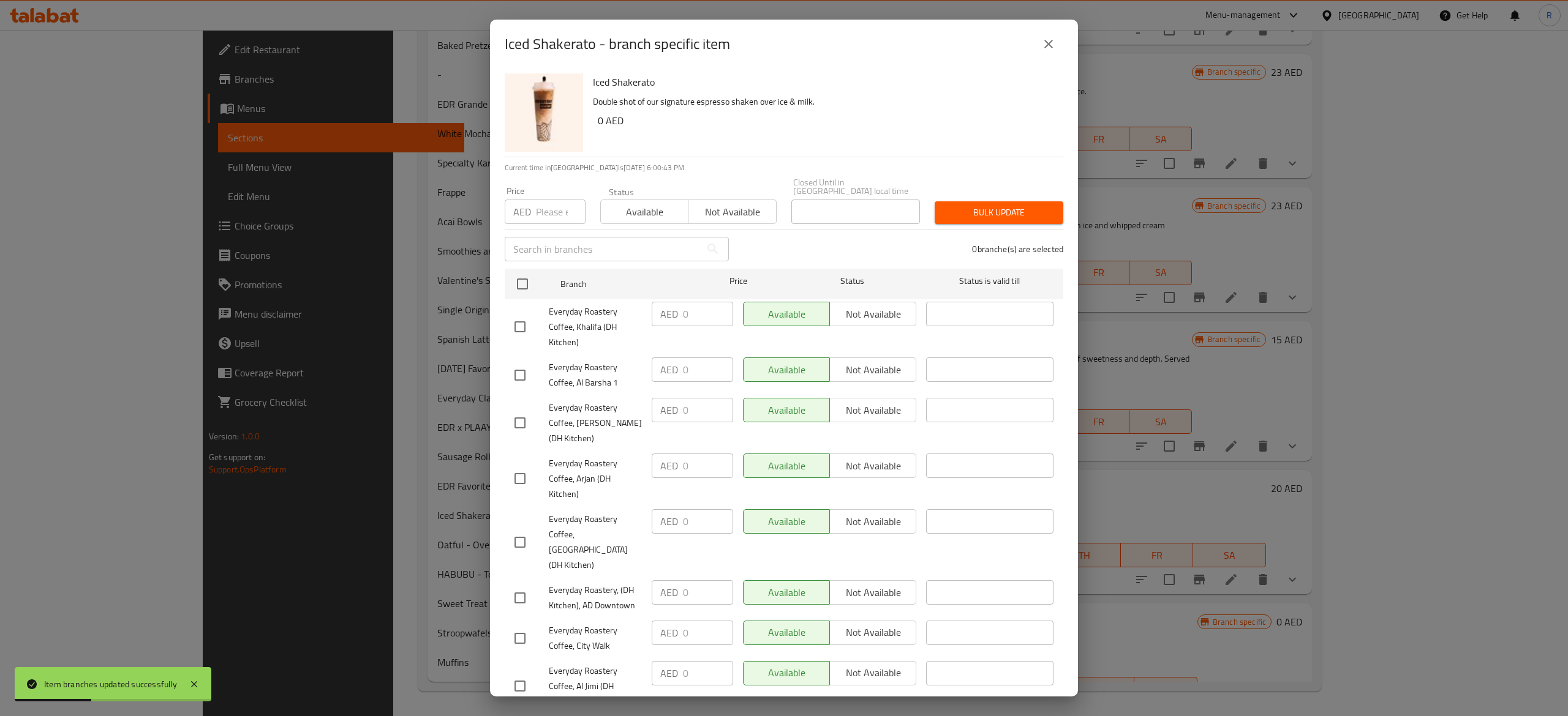
click at [1051, 41] on icon "close" at bounding box center [1048, 44] width 8 height 8
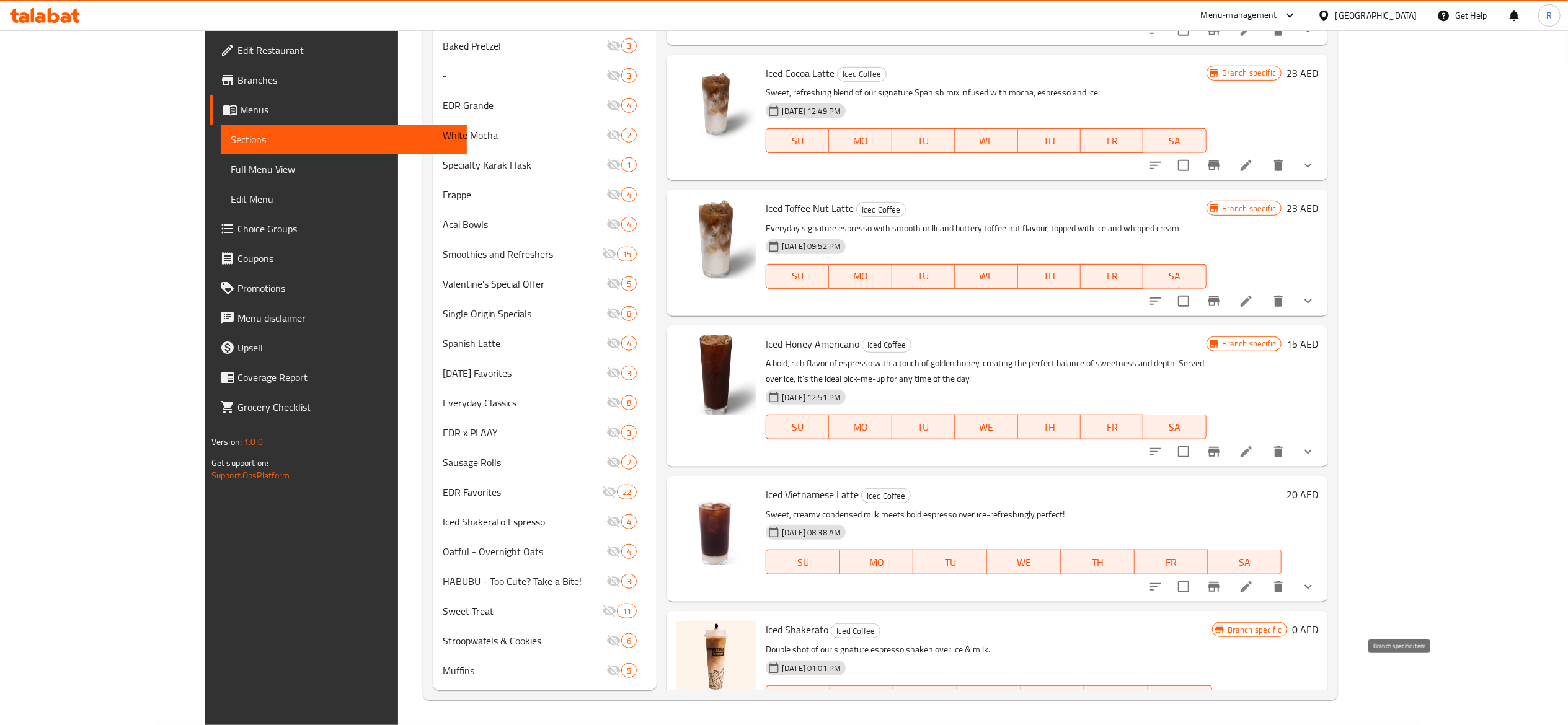
click at [1219, 718] on icon "Branch-specific-item" at bounding box center [1214, 723] width 11 height 10
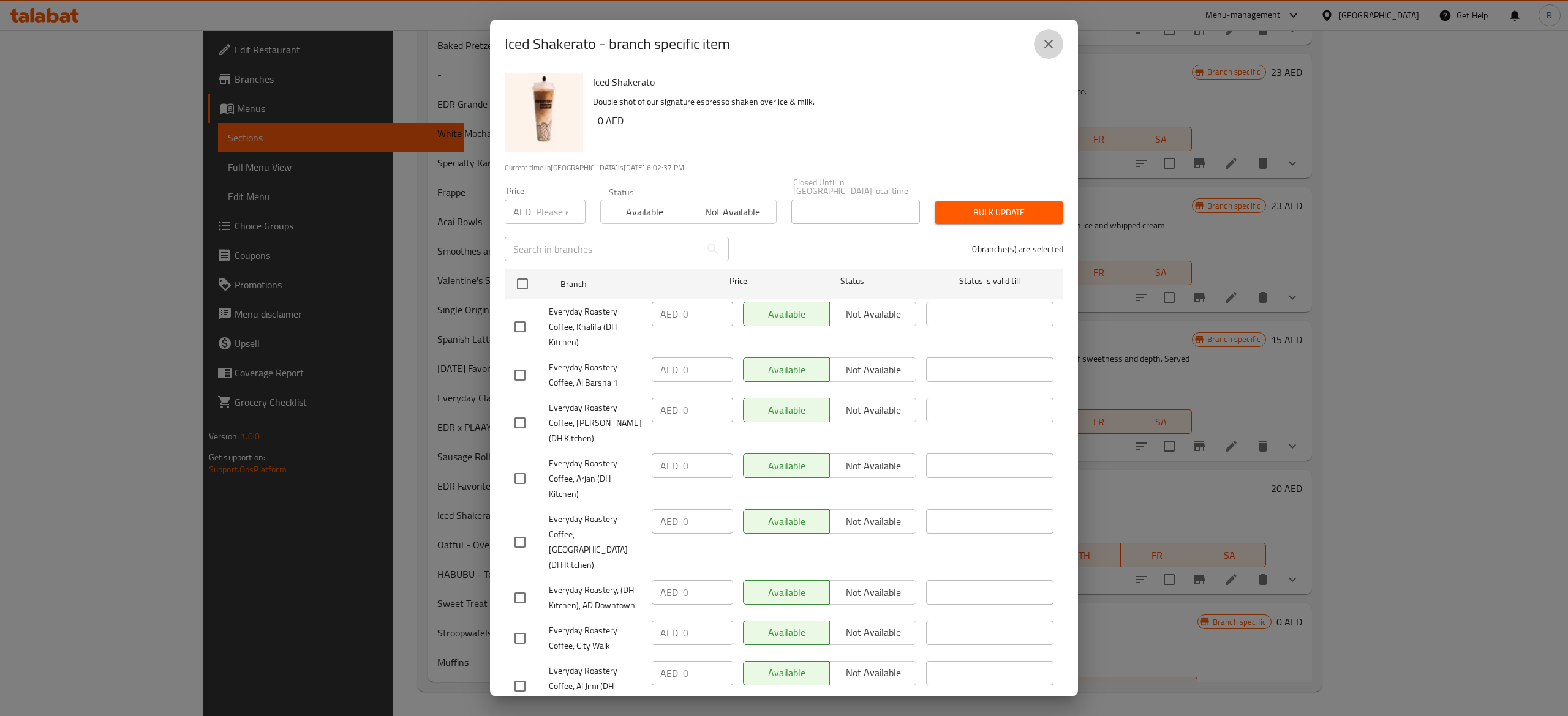
click at [1048, 39] on icon "close" at bounding box center [1048, 44] width 15 height 15
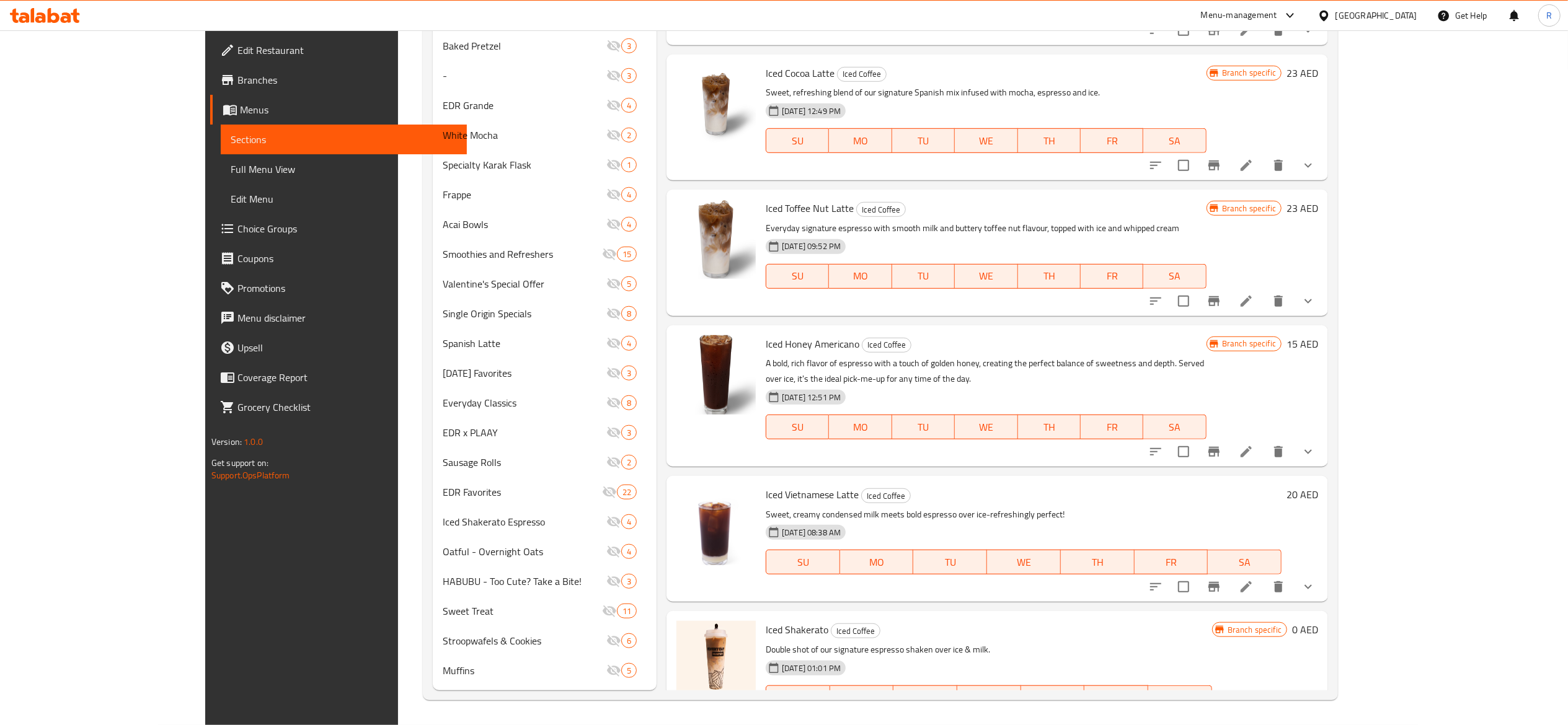
click at [1254, 716] on icon at bounding box center [1246, 723] width 15 height 15
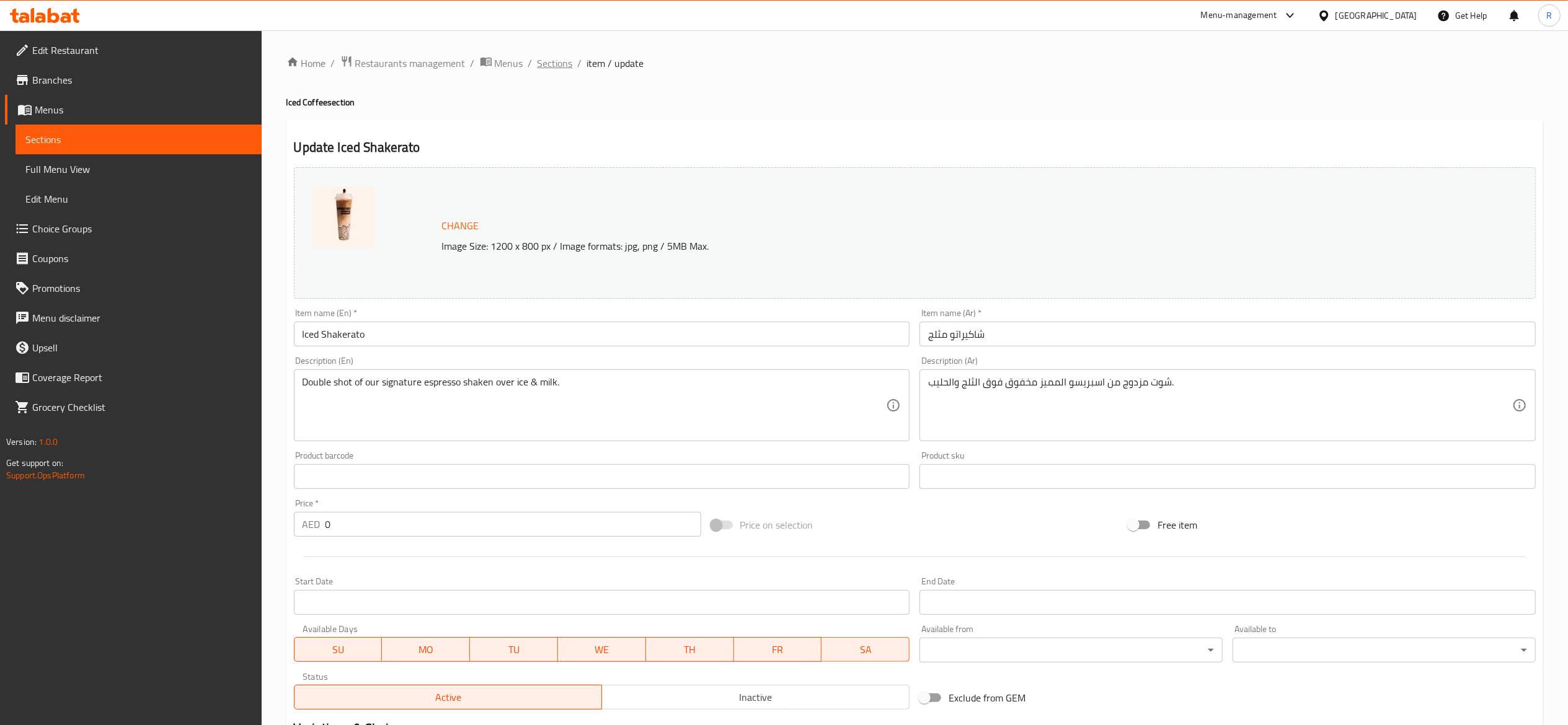
click at [551, 70] on span "Sections" at bounding box center [555, 62] width 35 height 15
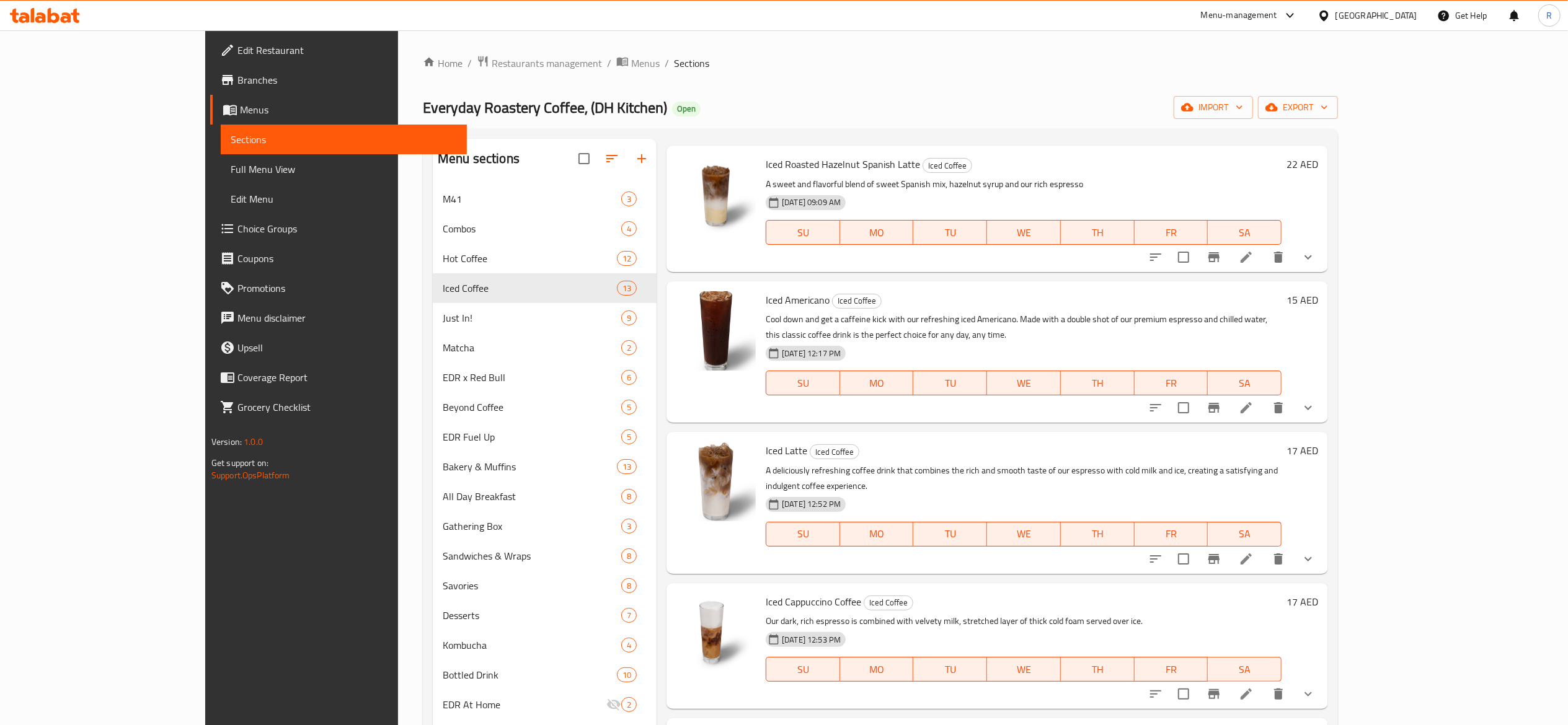
scroll to position [77, 0]
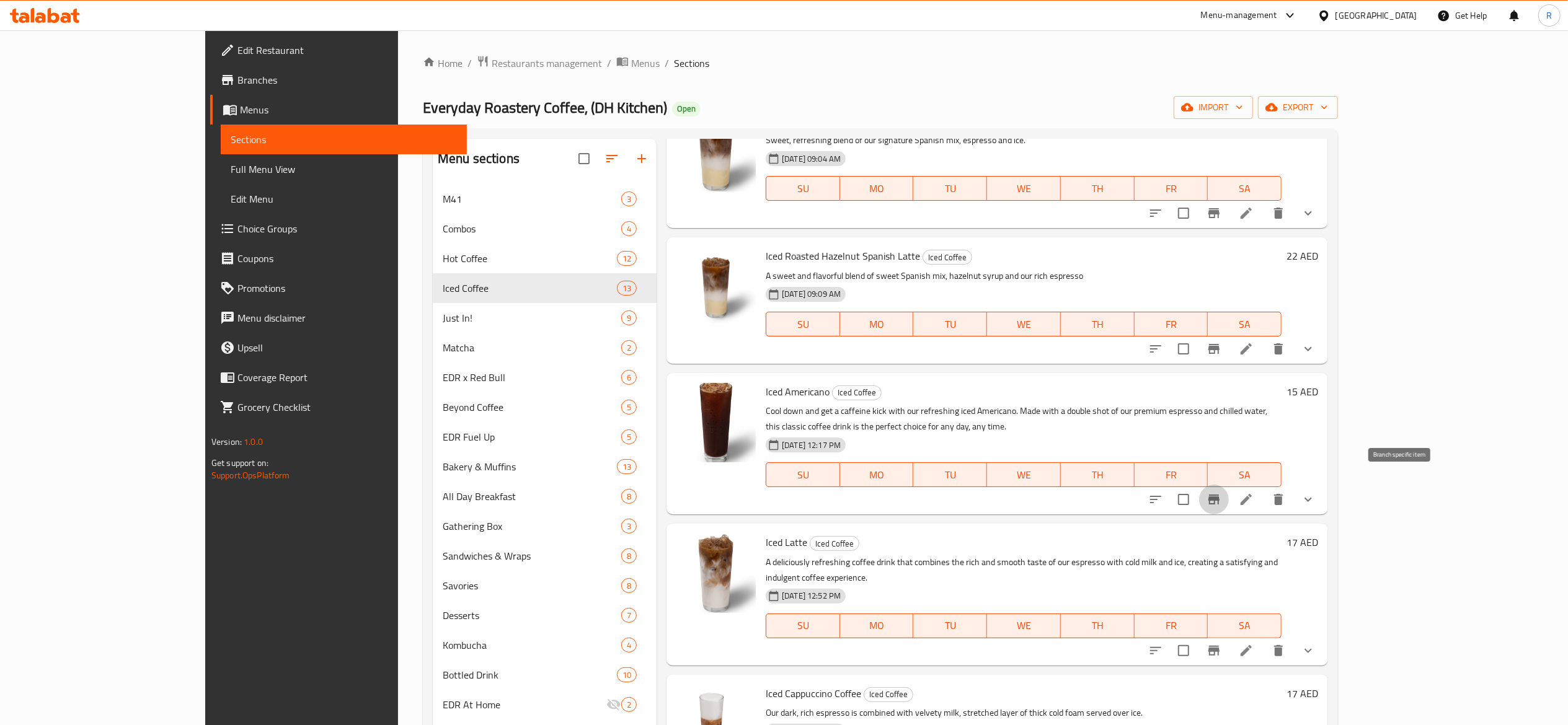
click at [1219, 495] on icon "Branch-specific-item" at bounding box center [1214, 499] width 11 height 10
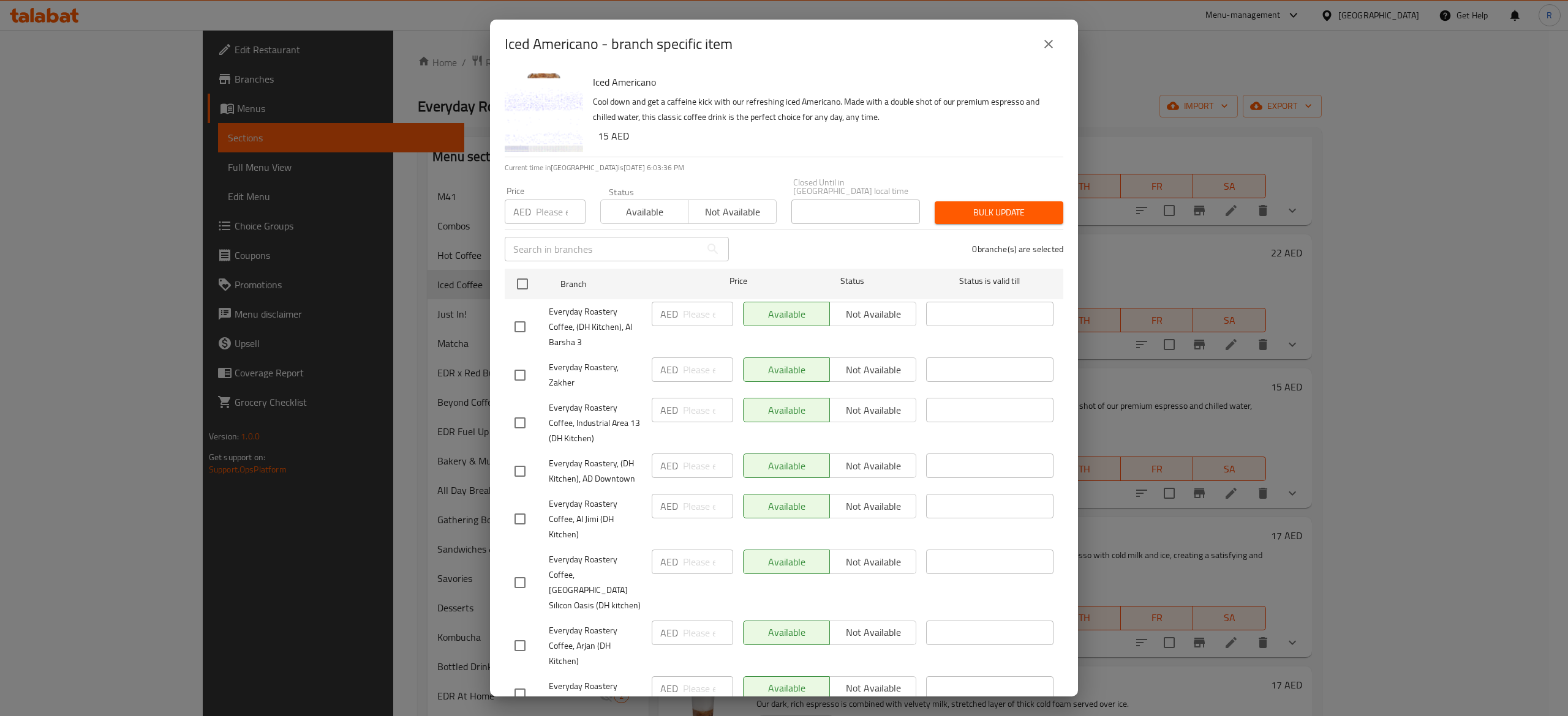
click at [369, 279] on div "Iced Americano - branch specific item Iced Americano Cool down and get a caffei…" at bounding box center [784, 358] width 1568 height 716
click at [1054, 39] on icon "close" at bounding box center [1048, 44] width 15 height 15
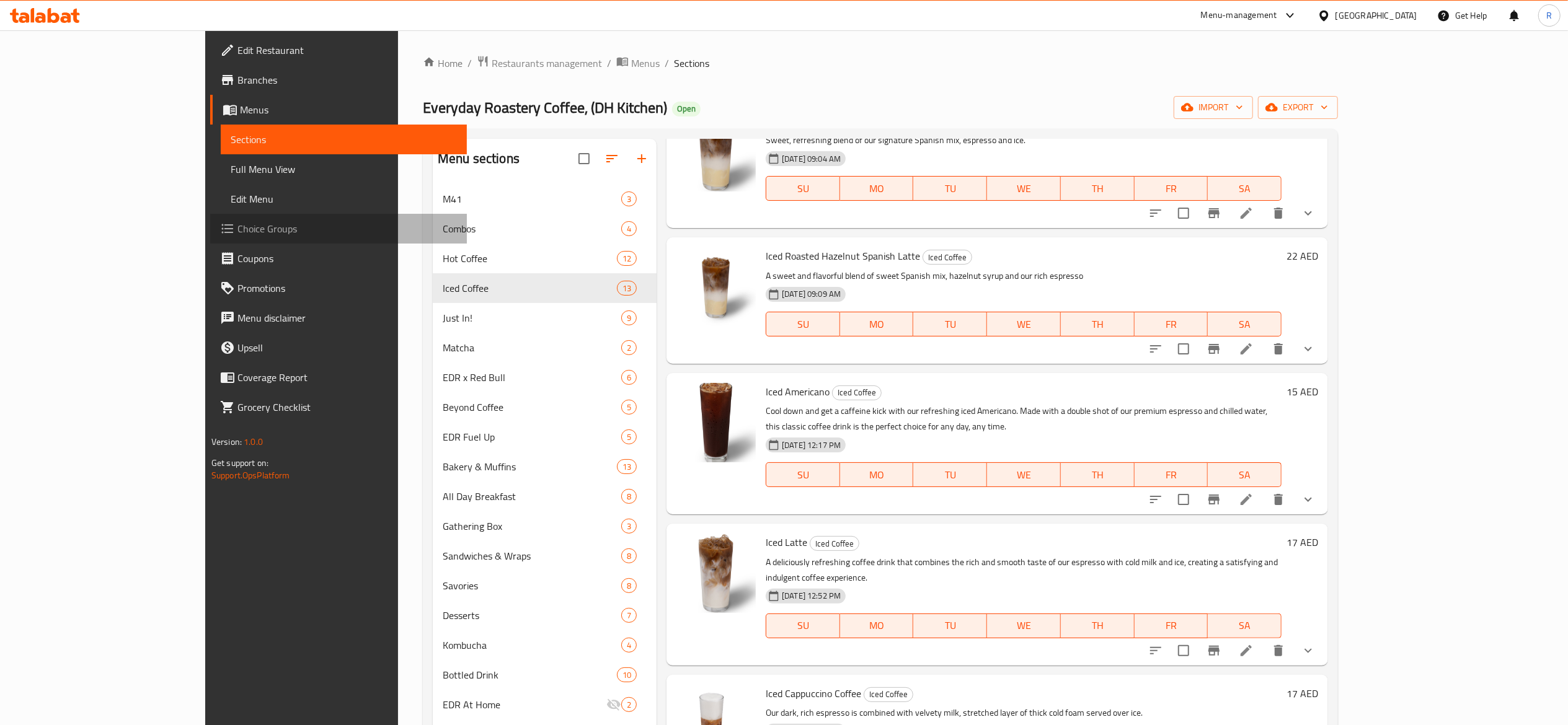
click at [238, 223] on span "Choice Groups" at bounding box center [347, 228] width 220 height 15
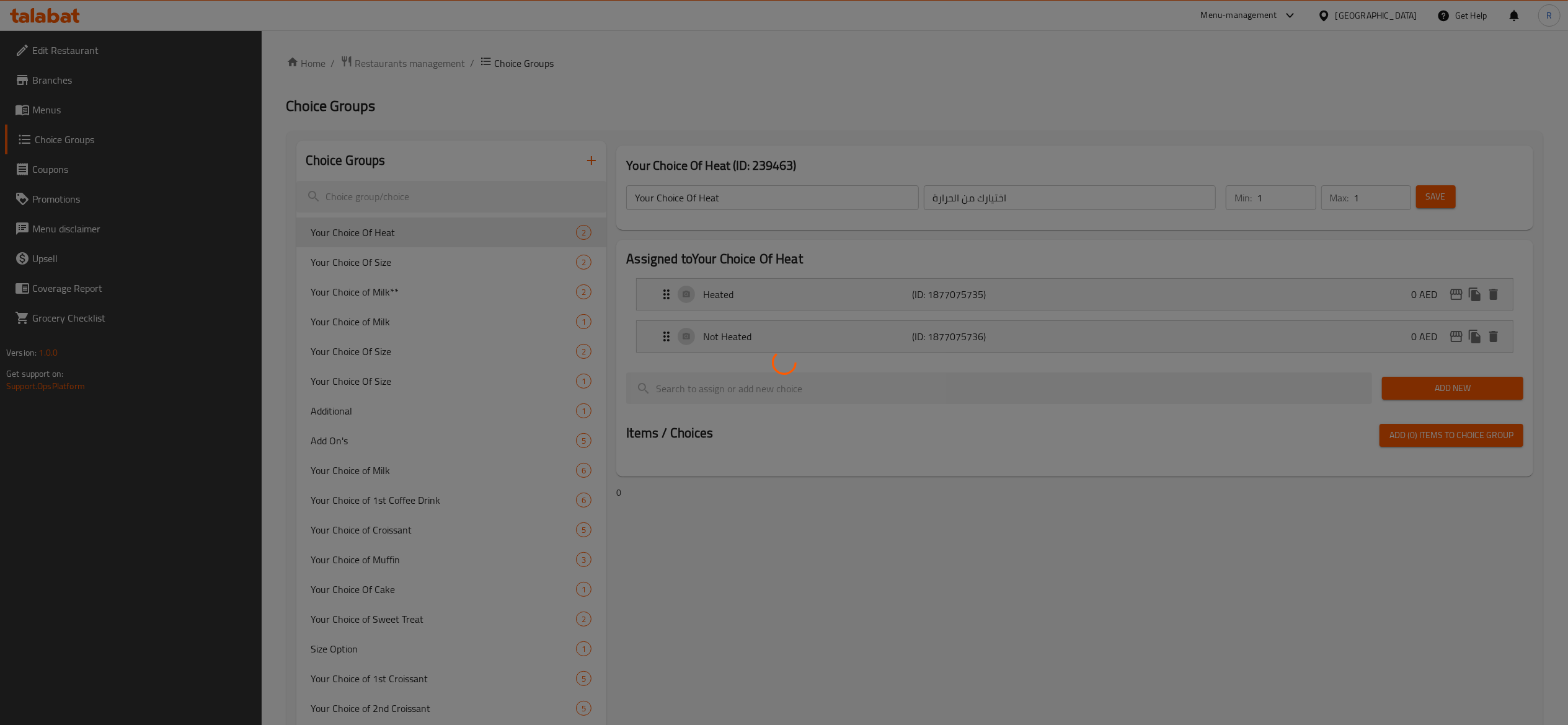
click at [464, 199] on div at bounding box center [784, 362] width 1568 height 725
click at [478, 195] on div at bounding box center [784, 362] width 1568 height 725
click at [442, 195] on div at bounding box center [784, 362] width 1568 height 725
click at [499, 197] on div at bounding box center [784, 362] width 1568 height 725
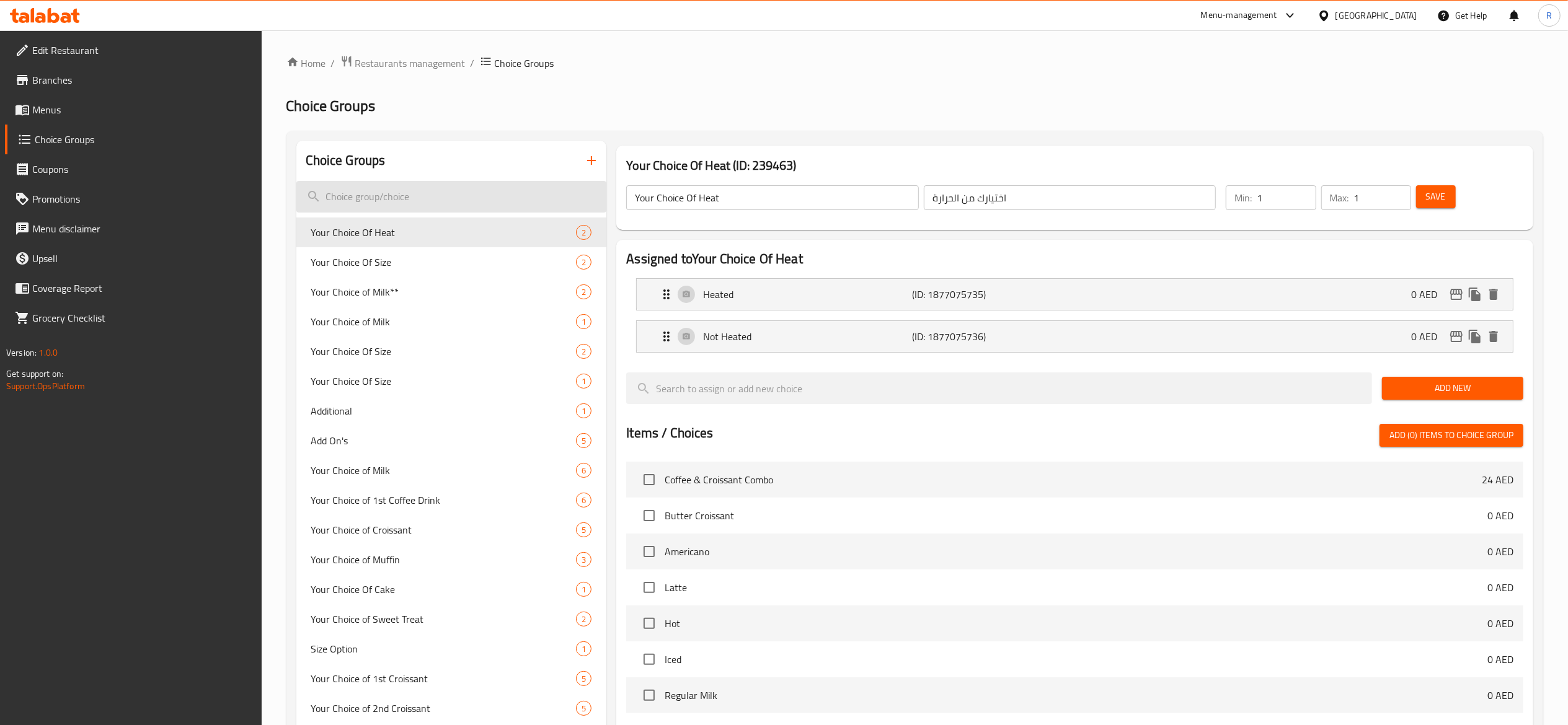
click at [434, 191] on input "search" at bounding box center [451, 197] width 310 height 31
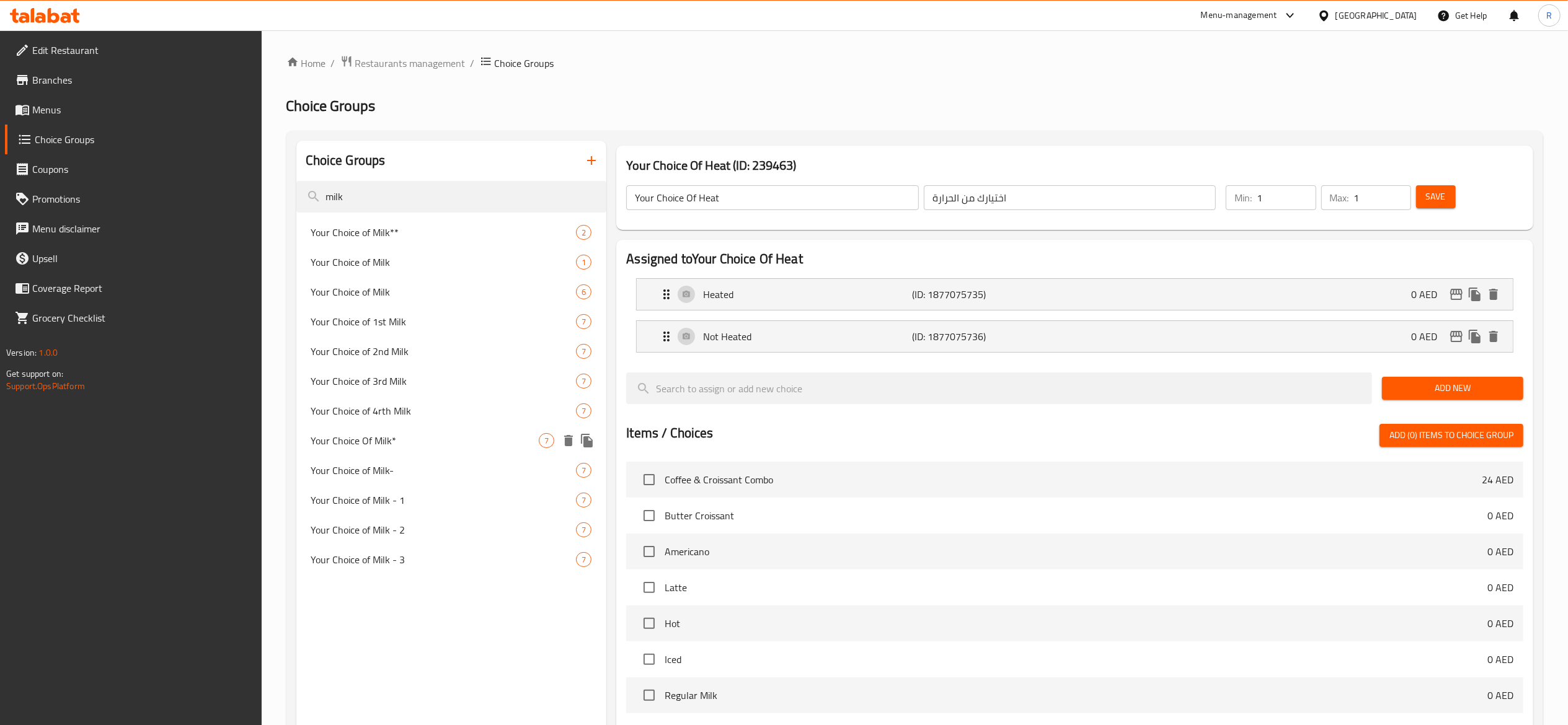
type input "milk"
click at [435, 440] on span "Your Choice Of Milk*" at bounding box center [425, 441] width 228 height 15
type input "Your Choice Of Milk*"
type input "اختيارك من الحليب"
type input "0"
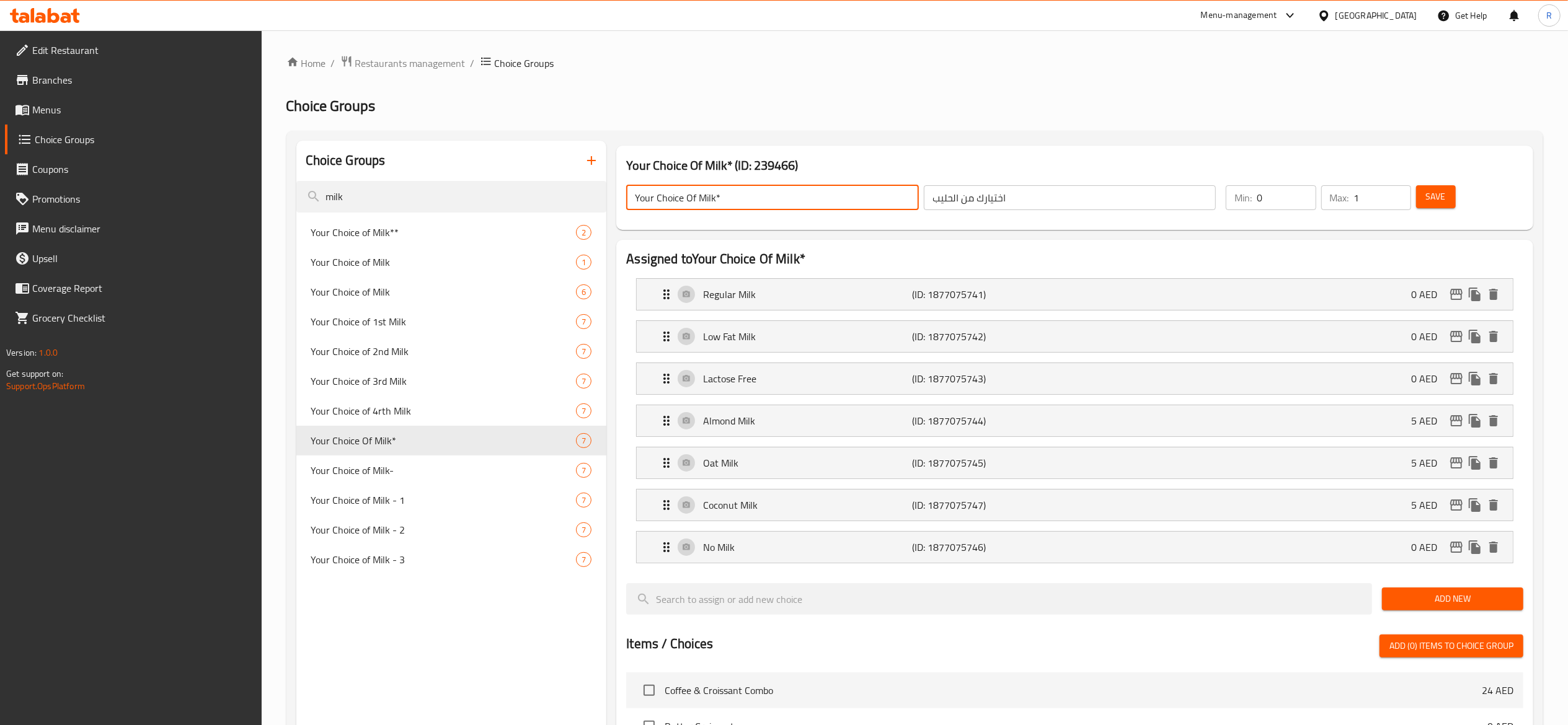
click at [738, 195] on input "Your Choice Of Milk*" at bounding box center [772, 198] width 292 height 25
type input "Your Choice Of Milk-americano"
click at [1432, 198] on span "Save" at bounding box center [1436, 197] width 20 height 16
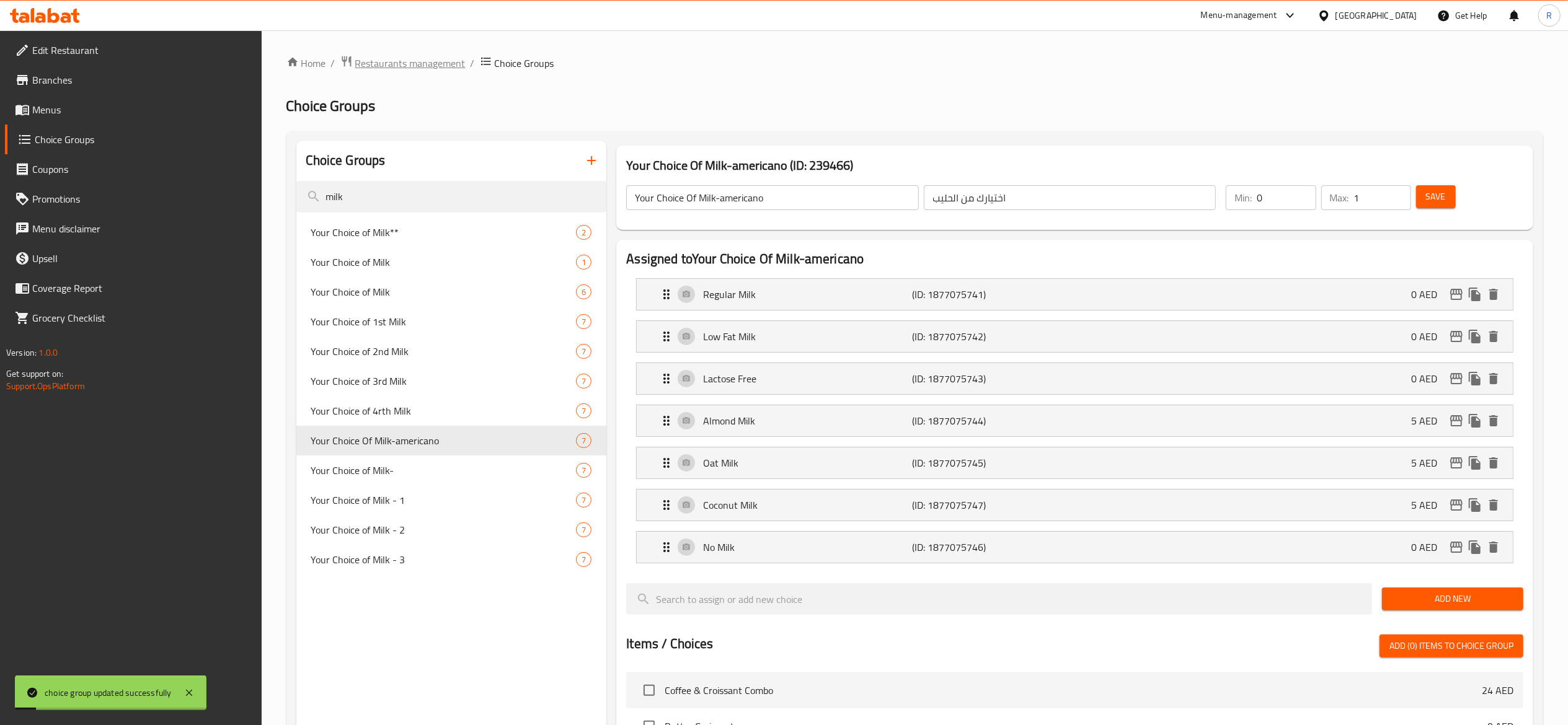
click at [417, 62] on span "Restaurants management" at bounding box center [410, 62] width 110 height 15
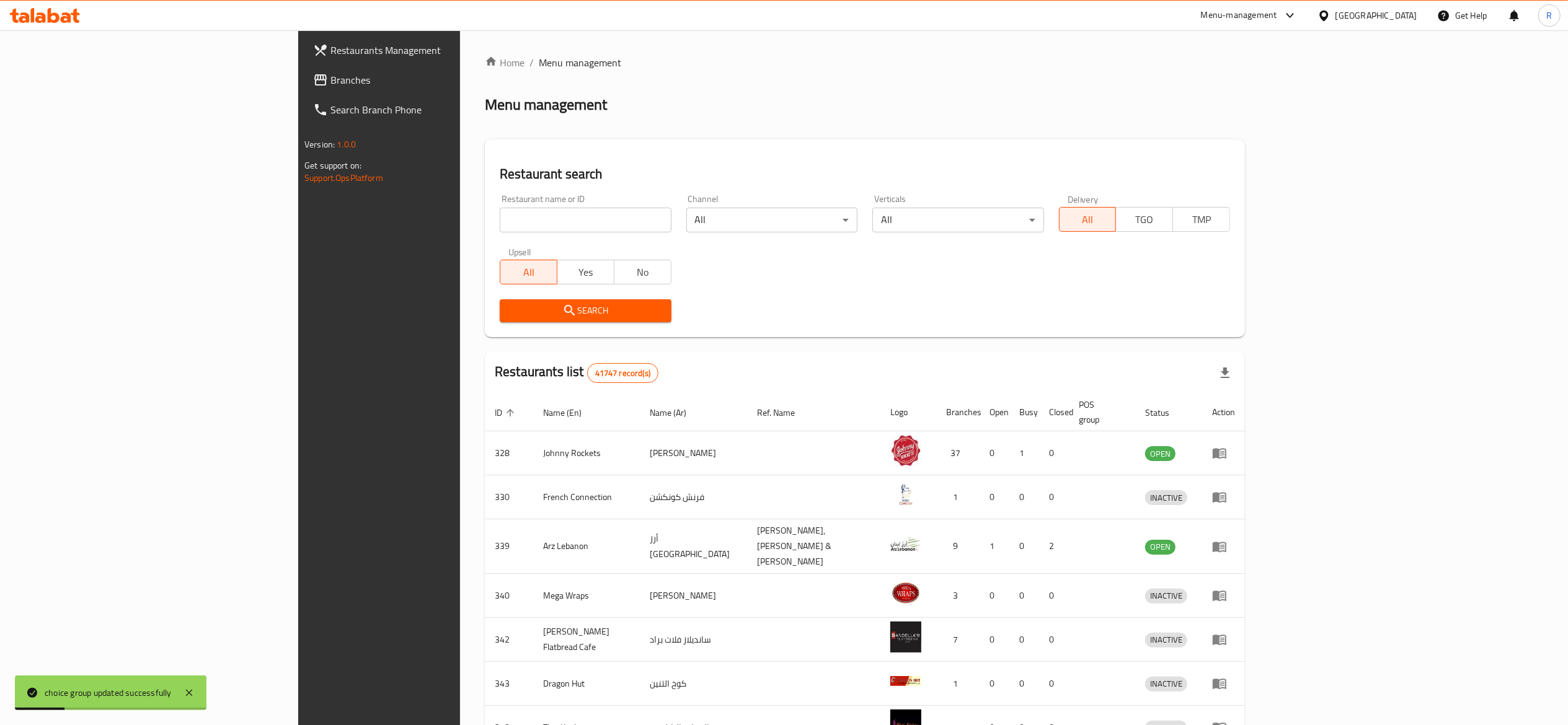
click at [499, 220] on input "search" at bounding box center [585, 220] width 171 height 25
type input "everyday roastery"
click button "Search" at bounding box center [585, 310] width 171 height 23
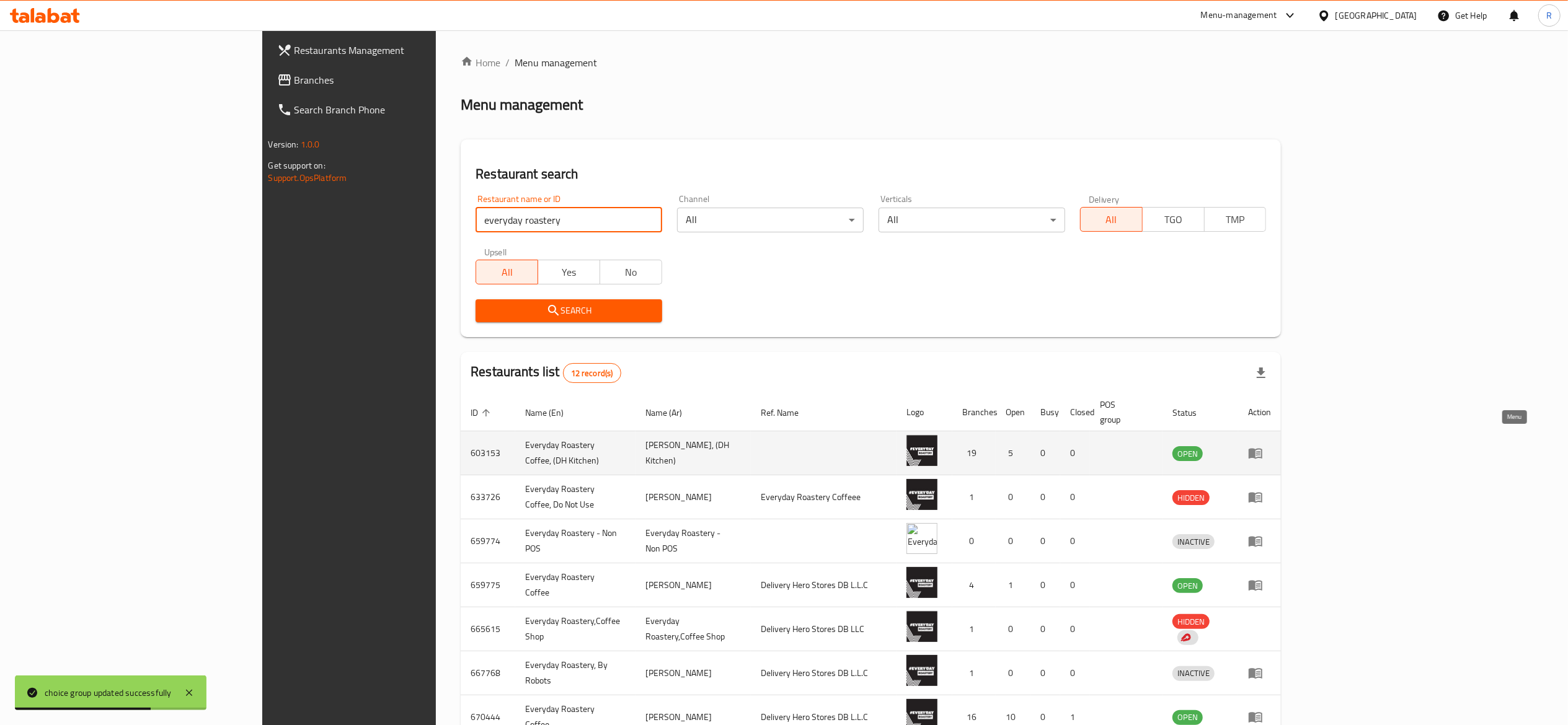
click at [1262, 448] on icon "enhanced table" at bounding box center [1255, 453] width 13 height 10
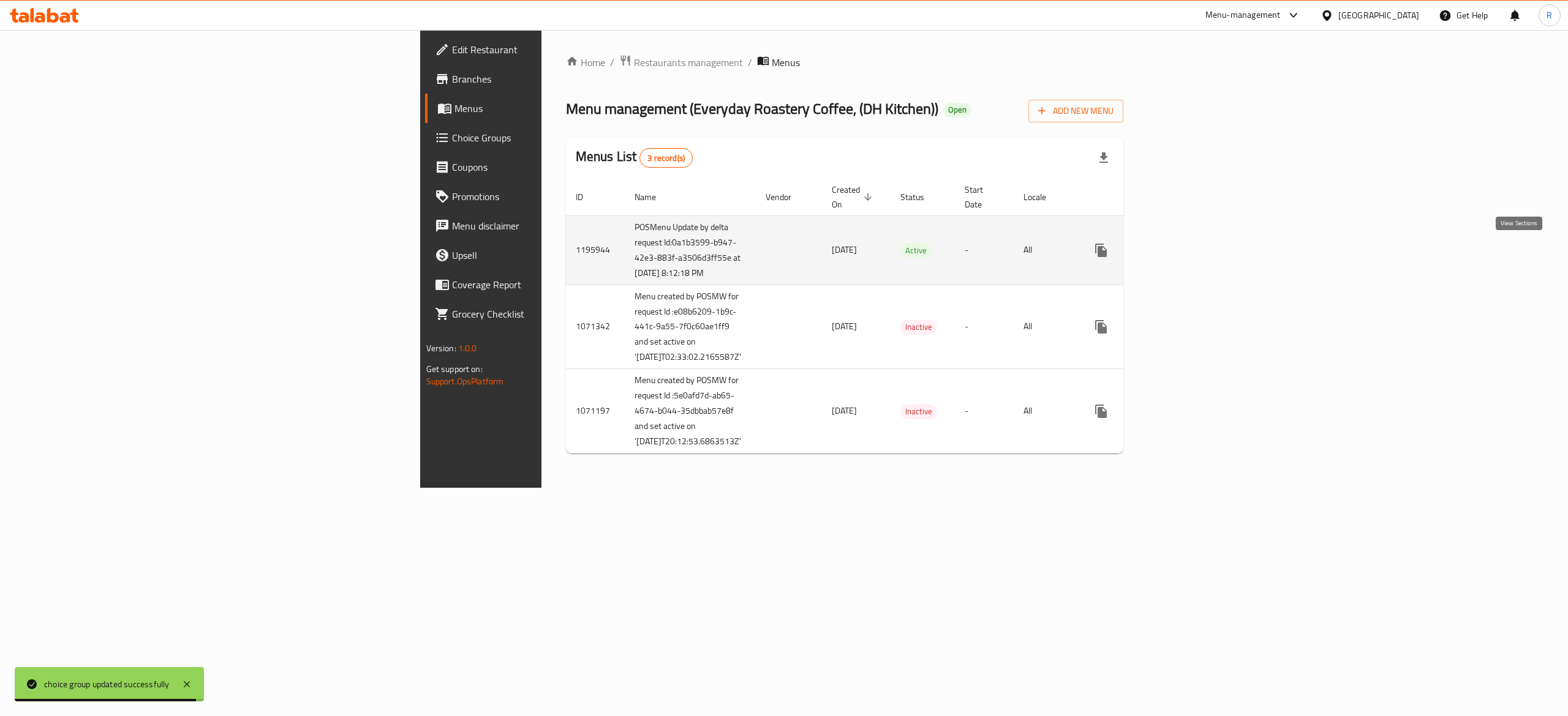
click at [1195, 252] on icon "enhanced table" at bounding box center [1190, 250] width 11 height 11
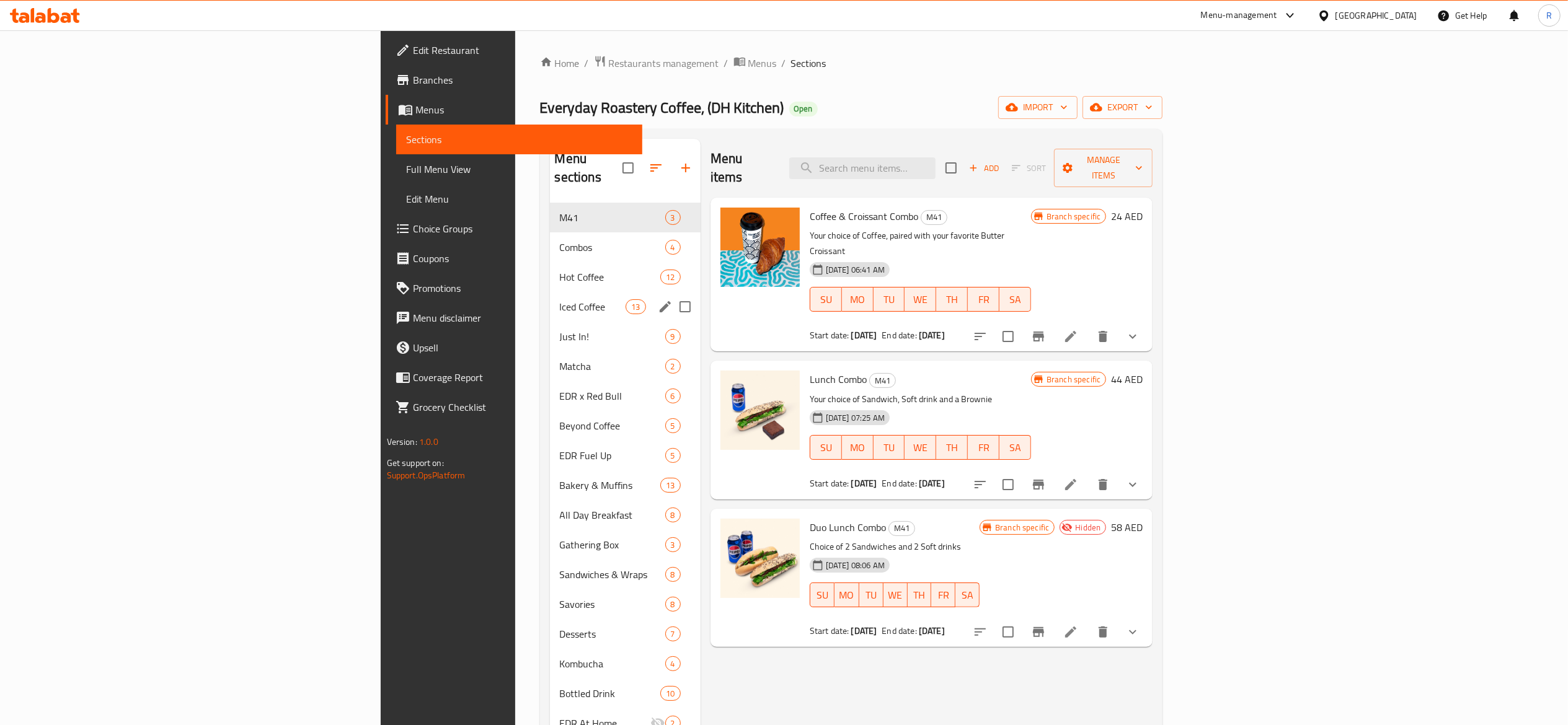
click at [560, 299] on span "Iced Coffee" at bounding box center [592, 306] width 66 height 15
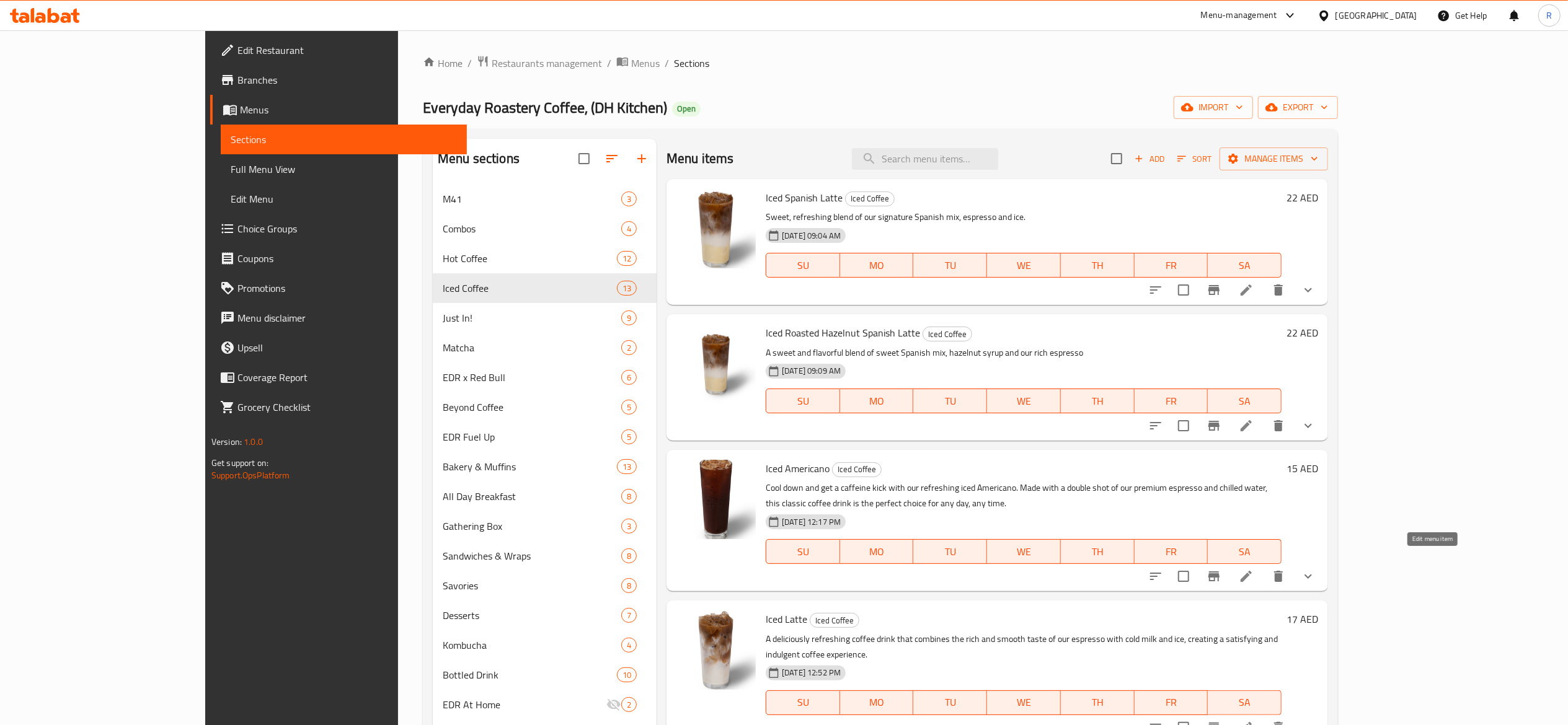
click at [1252, 571] on icon at bounding box center [1246, 577] width 11 height 11
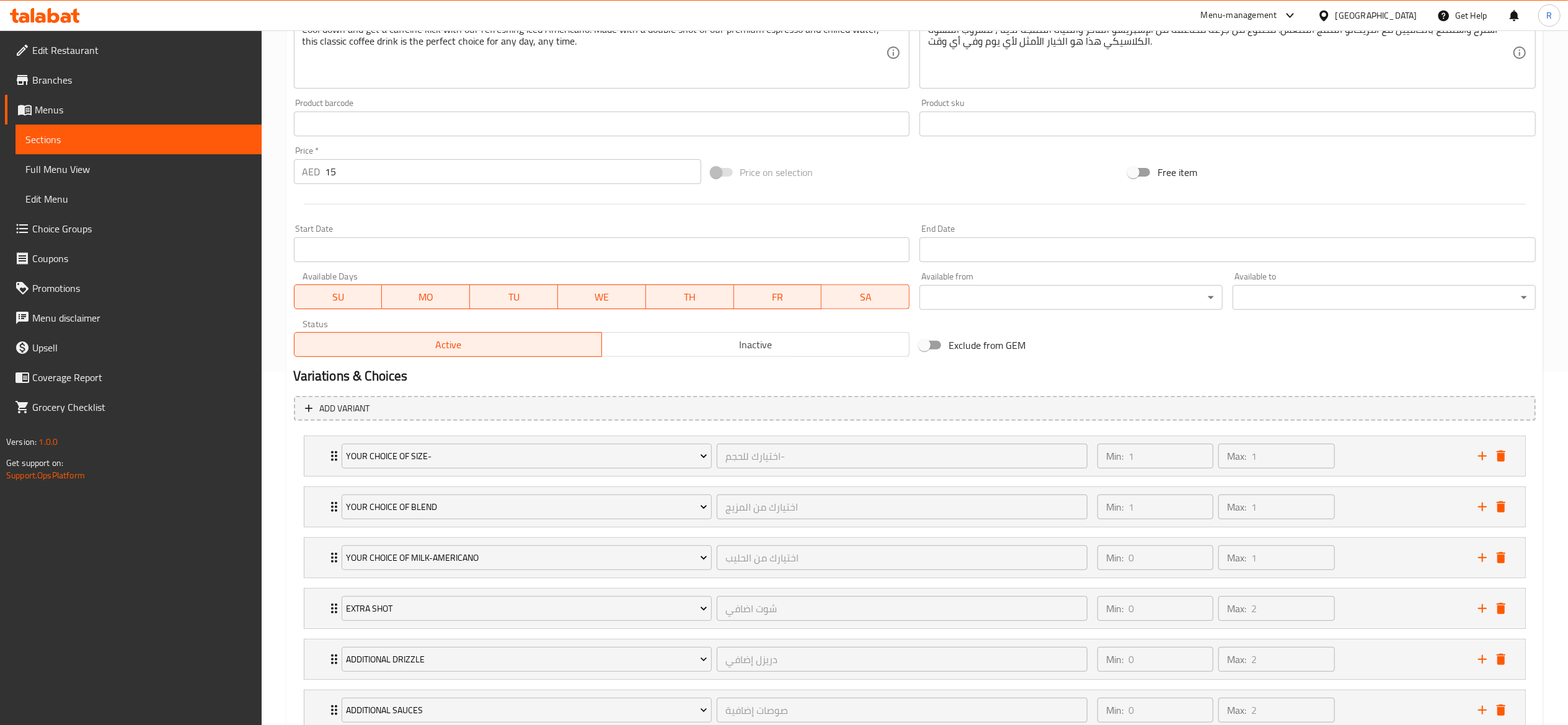
scroll to position [355, 0]
click at [335, 556] on div "Your Choice Of Milk-americano اختيارك من الحليب ​" at bounding box center [715, 555] width 761 height 40
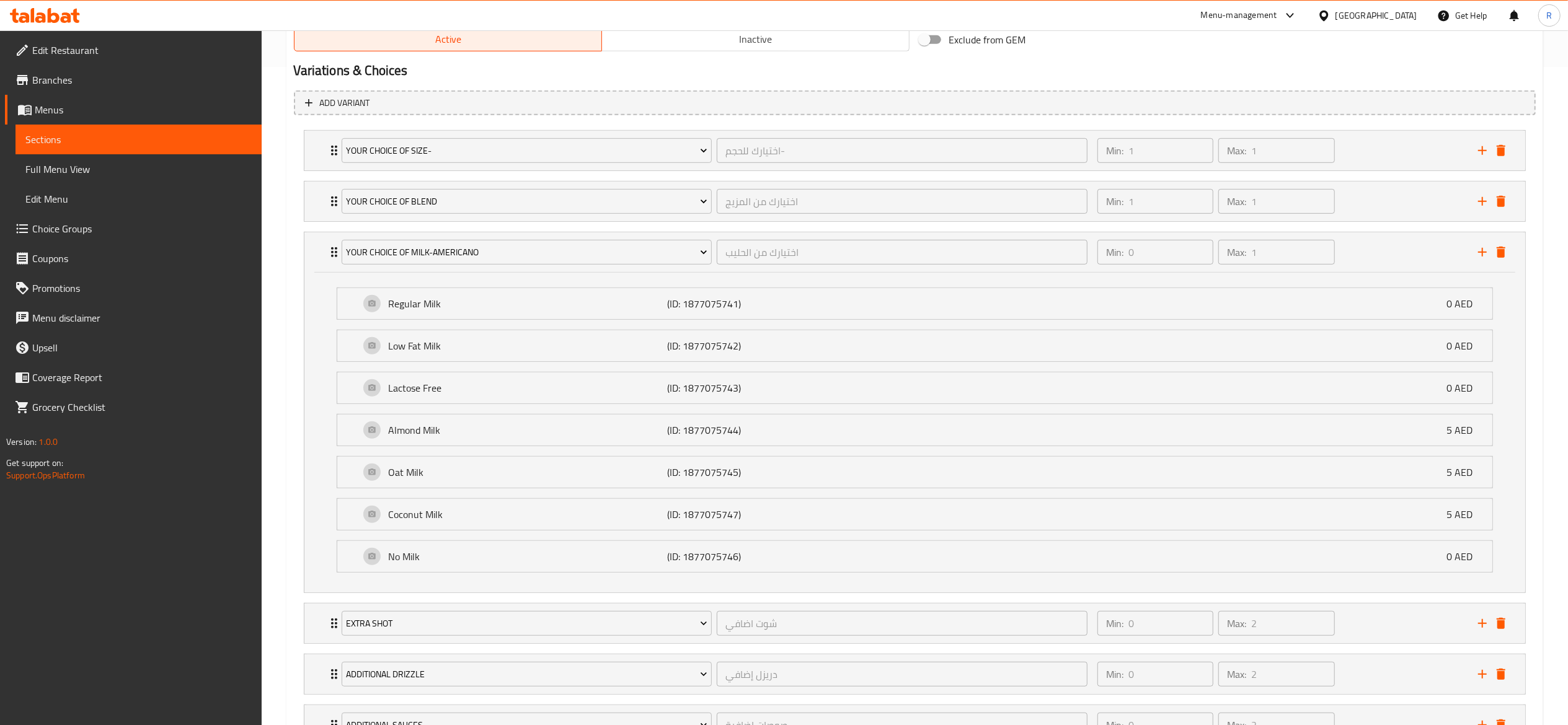
scroll to position [660, 0]
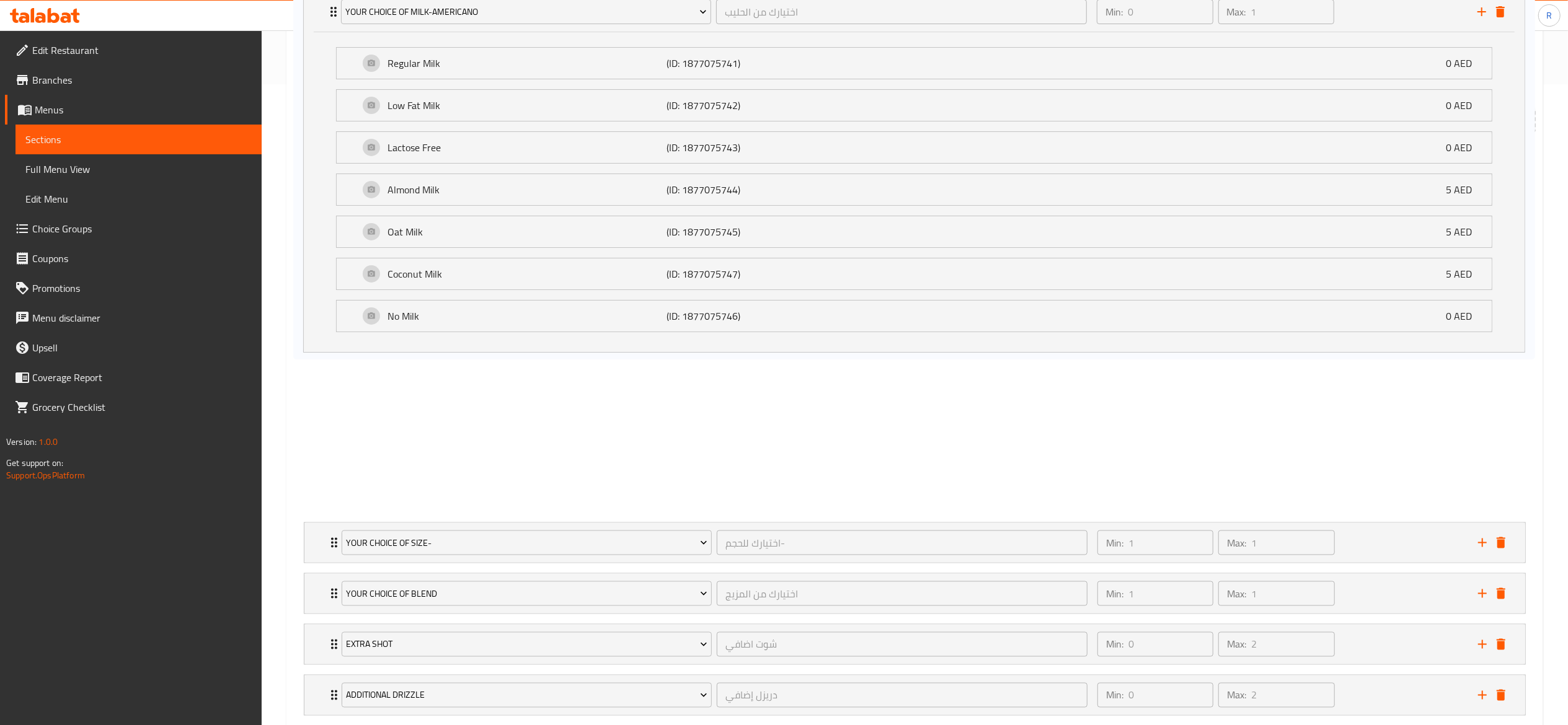
drag, startPoint x: 343, startPoint y: 559, endPoint x: 342, endPoint y: 302, distance: 257.0
click at [342, 302] on div "YOUR CHOICE OF SIZE- اختيارك للحجم- ​ Min: 1 ​ Max: 1 ​ Iced Regular (16 oz) (I…" at bounding box center [915, 507] width 1242 height 730
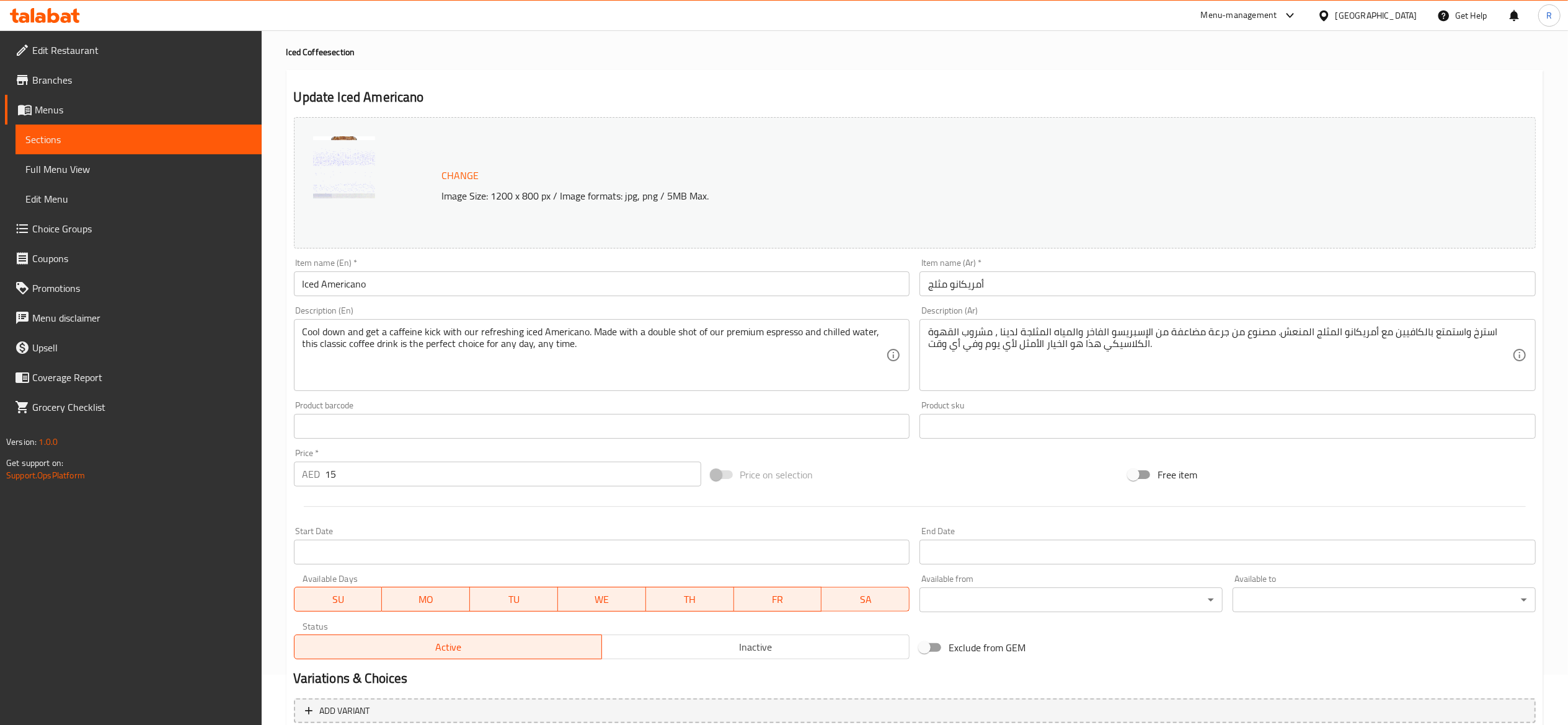
scroll to position [0, 0]
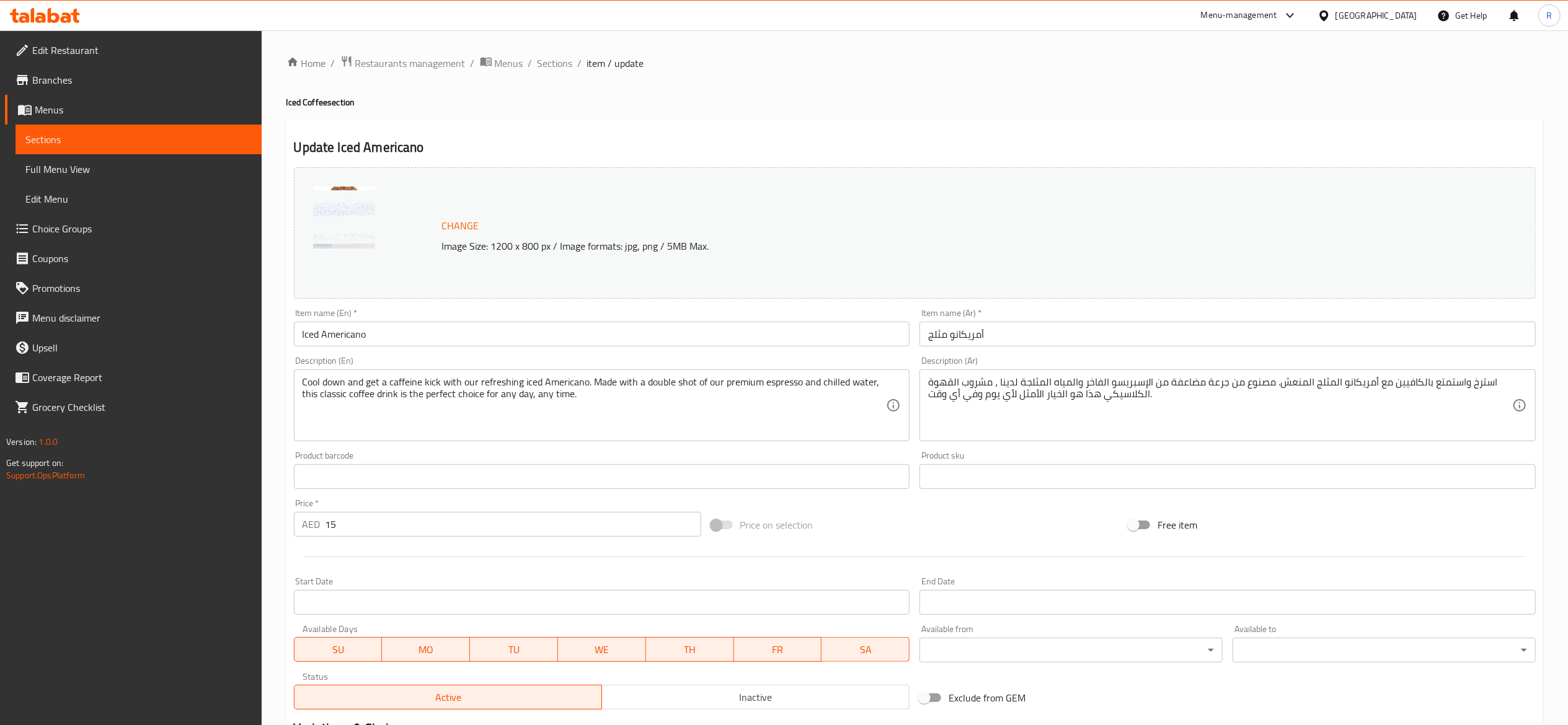
click at [76, 221] on span "Choice Groups" at bounding box center [141, 228] width 220 height 15
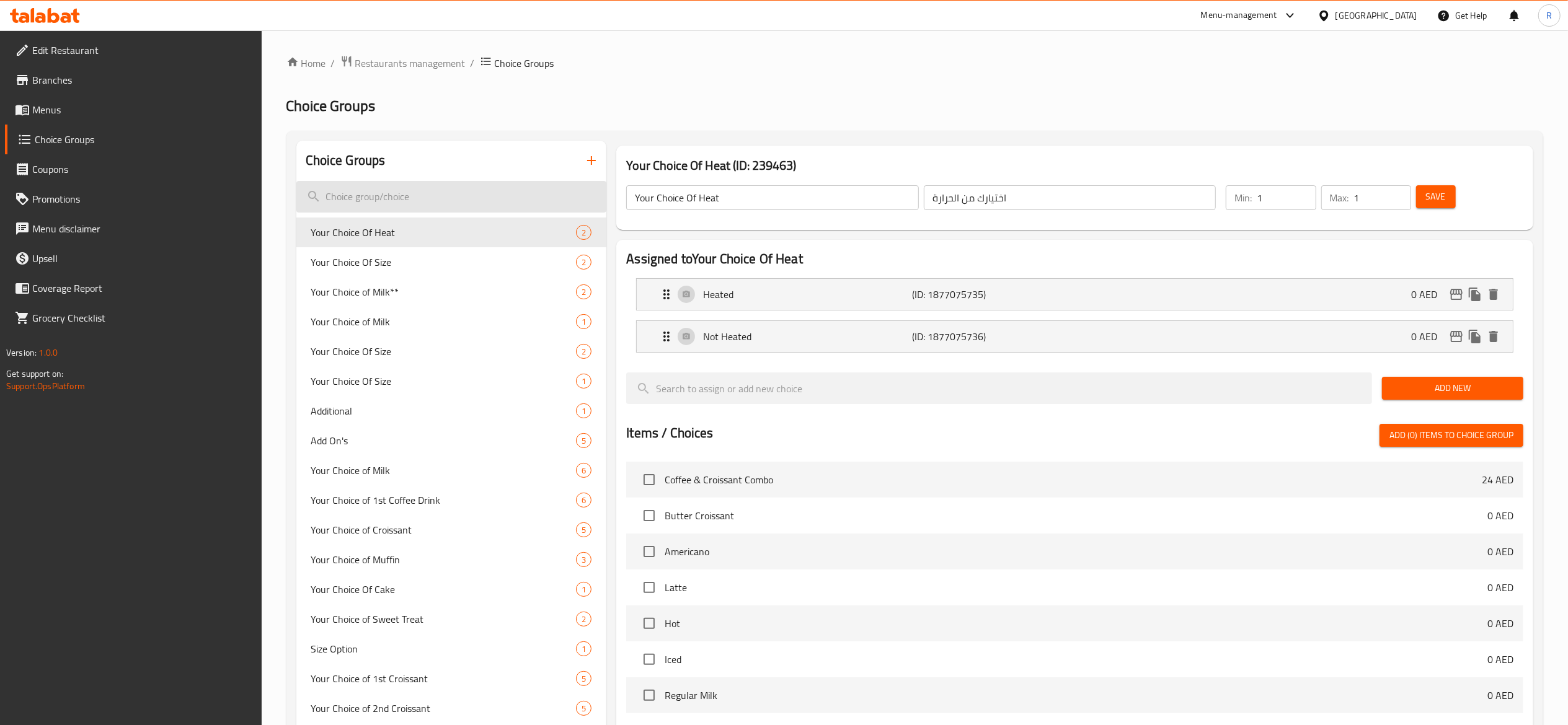
click at [450, 199] on input "search" at bounding box center [451, 197] width 310 height 31
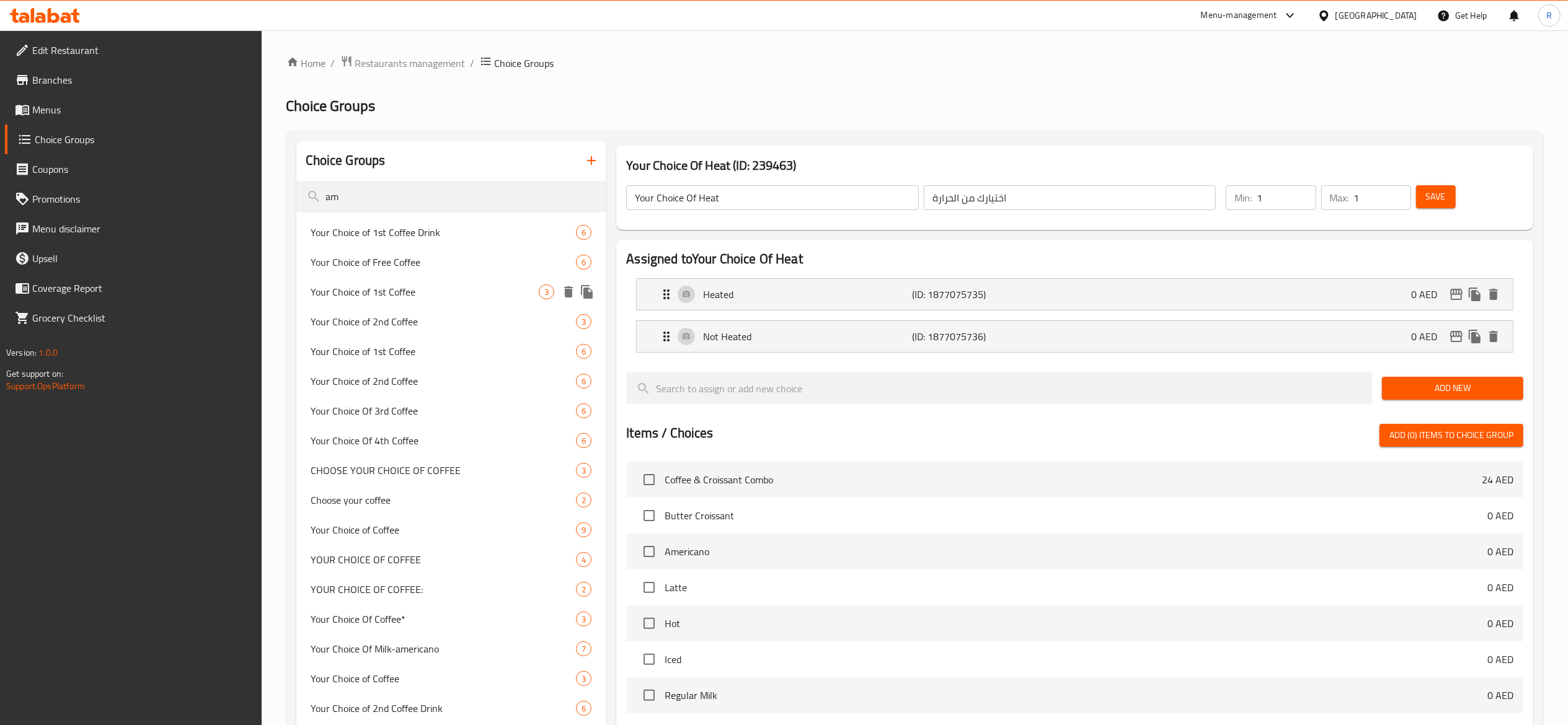
type input "a"
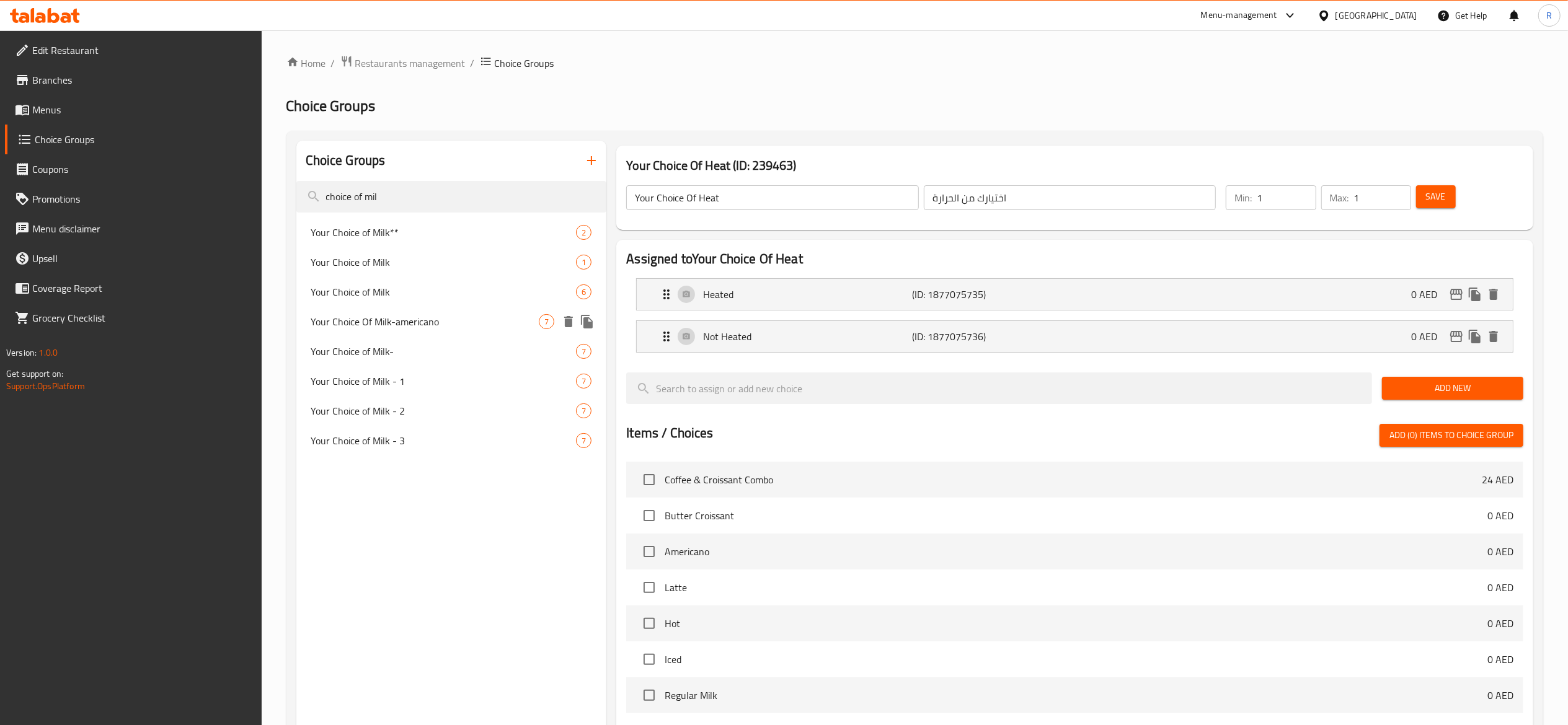
type input "choice of mil"
click at [459, 327] on span "Your Choice Of Milk-americano" at bounding box center [425, 321] width 228 height 15
type input "Your Choice Of Milk-americano"
type input "اختيارك من الحليب"
type input "0"
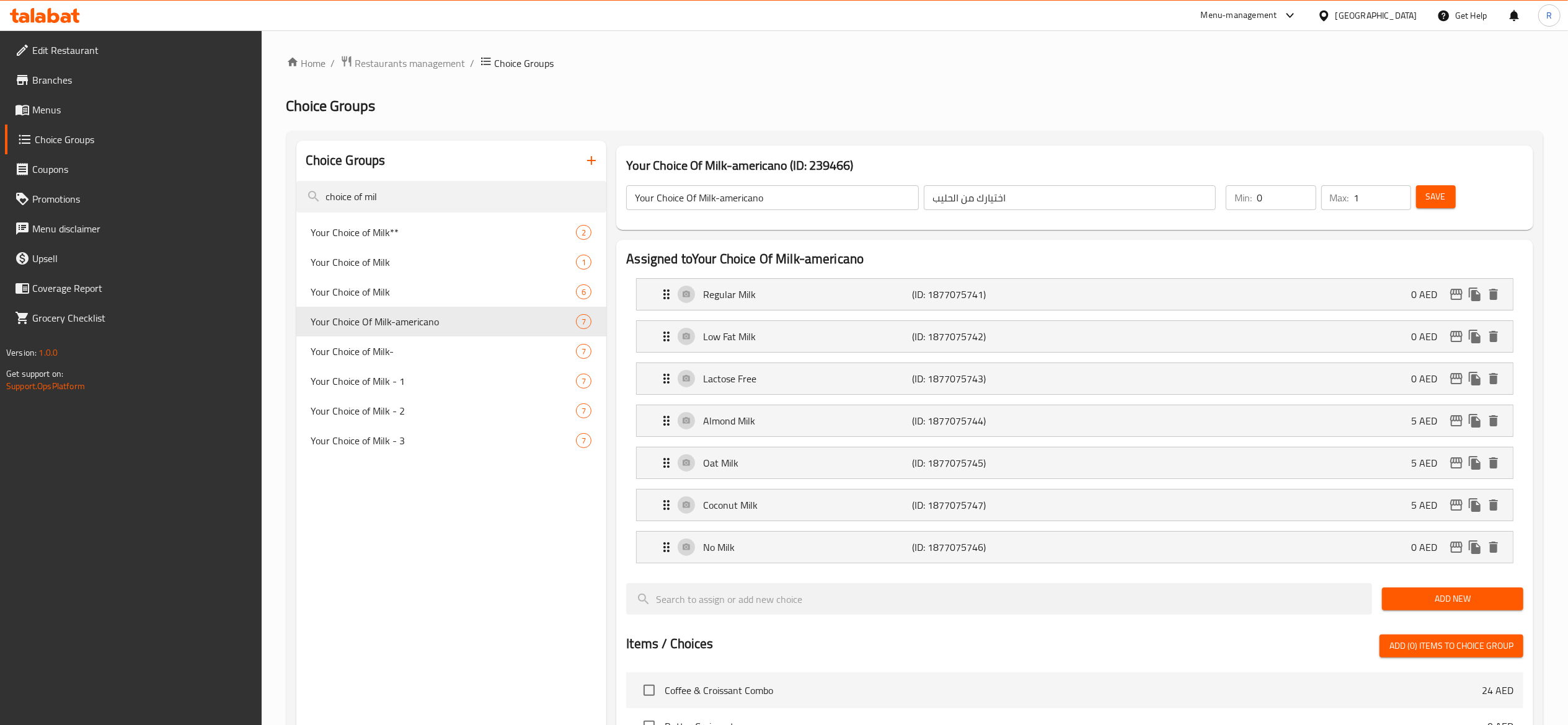
click at [782, 199] on input "Your Choice Of Milk-americano" at bounding box center [772, 198] width 292 height 25
type input "Your Choice Of Milk"
click at [1429, 197] on span "Save" at bounding box center [1436, 197] width 20 height 16
